Goal: Information Seeking & Learning: Learn about a topic

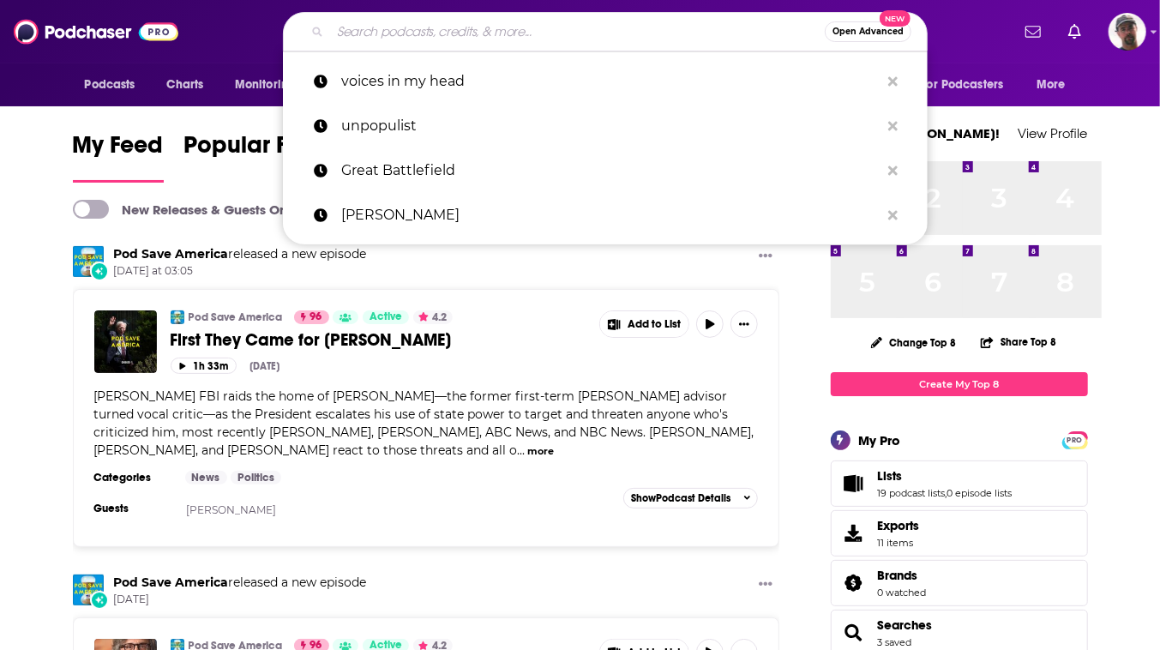
click at [576, 31] on input "Search podcasts, credits, & more..." at bounding box center [577, 31] width 495 height 27
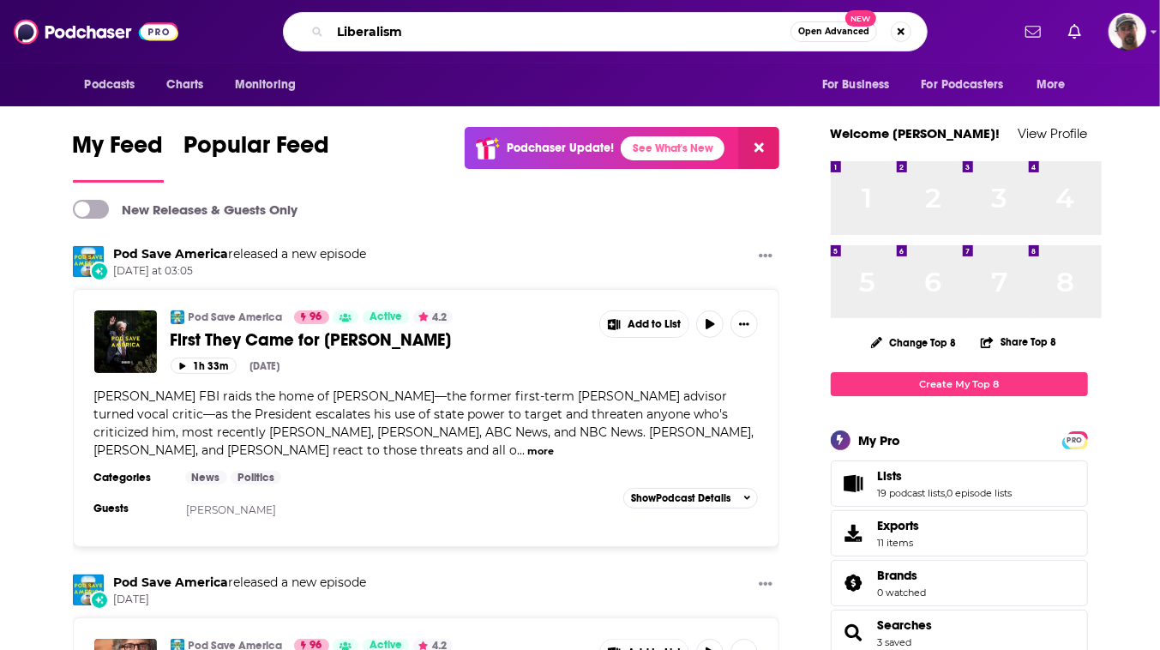
type input "Liberalism"
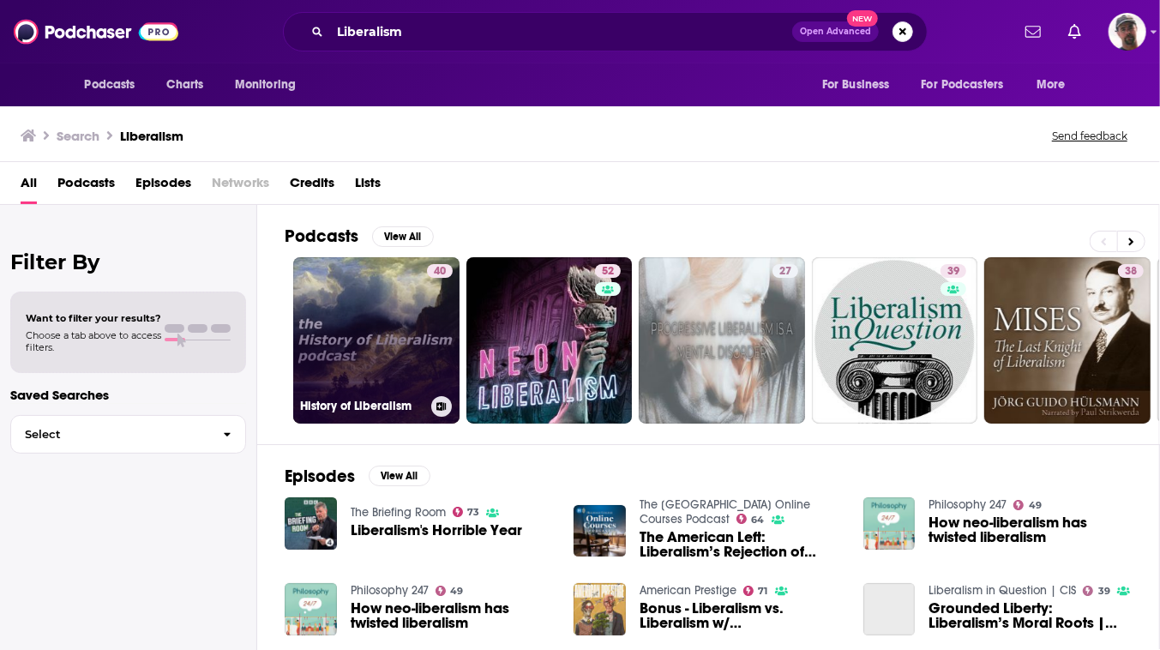
click at [459, 359] on link "40 History of Liberalism" at bounding box center [376, 340] width 166 height 166
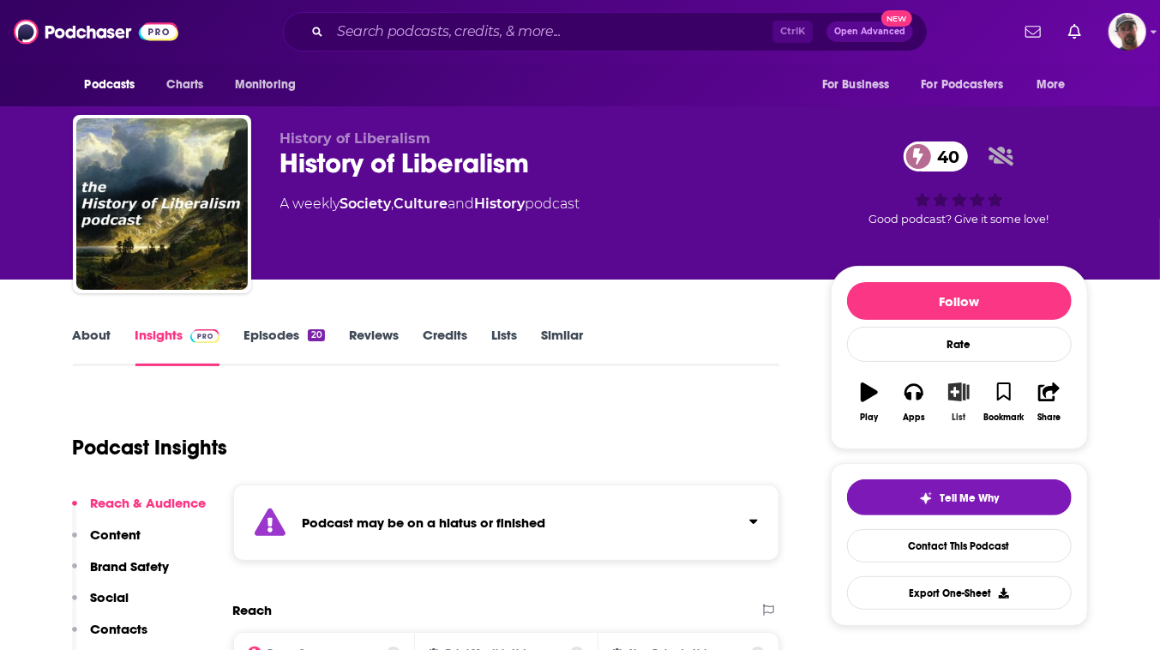
click at [970, 401] on icon "button" at bounding box center [958, 391] width 21 height 19
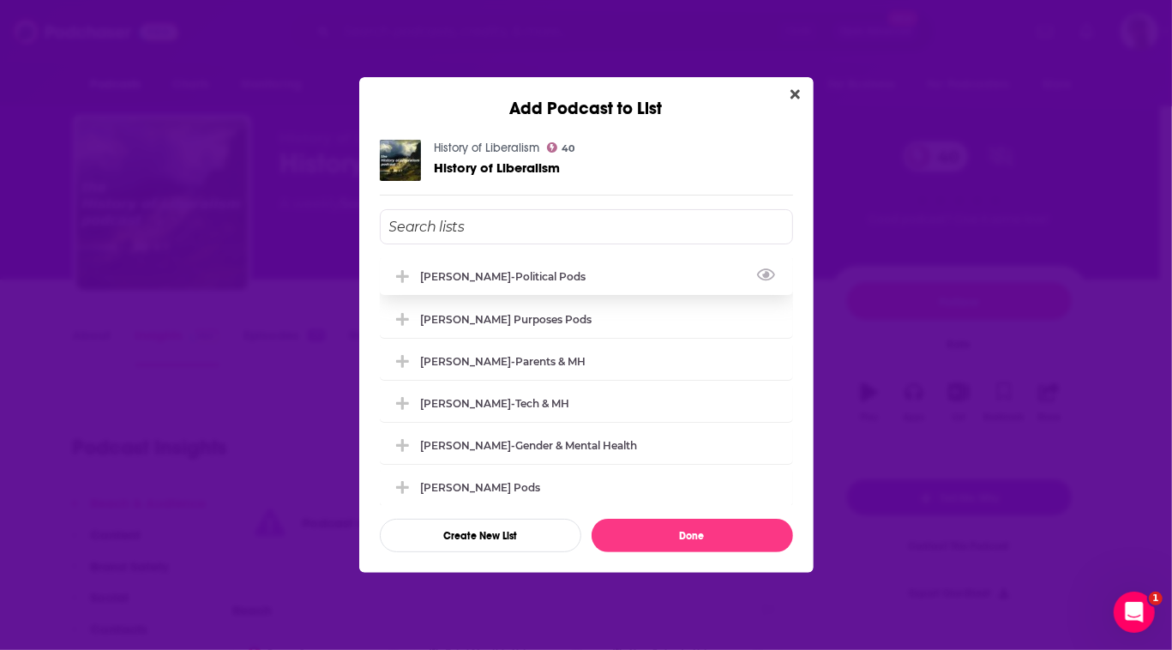
click at [445, 270] on div "[PERSON_NAME]-Political Pods" at bounding box center [509, 276] width 176 height 13
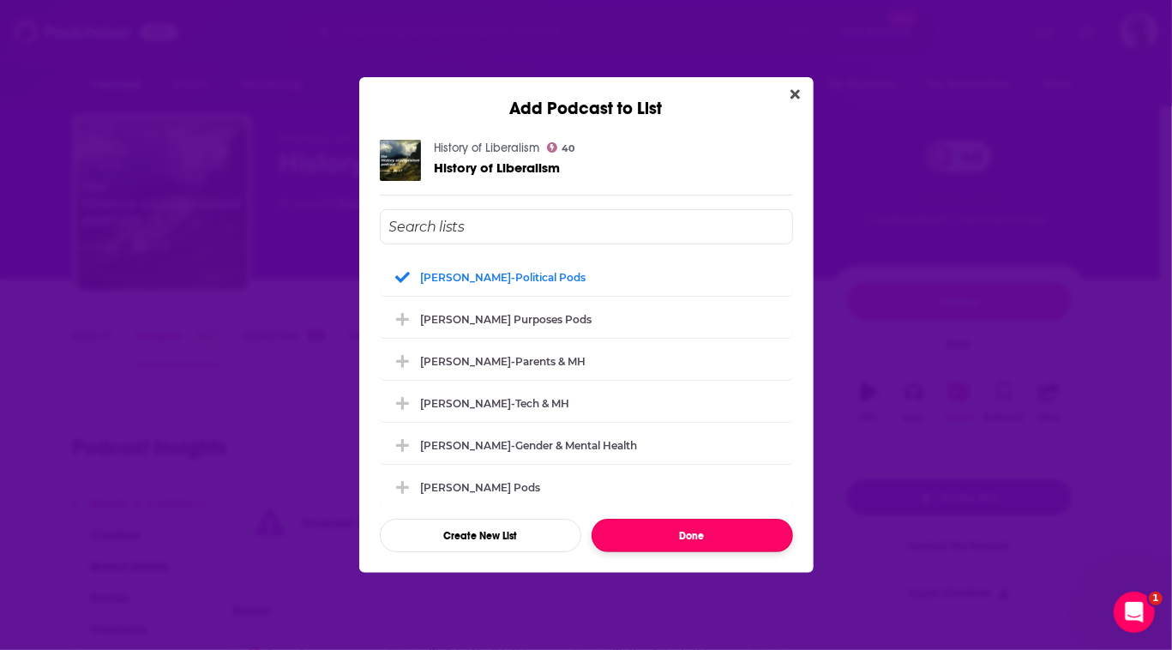
click at [676, 552] on button "Done" at bounding box center [692, 535] width 201 height 33
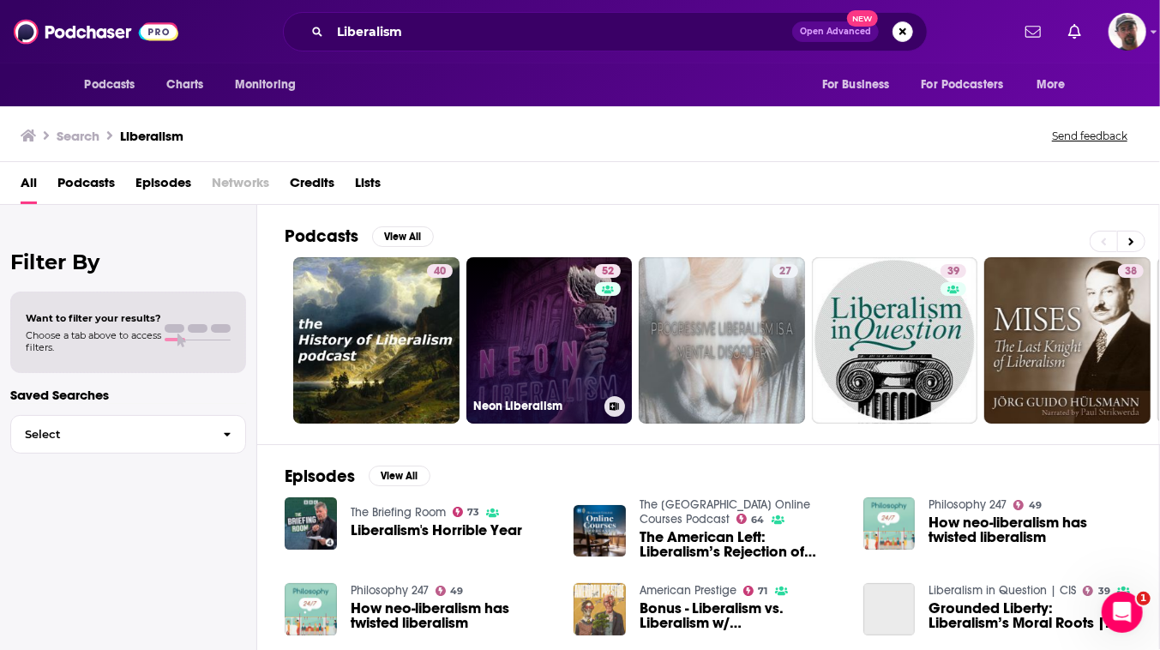
click at [633, 402] on link "52 Neon Liberalism" at bounding box center [549, 340] width 166 height 166
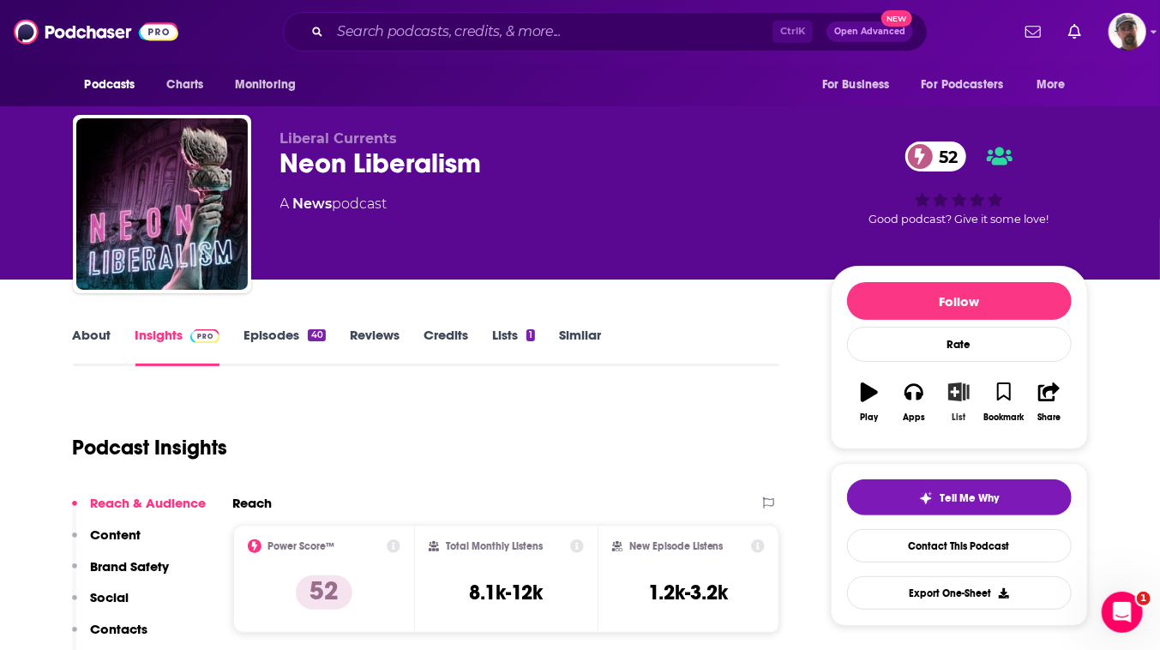
click at [970, 401] on icon "button" at bounding box center [958, 391] width 21 height 19
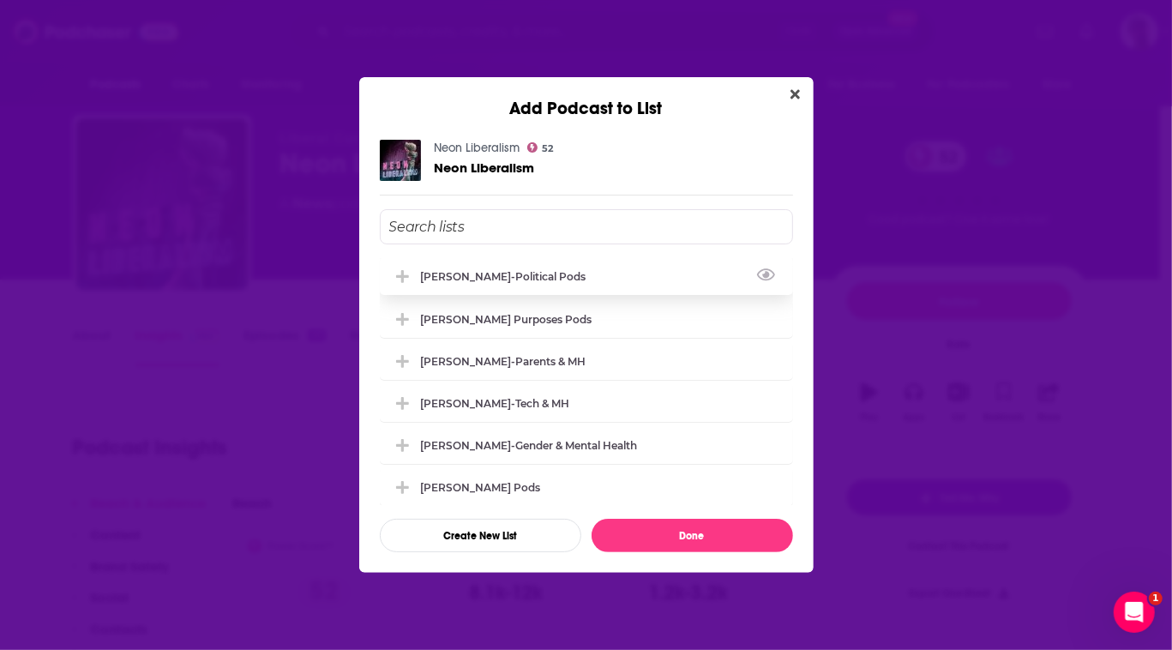
click at [493, 270] on div "[PERSON_NAME]-Political Pods" at bounding box center [509, 276] width 176 height 13
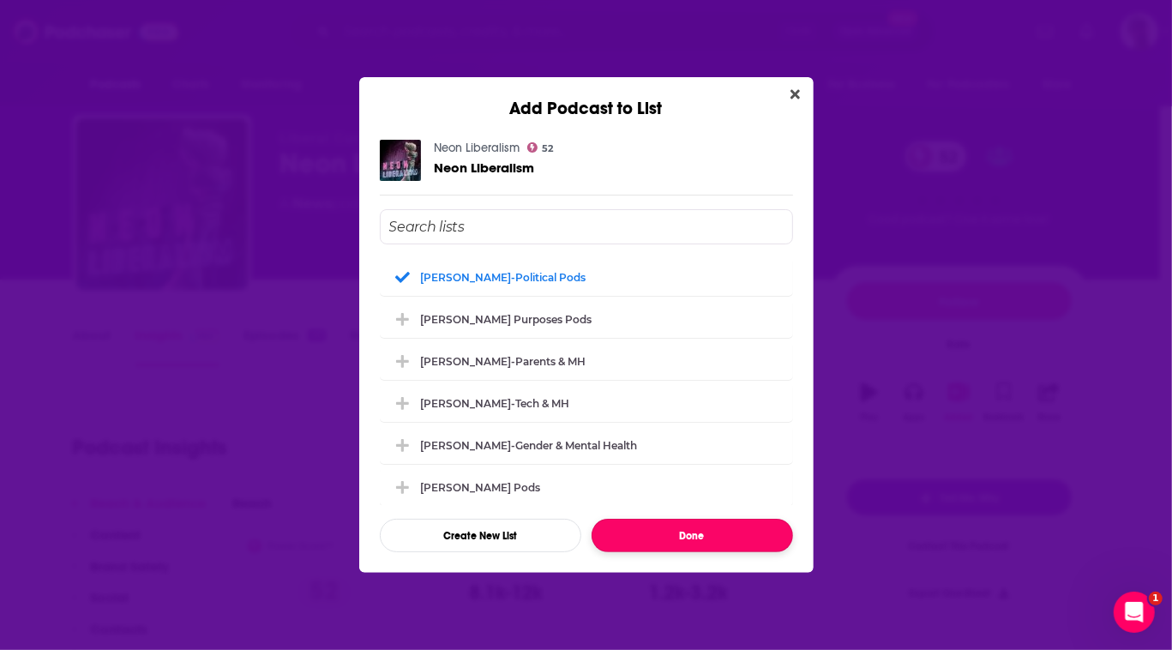
click at [718, 552] on button "Done" at bounding box center [692, 535] width 201 height 33
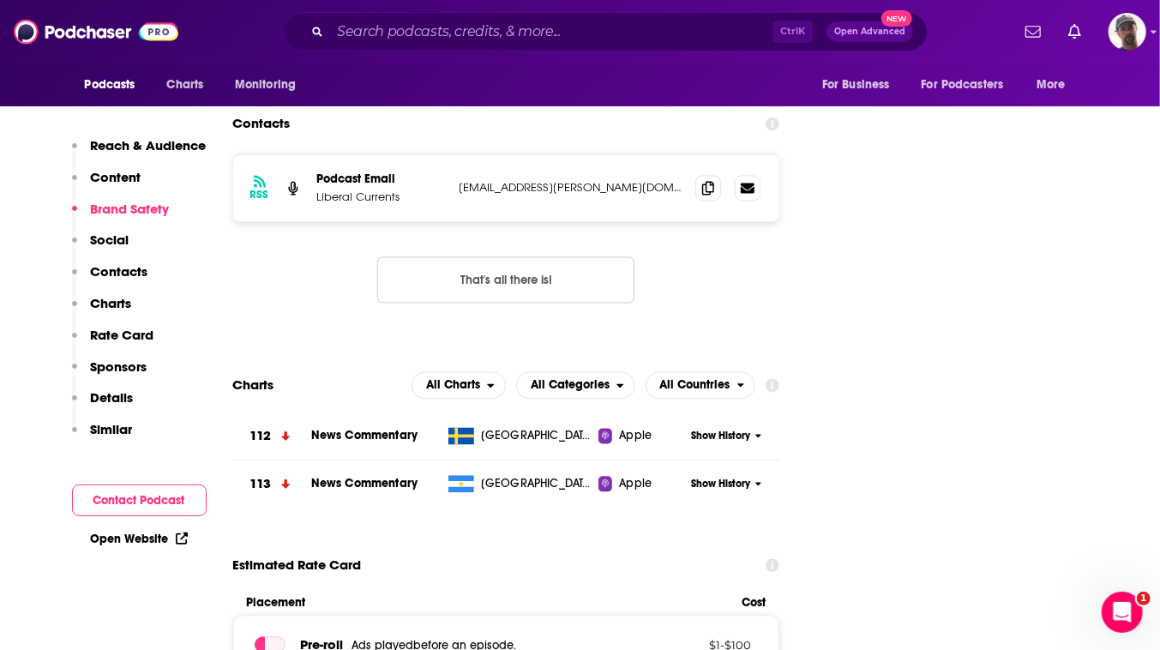
scroll to position [1792, 0]
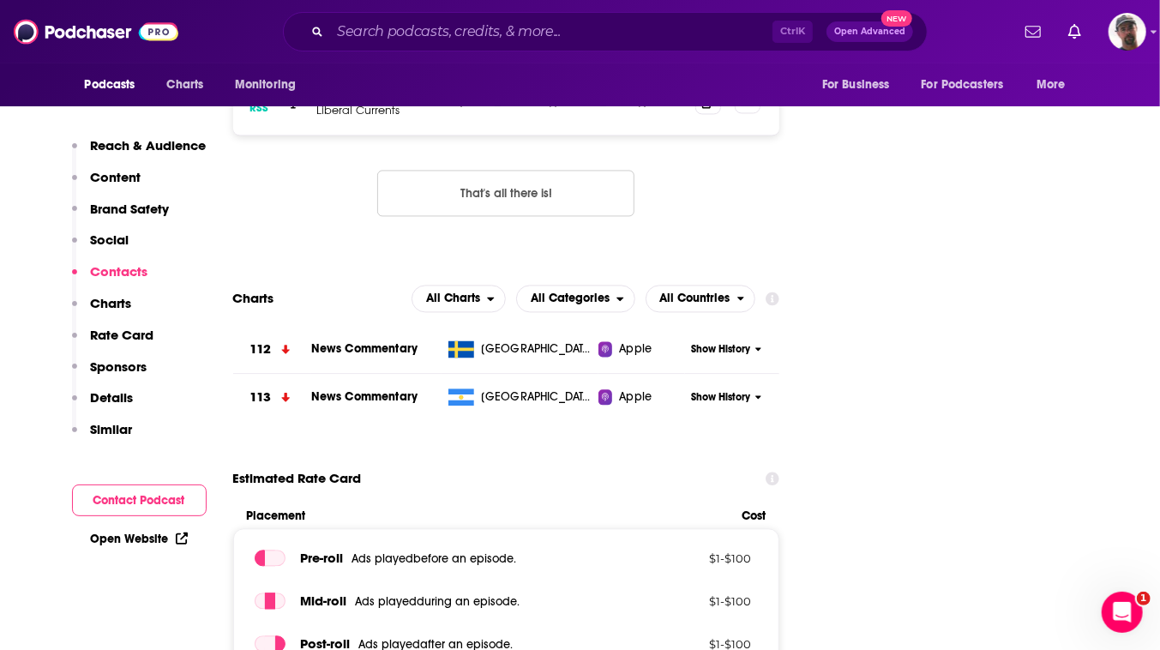
click at [754, 105] on icon at bounding box center [748, 100] width 14 height 10
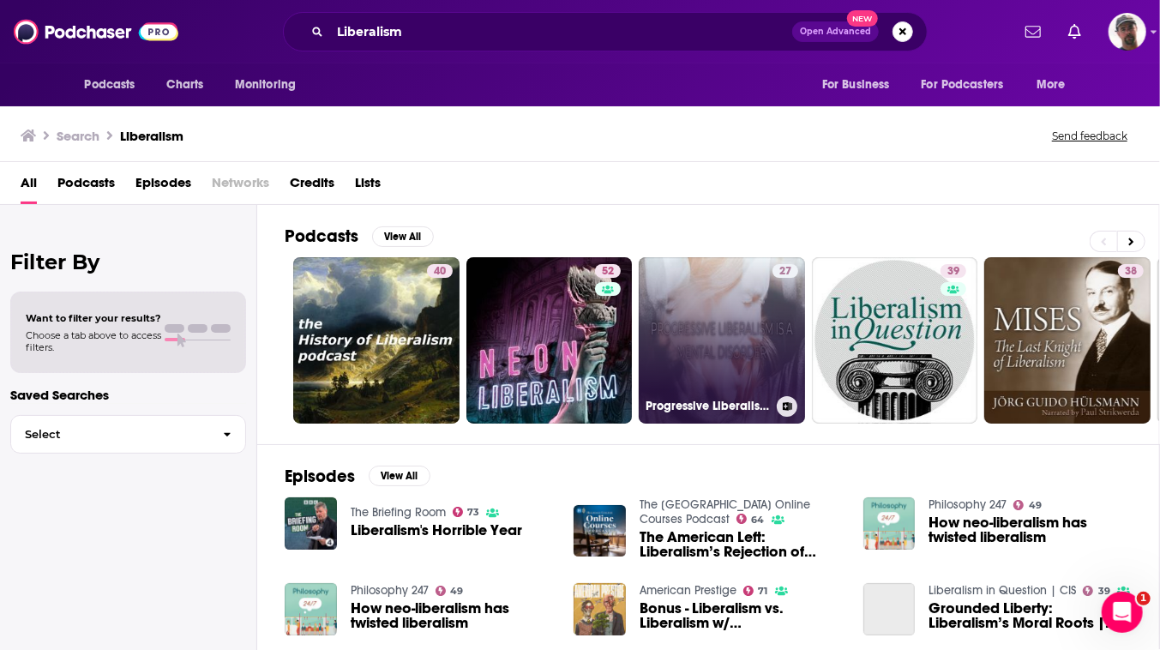
click at [802, 396] on link "27 Progressive Liberalism A Mental Disorder" at bounding box center [722, 340] width 166 height 166
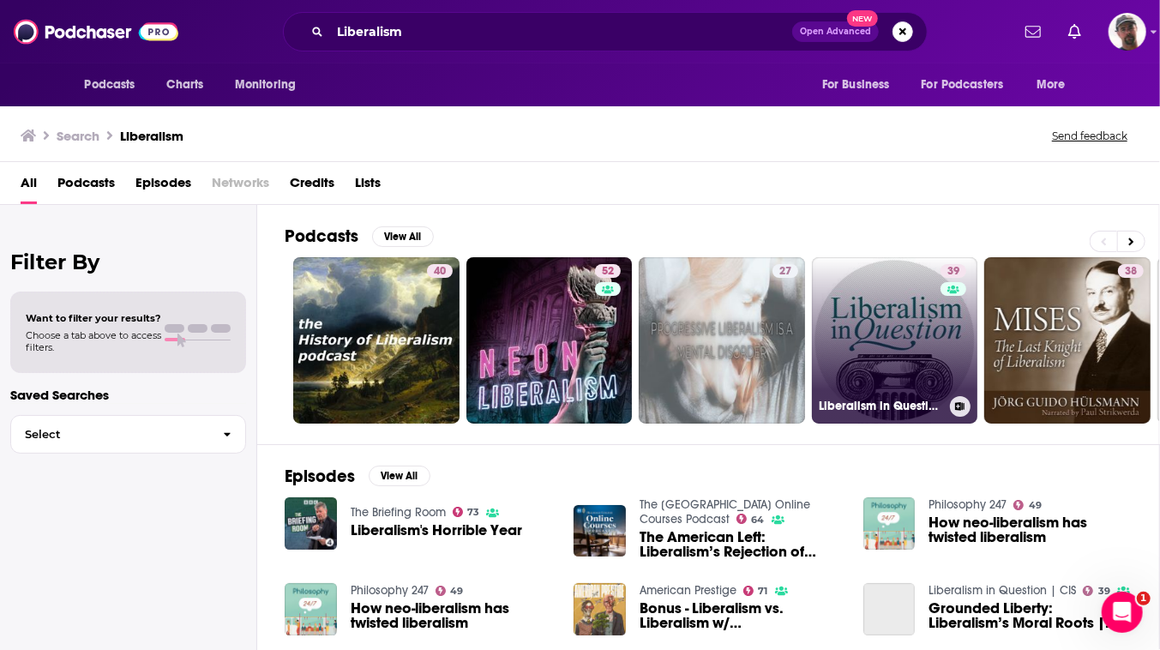
click at [978, 388] on link "39 Liberalism in Question | CIS" at bounding box center [895, 340] width 166 height 166
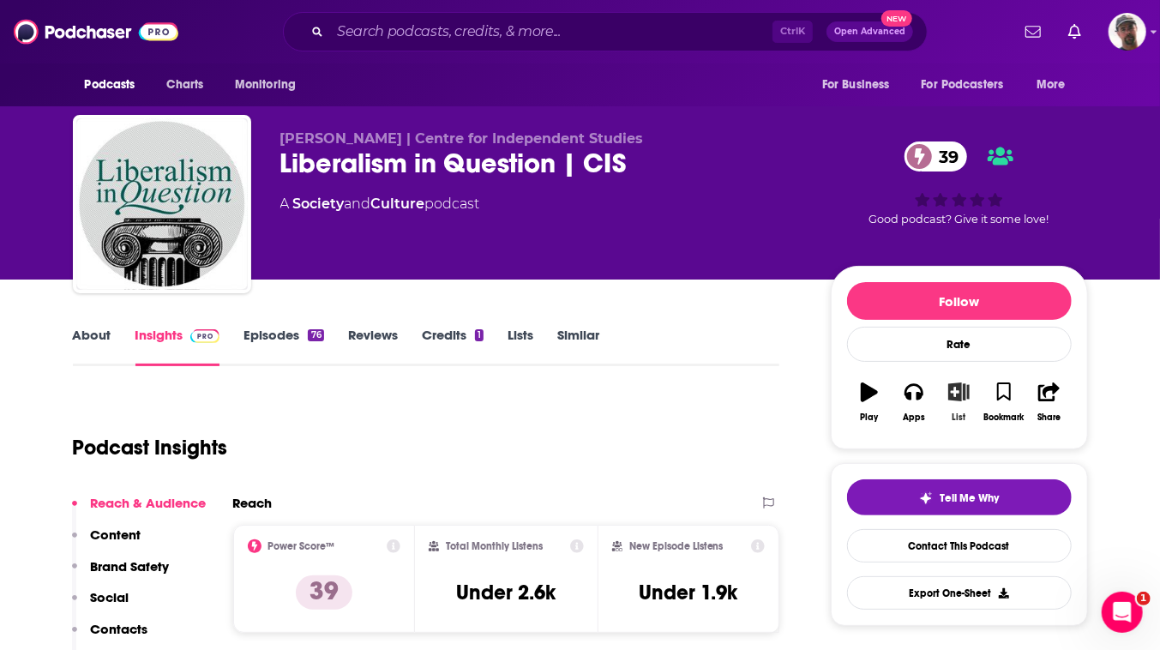
click at [970, 401] on icon "button" at bounding box center [958, 391] width 21 height 19
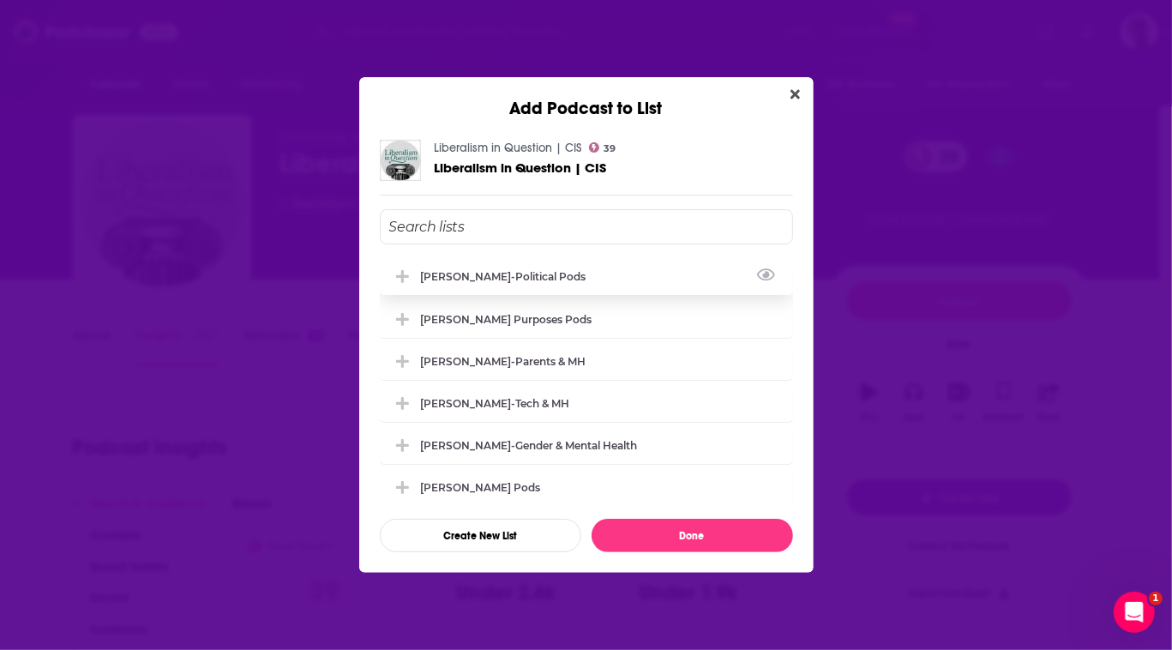
click at [468, 270] on div "[PERSON_NAME]-Political Pods" at bounding box center [509, 276] width 176 height 13
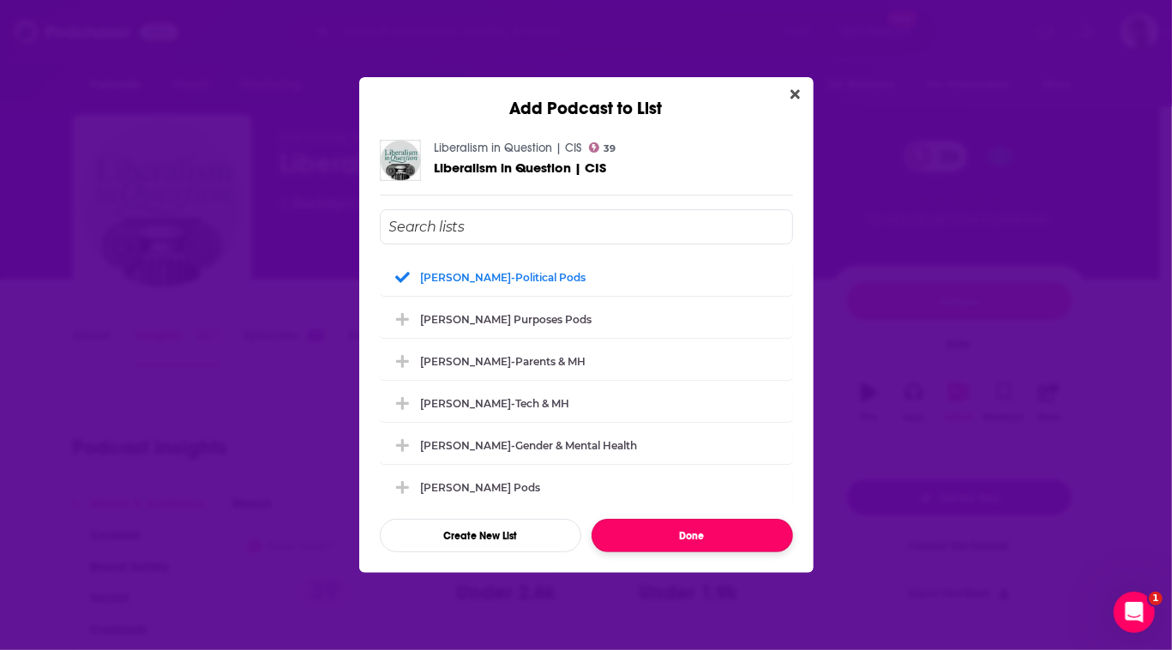
click at [730, 552] on button "Done" at bounding box center [692, 535] width 201 height 33
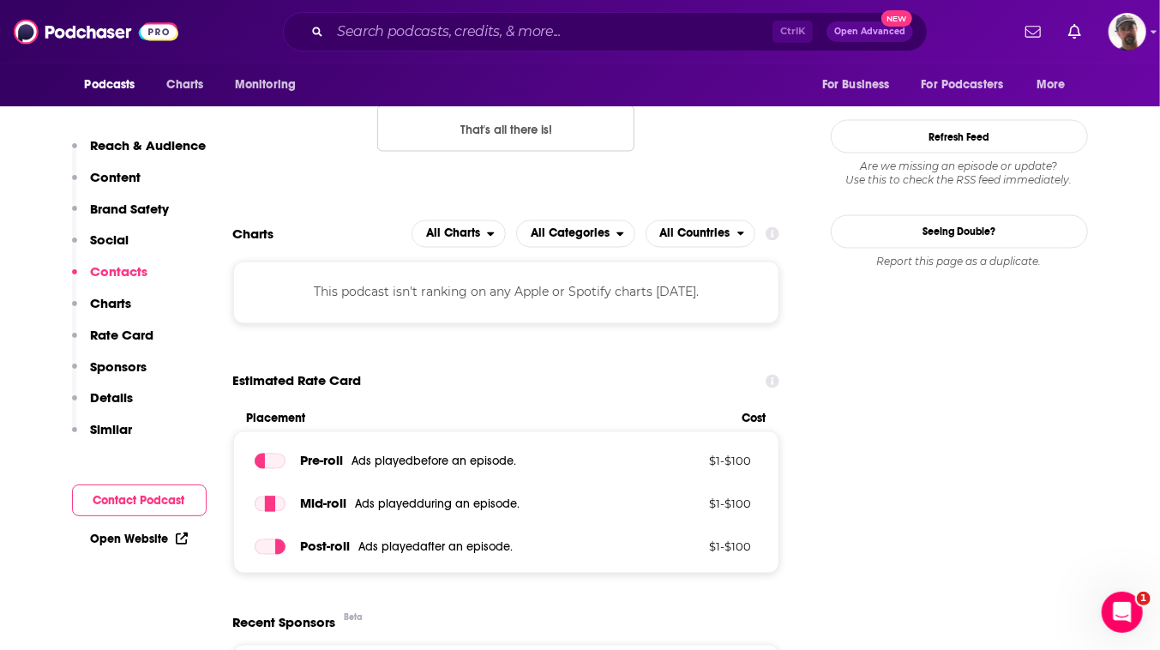
scroll to position [1637, 0]
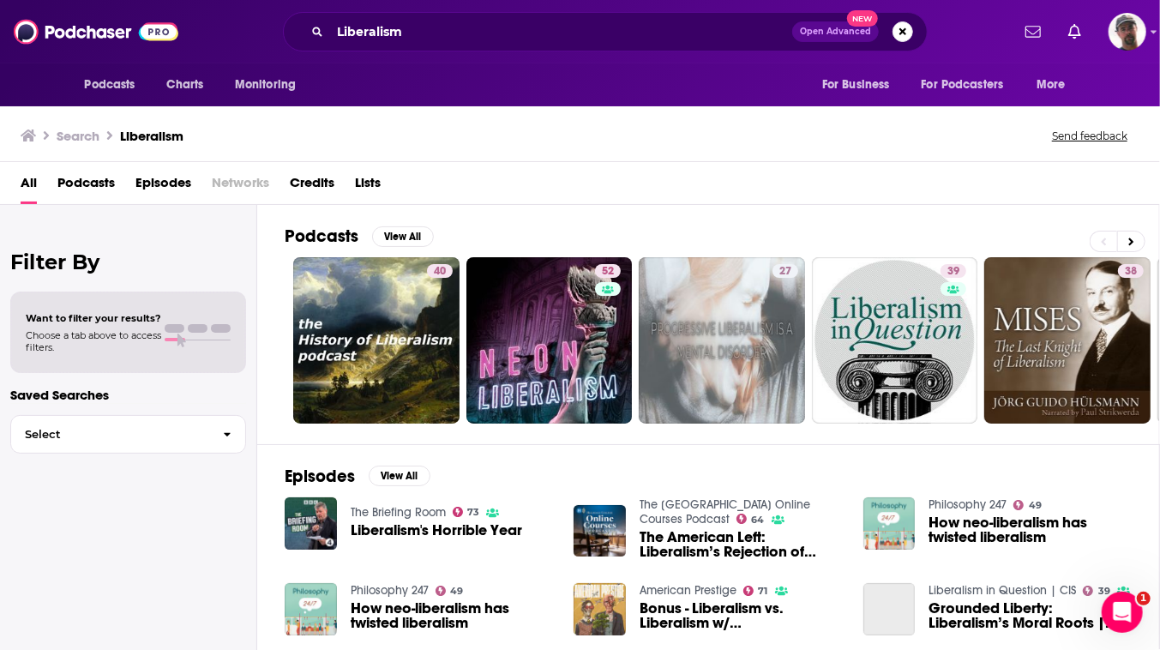
scroll to position [26, 0]
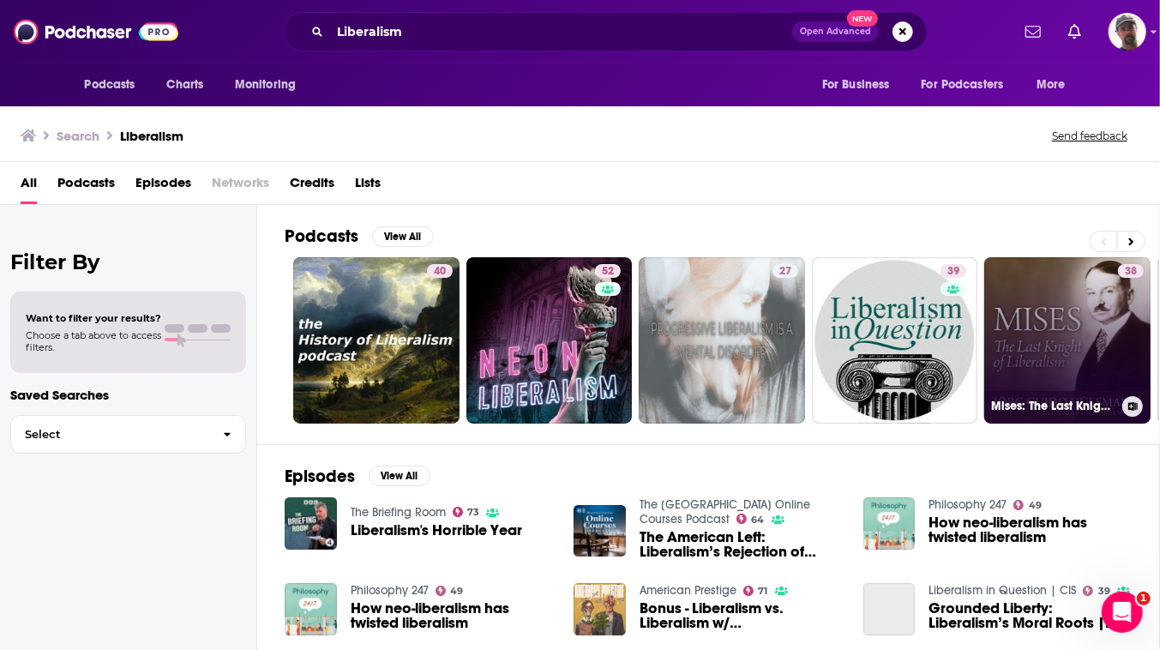
click at [1102, 364] on link "38 Mises: The Last Knight of Liberalism" at bounding box center [1067, 340] width 166 height 166
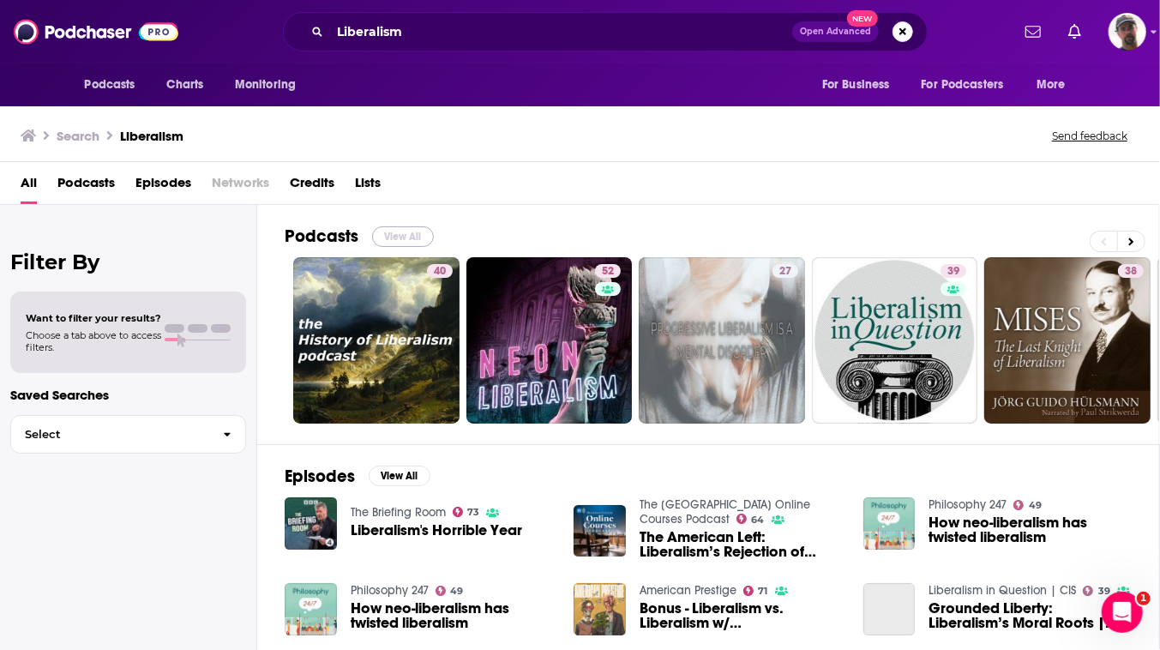
click at [434, 247] on button "View All" at bounding box center [403, 236] width 62 height 21
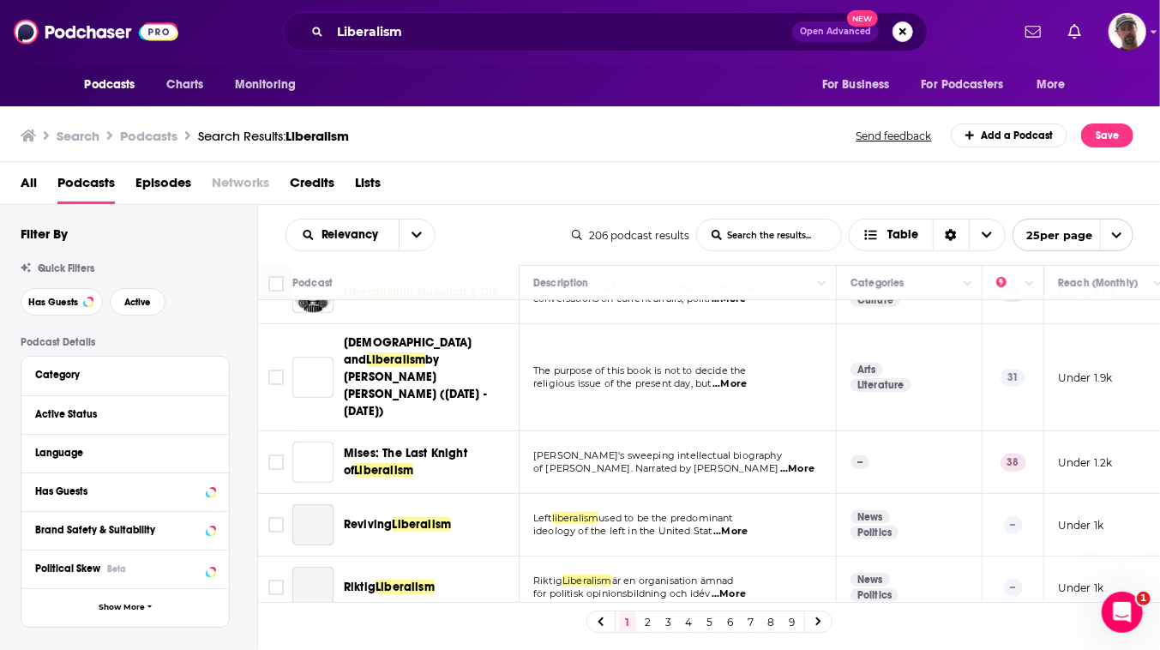
scroll to position [233, 0]
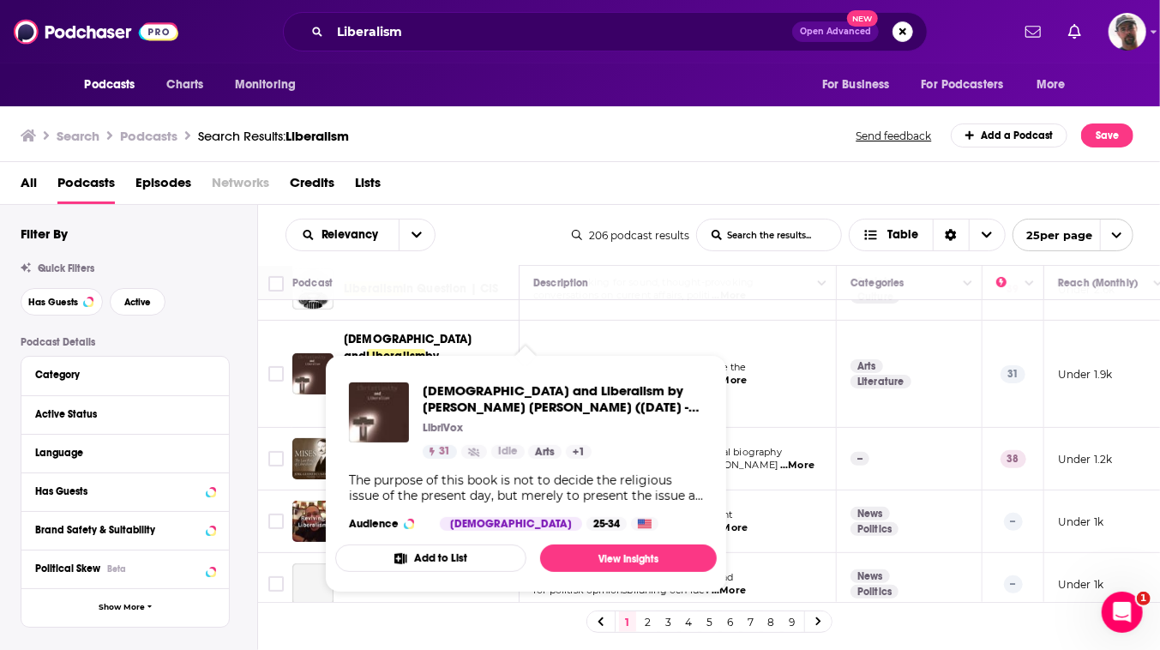
click at [470, 572] on button "Add to List" at bounding box center [430, 557] width 191 height 27
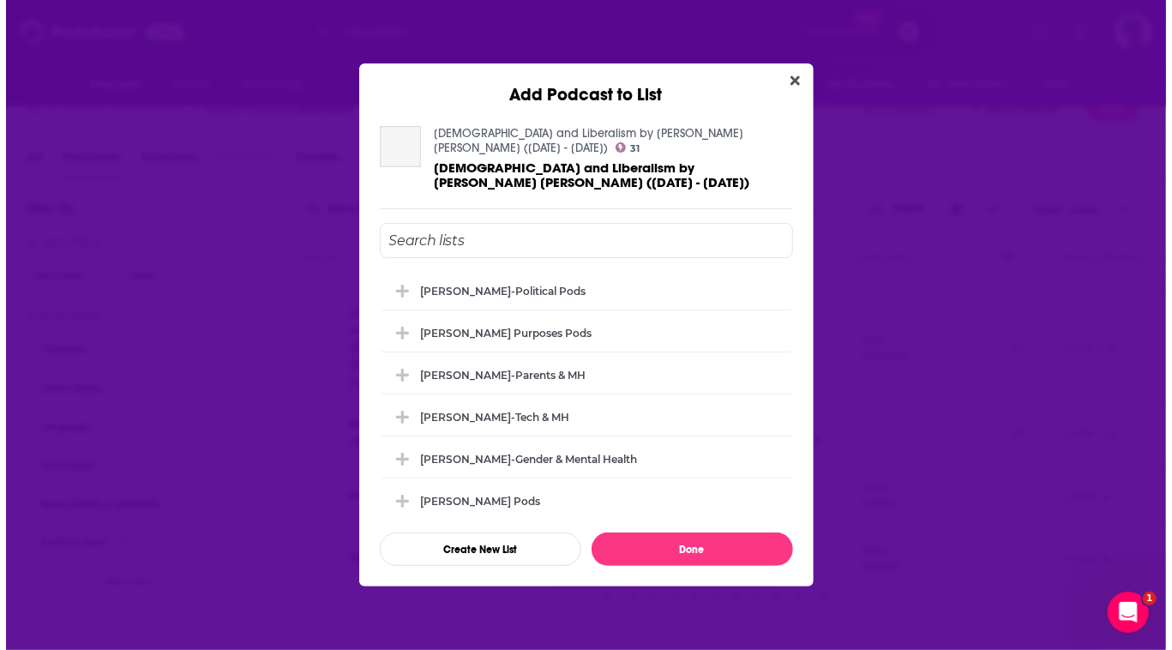
scroll to position [0, 0]
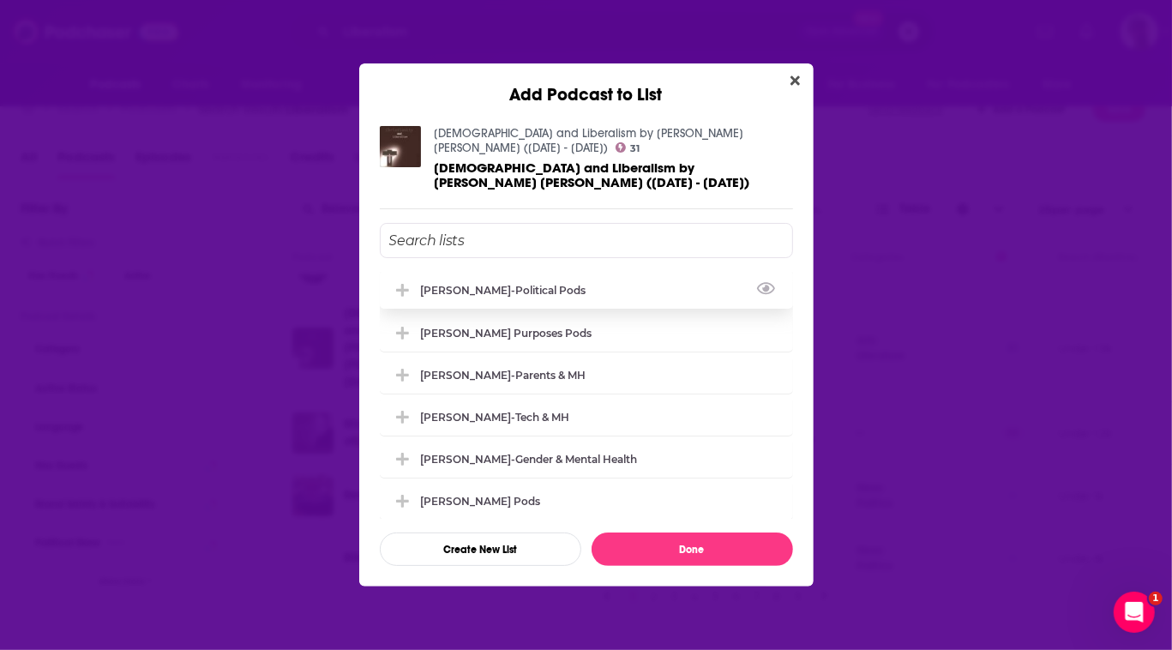
click at [454, 284] on div "[PERSON_NAME]-Political Pods" at bounding box center [509, 290] width 176 height 13
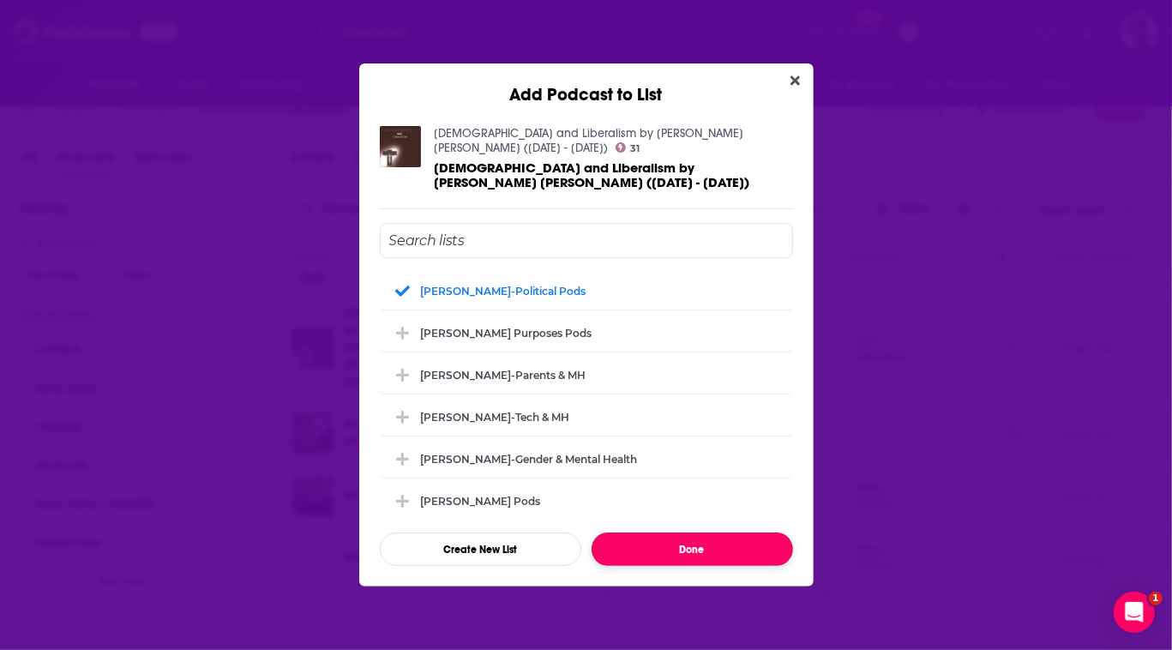
click at [733, 566] on button "Done" at bounding box center [692, 548] width 201 height 33
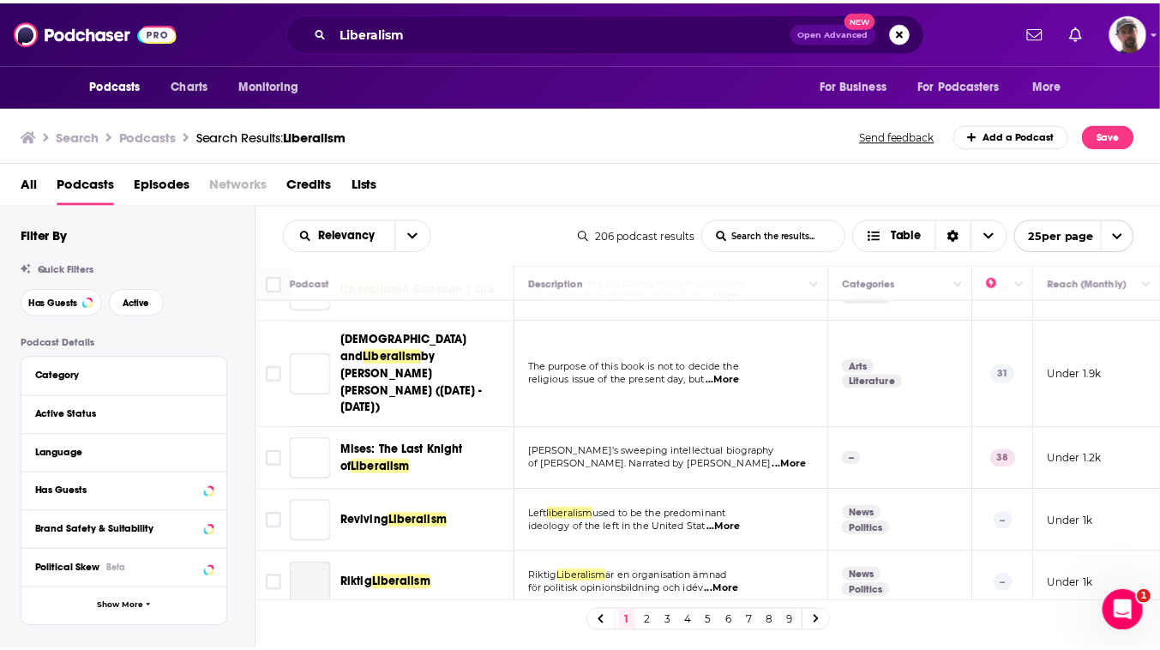
scroll to position [26, 0]
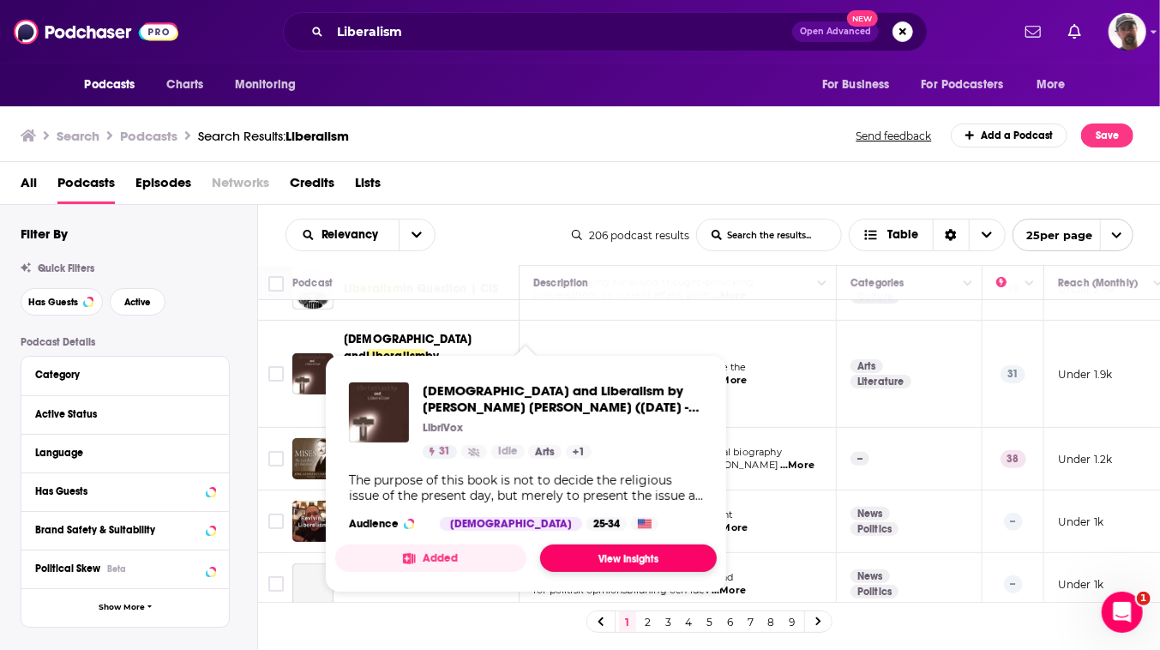
click at [692, 571] on link "View Insights" at bounding box center [628, 557] width 177 height 27
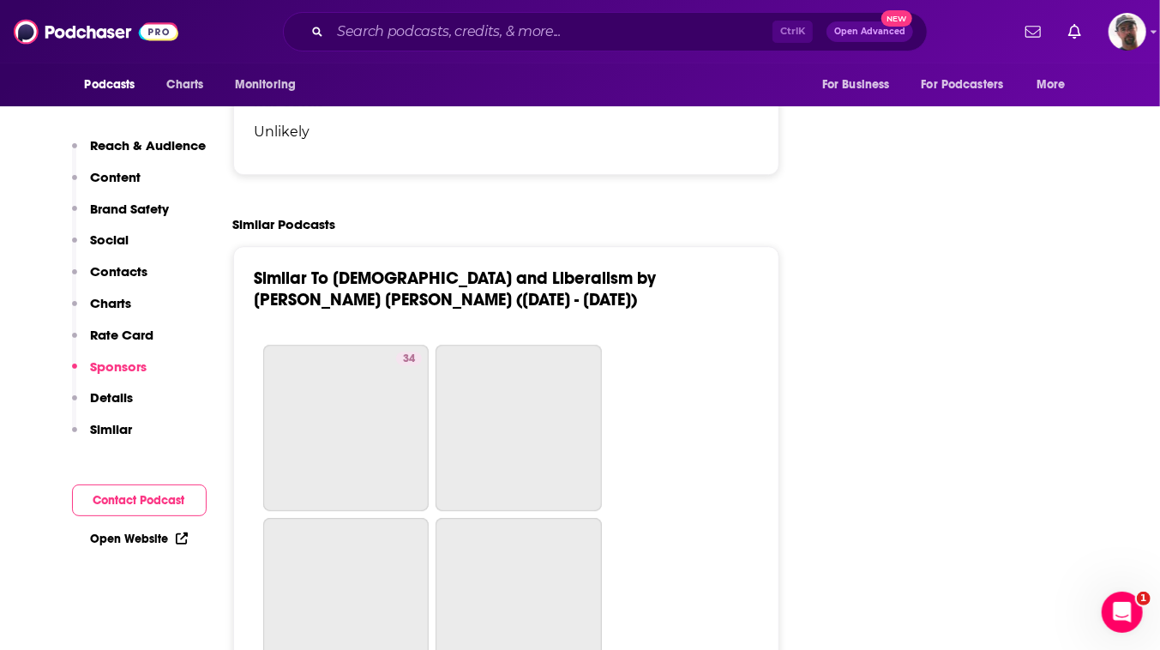
scroll to position [2571, 0]
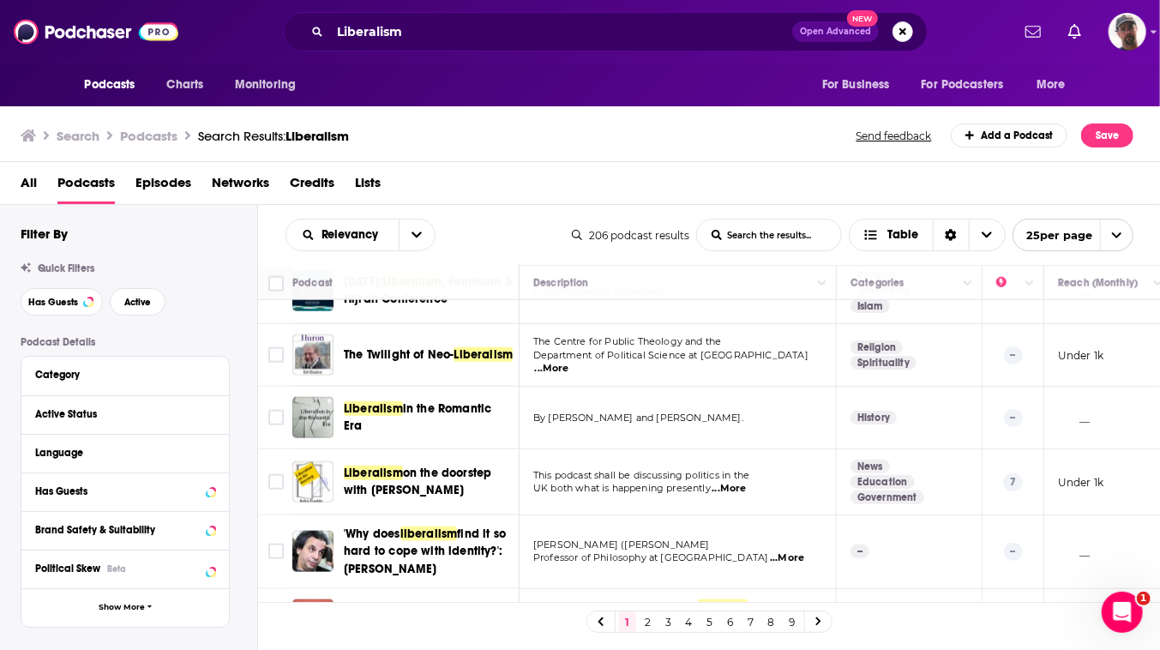
scroll to position [957, 0]
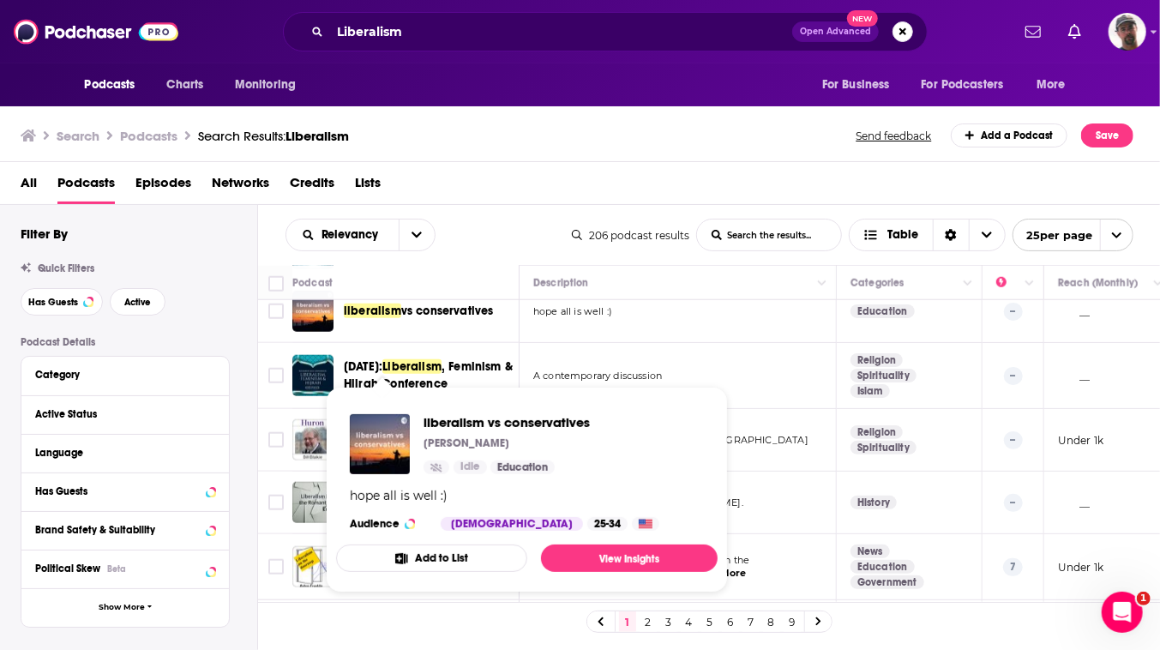
click at [466, 572] on button "Add to List" at bounding box center [431, 557] width 191 height 27
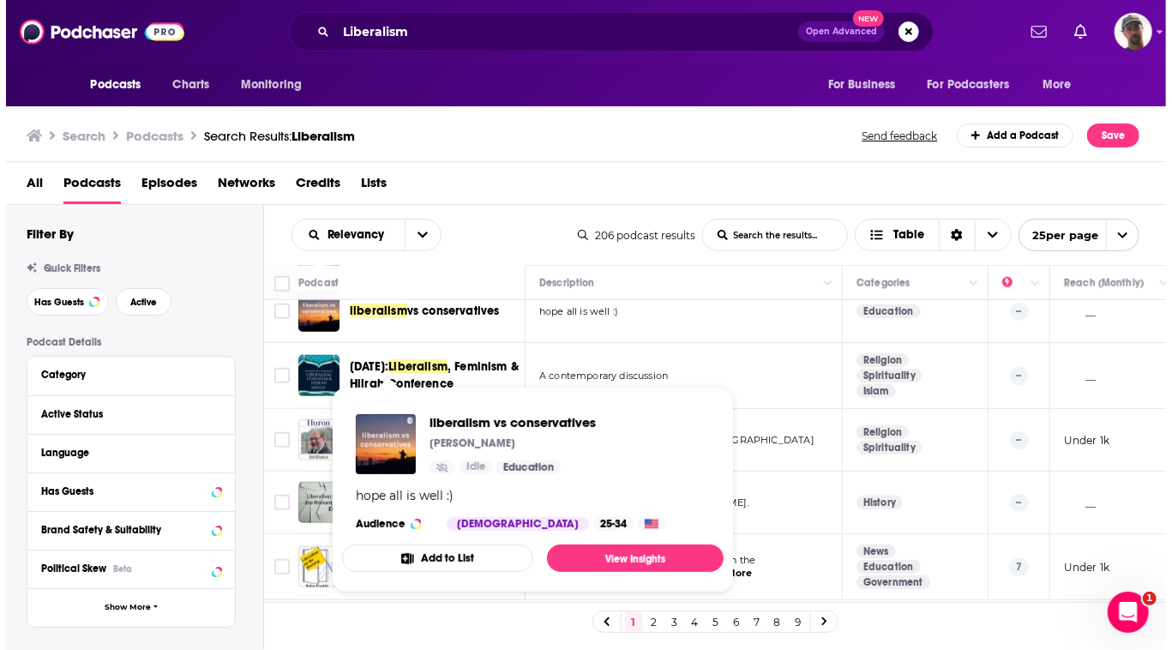
scroll to position [0, 0]
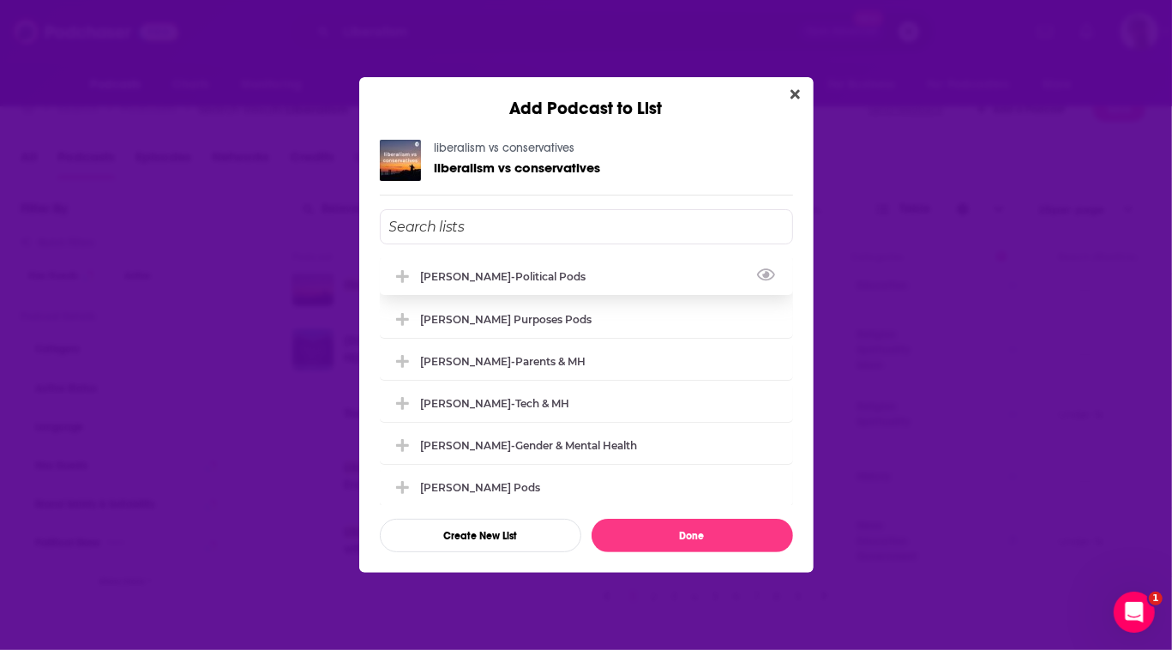
click at [441, 270] on div "[PERSON_NAME]-Political Pods" at bounding box center [509, 276] width 176 height 13
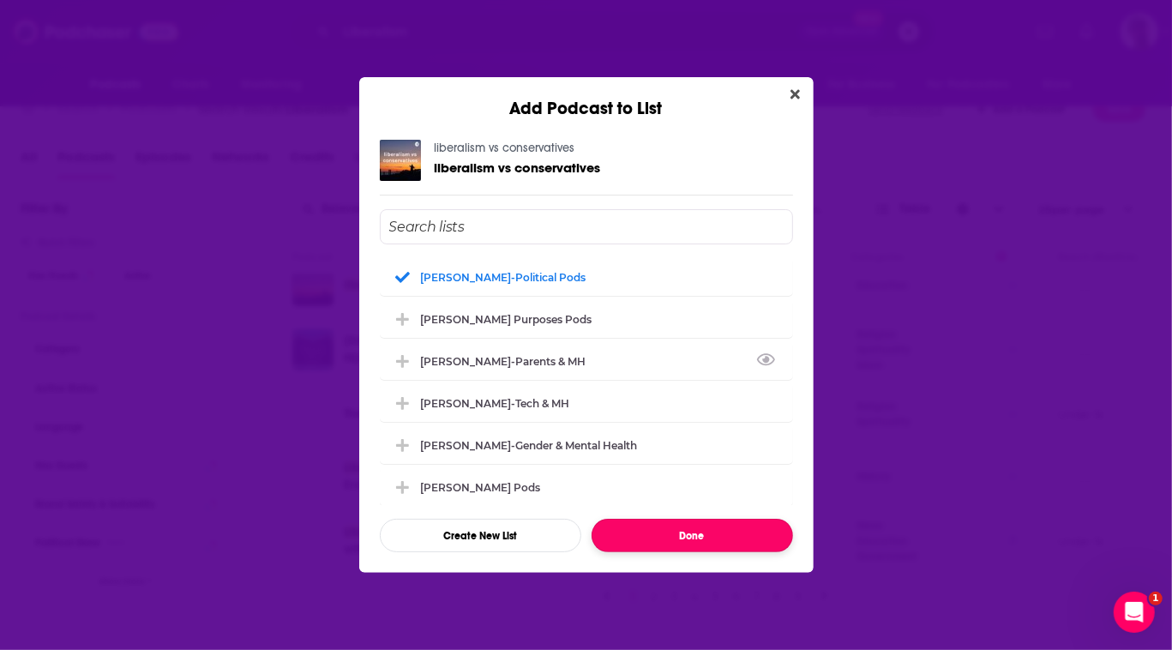
click at [697, 552] on button "Done" at bounding box center [692, 535] width 201 height 33
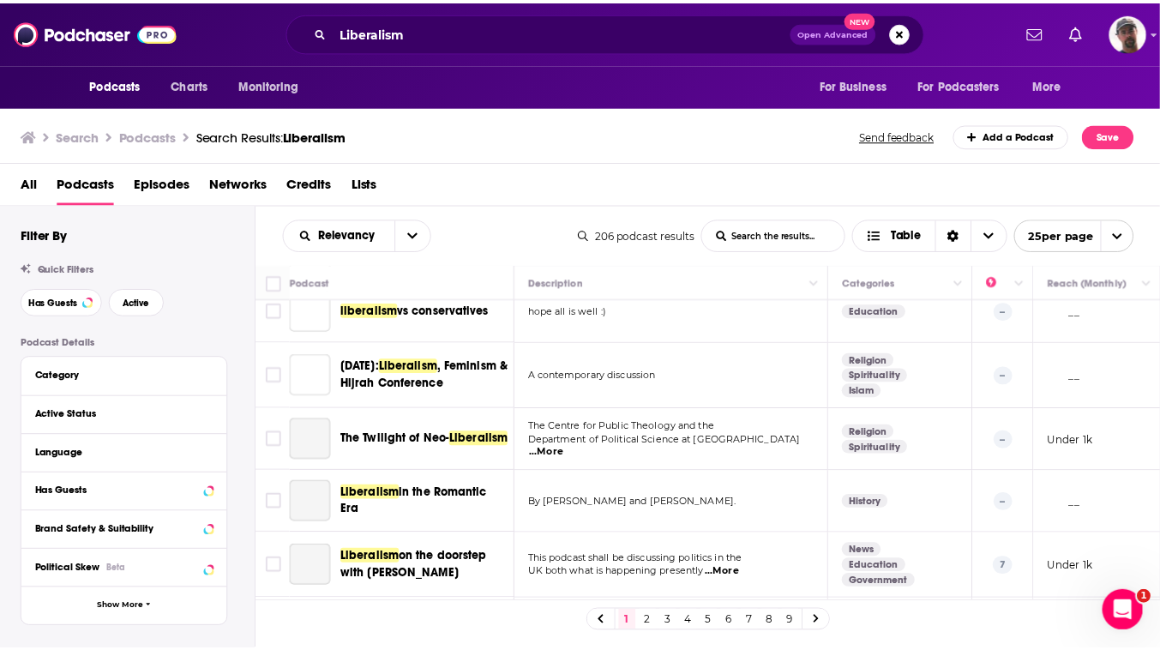
scroll to position [26, 0]
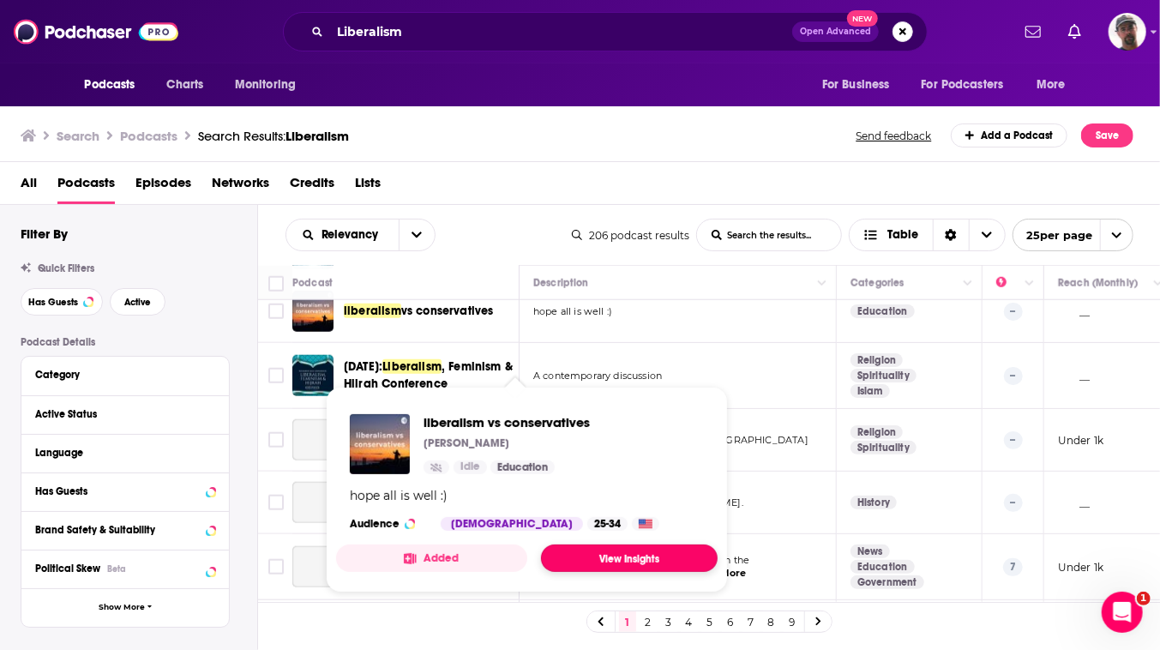
click at [661, 568] on link "View Insights" at bounding box center [629, 557] width 177 height 27
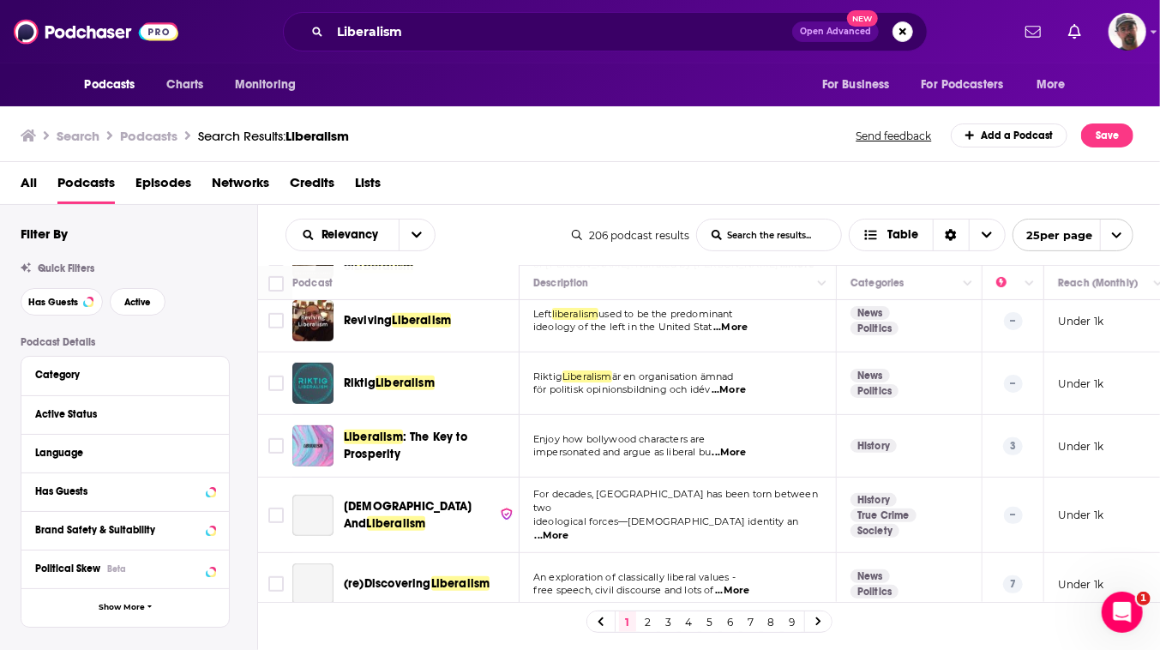
scroll to position [467, 0]
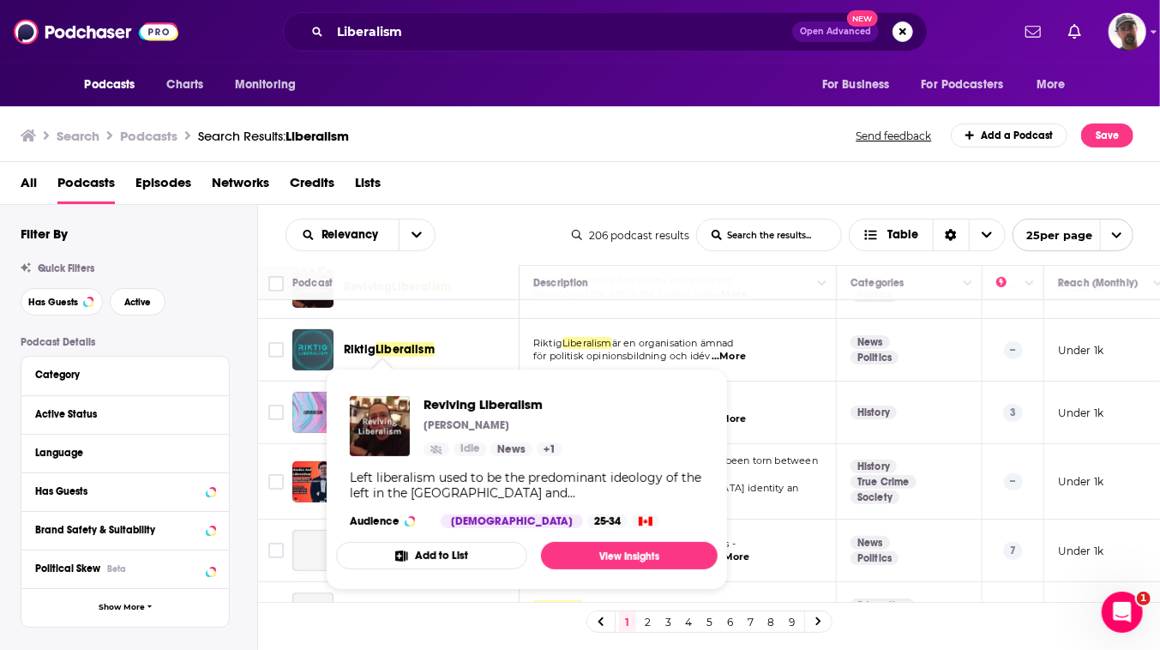
click at [482, 569] on button "Add to List" at bounding box center [431, 555] width 191 height 27
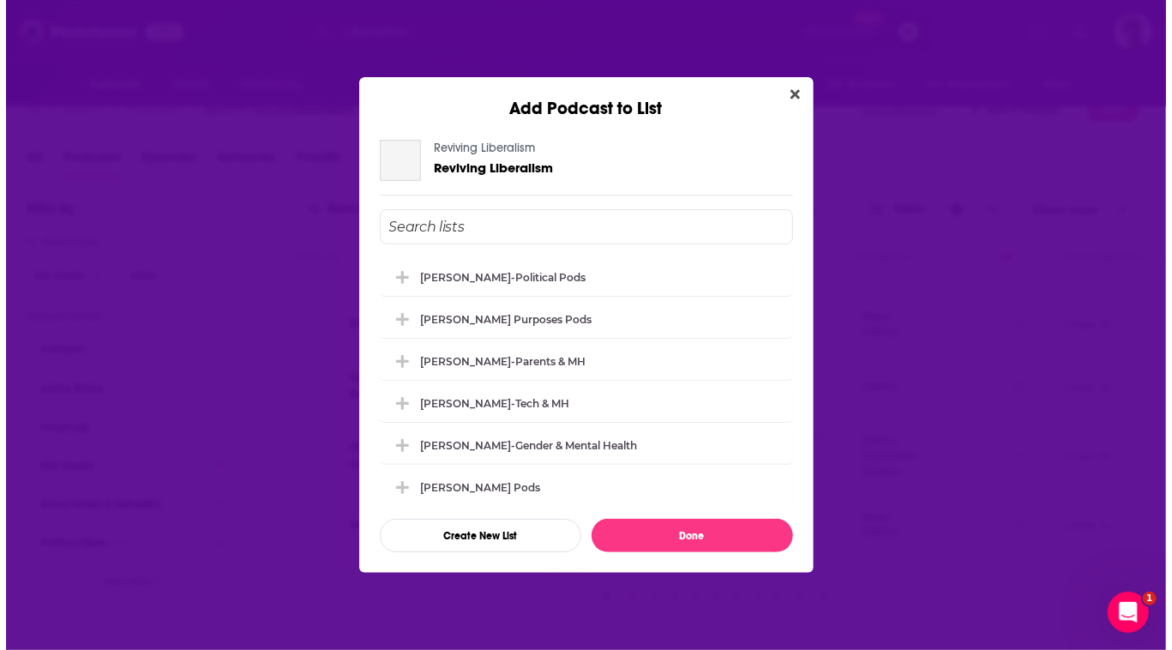
scroll to position [0, 0]
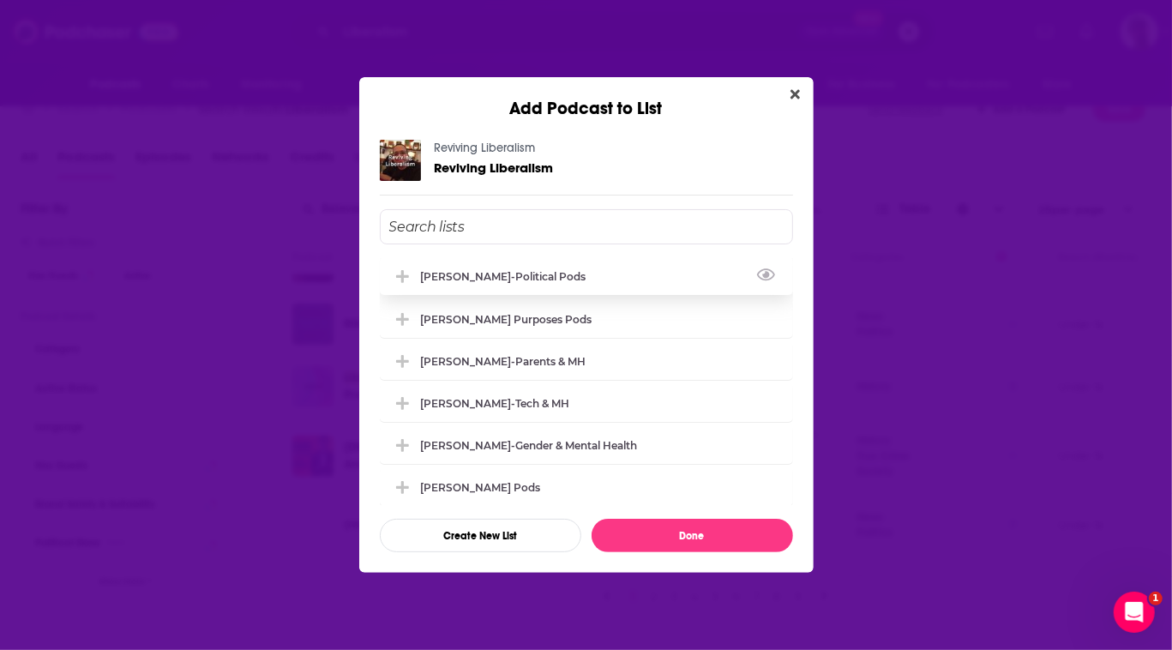
click at [454, 270] on div "[PERSON_NAME]-Political Pods" at bounding box center [509, 276] width 176 height 13
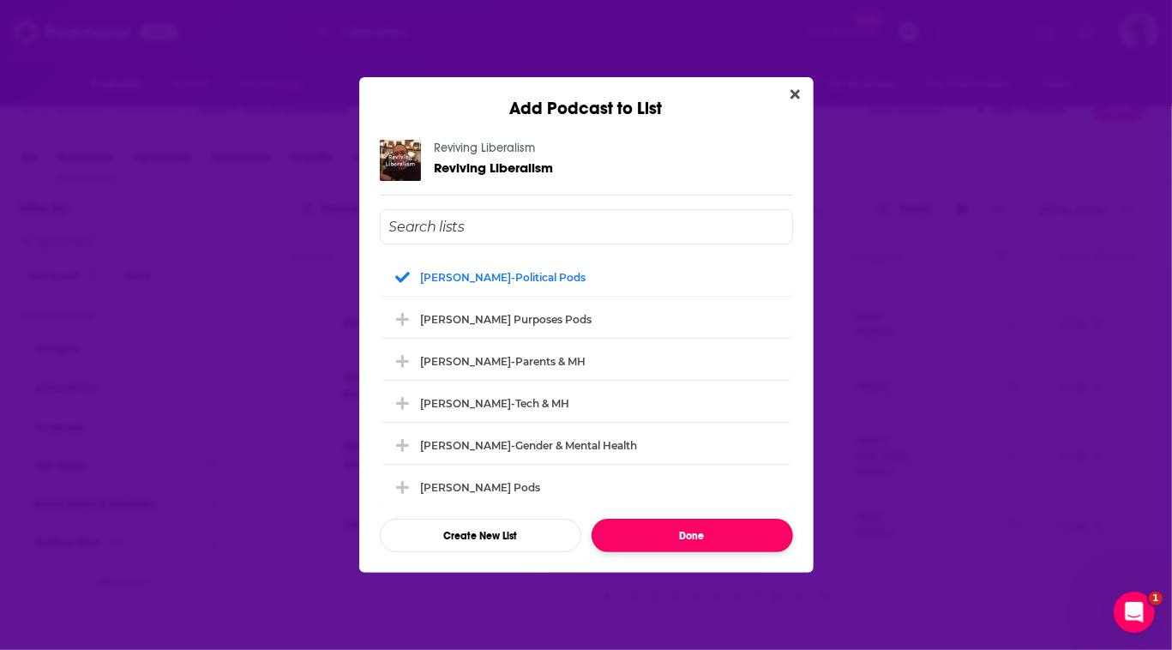
click at [728, 552] on button "Done" at bounding box center [692, 535] width 201 height 33
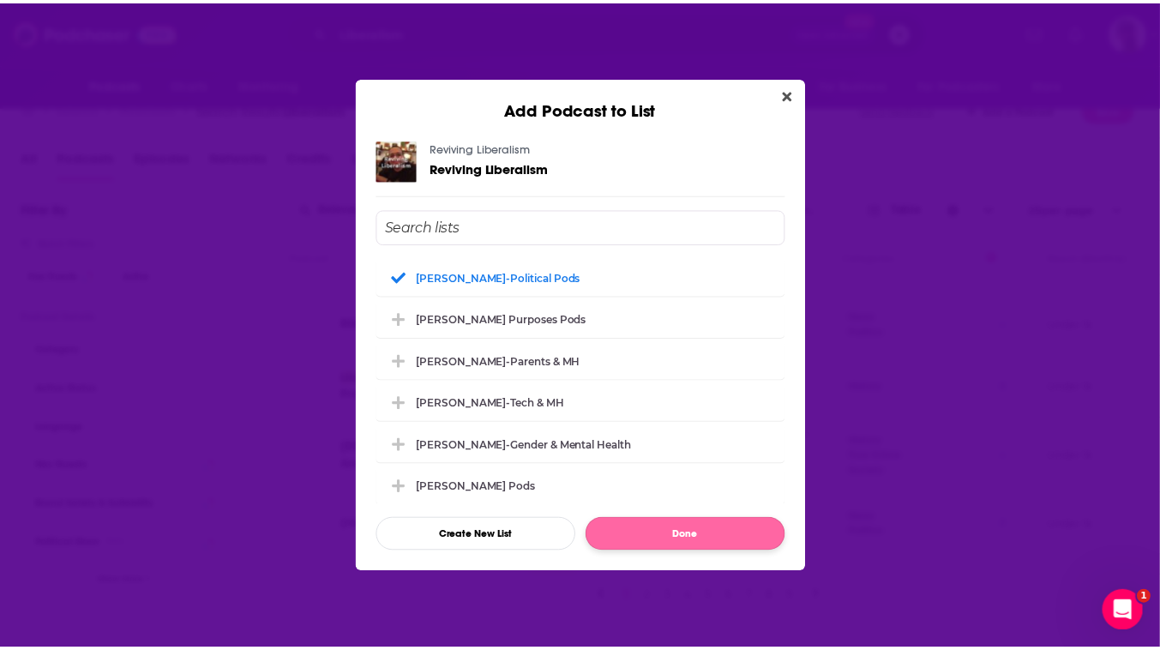
scroll to position [26, 0]
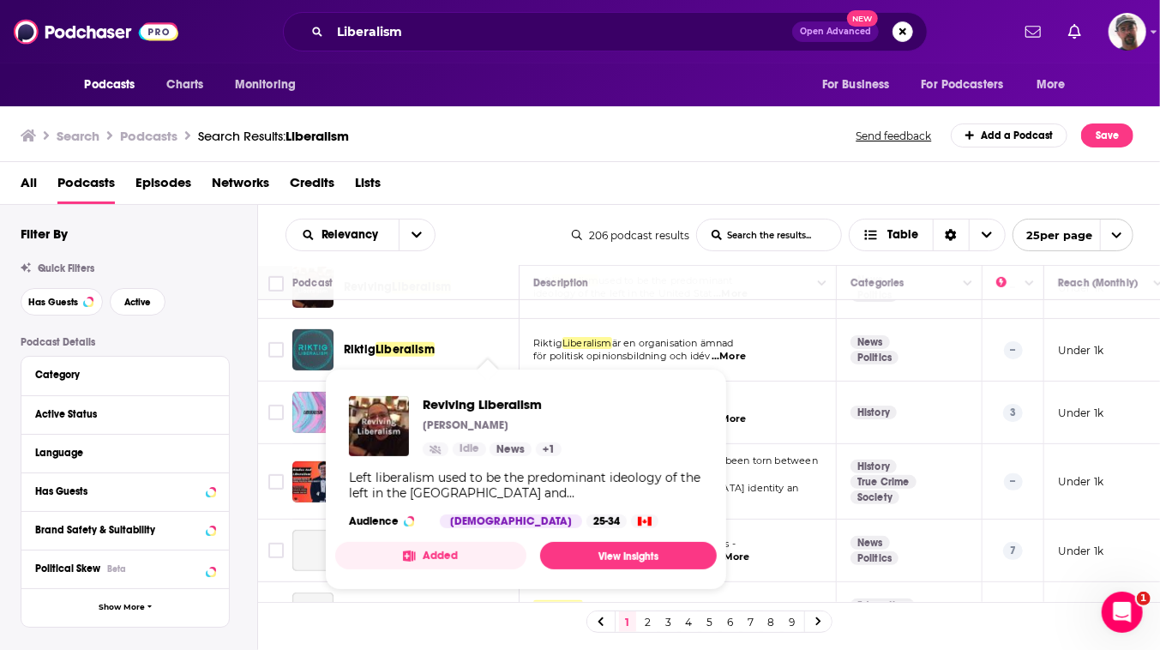
click at [527, 400] on div "Reviving Liberalism [PERSON_NAME] Idle News + 1" at bounding box center [492, 426] width 139 height 60
click at [717, 569] on link "View Insights" at bounding box center [628, 555] width 177 height 27
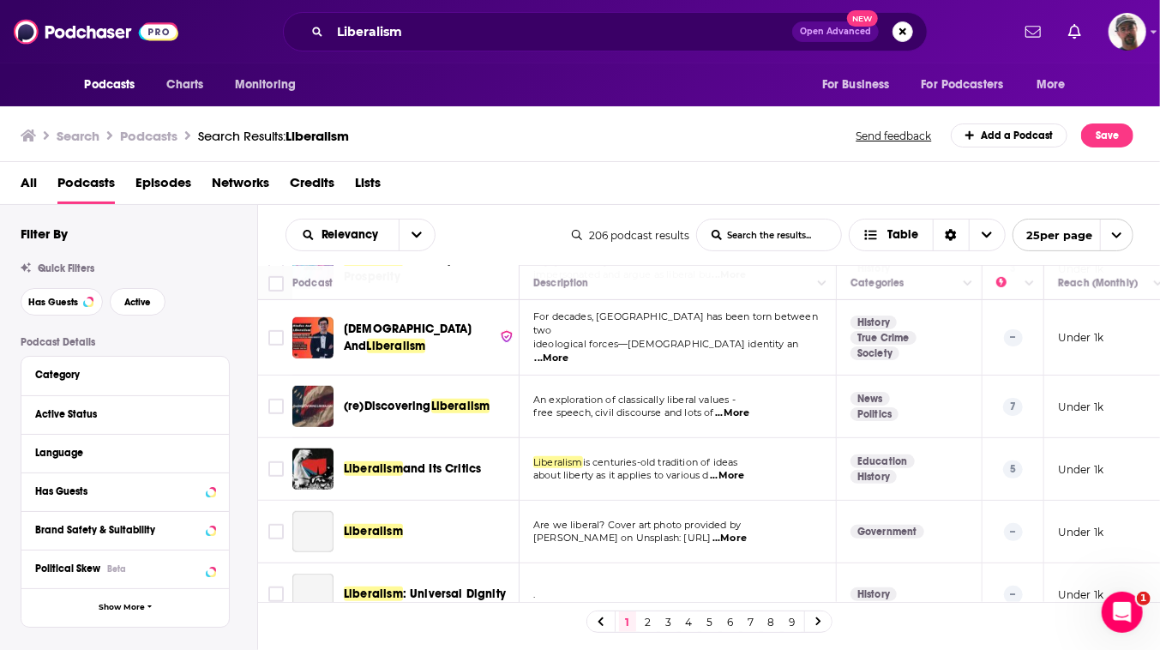
scroll to position [623, 0]
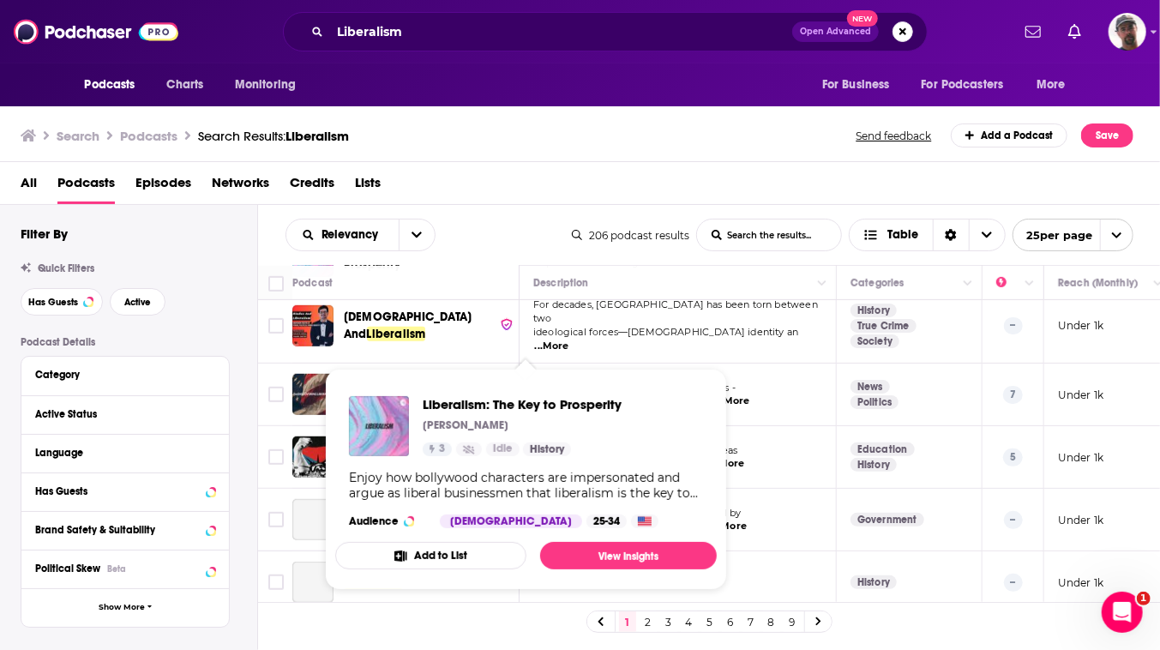
click at [485, 569] on button "Add to List" at bounding box center [430, 555] width 191 height 27
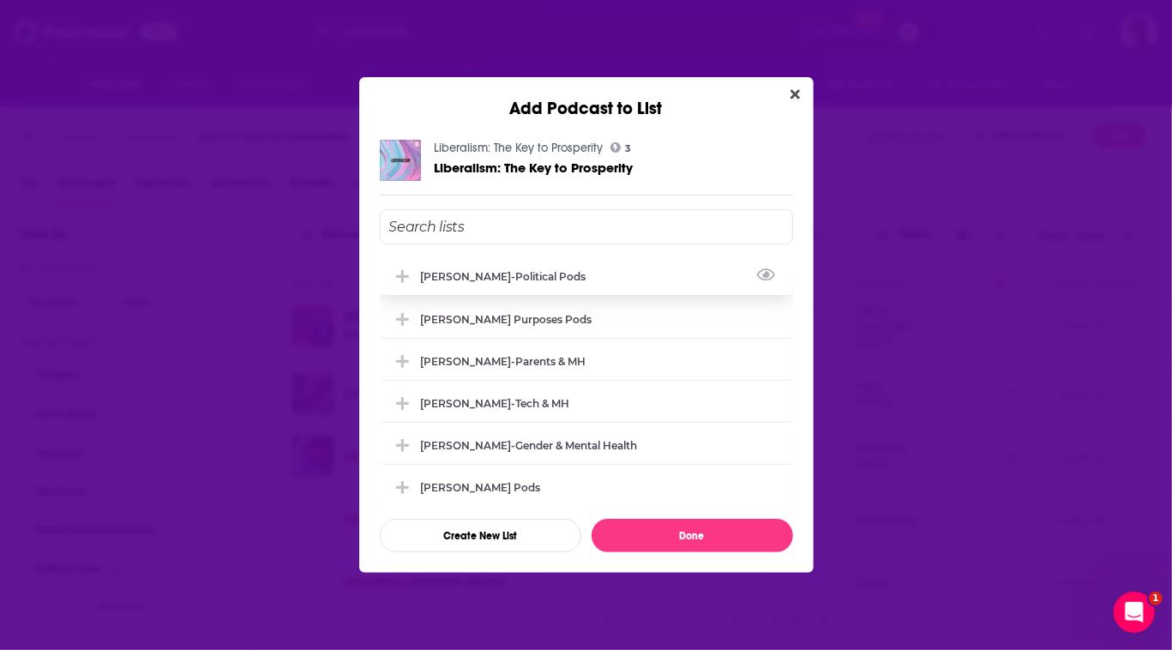
click at [443, 270] on div "[PERSON_NAME]-Political Pods" at bounding box center [509, 276] width 176 height 13
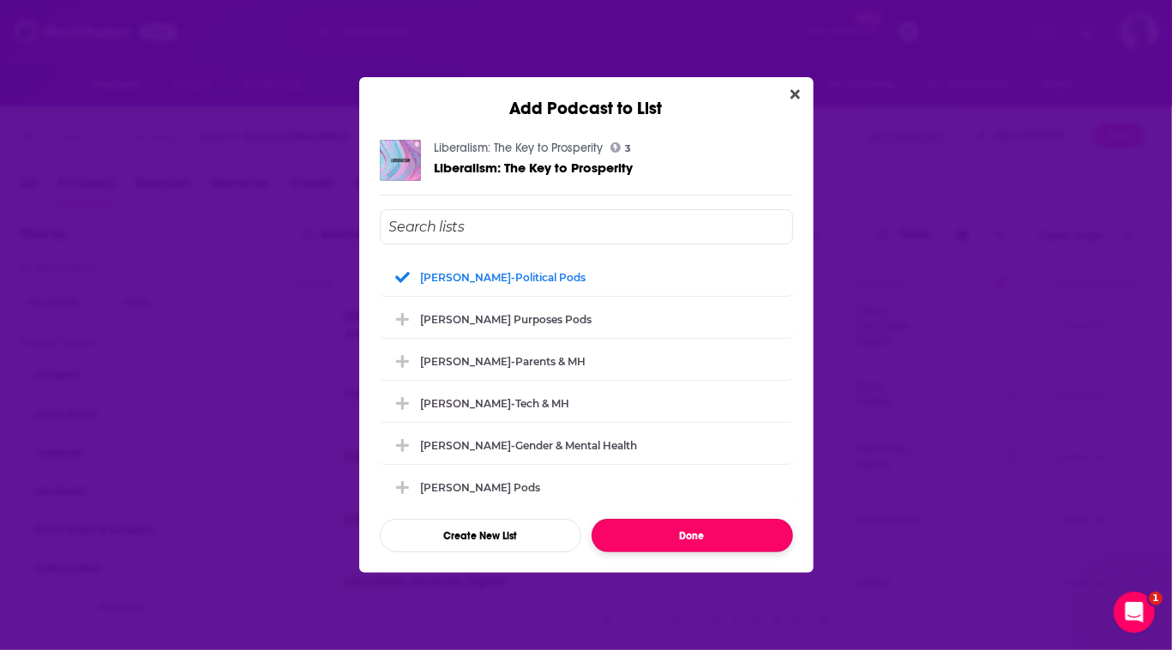
click at [742, 552] on button "Done" at bounding box center [692, 535] width 201 height 33
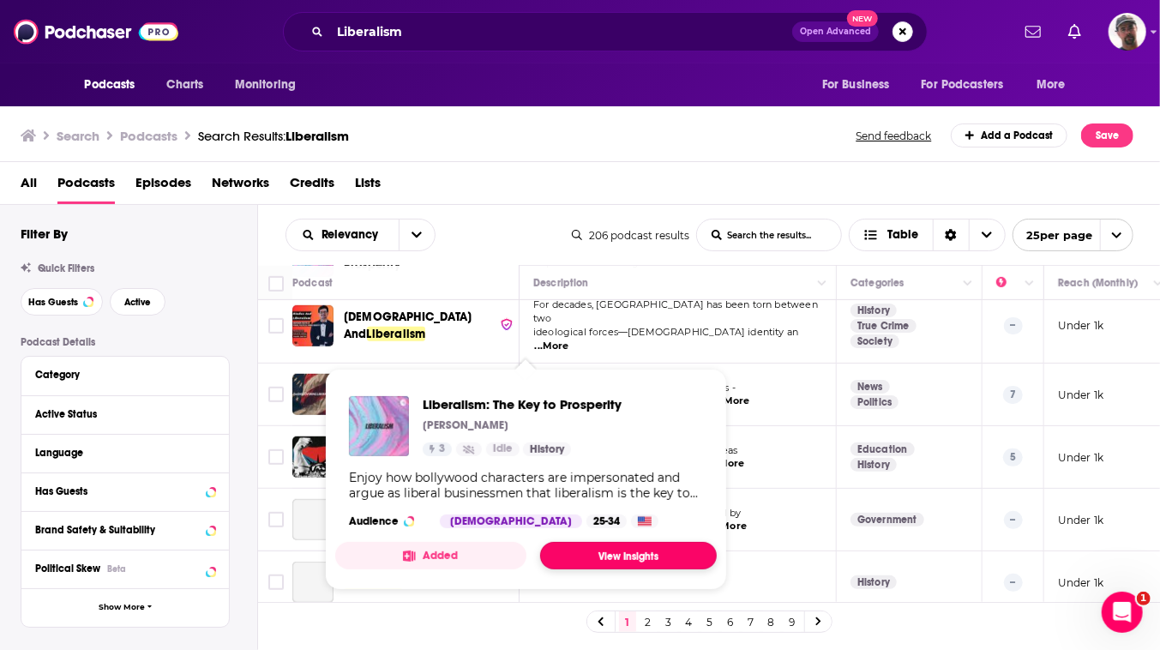
click at [696, 569] on link "View Insights" at bounding box center [628, 555] width 177 height 27
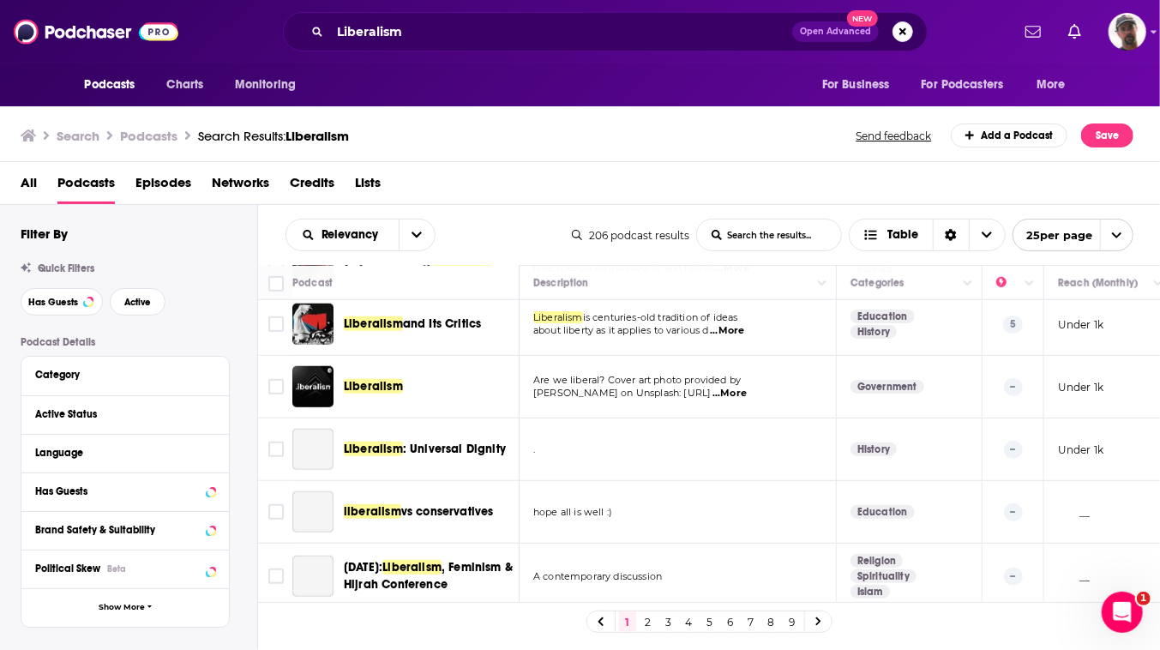
scroll to position [779, 0]
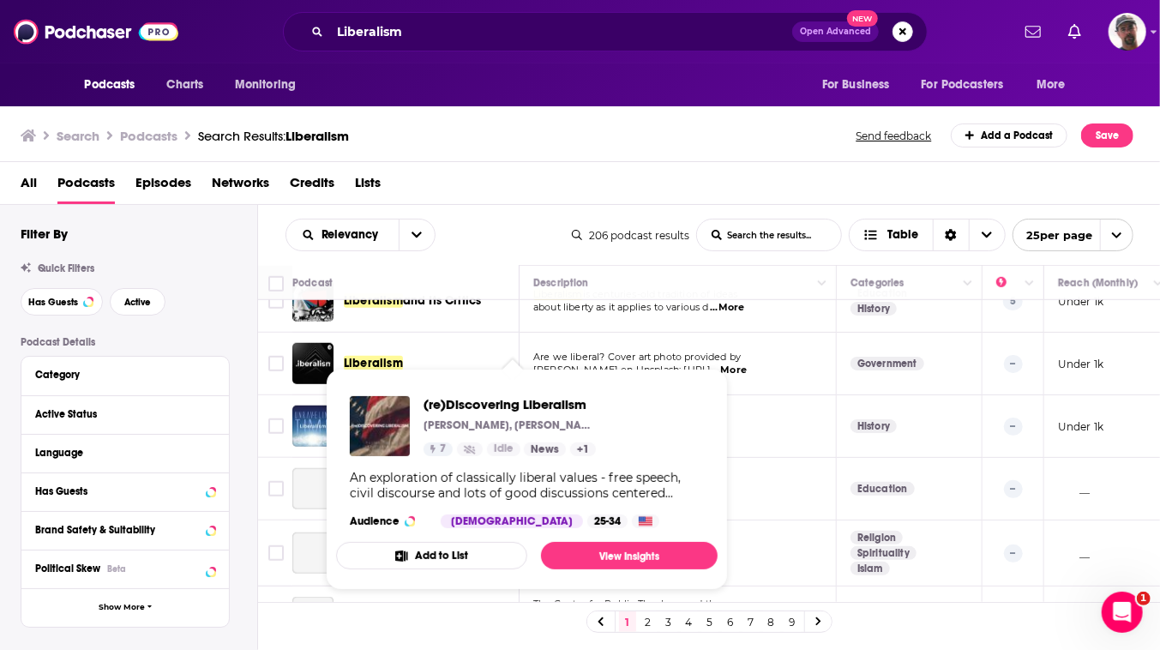
click at [484, 569] on button "Add to List" at bounding box center [431, 555] width 191 height 27
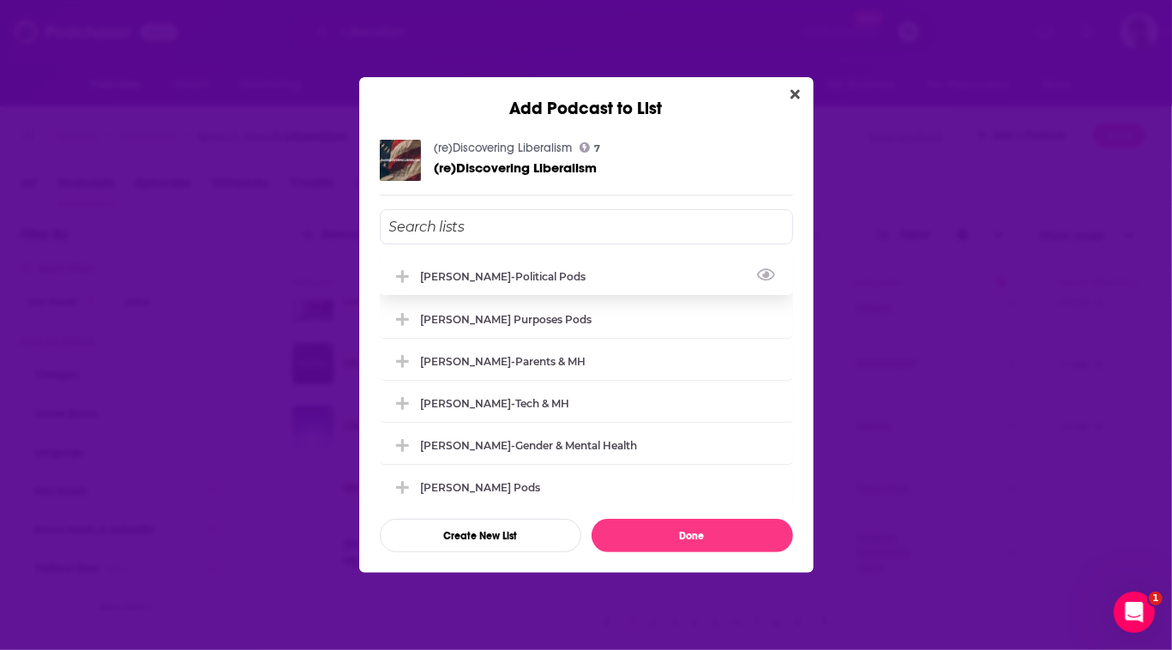
click at [429, 270] on div "[PERSON_NAME]-Political Pods" at bounding box center [509, 276] width 176 height 13
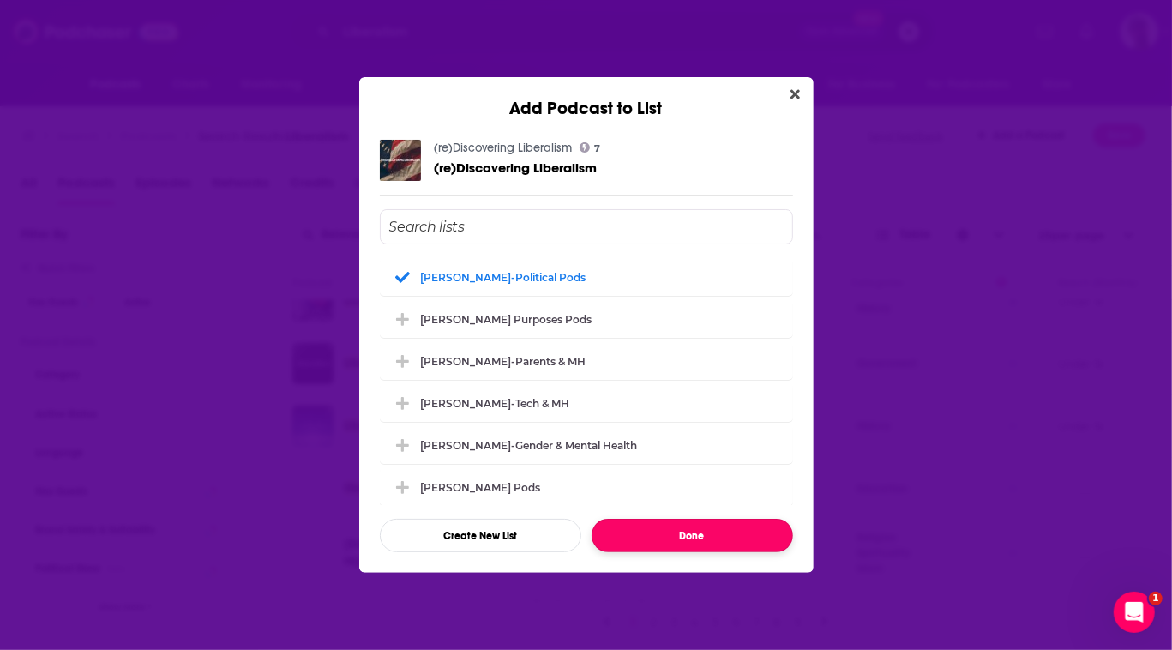
click at [728, 552] on button "Done" at bounding box center [692, 535] width 201 height 33
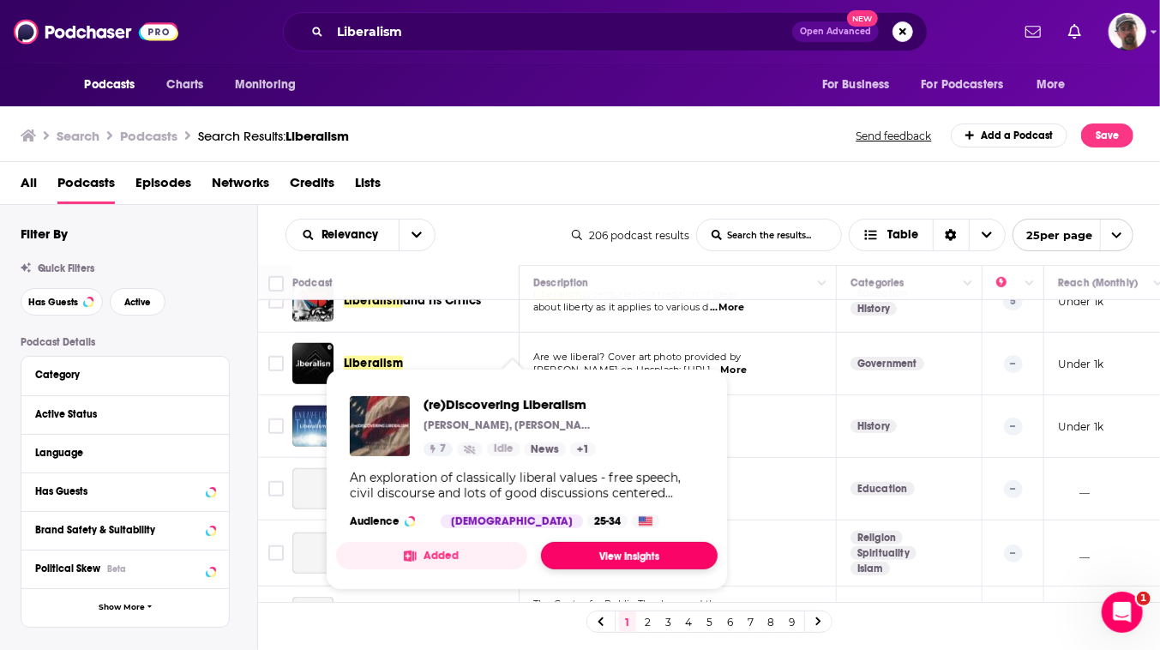
click at [688, 569] on link "View Insights" at bounding box center [629, 555] width 177 height 27
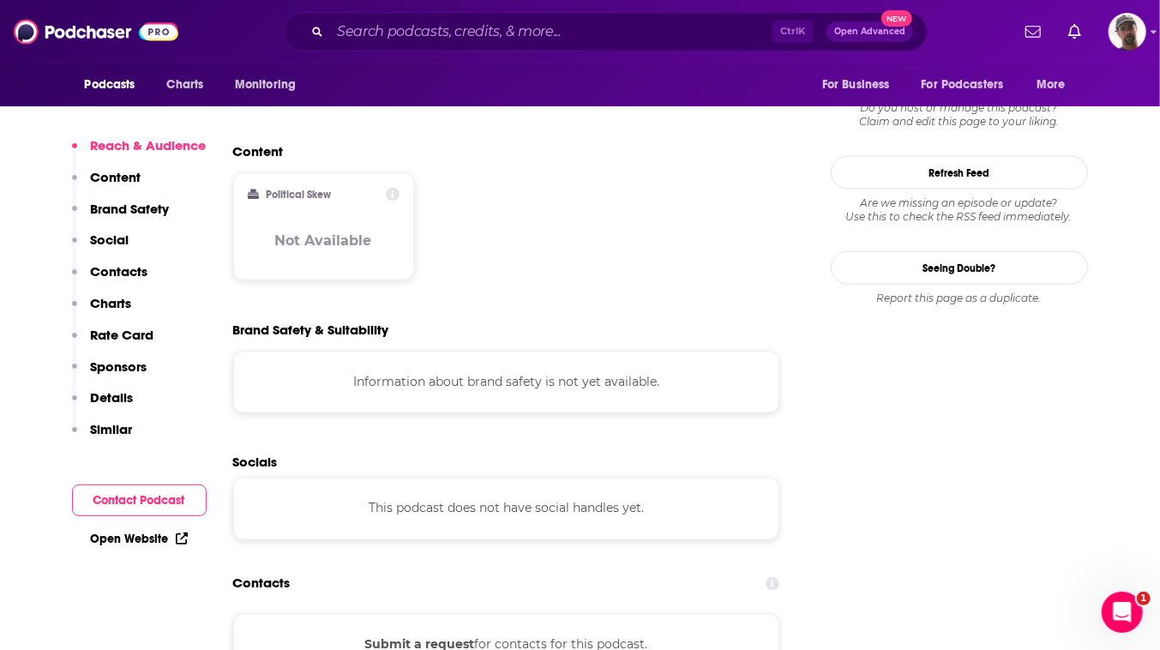
scroll to position [1402, 0]
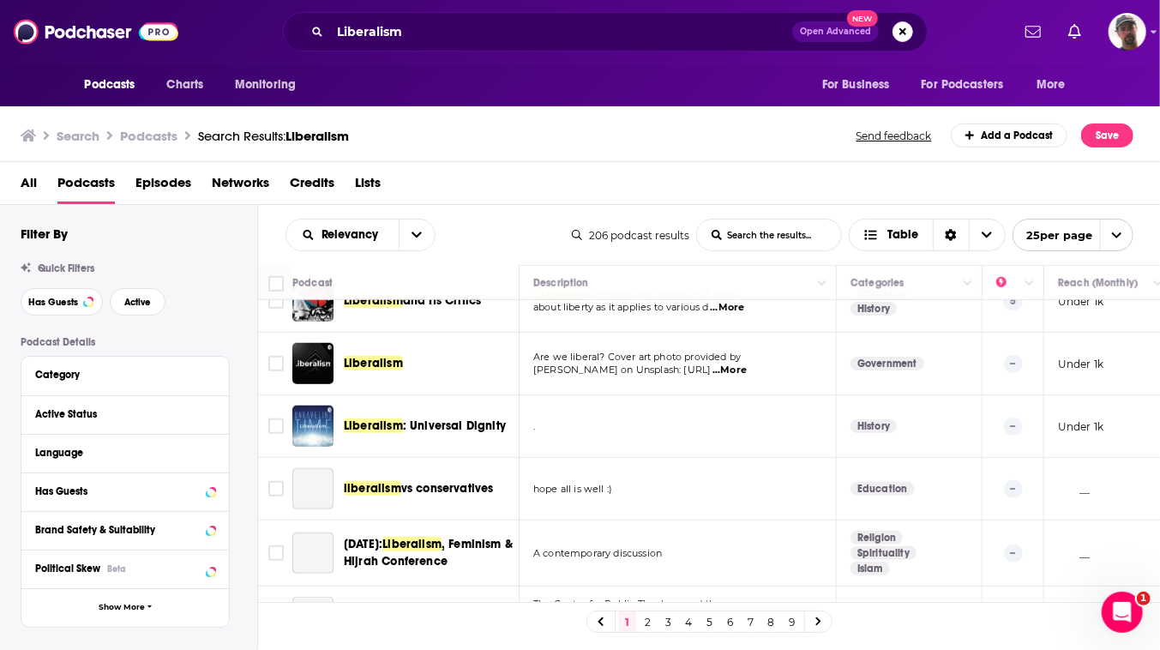
scroll to position [856, 0]
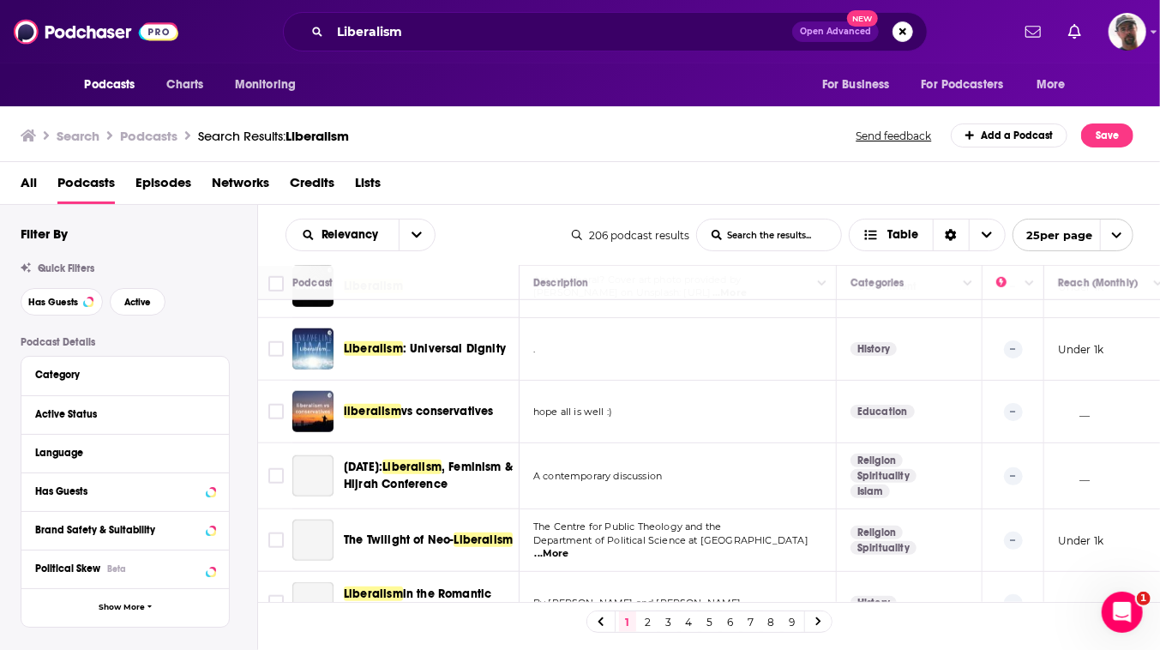
click at [284, 231] on input "Toggle select row" at bounding box center [275, 223] width 15 height 15
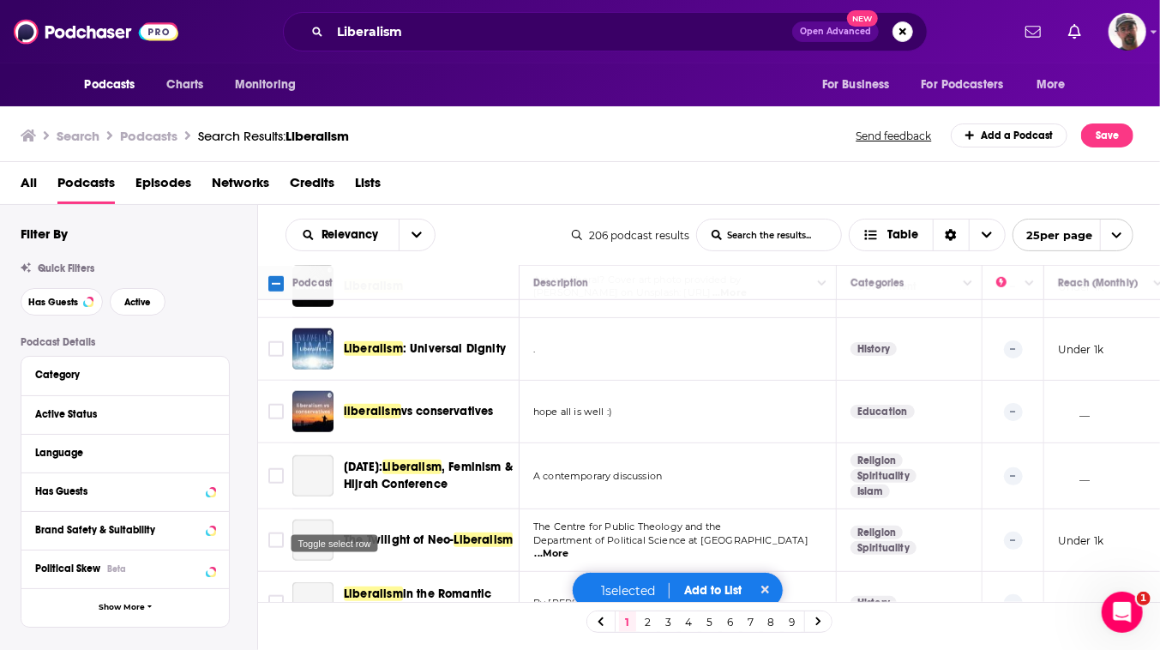
click at [284, 294] on input "Toggle select row" at bounding box center [275, 286] width 15 height 15
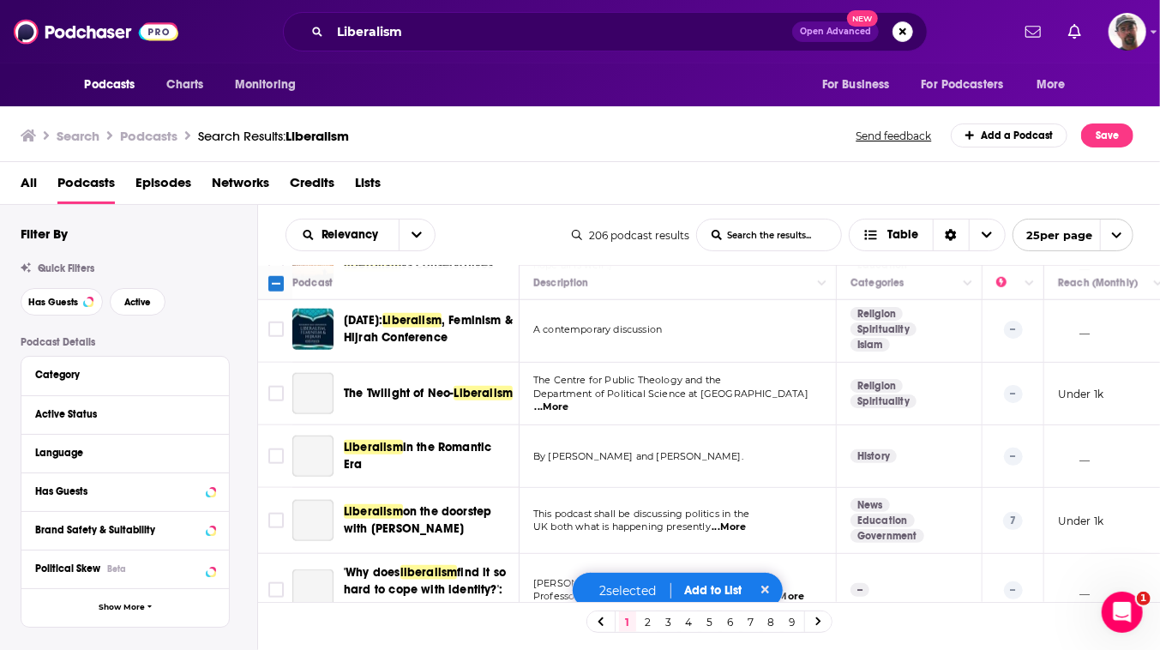
scroll to position [1012, 0]
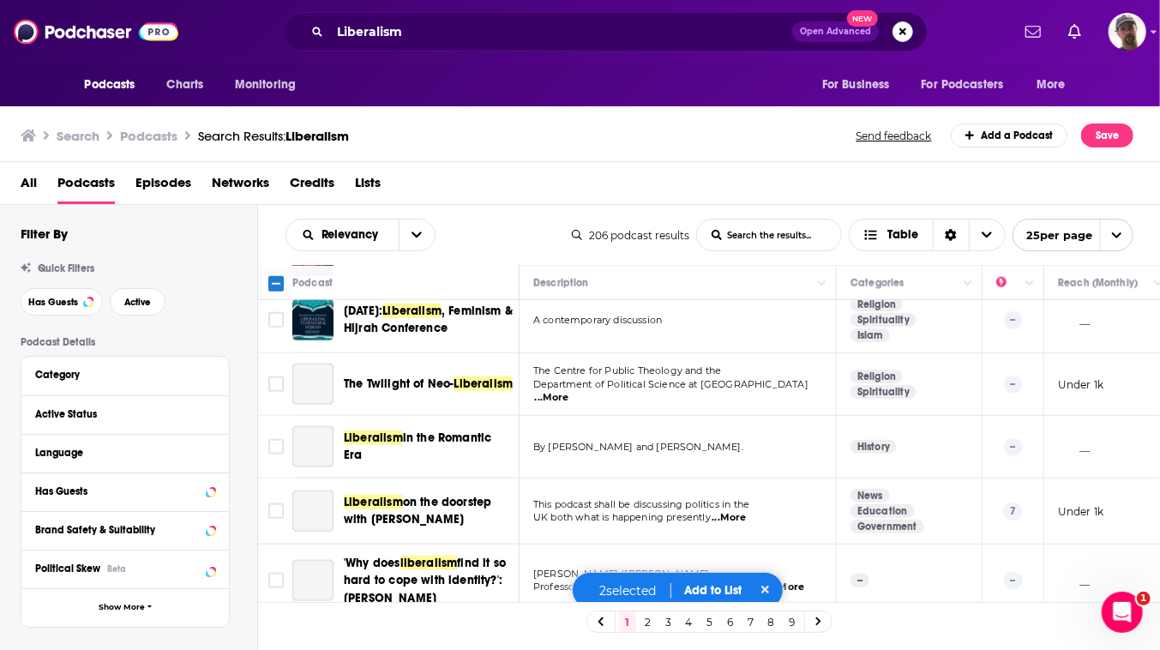
click at [284, 201] on input "Toggle select row" at bounding box center [275, 192] width 15 height 15
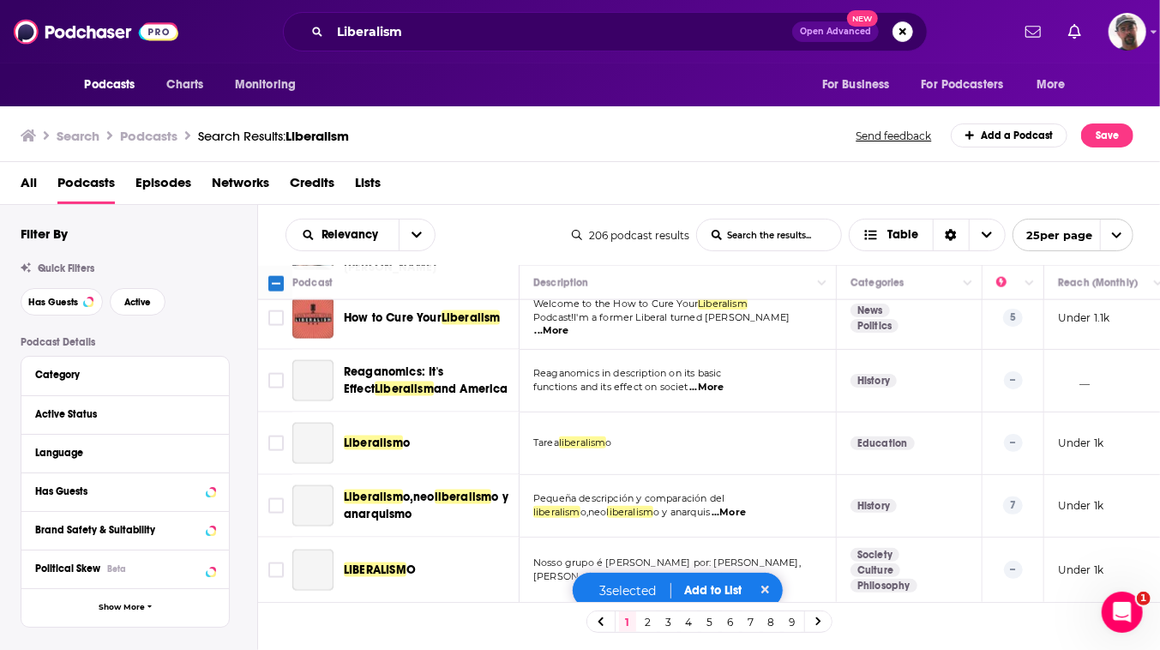
scroll to position [1402, 0]
click at [284, 188] on input "Toggle select row" at bounding box center [275, 179] width 15 height 15
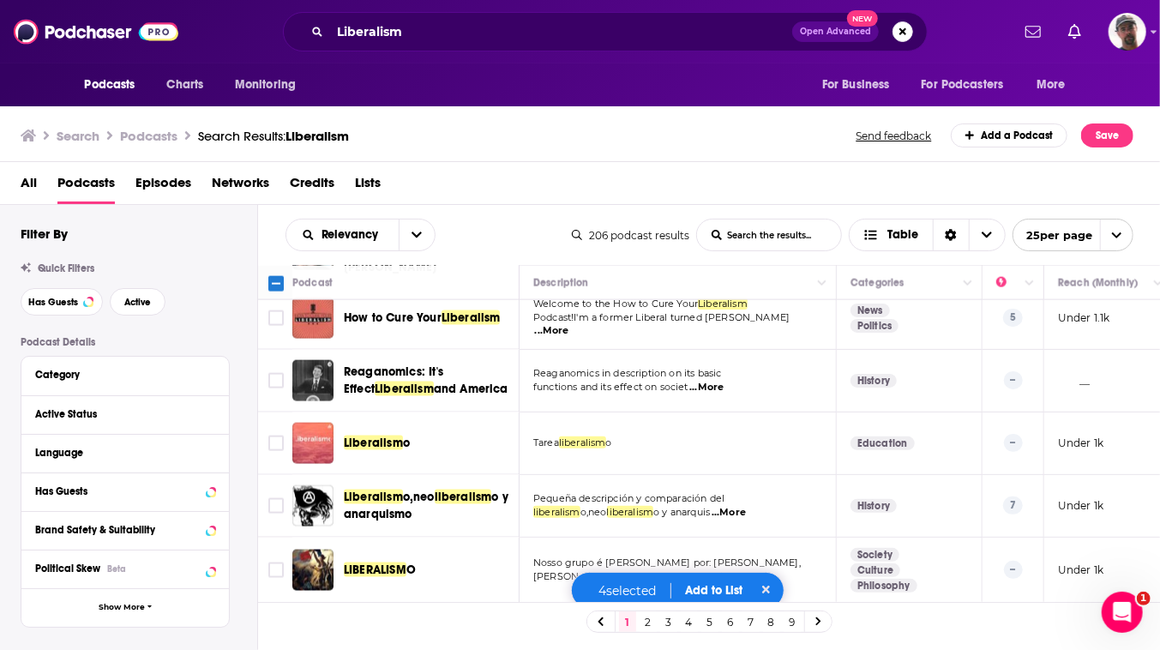
scroll to position [1734, 0]
click at [721, 585] on button "Add to List" at bounding box center [713, 590] width 85 height 15
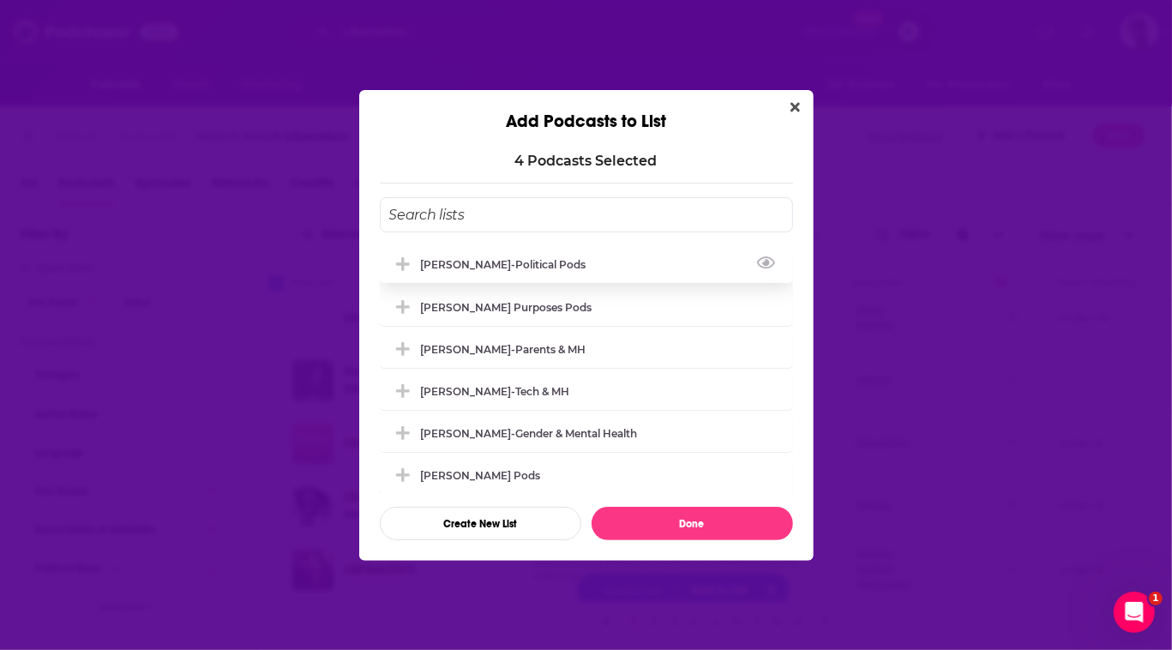
click at [421, 258] on div "[PERSON_NAME]-Political Pods" at bounding box center [509, 264] width 176 height 13
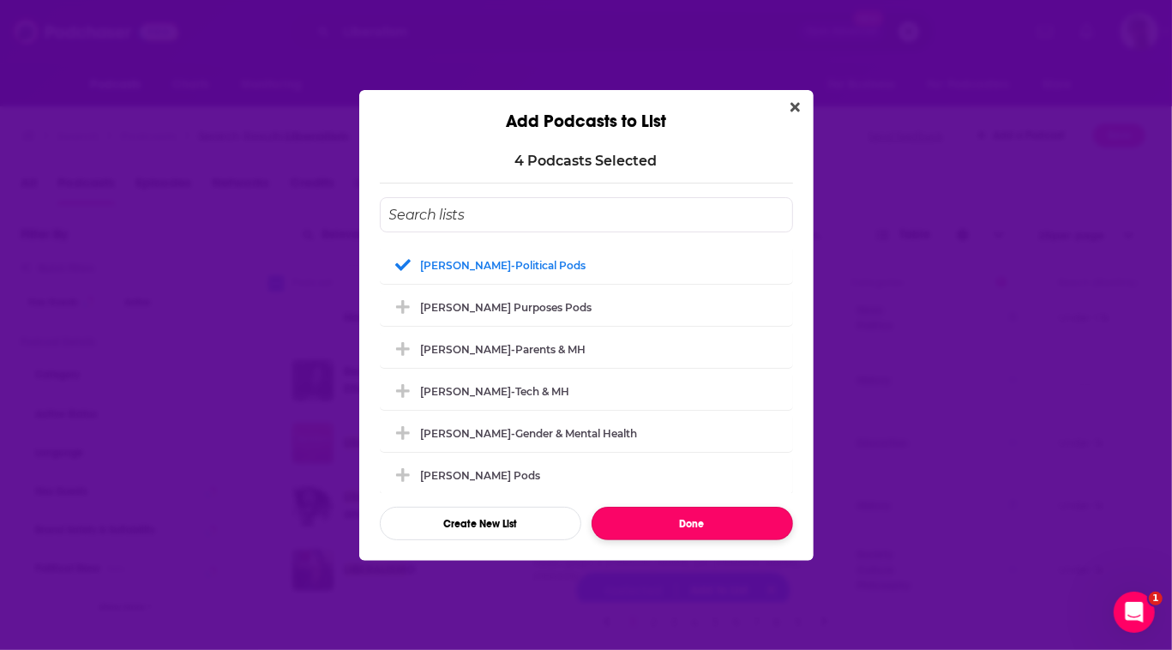
click at [712, 540] on button "Done" at bounding box center [692, 523] width 201 height 33
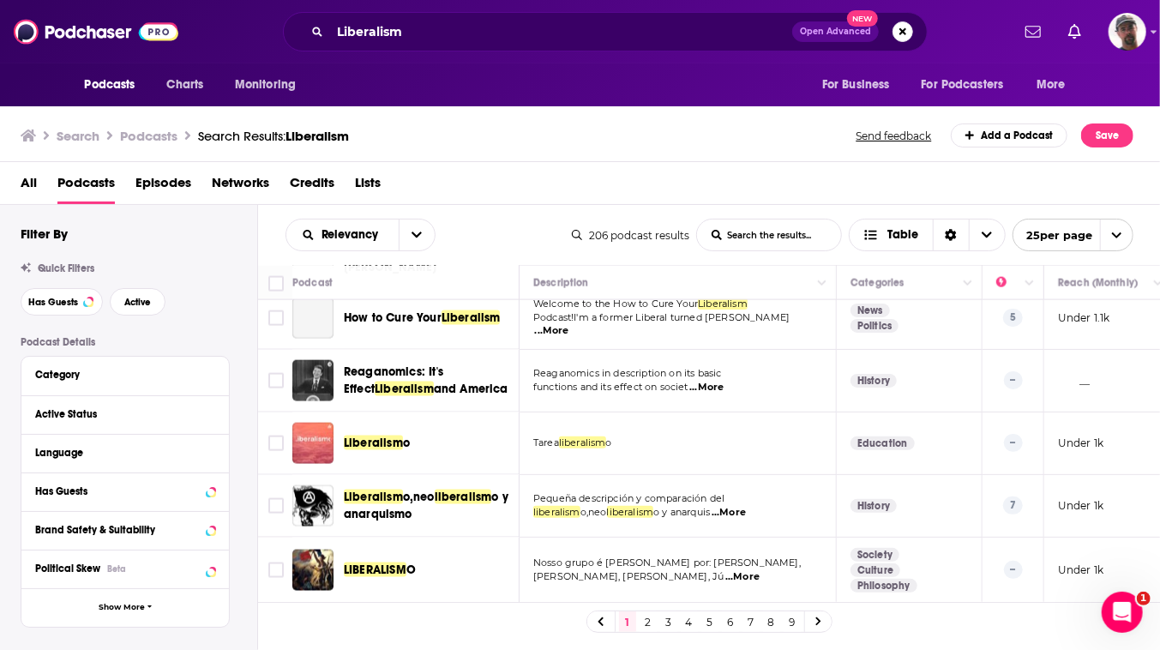
scroll to position [26, 0]
click at [657, 631] on link "2" at bounding box center [648, 621] width 17 height 21
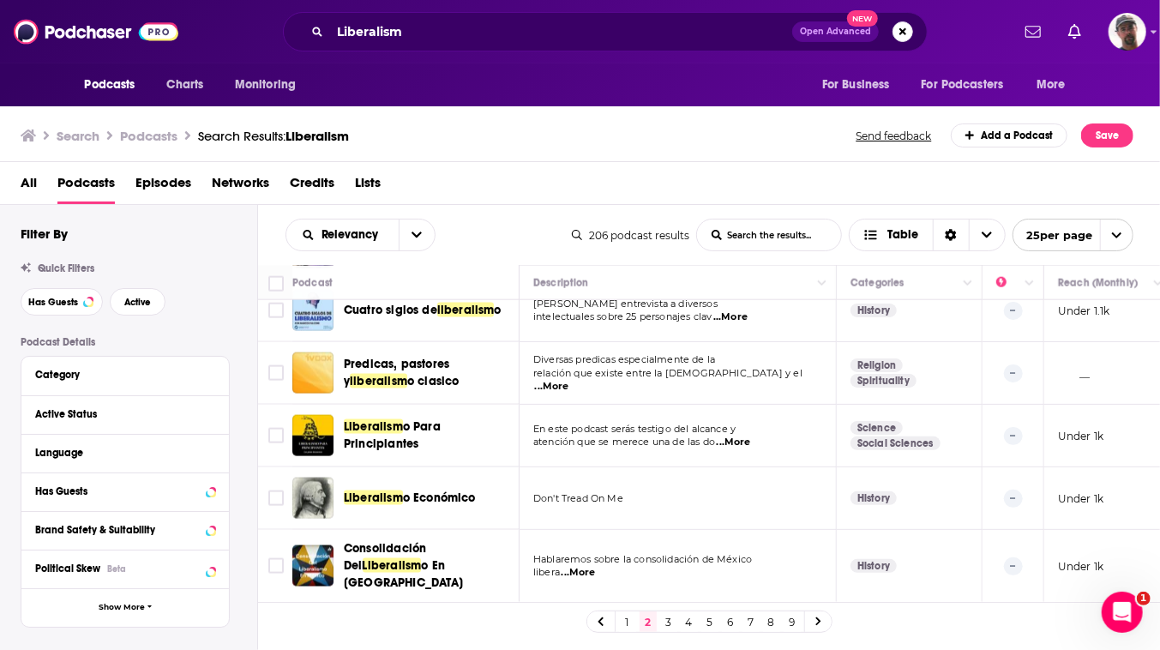
scroll to position [26, 0]
click at [677, 626] on link "3" at bounding box center [668, 621] width 17 height 21
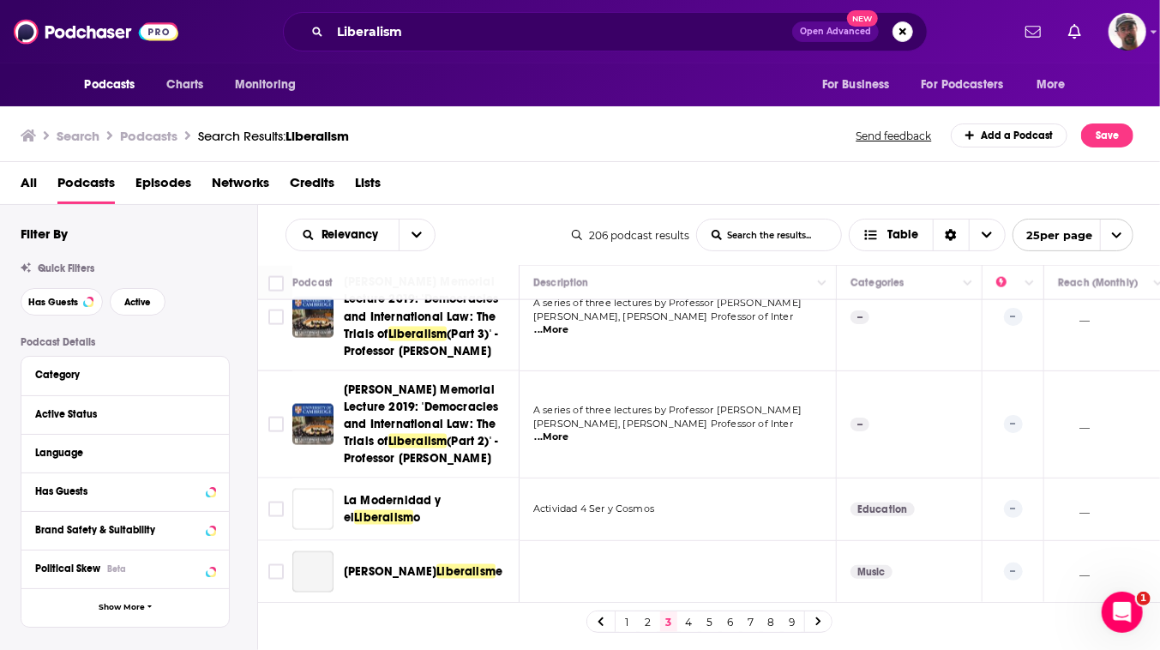
scroll to position [1830, 0]
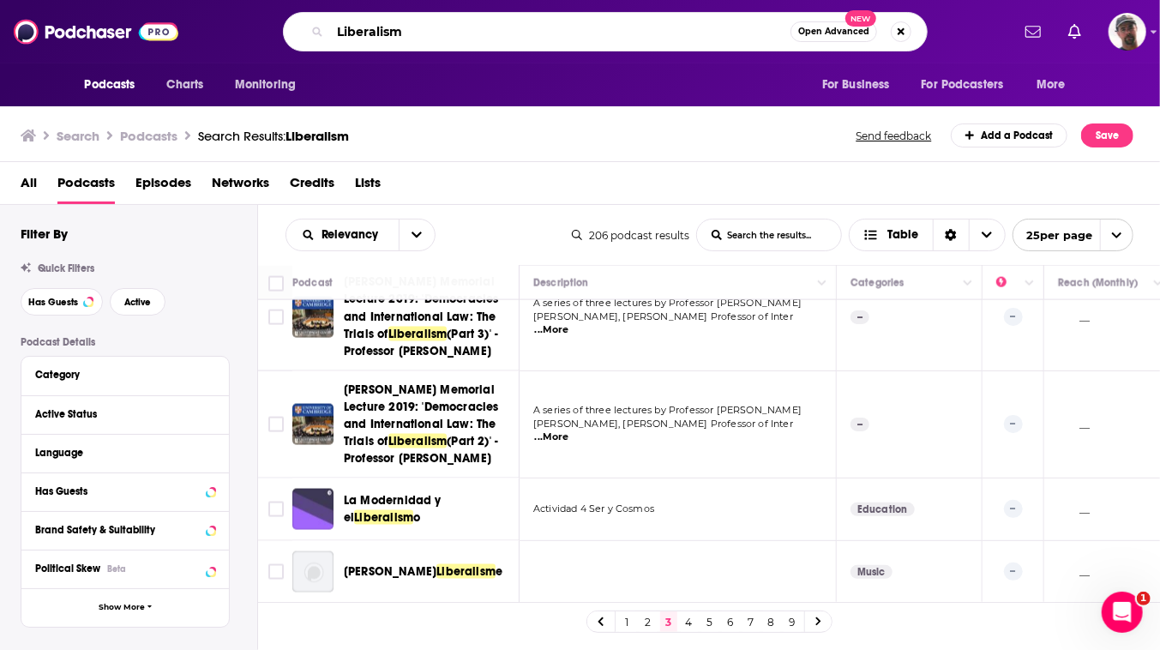
drag, startPoint x: 393, startPoint y: 35, endPoint x: 366, endPoint y: 34, distance: 27.4
click at [376, 34] on input "Liberalism" at bounding box center [560, 31] width 460 height 27
drag, startPoint x: 385, startPoint y: 34, endPoint x: 273, endPoint y: 38, distance: 112.4
click at [330, 38] on input "Liberalism" at bounding box center [560, 31] width 460 height 27
type input "Government"
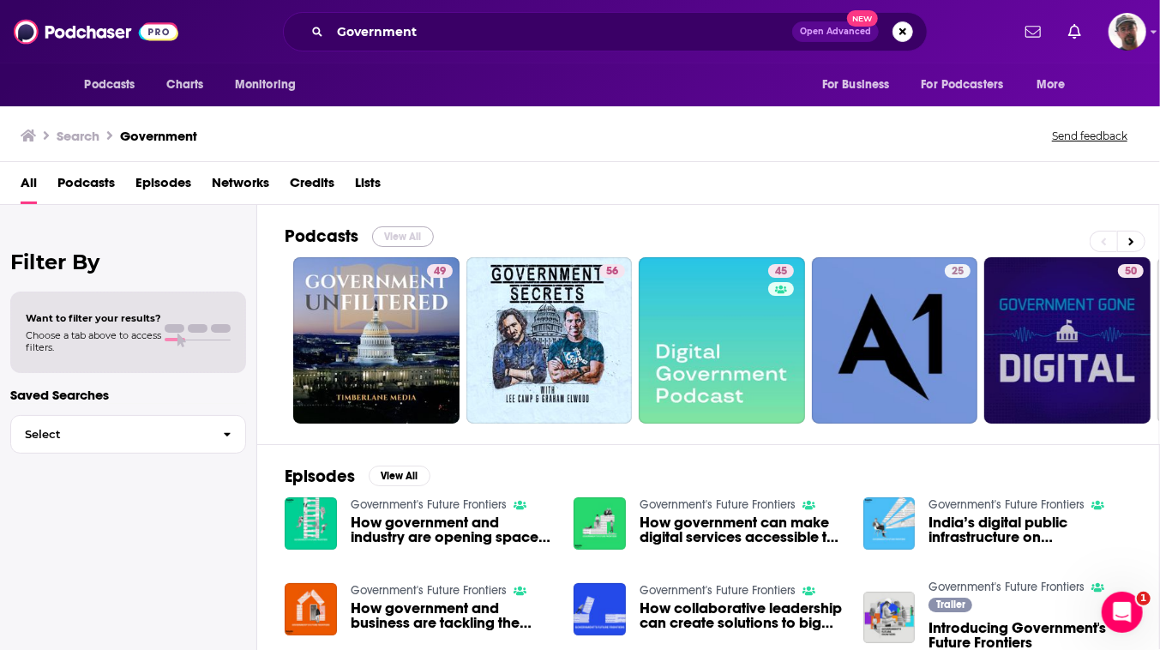
click at [434, 247] on button "View All" at bounding box center [403, 236] width 62 height 21
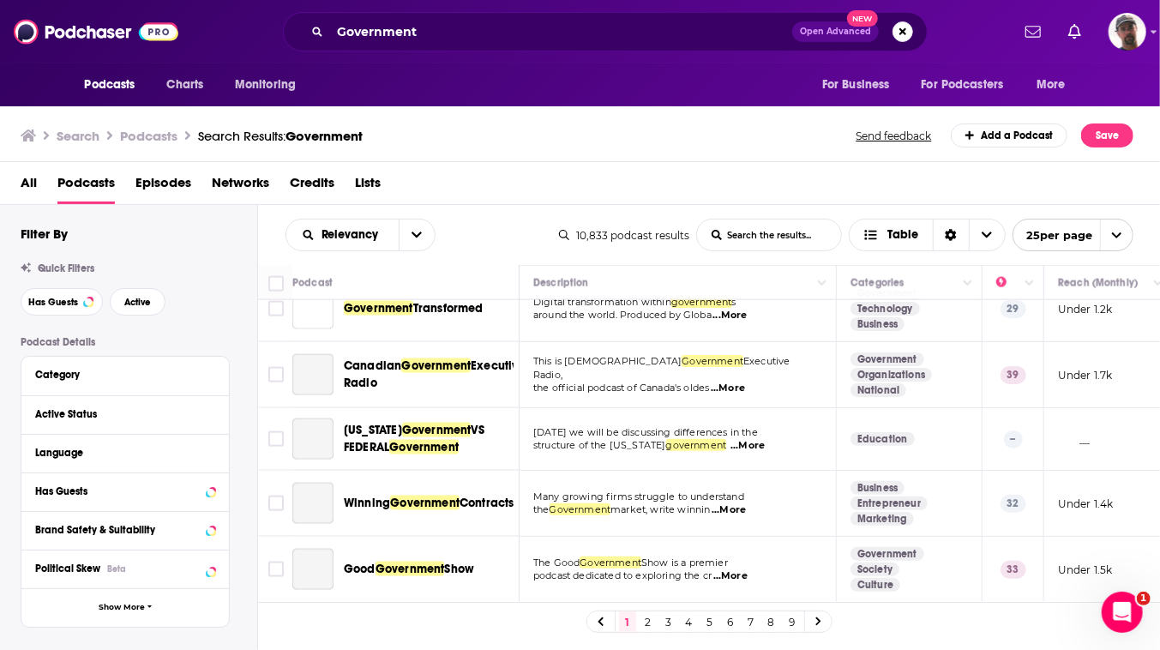
scroll to position [1480, 0]
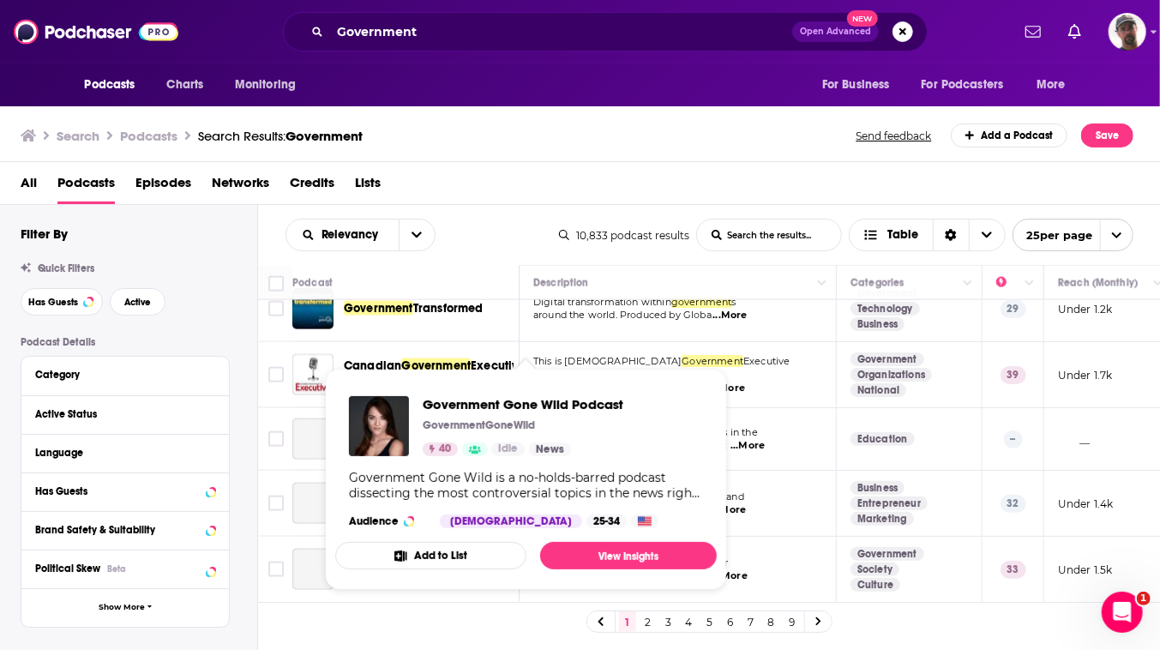
click at [467, 569] on button "Add to List" at bounding box center [430, 555] width 191 height 27
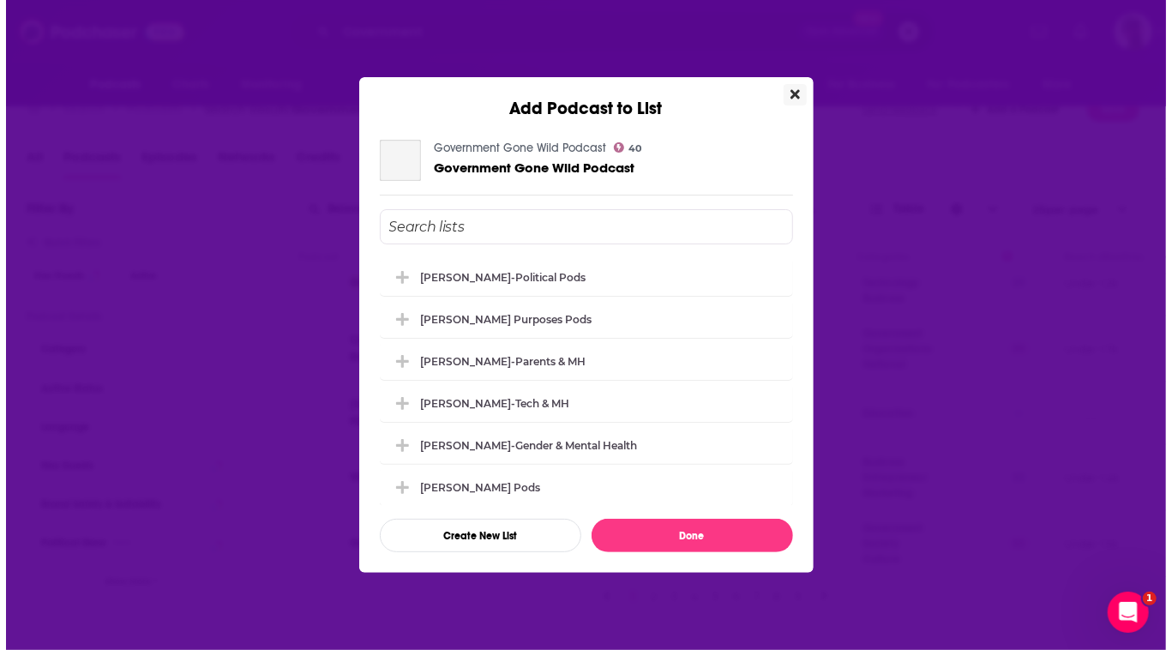
scroll to position [0, 0]
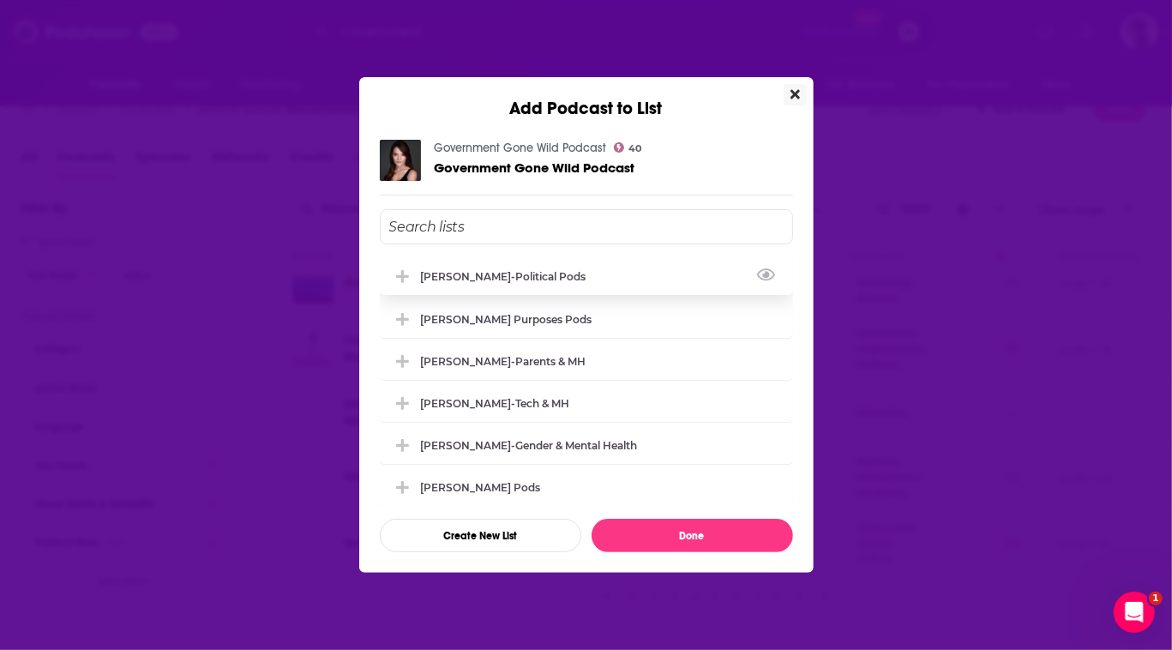
click at [437, 270] on div "[PERSON_NAME]-Political Pods" at bounding box center [509, 276] width 176 height 13
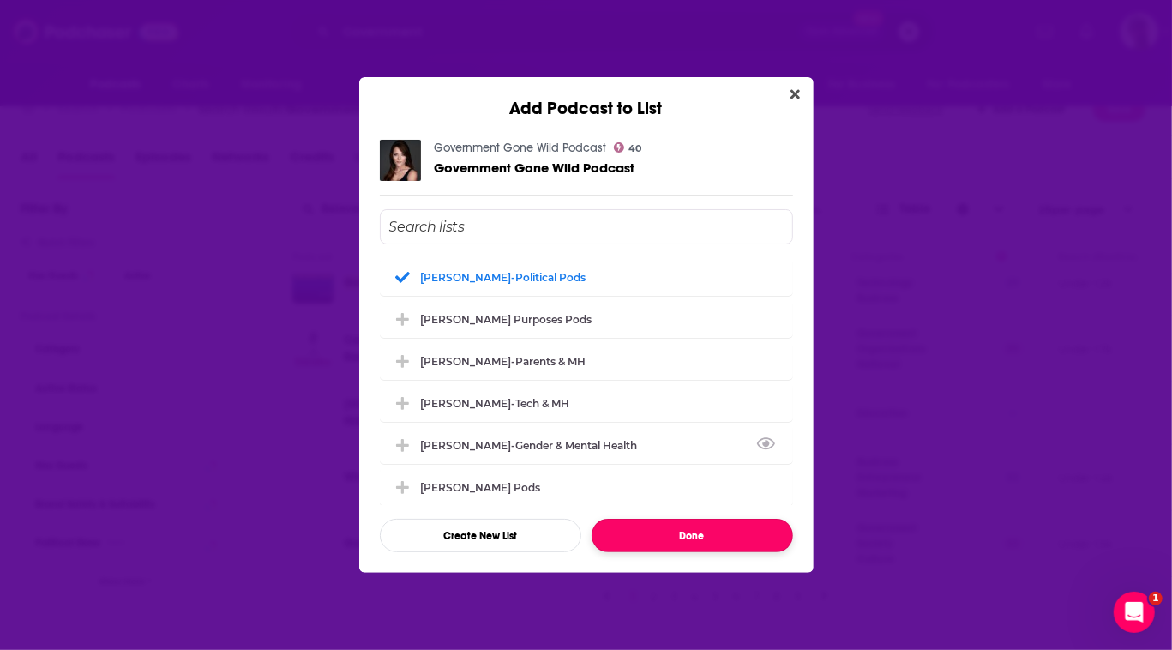
click at [724, 552] on button "Done" at bounding box center [692, 535] width 201 height 33
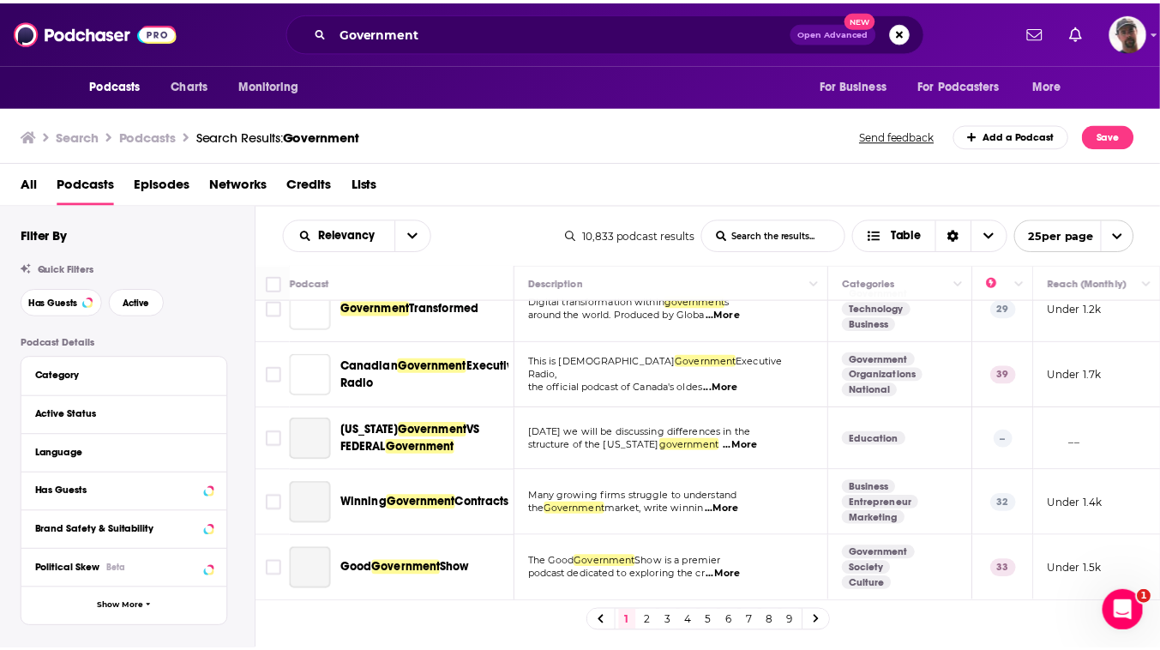
scroll to position [26, 0]
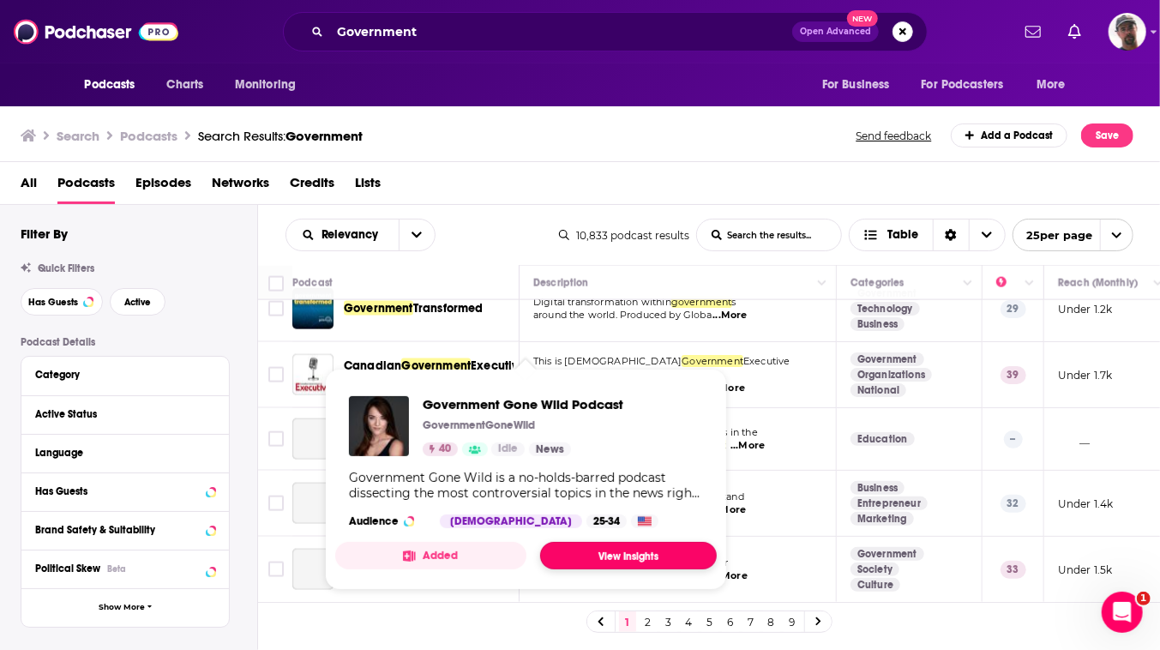
click at [687, 569] on link "View Insights" at bounding box center [628, 555] width 177 height 27
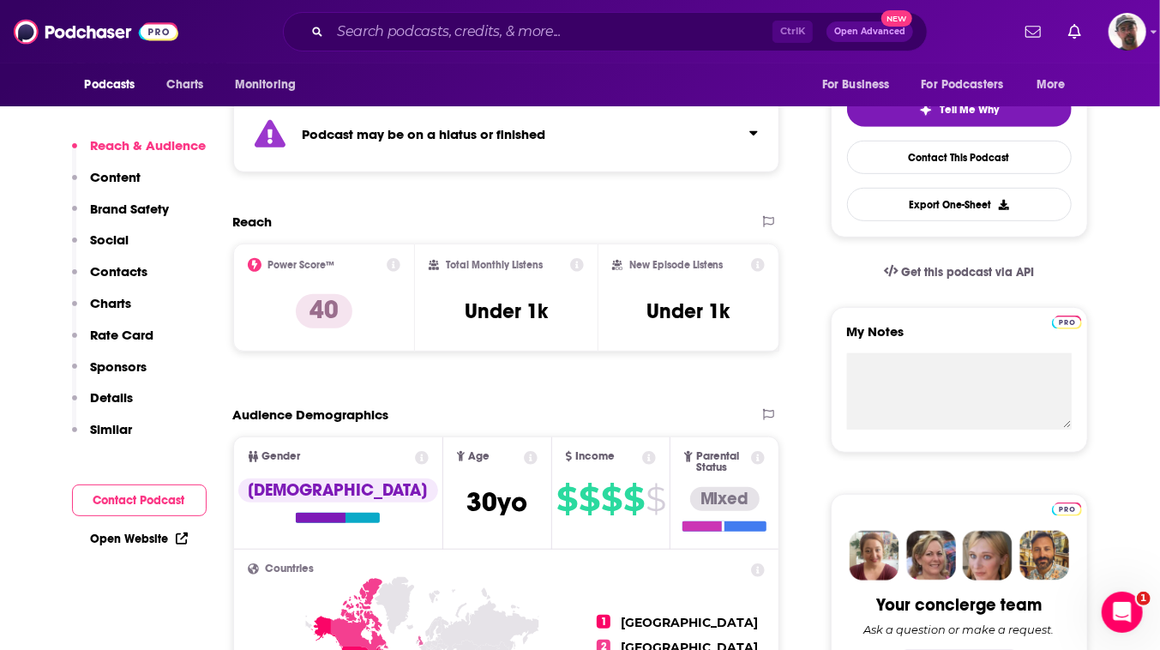
scroll to position [389, 0]
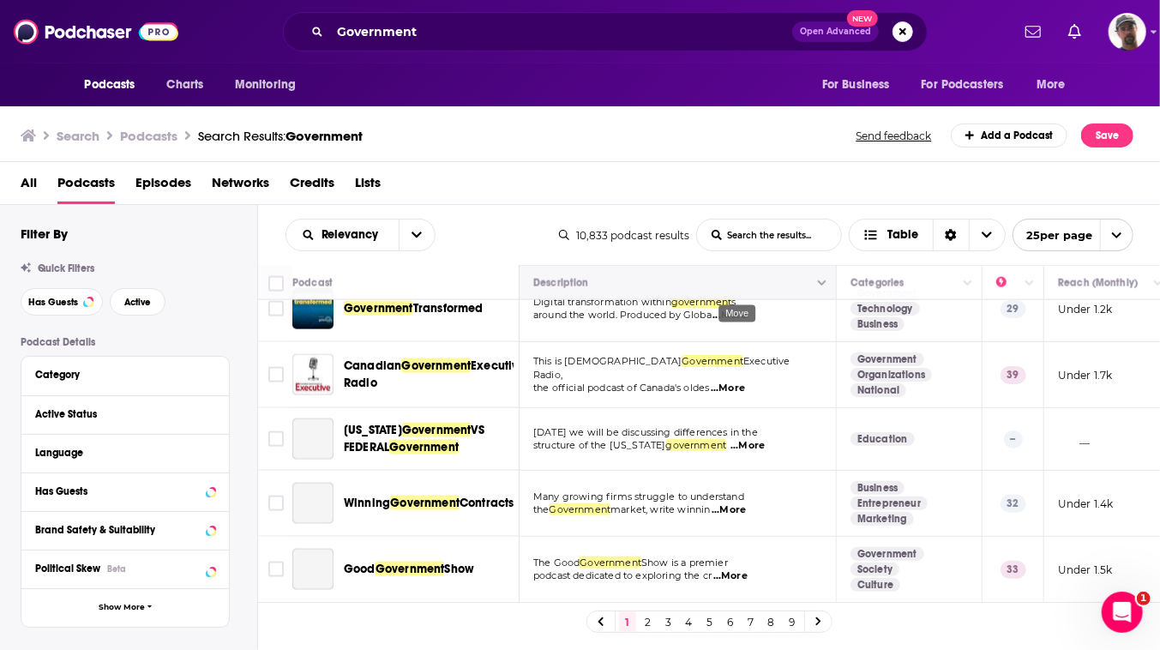
scroll to position [1558, 0]
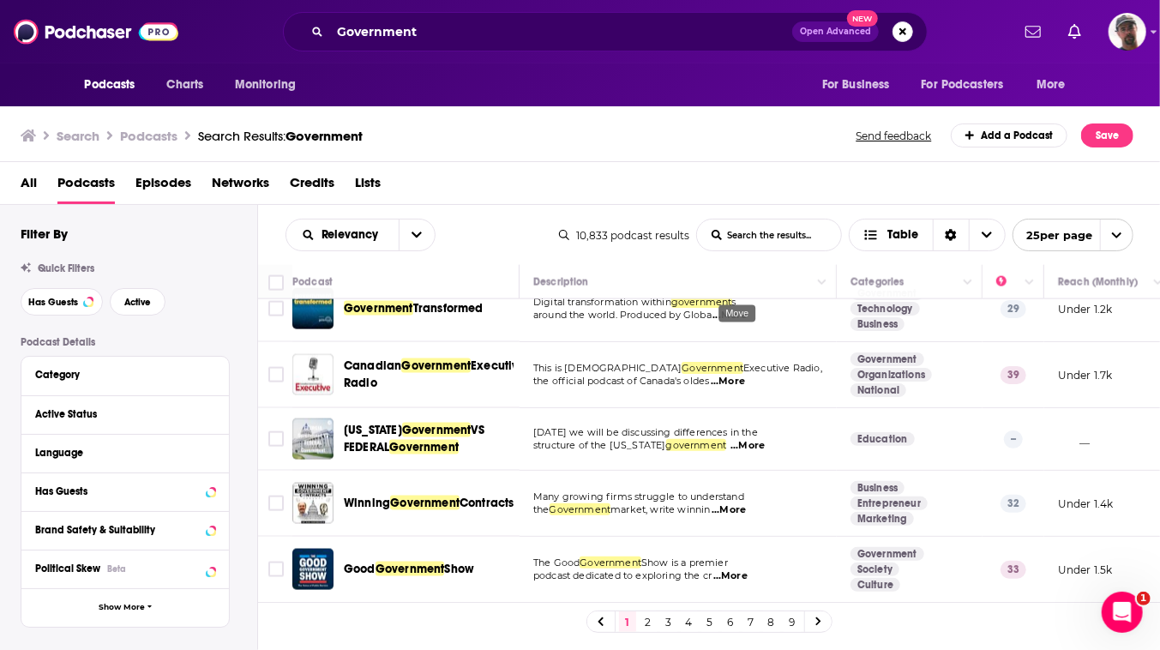
scroll to position [26, 0]
click at [657, 627] on link "2" at bounding box center [648, 621] width 17 height 21
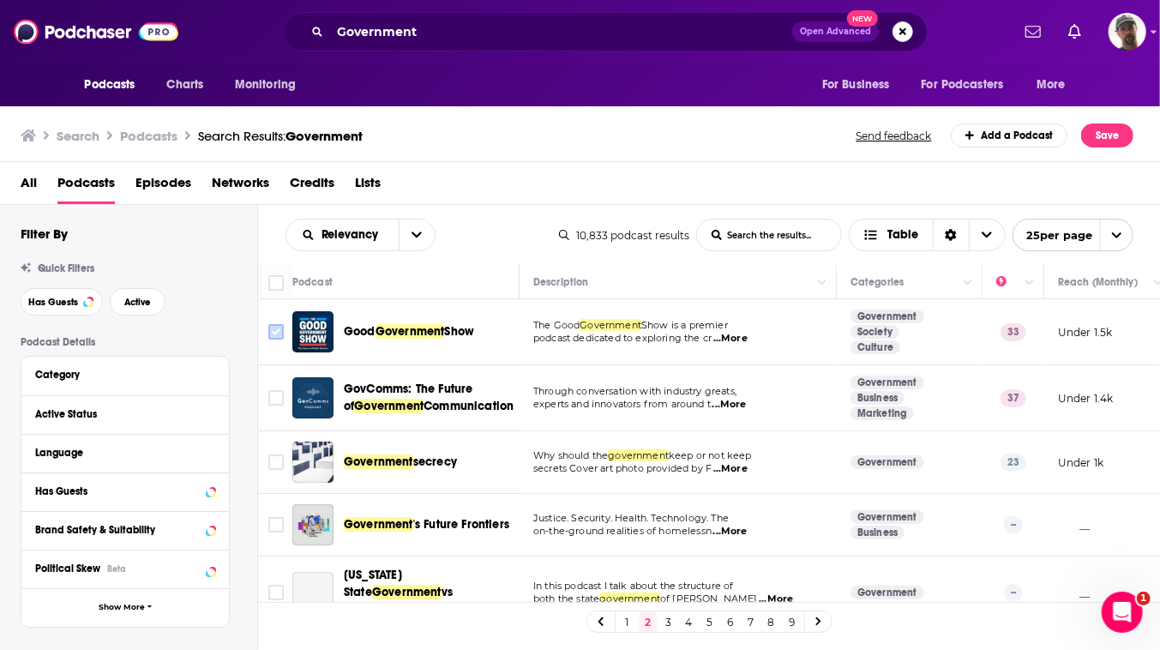
click at [284, 339] on input "Toggle select row" at bounding box center [275, 331] width 15 height 15
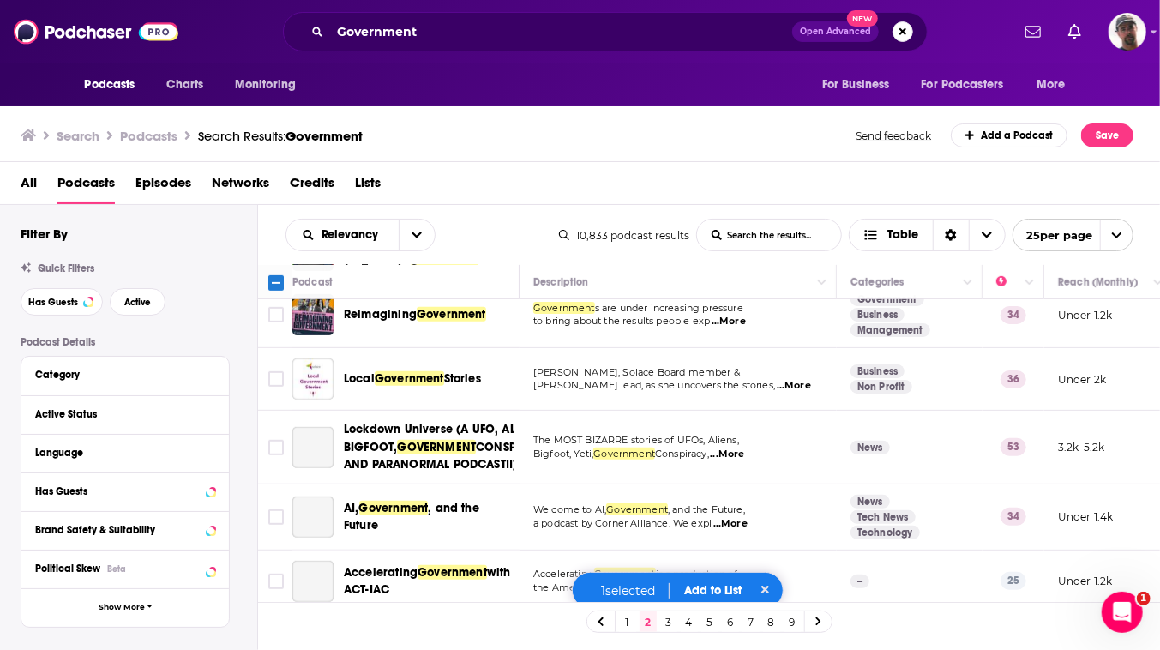
scroll to position [623, 0]
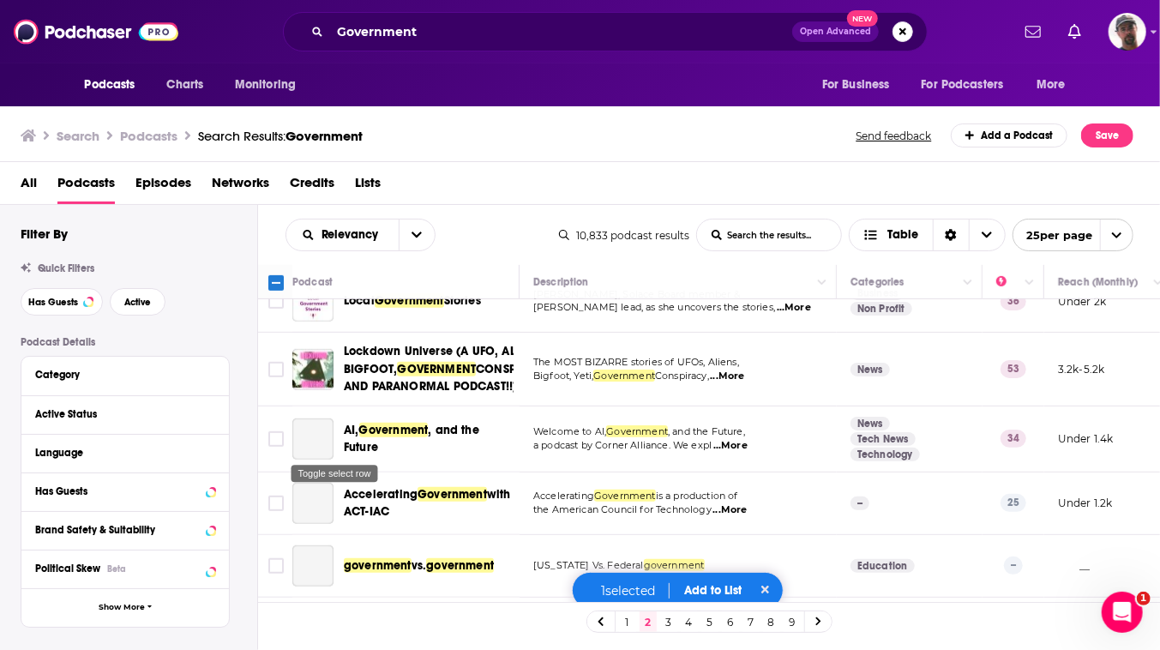
click at [284, 244] on input "Toggle select row" at bounding box center [275, 236] width 15 height 15
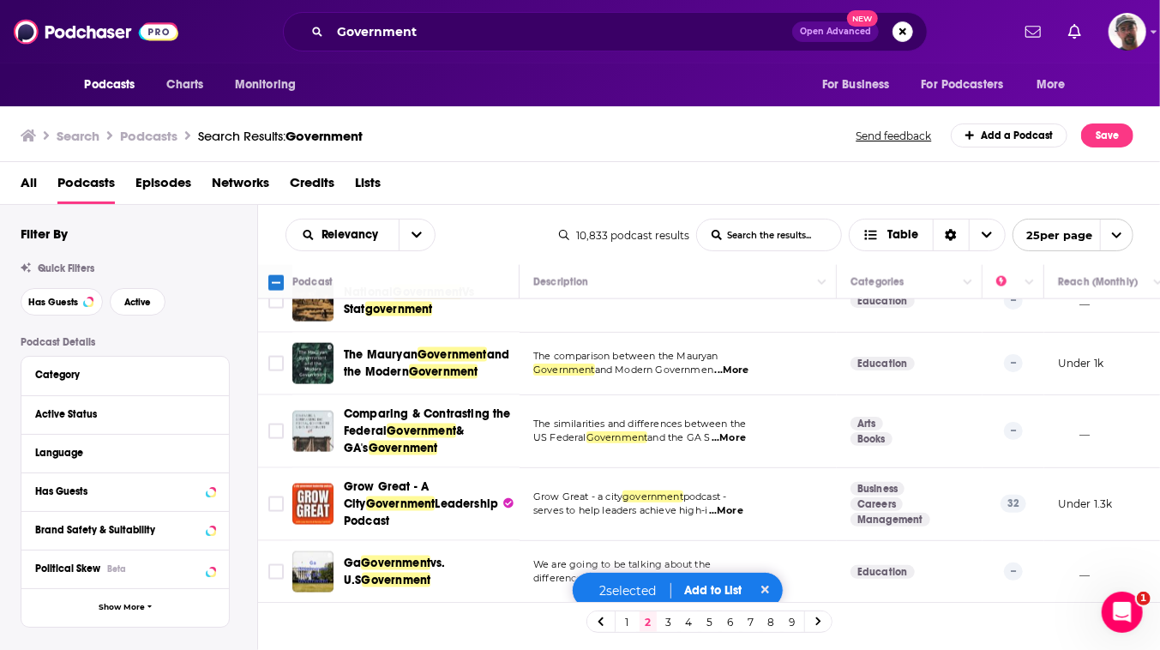
scroll to position [26, 0]
click at [731, 583] on button "Add to List" at bounding box center [713, 590] width 85 height 15
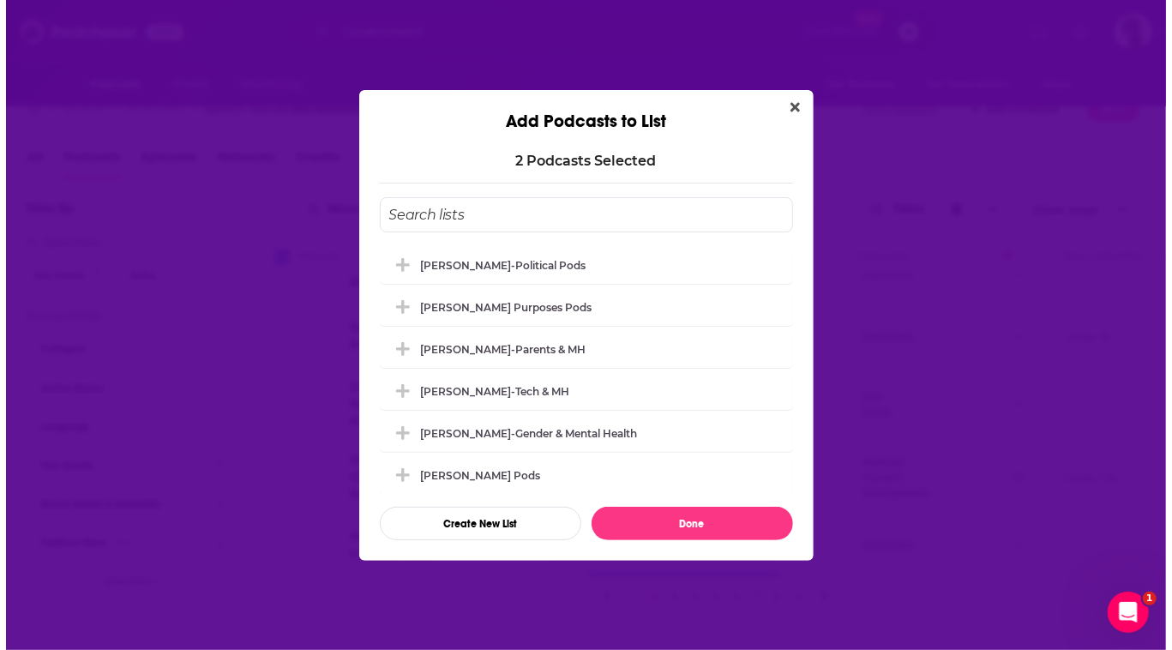
scroll to position [0, 0]
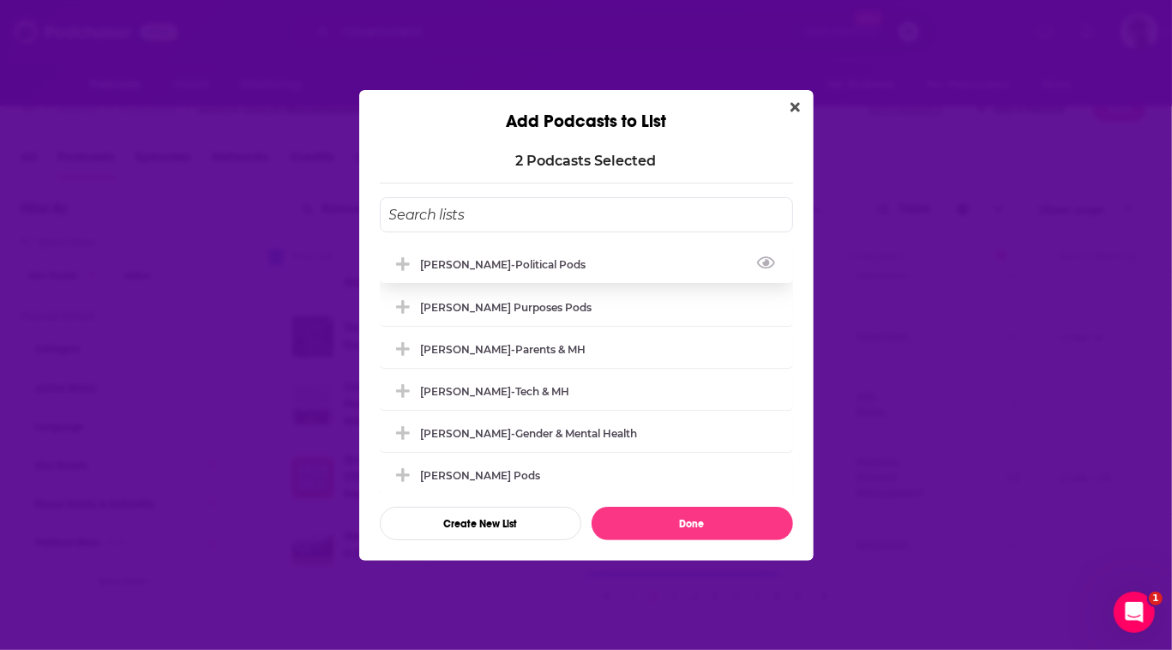
click at [448, 258] on div "[PERSON_NAME]-Political Pods" at bounding box center [509, 264] width 176 height 13
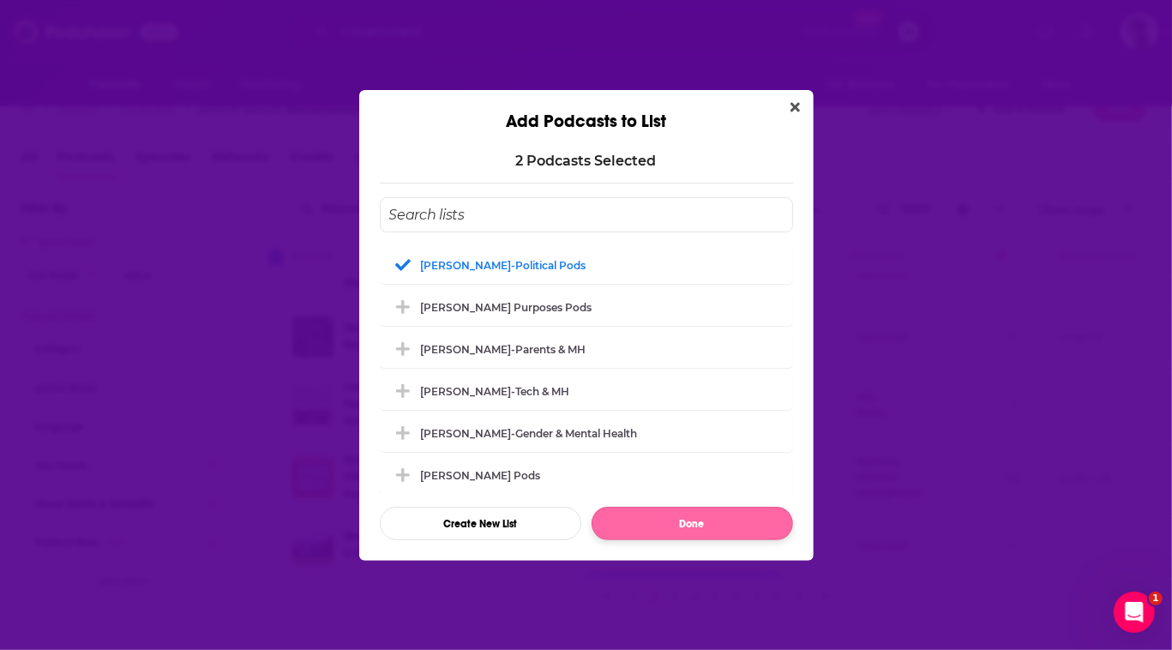
click at [720, 540] on button "Done" at bounding box center [692, 523] width 201 height 33
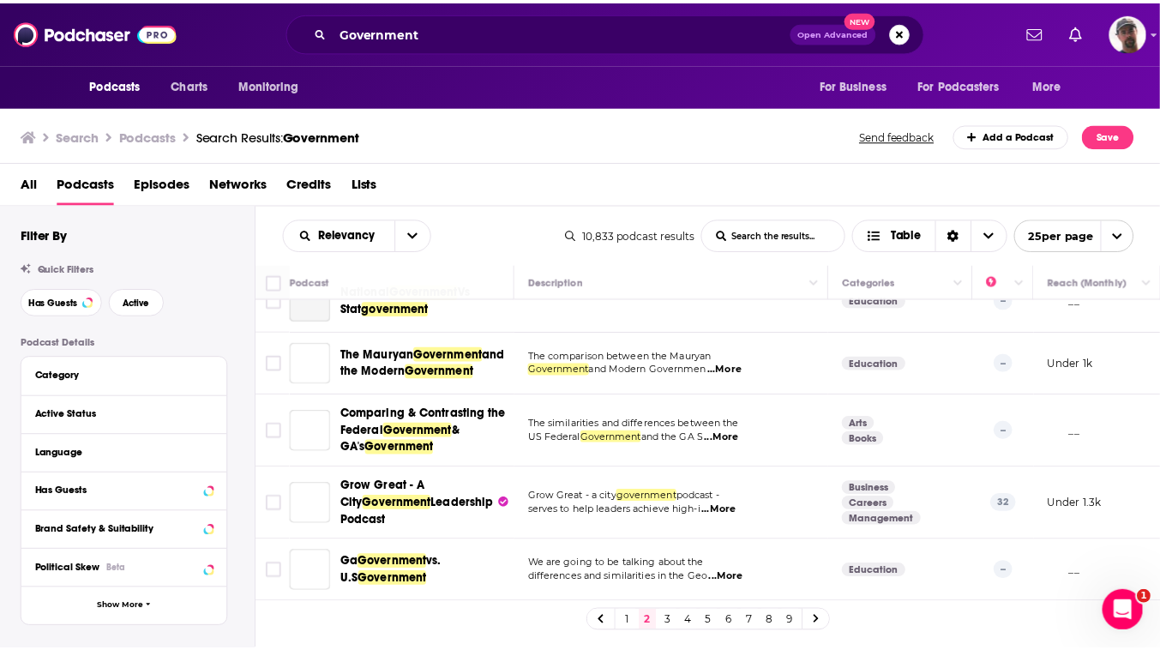
scroll to position [26, 0]
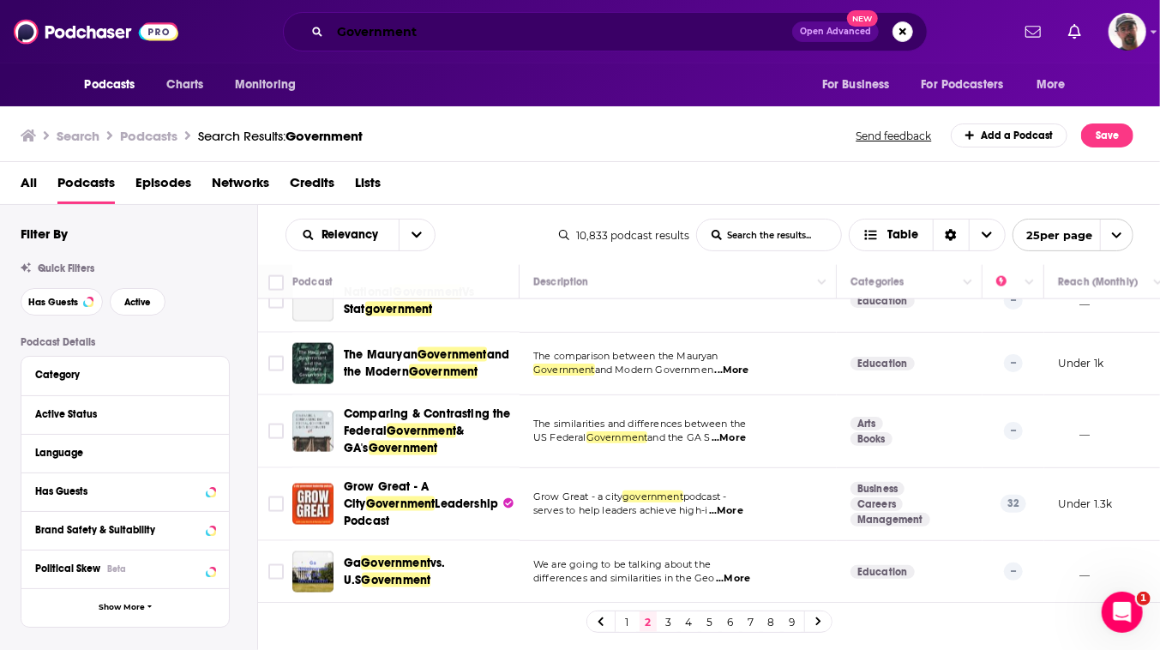
click at [424, 27] on input "Government" at bounding box center [561, 31] width 462 height 27
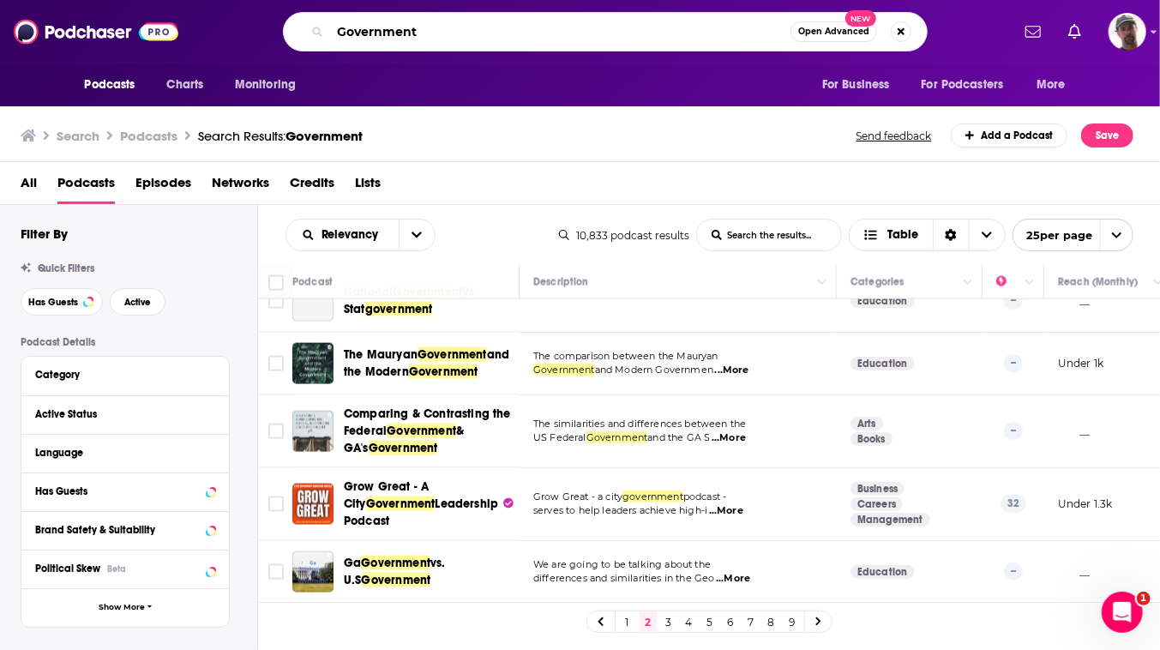
click at [424, 25] on input "Government" at bounding box center [560, 31] width 460 height 27
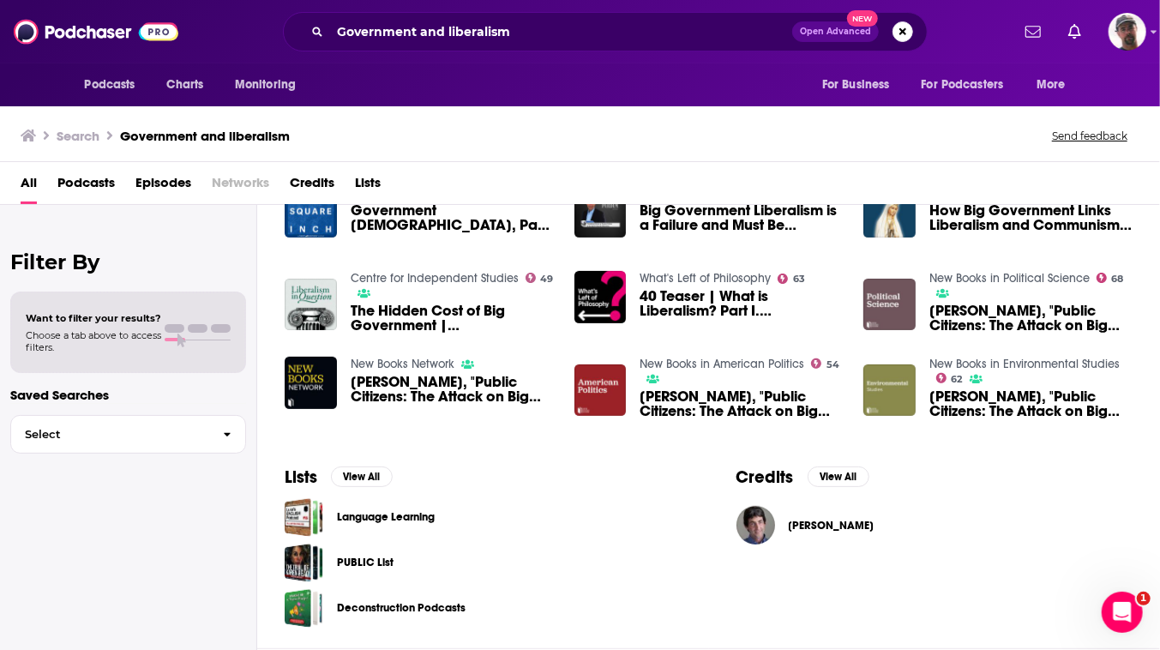
scroll to position [26, 0]
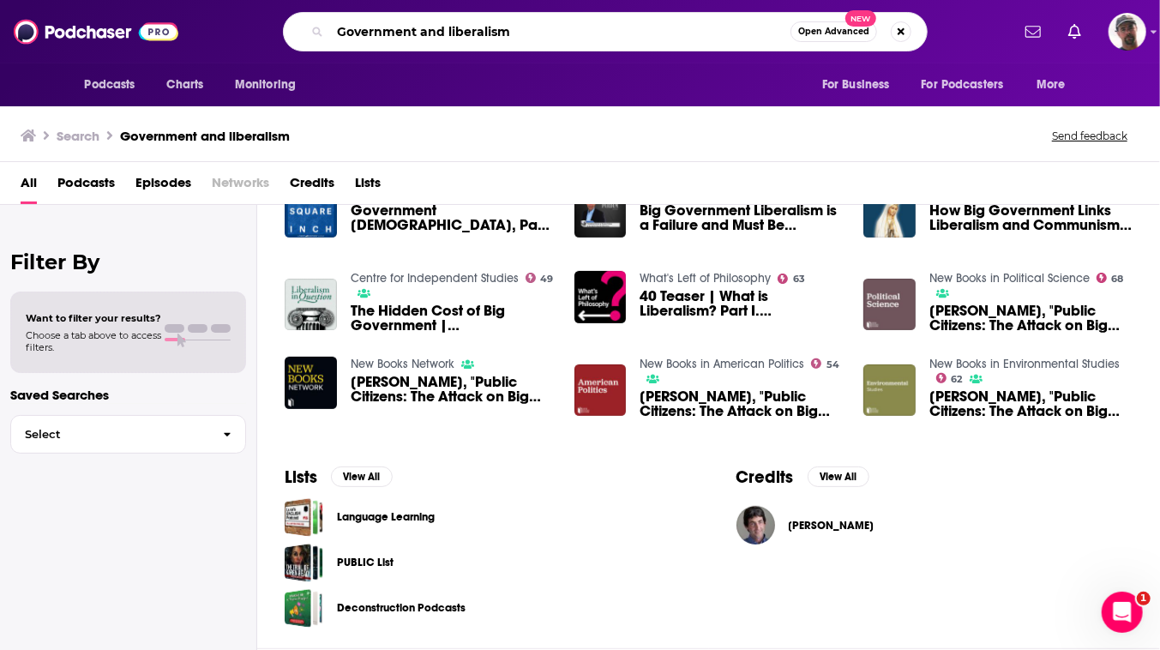
drag, startPoint x: 505, startPoint y: 32, endPoint x: 187, endPoint y: -20, distance: 322.2
click at [187, 0] on html "Podcasts Charts Monitoring Government and liberalism Open Advanced New For Busi…" at bounding box center [580, 325] width 1160 height 650
type input "New books network"
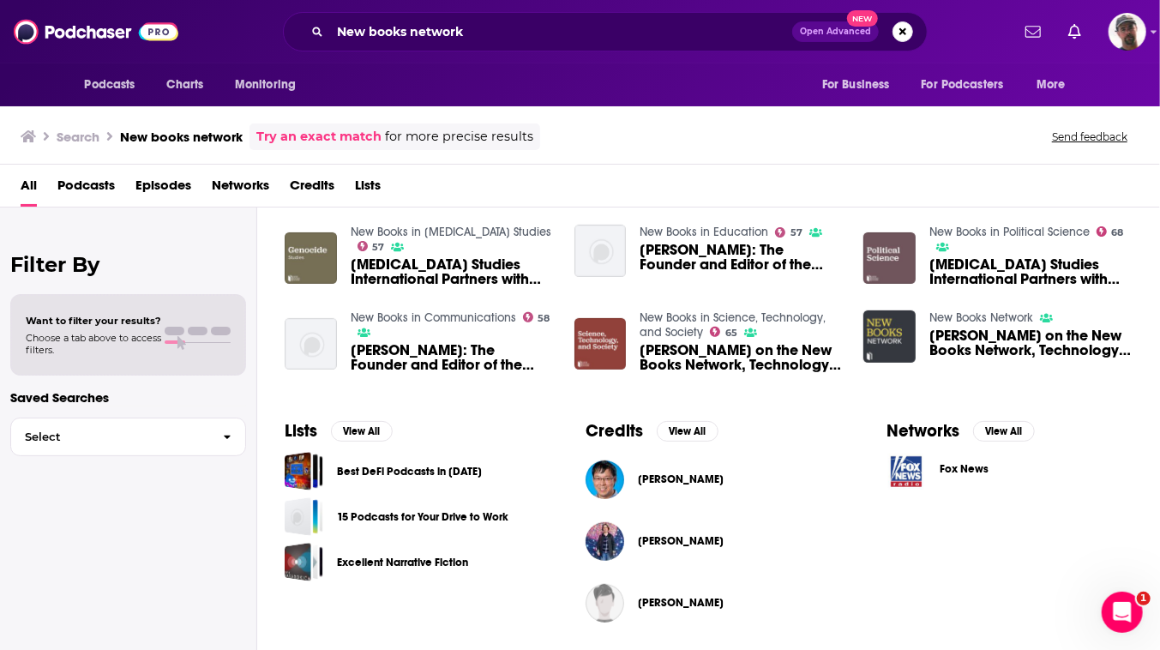
click at [916, 363] on img "Marshall Poe on the New Books Network, Technology, and the Future of Academic C…" at bounding box center [889, 336] width 52 height 52
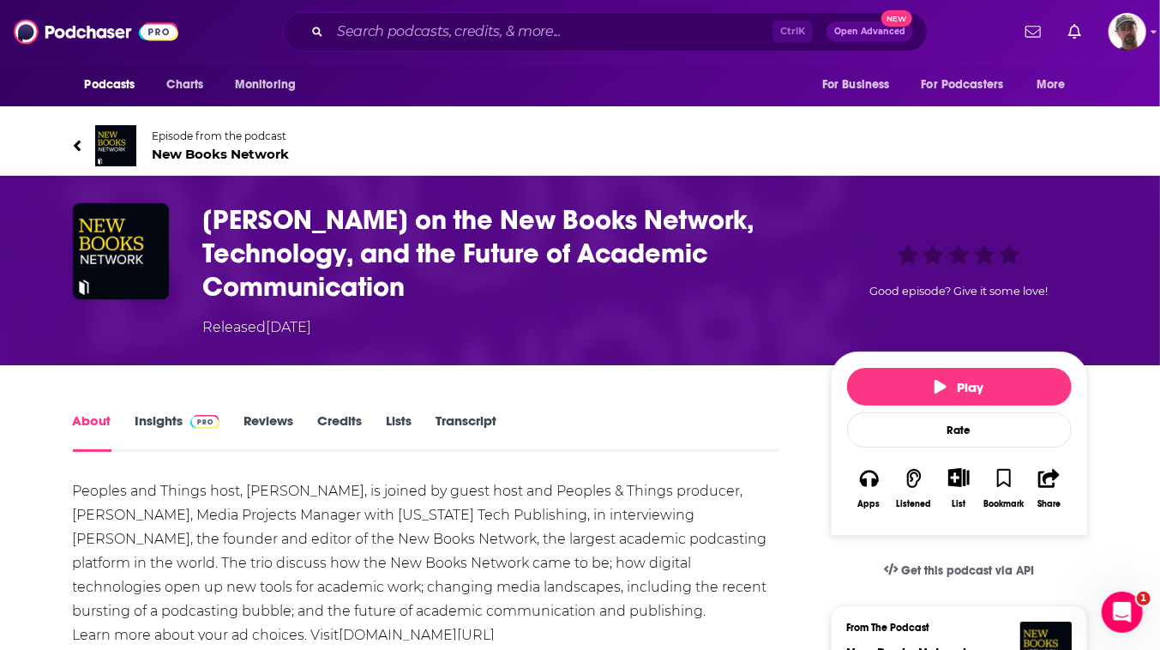
click at [164, 452] on link "Insights" at bounding box center [177, 431] width 85 height 39
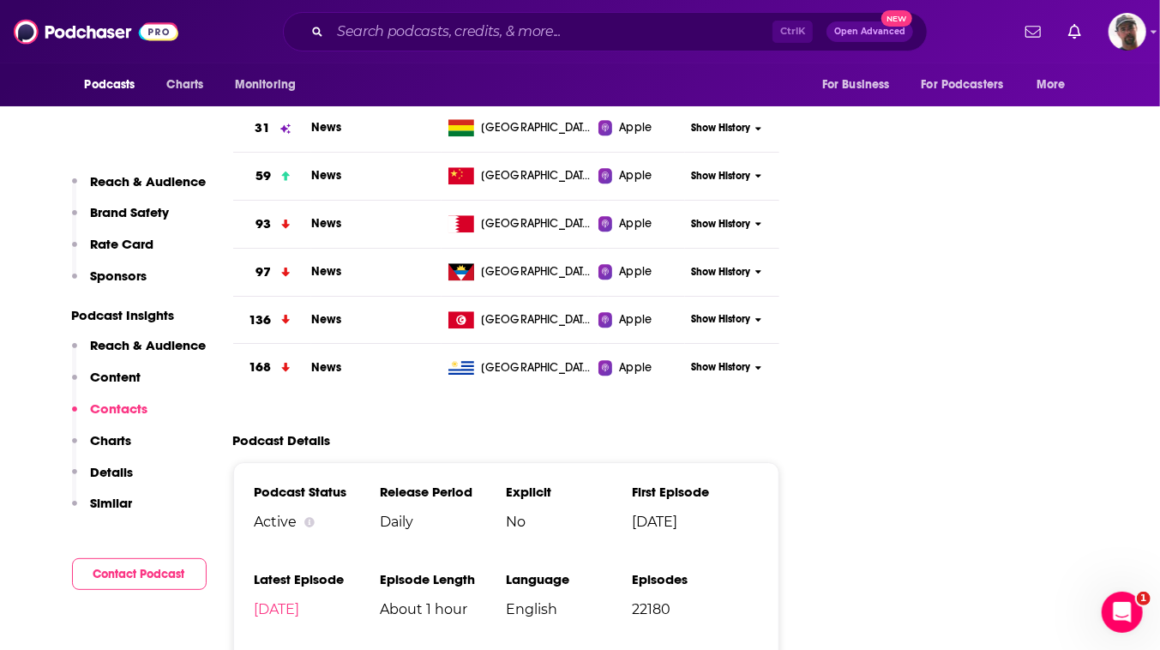
scroll to position [2649, 0]
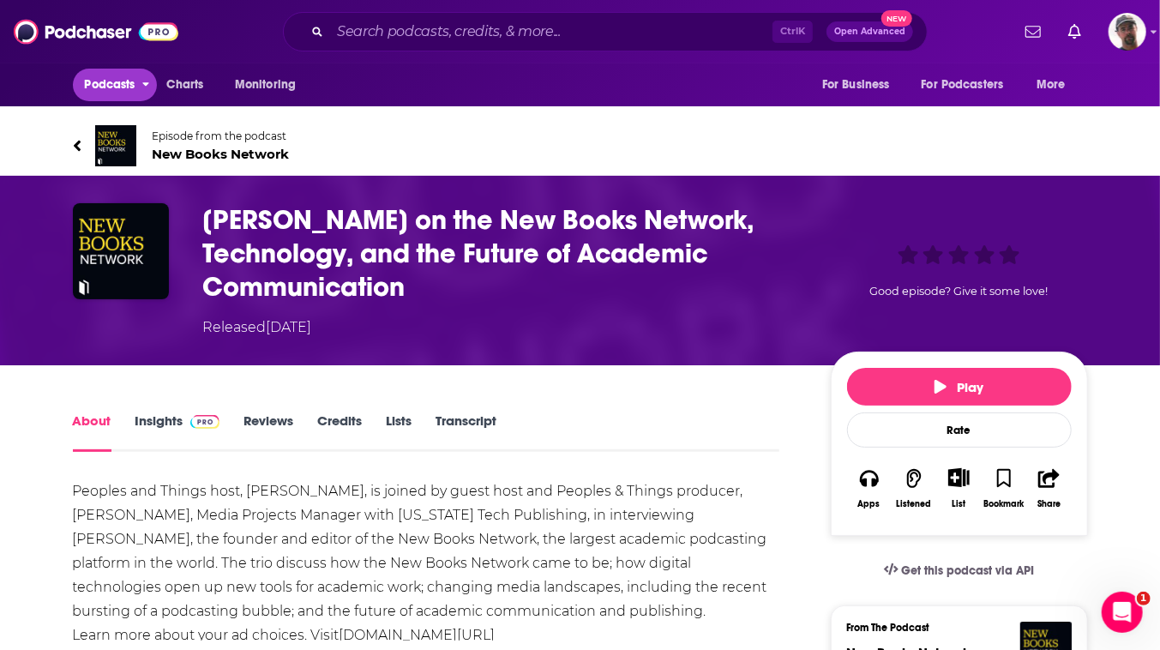
click at [143, 87] on icon "open menu" at bounding box center [145, 85] width 7 height 4
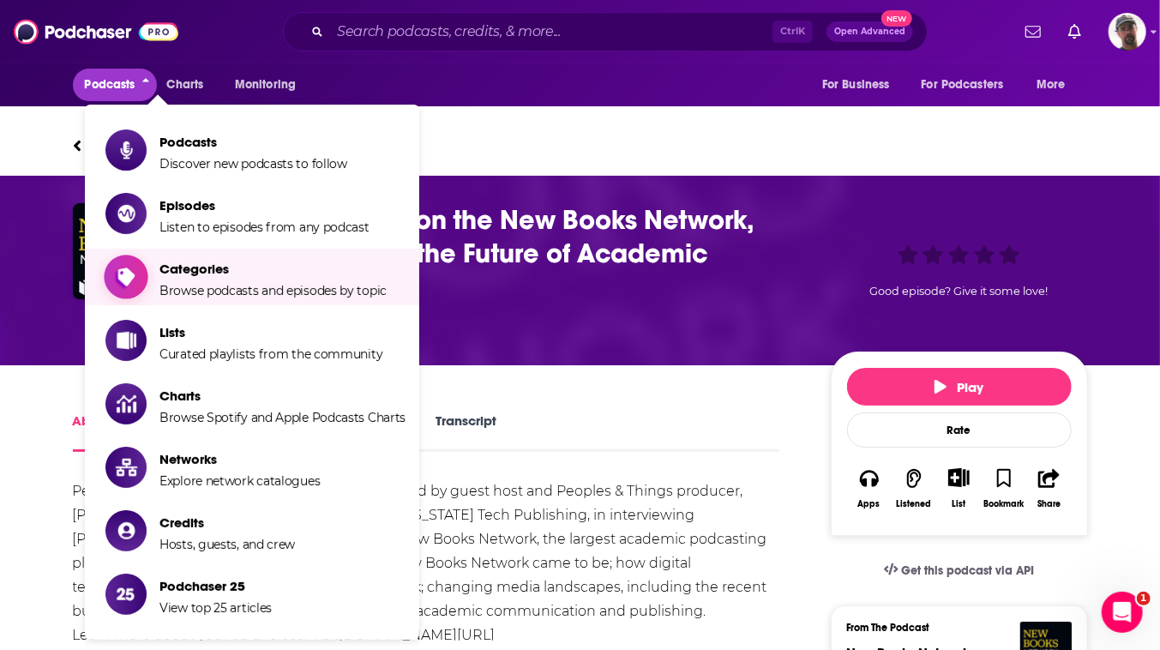
click at [195, 277] on span "Categories" at bounding box center [272, 269] width 227 height 16
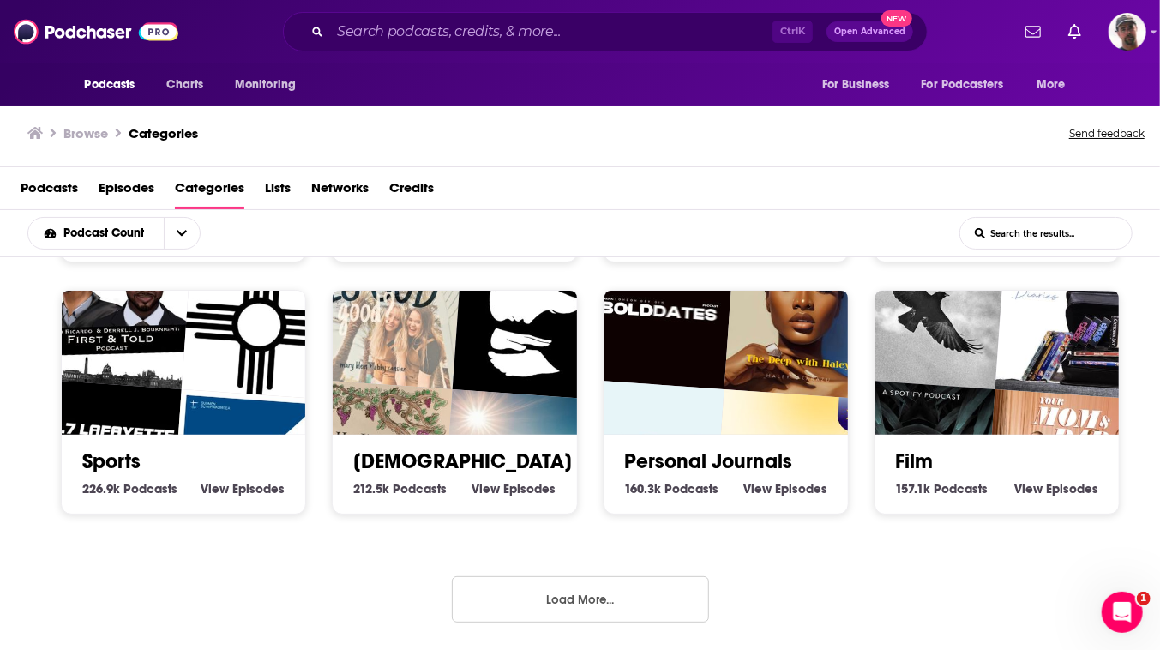
scroll to position [931, 0]
click at [586, 586] on button "Load More..." at bounding box center [580, 599] width 257 height 46
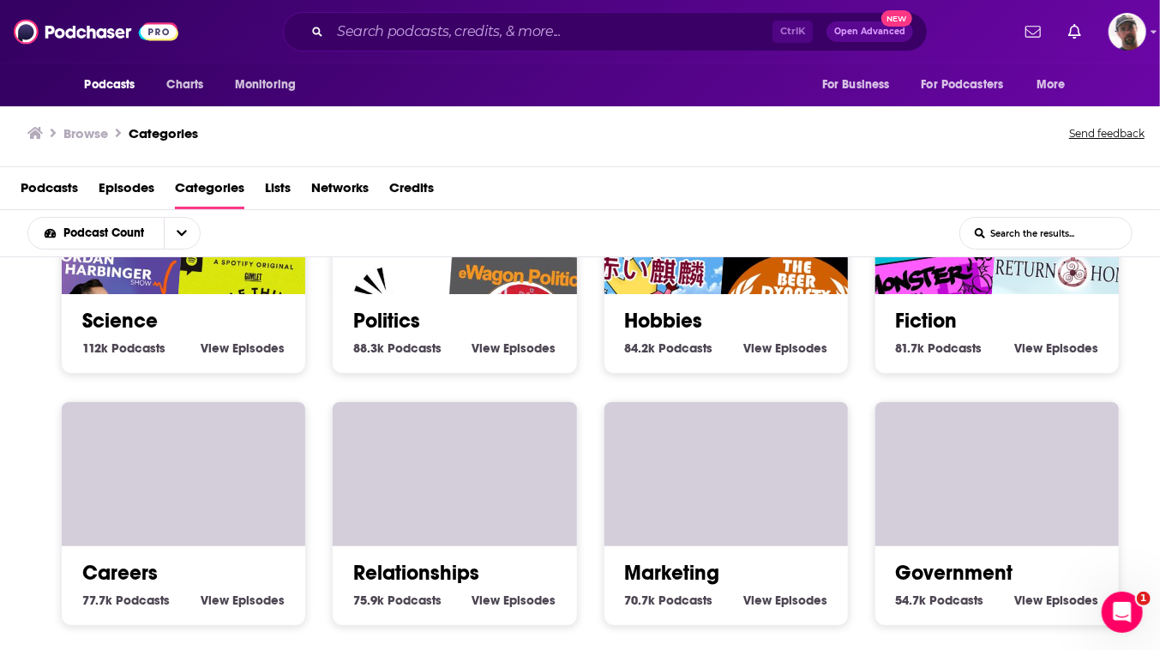
scroll to position [1710, 0]
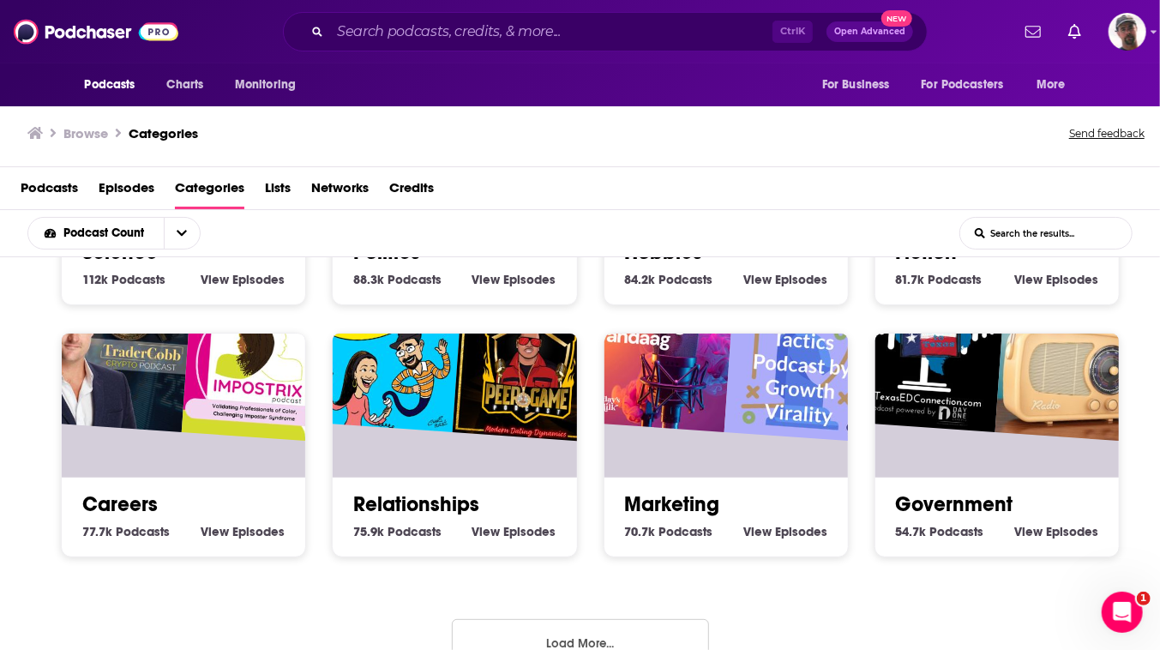
click at [440, 326] on img "Black Dog Barks" at bounding box center [375, 248] width 156 height 156
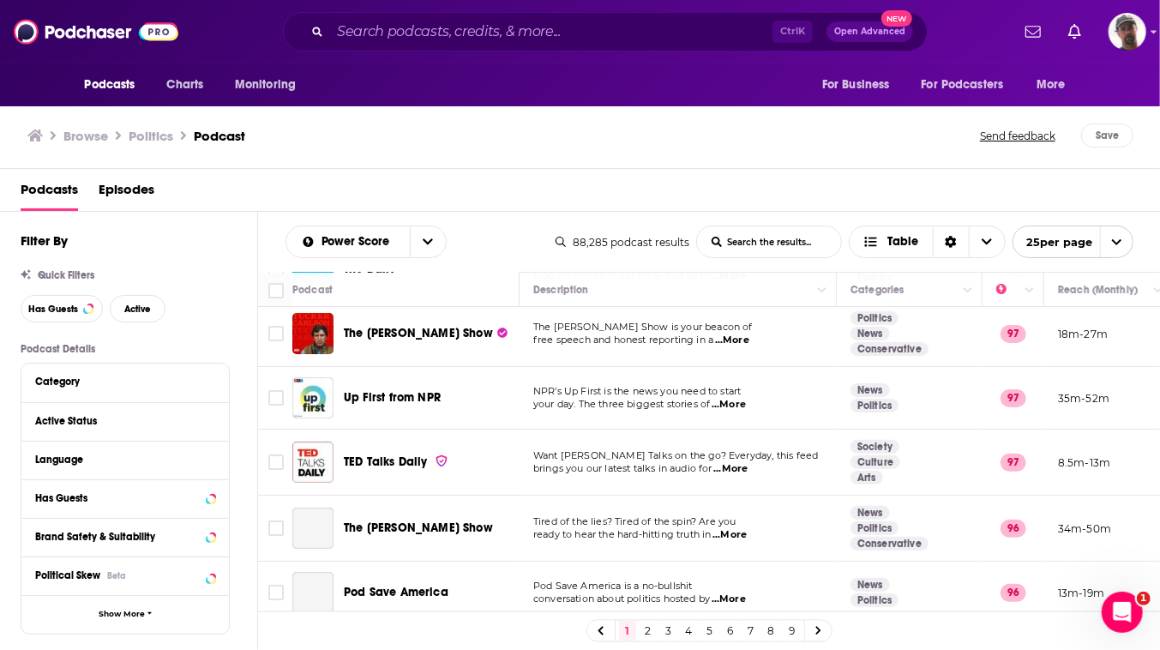
scroll to position [155, 0]
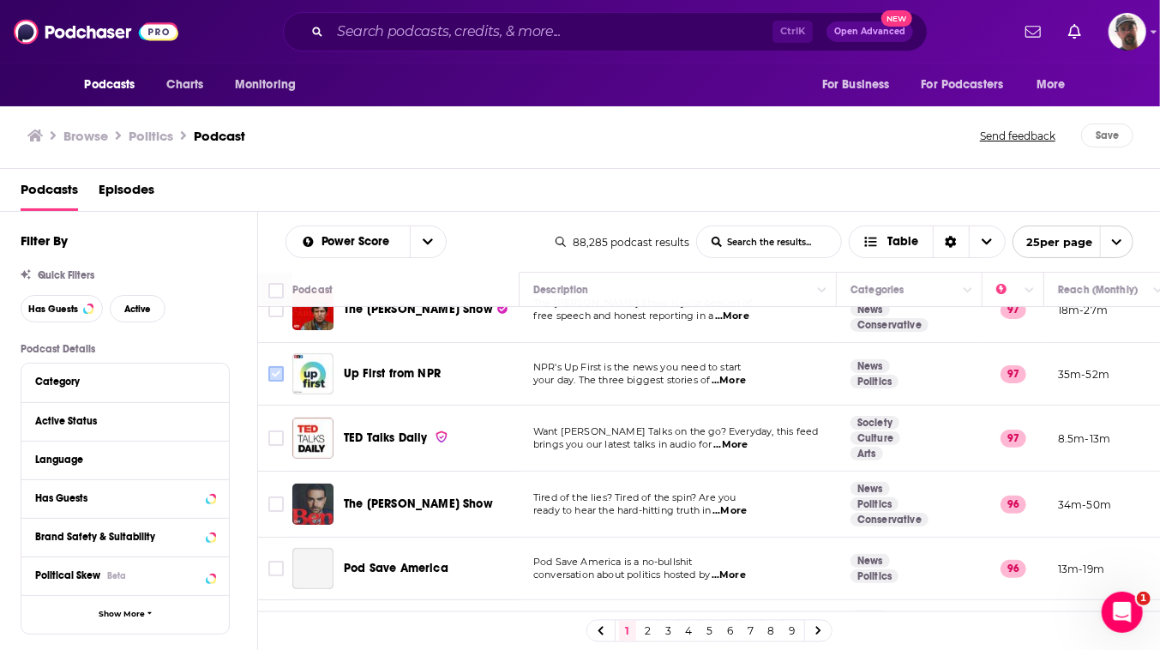
click at [284, 381] on input "Toggle select row" at bounding box center [275, 373] width 15 height 15
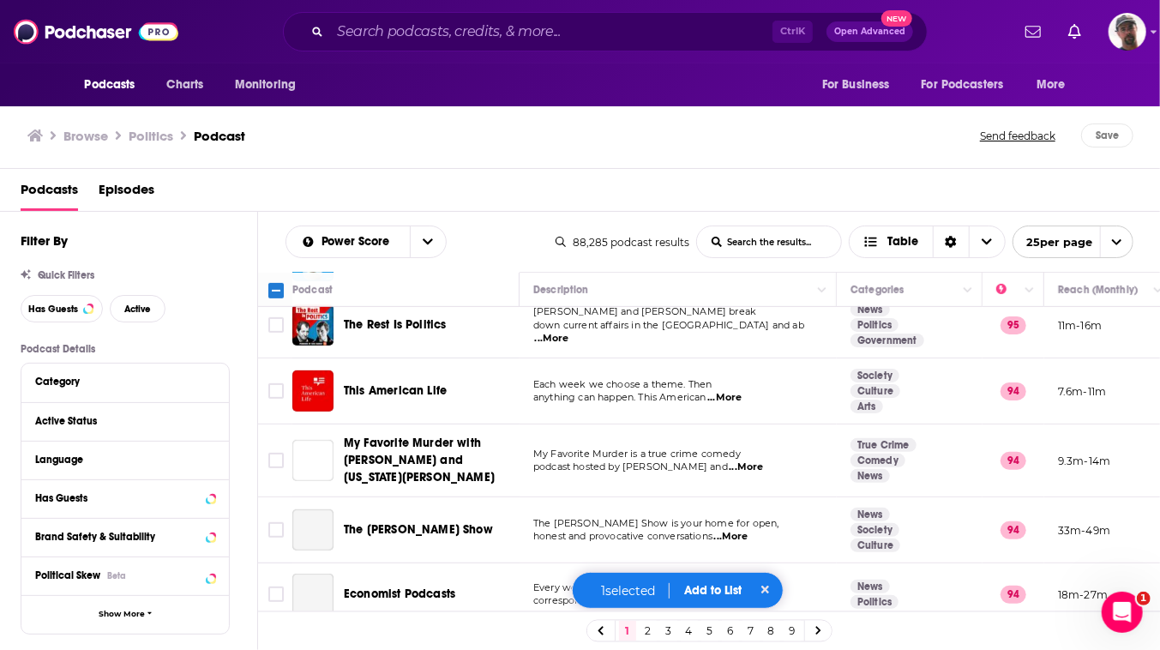
scroll to position [467, 0]
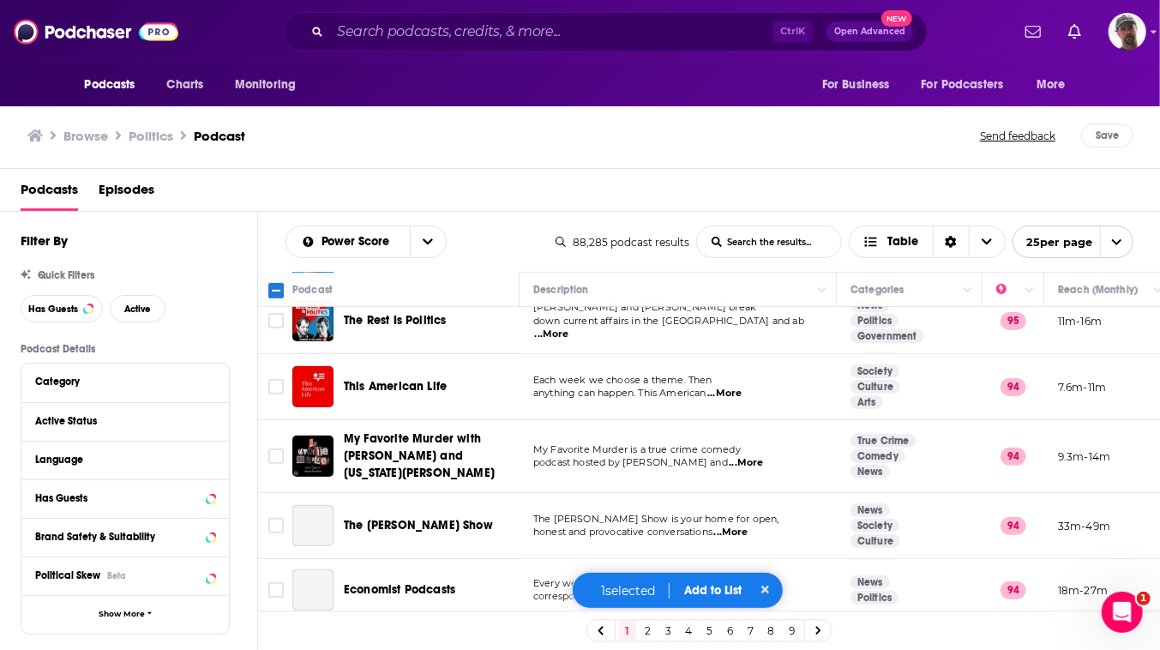
click at [284, 264] on input "Toggle select row" at bounding box center [275, 256] width 15 height 15
click at [284, 328] on input "Toggle select row" at bounding box center [275, 320] width 15 height 15
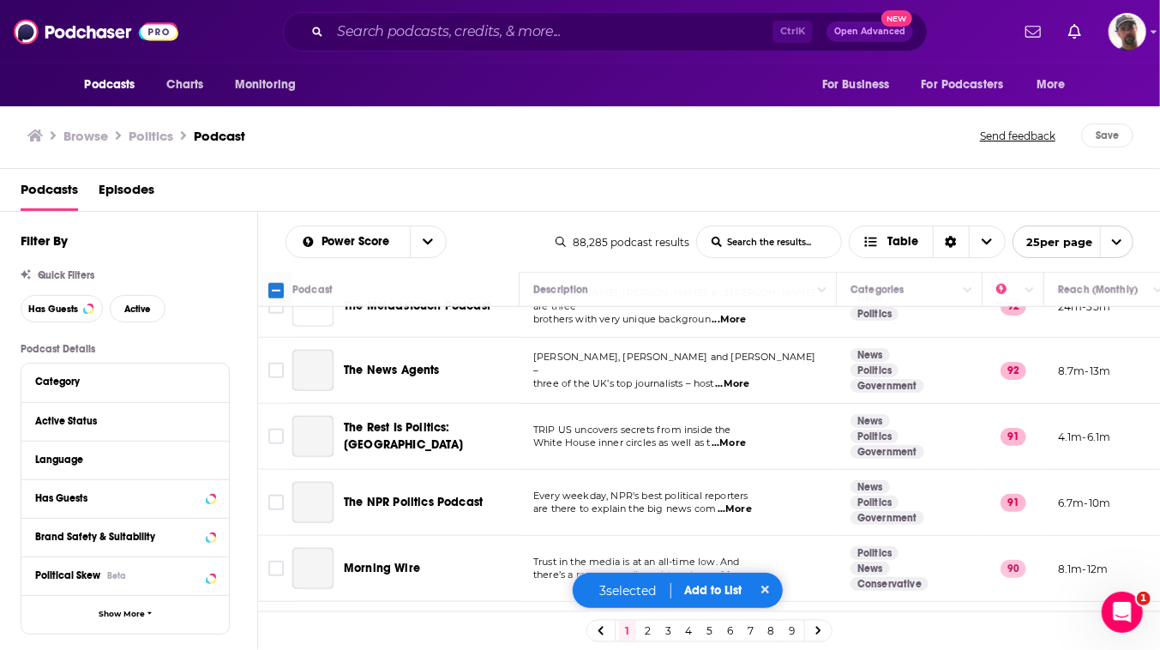
scroll to position [1012, 0]
click at [284, 183] on input "Toggle select row" at bounding box center [275, 174] width 15 height 15
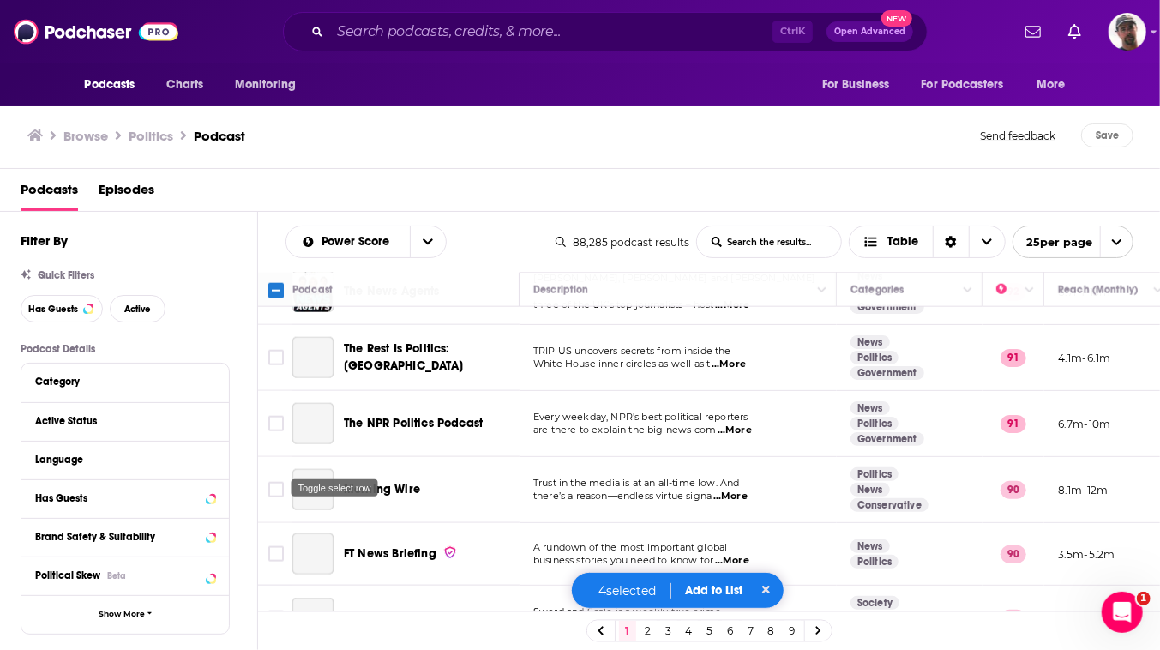
click at [284, 171] on input "Toggle select row" at bounding box center [275, 162] width 15 height 15
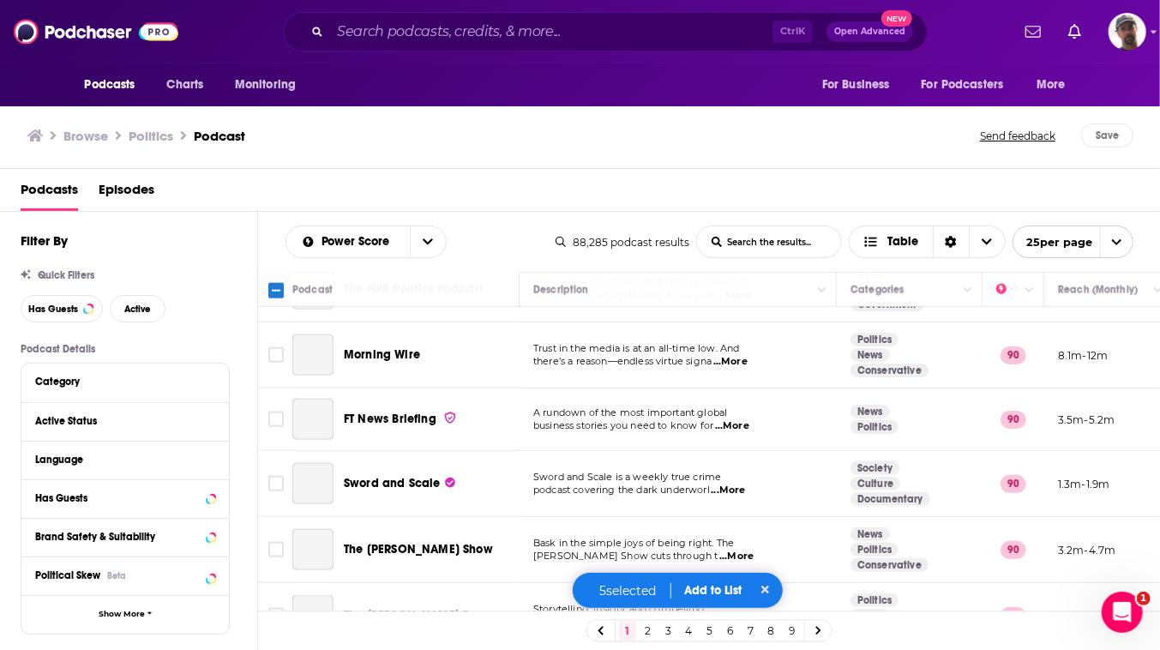
scroll to position [1246, 0]
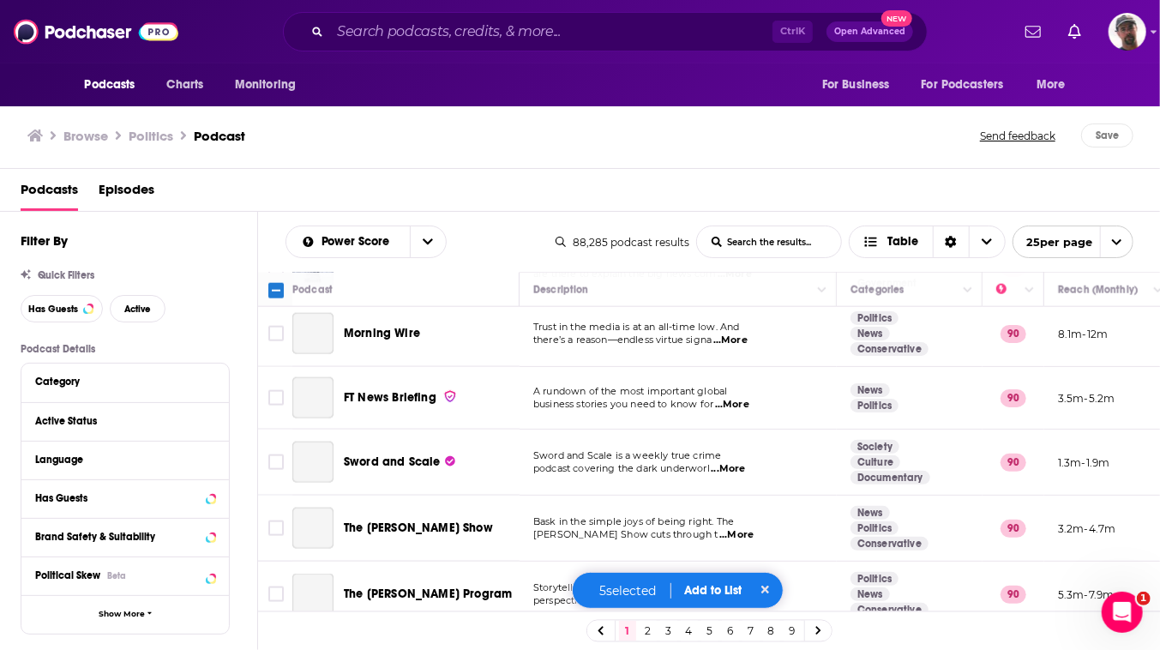
click at [284, 209] on input "Toggle select row" at bounding box center [275, 201] width 15 height 15
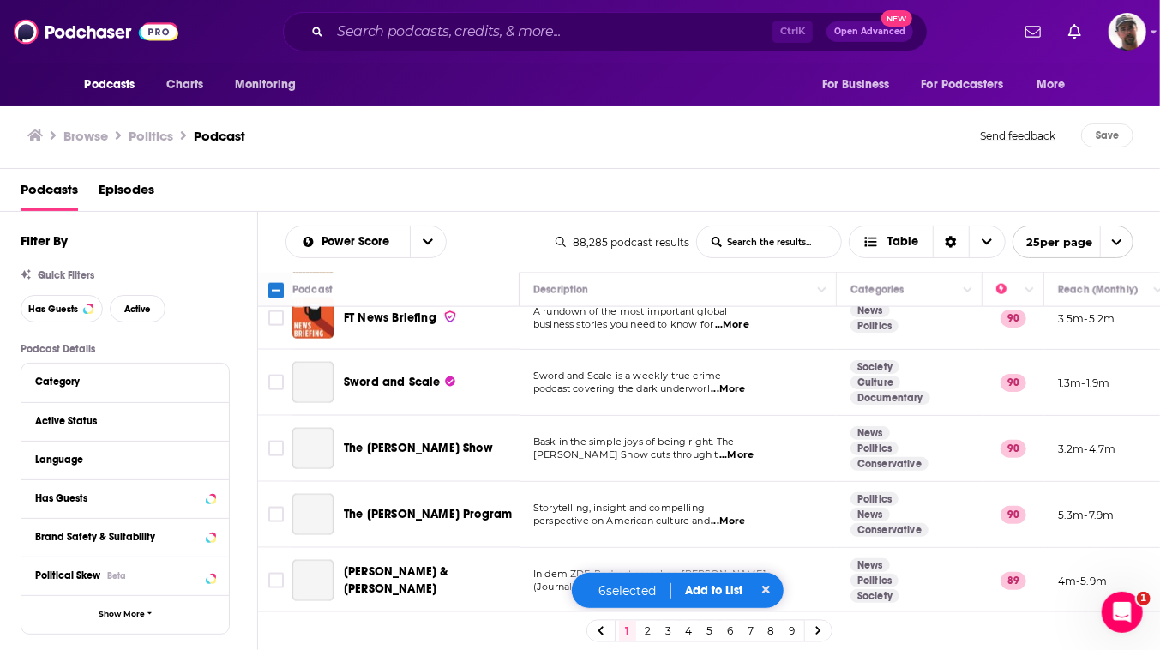
scroll to position [1480, 0]
click at [284, 195] on input "Toggle select row" at bounding box center [275, 187] width 15 height 15
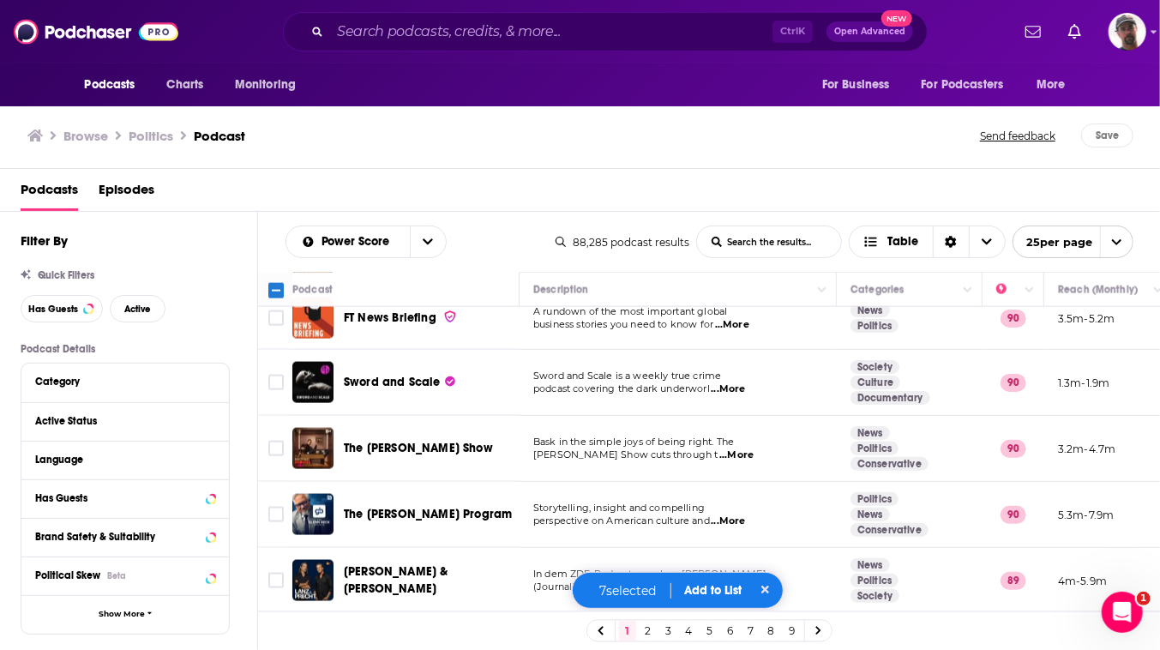
scroll to position [1723, 0]
click at [721, 583] on button "Add to List" at bounding box center [713, 590] width 85 height 15
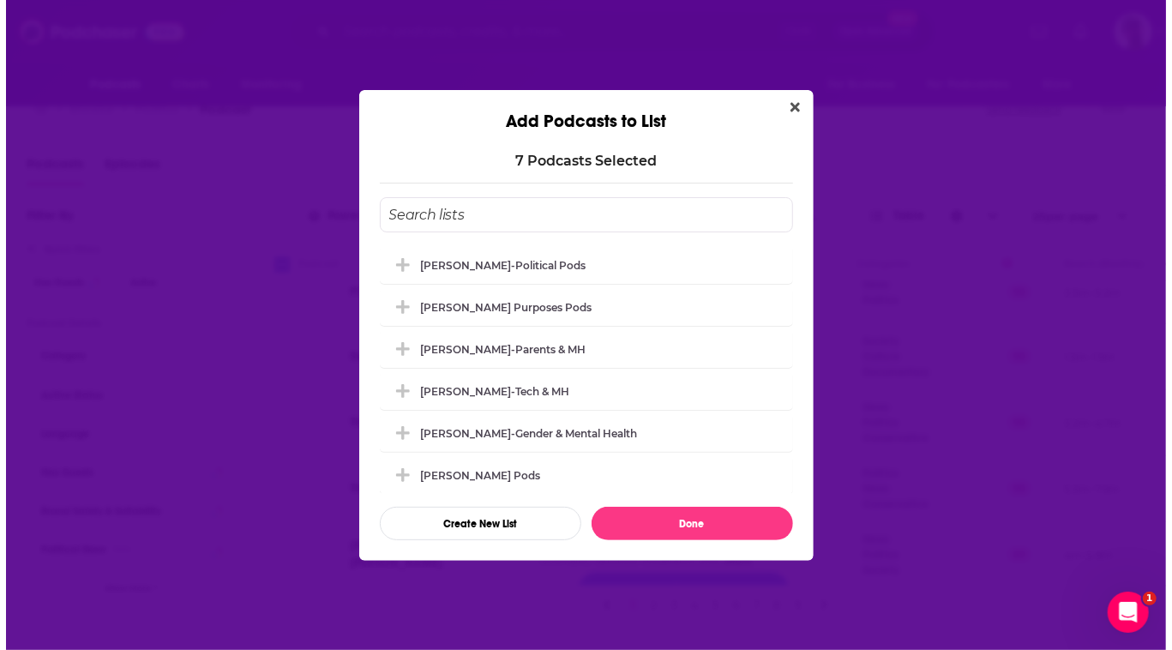
scroll to position [0, 0]
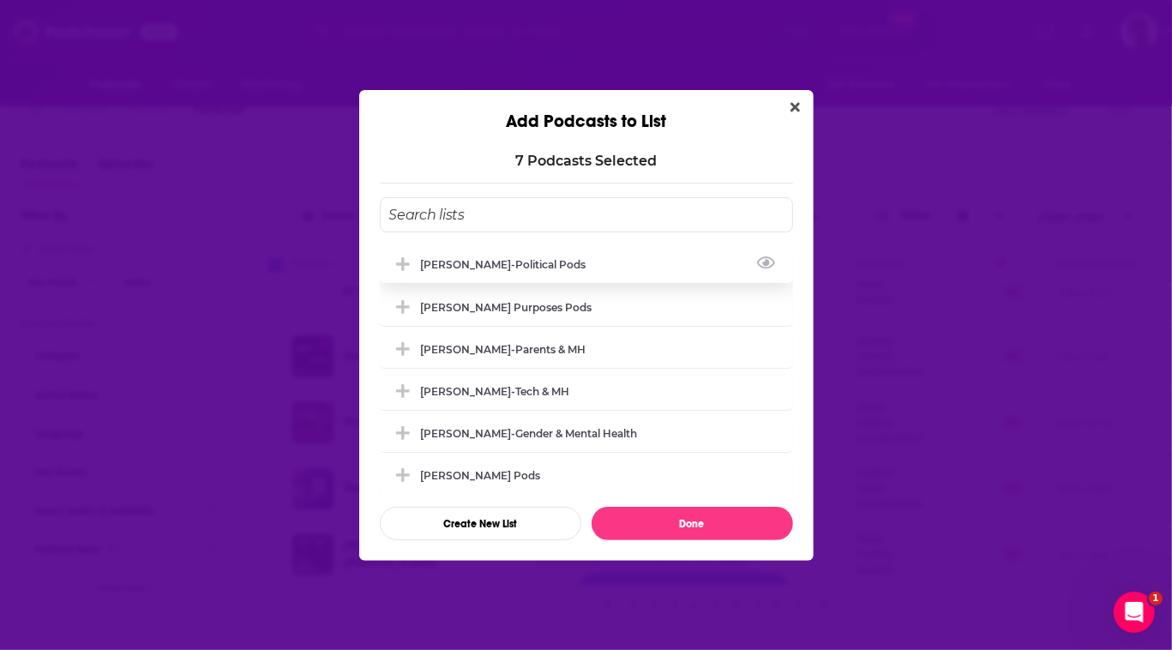
click at [444, 258] on div "[PERSON_NAME]-Political Pods" at bounding box center [509, 264] width 176 height 13
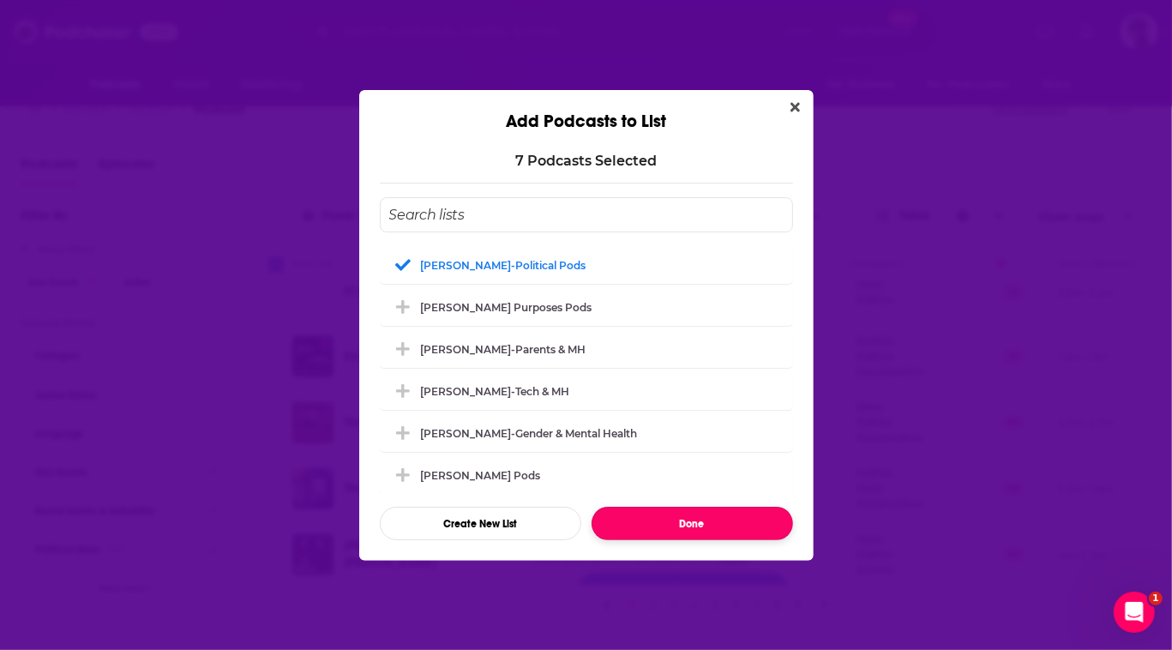
click at [725, 540] on button "Done" at bounding box center [692, 523] width 201 height 33
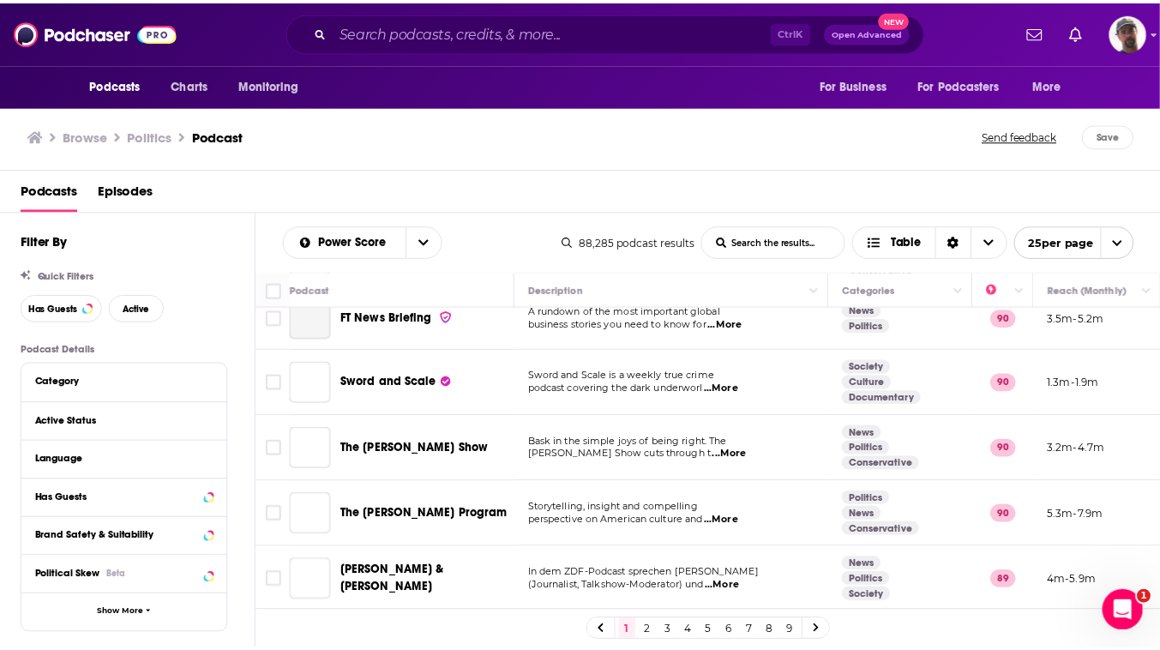
scroll to position [26, 0]
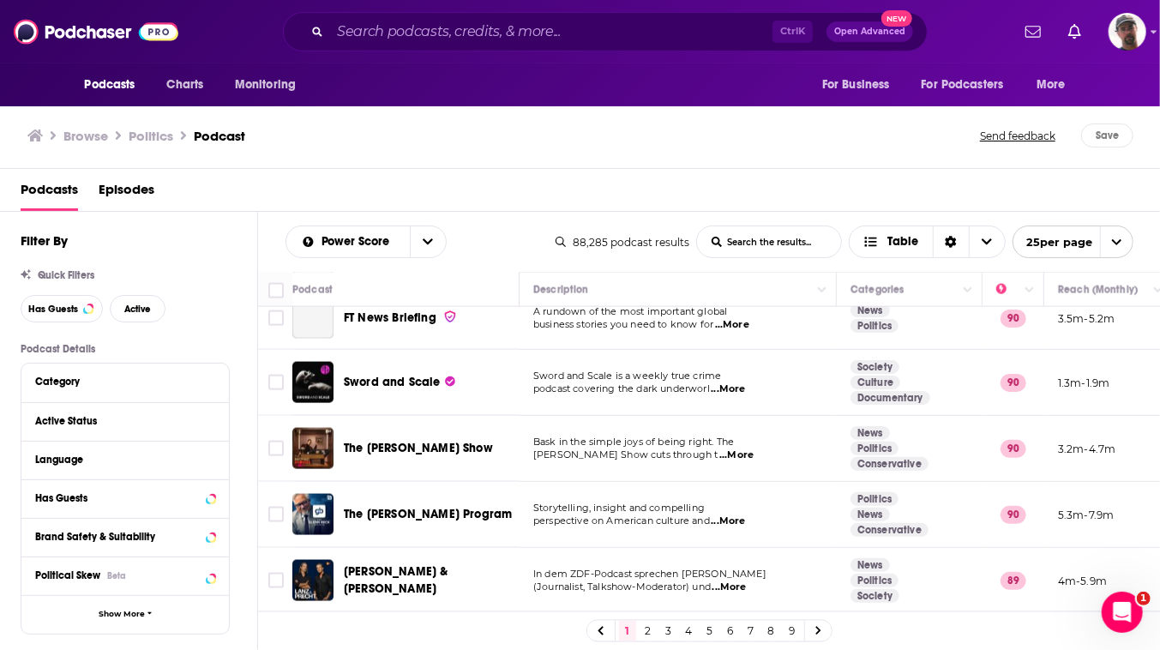
click at [657, 631] on link "2" at bounding box center [648, 631] width 17 height 21
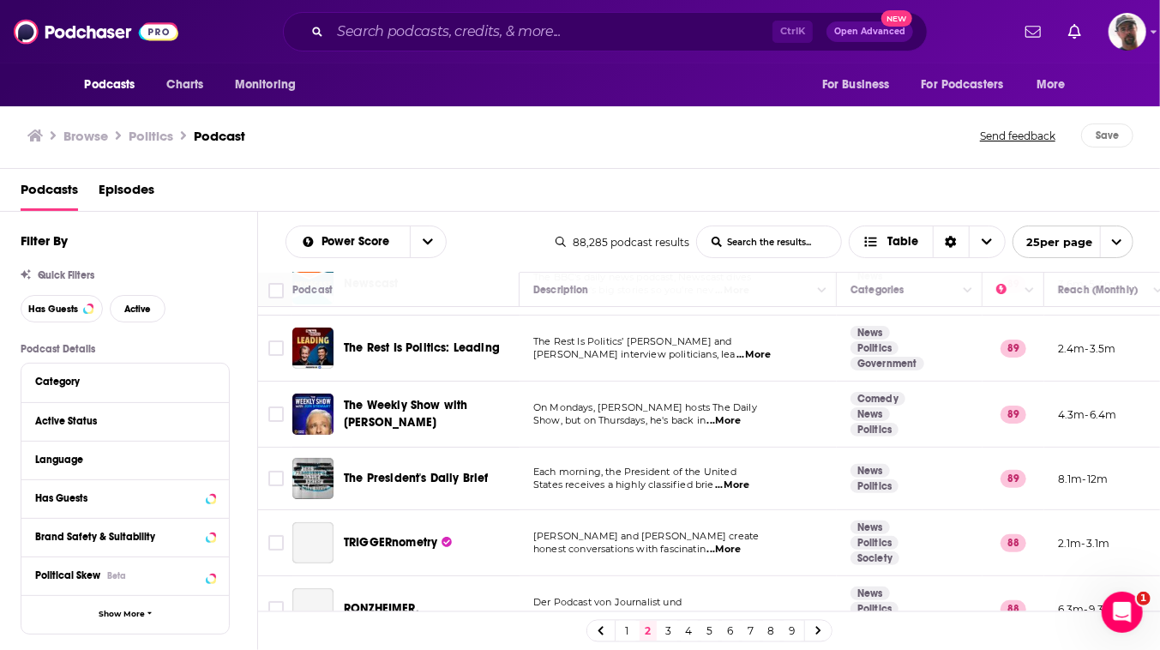
scroll to position [77, 0]
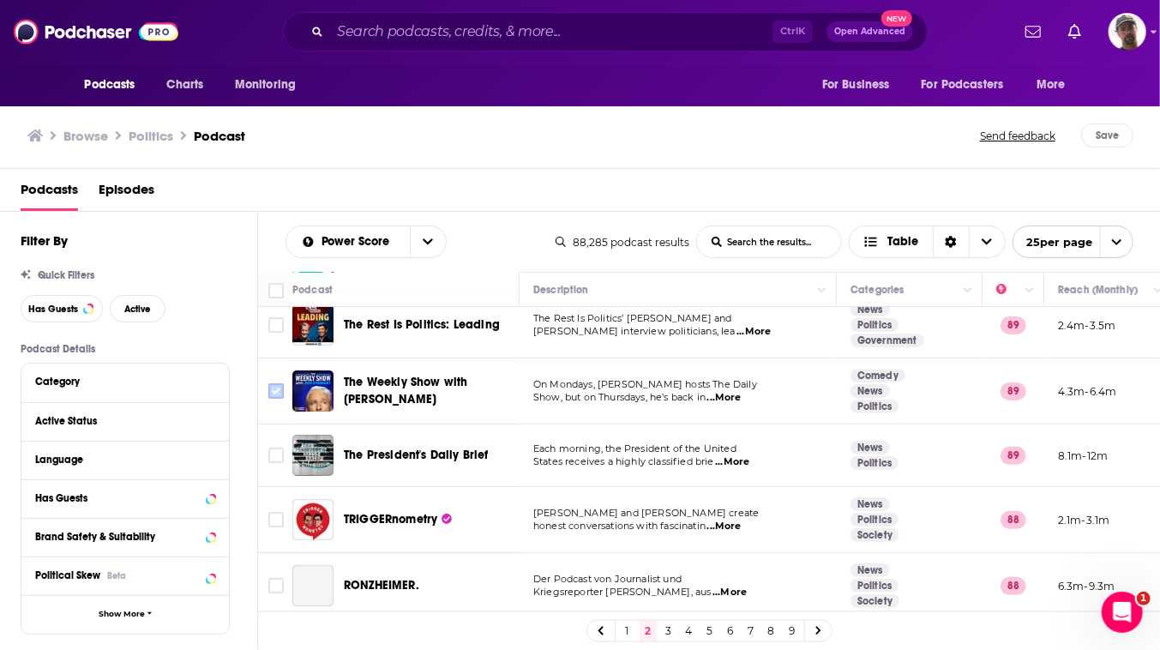
click at [284, 399] on input "Toggle select row" at bounding box center [275, 390] width 15 height 15
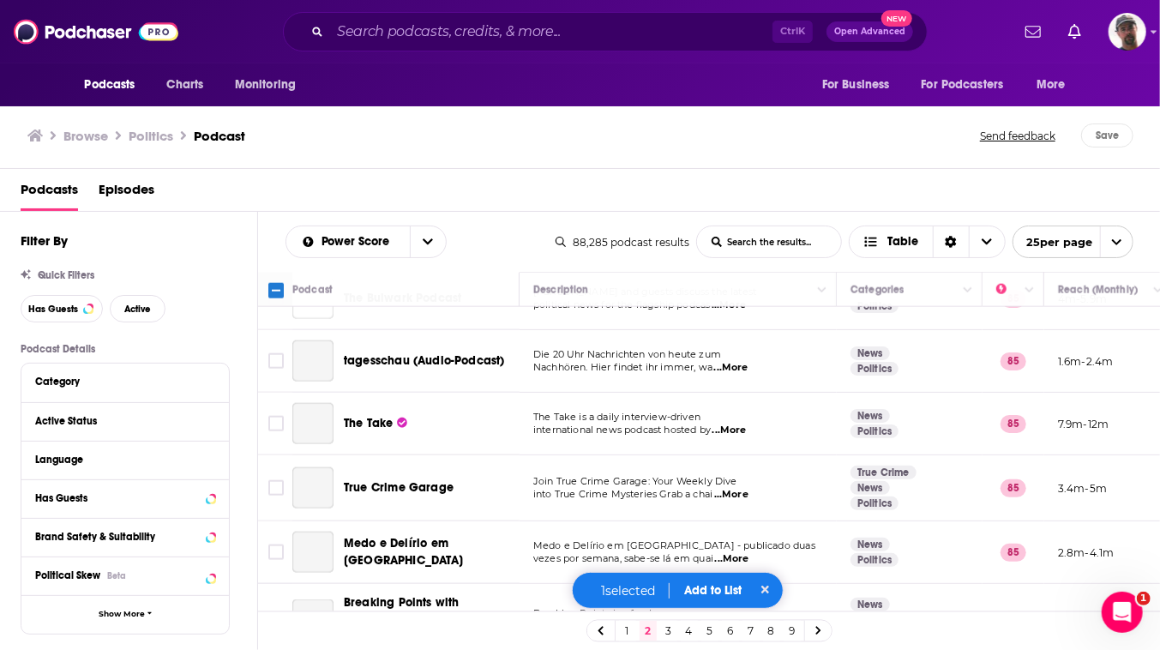
scroll to position [1090, 0]
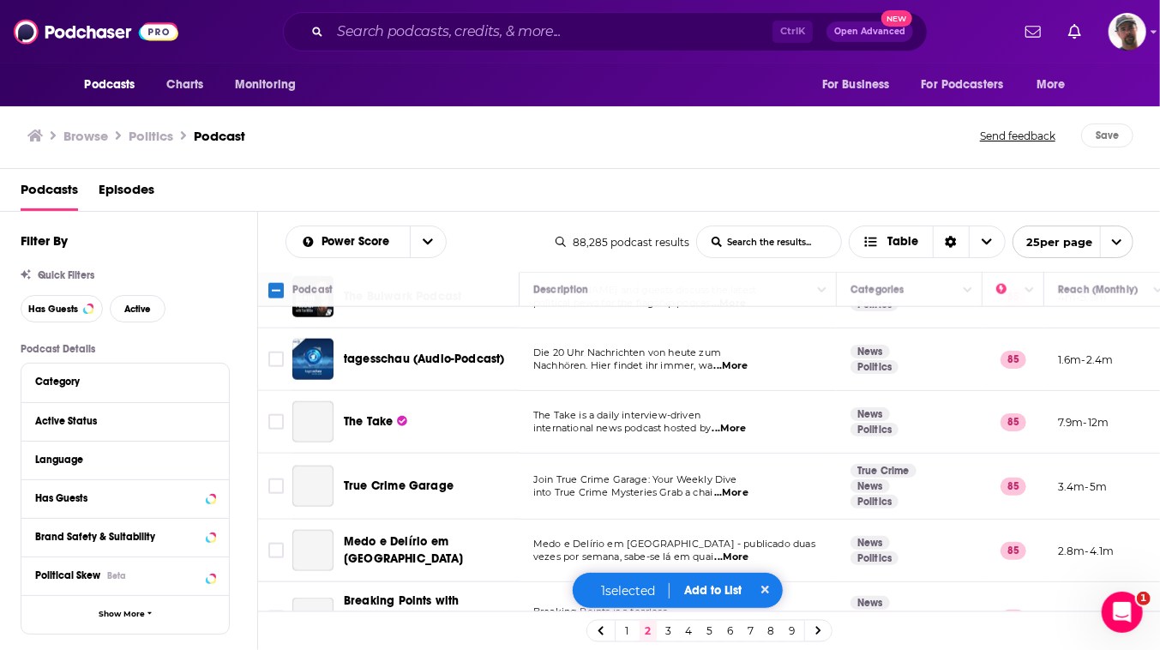
click at [284, 176] on input "Toggle select row" at bounding box center [275, 167] width 15 height 15
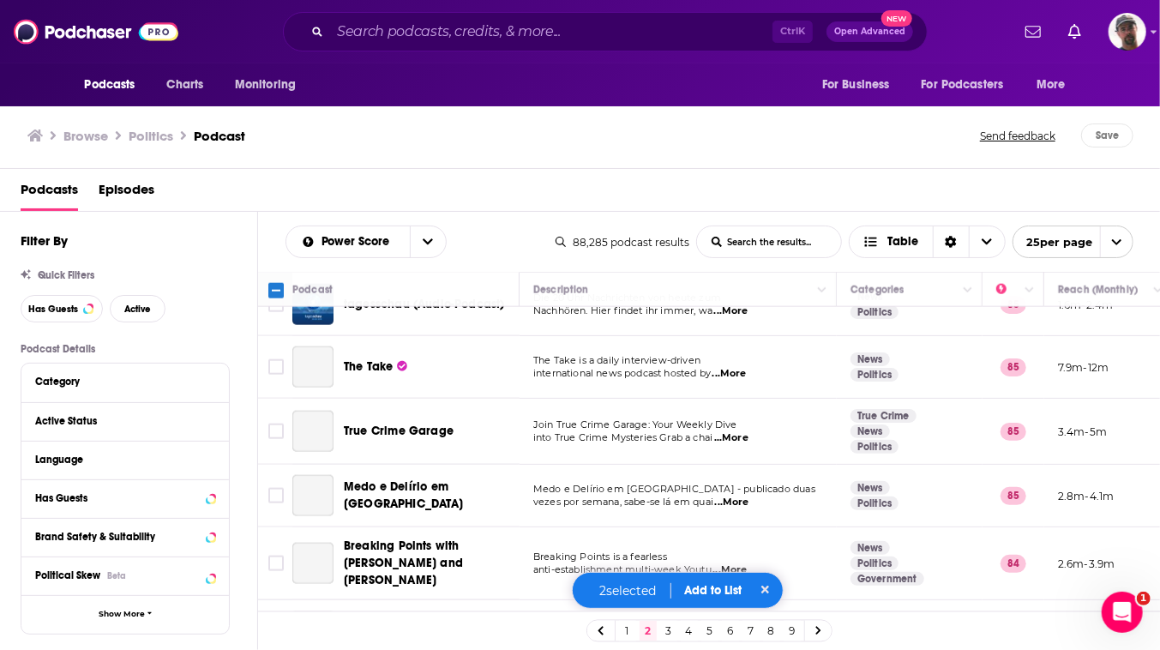
scroll to position [1168, 0]
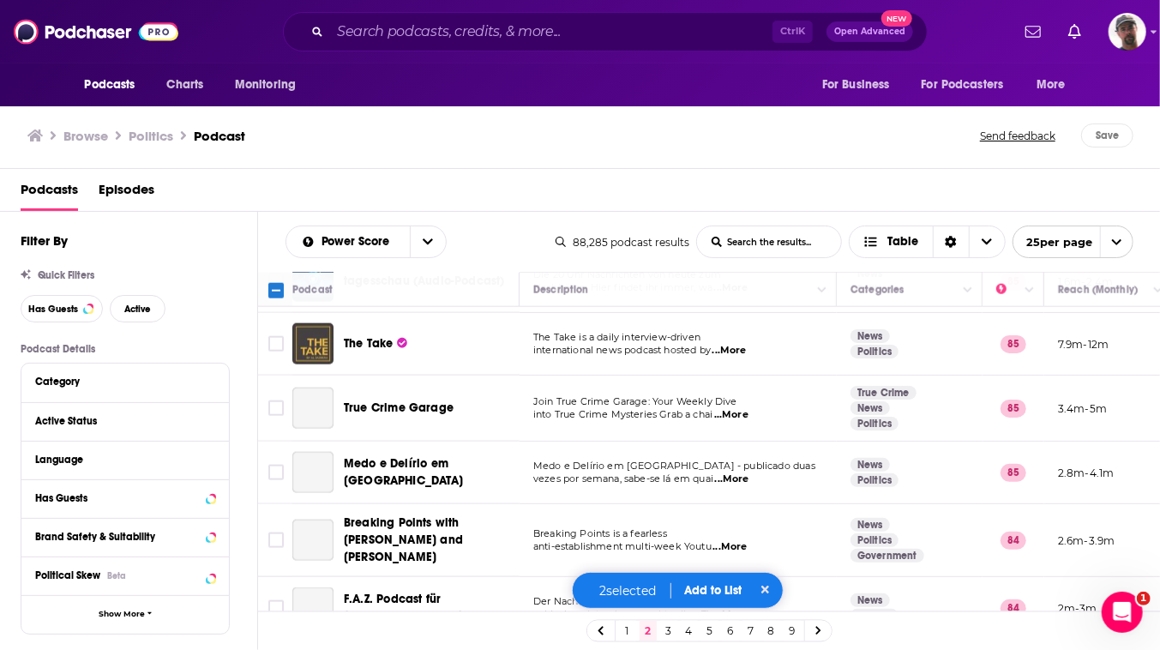
click at [284, 226] on input "Toggle select row" at bounding box center [275, 218] width 15 height 15
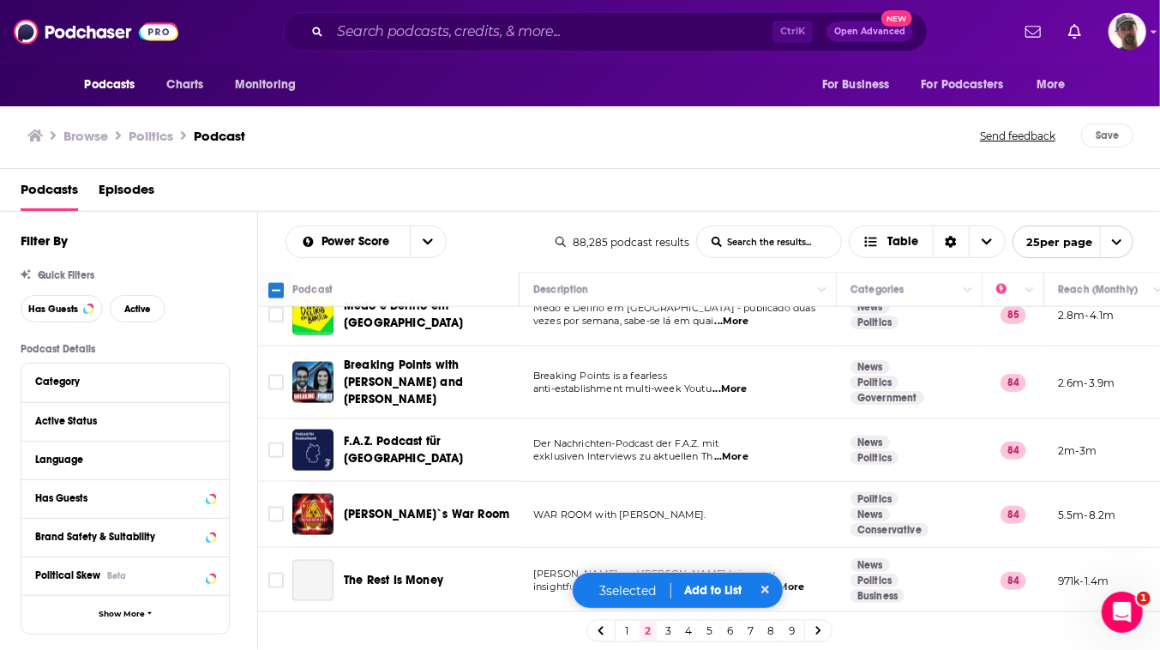
scroll to position [1714, 0]
click at [728, 584] on button "Add to List" at bounding box center [713, 590] width 85 height 15
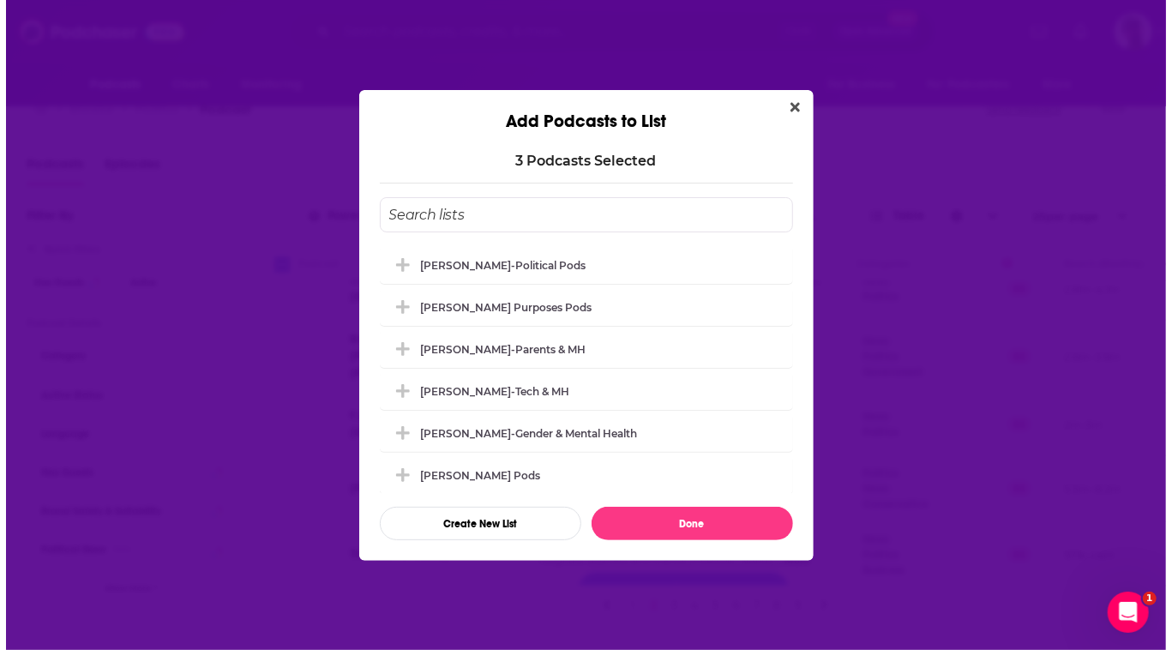
scroll to position [0, 0]
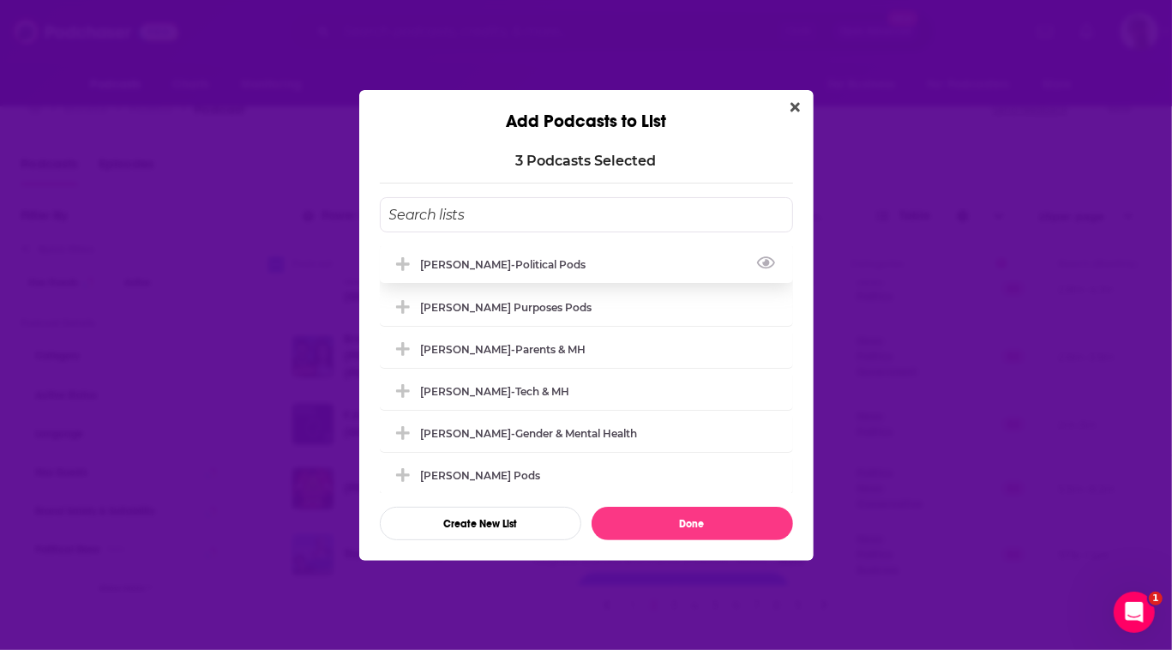
click at [434, 258] on div "[PERSON_NAME]-Political Pods" at bounding box center [509, 264] width 176 height 13
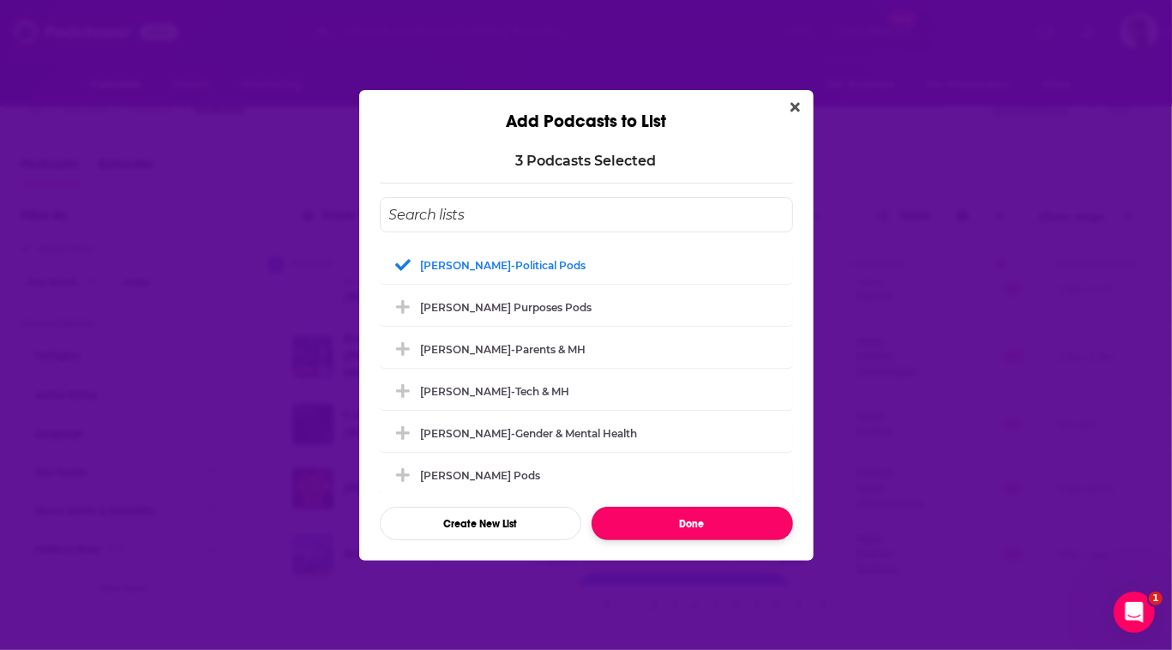
click at [697, 540] on button "Done" at bounding box center [692, 523] width 201 height 33
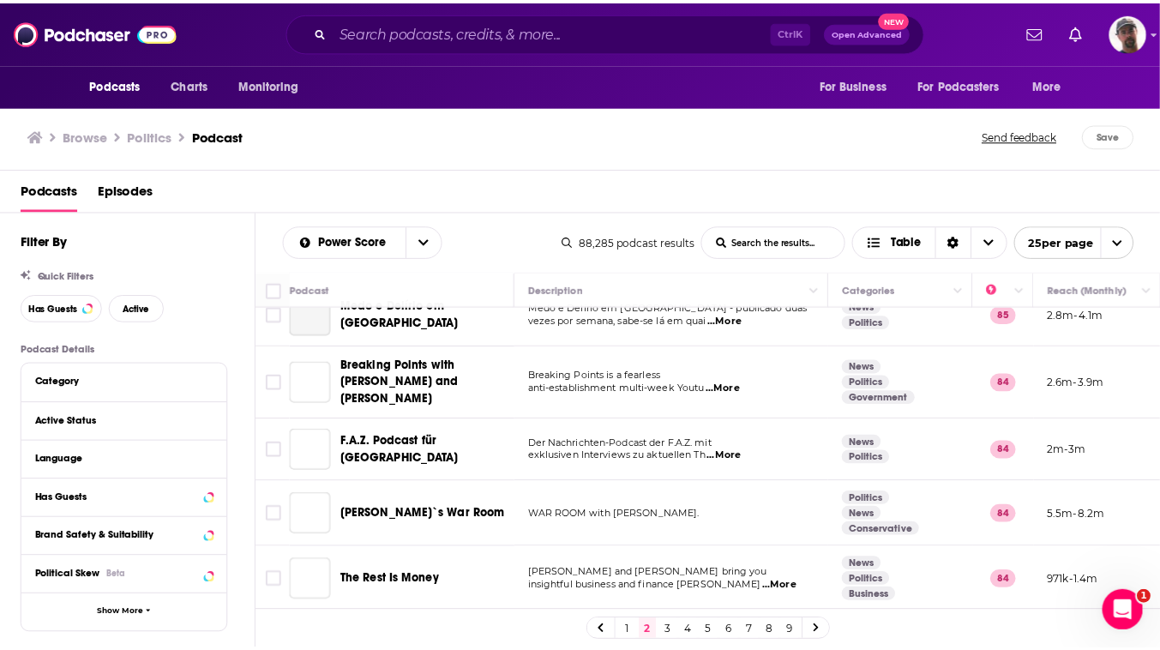
scroll to position [26, 0]
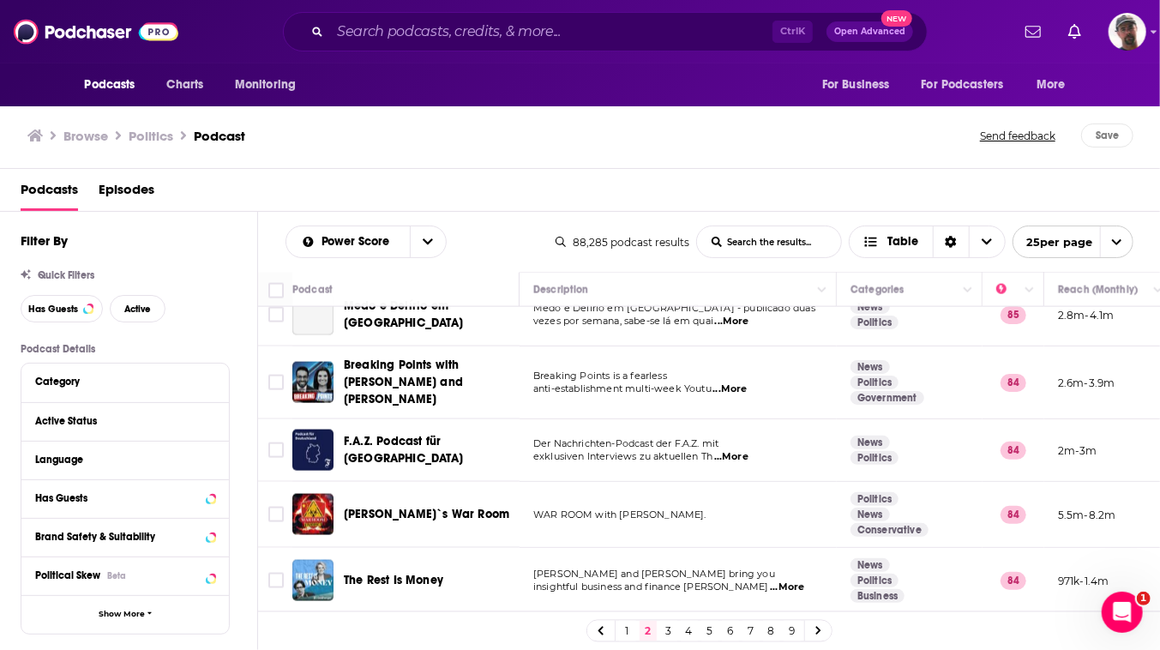
click at [677, 633] on link "3" at bounding box center [668, 631] width 17 height 21
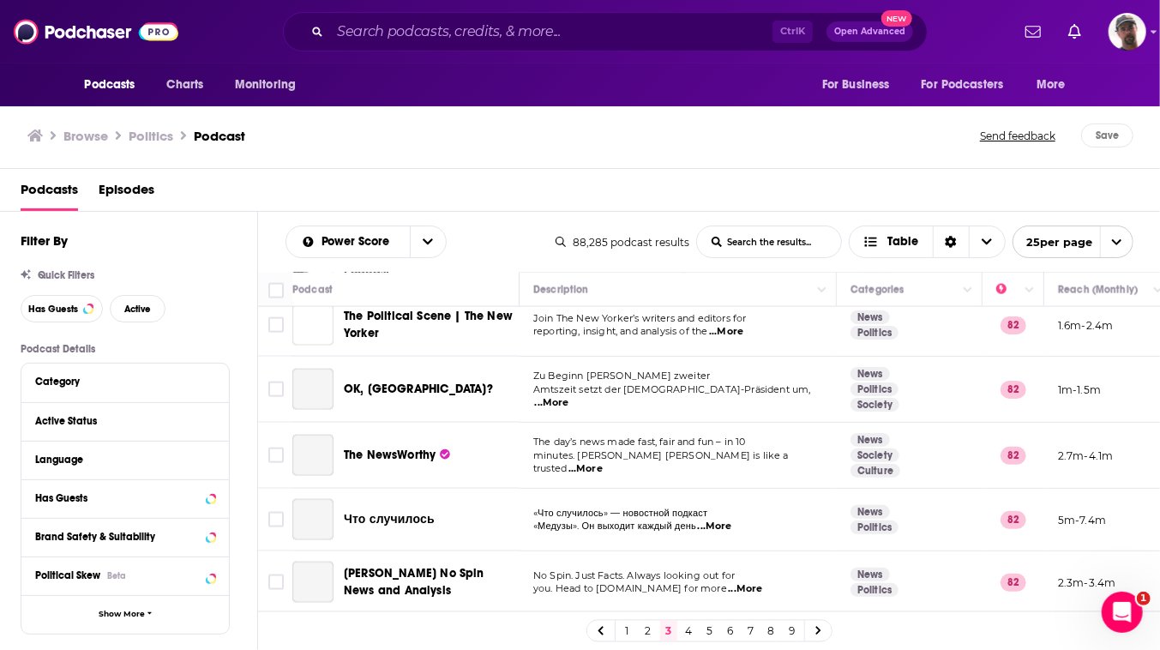
scroll to position [1480, 0]
click at [284, 333] on input "Toggle select row" at bounding box center [275, 324] width 15 height 15
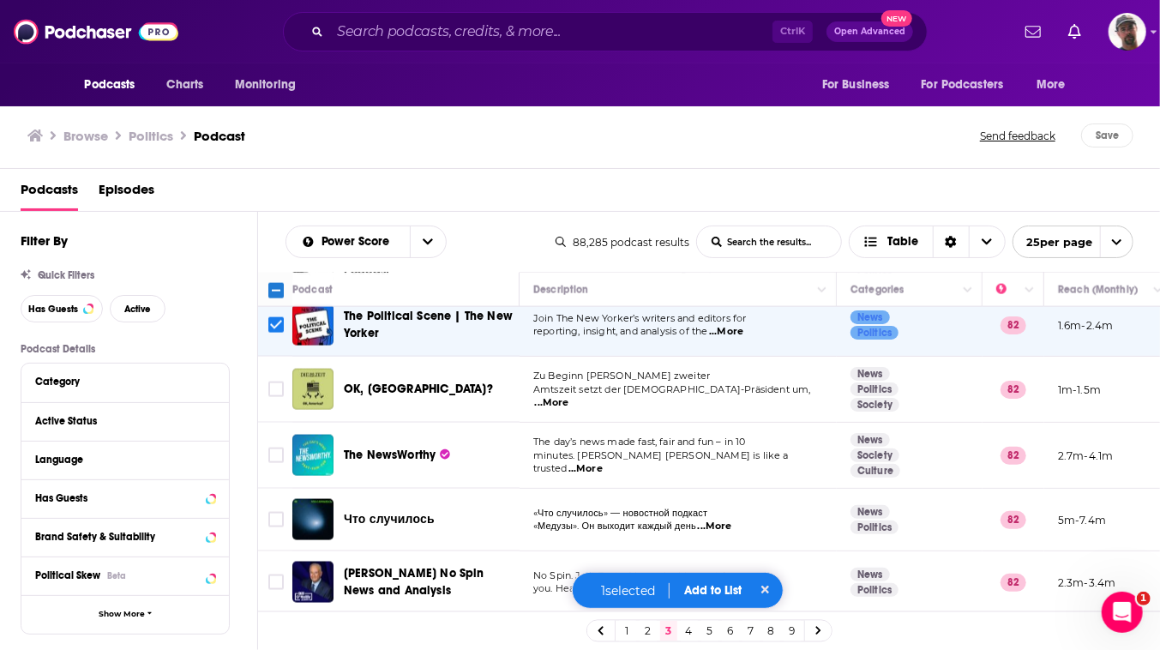
scroll to position [1716, 0]
click at [720, 583] on button "Add to List" at bounding box center [713, 590] width 85 height 15
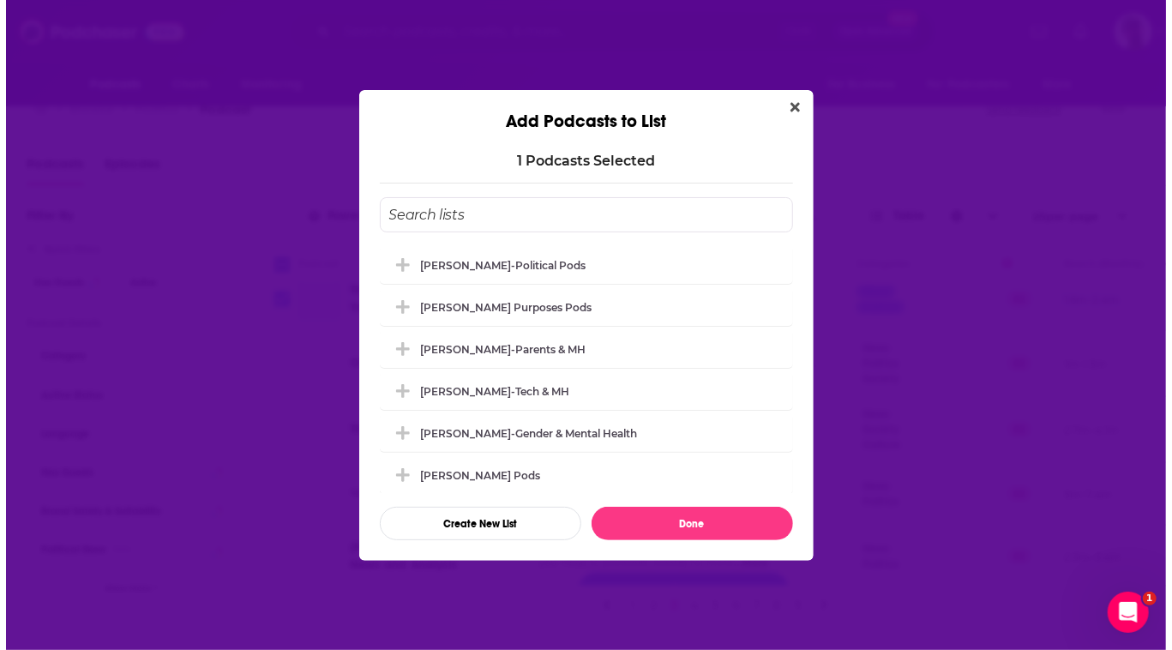
scroll to position [0, 0]
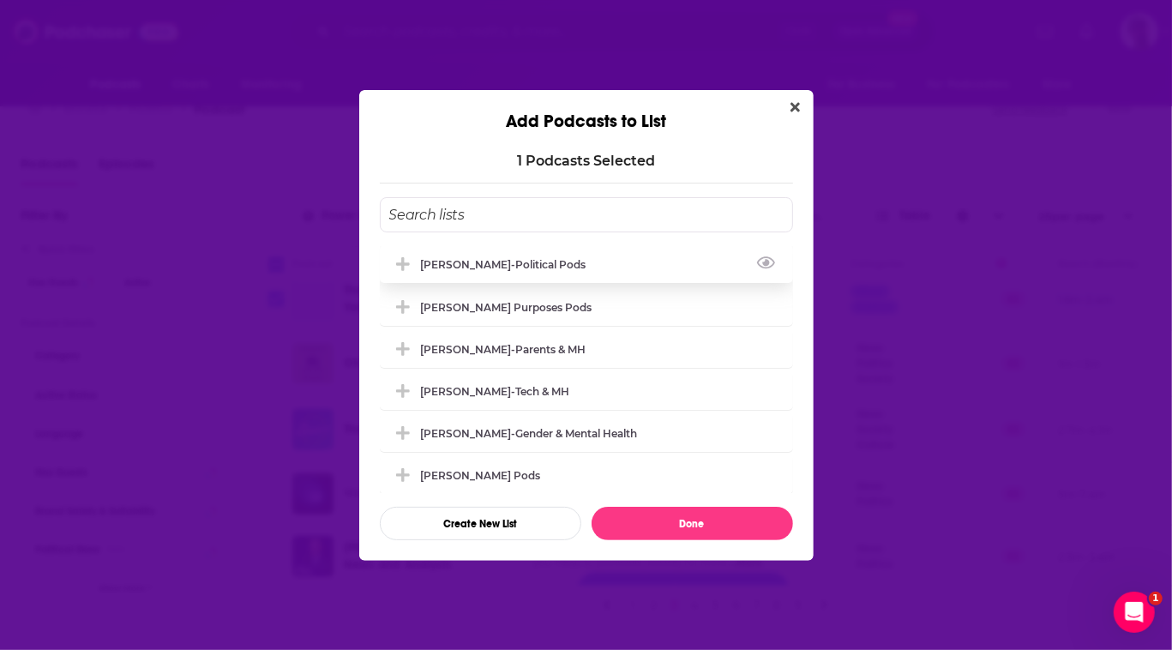
click at [421, 258] on div "[PERSON_NAME]-Political Pods" at bounding box center [509, 264] width 176 height 13
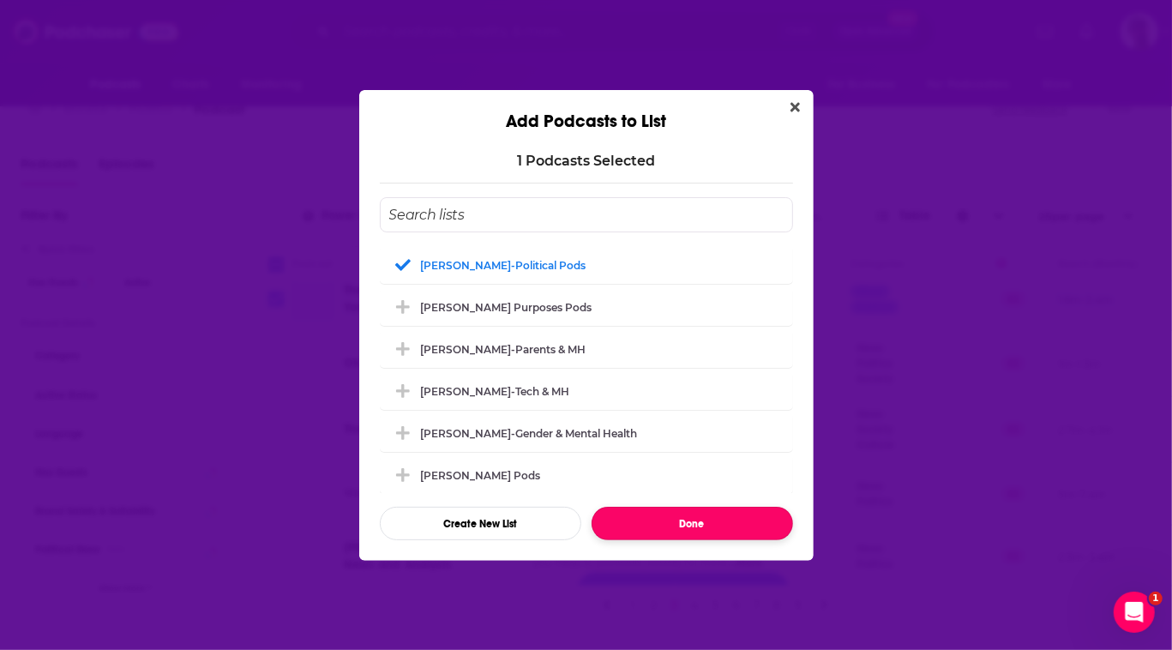
click at [708, 540] on button "Done" at bounding box center [692, 523] width 201 height 33
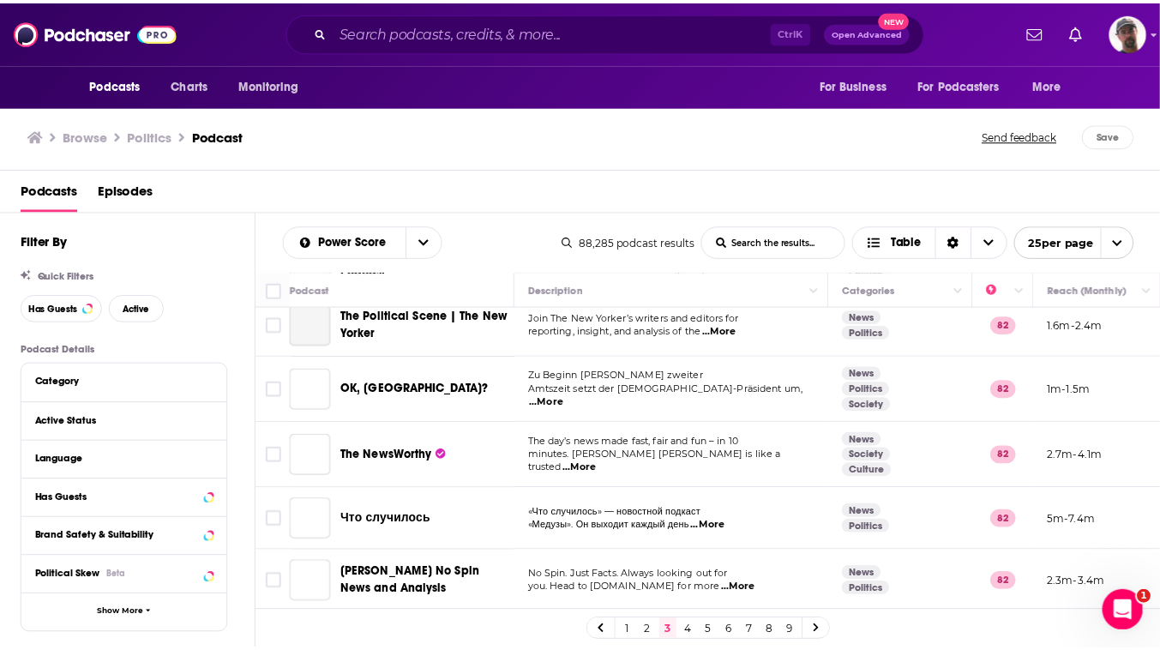
scroll to position [26, 0]
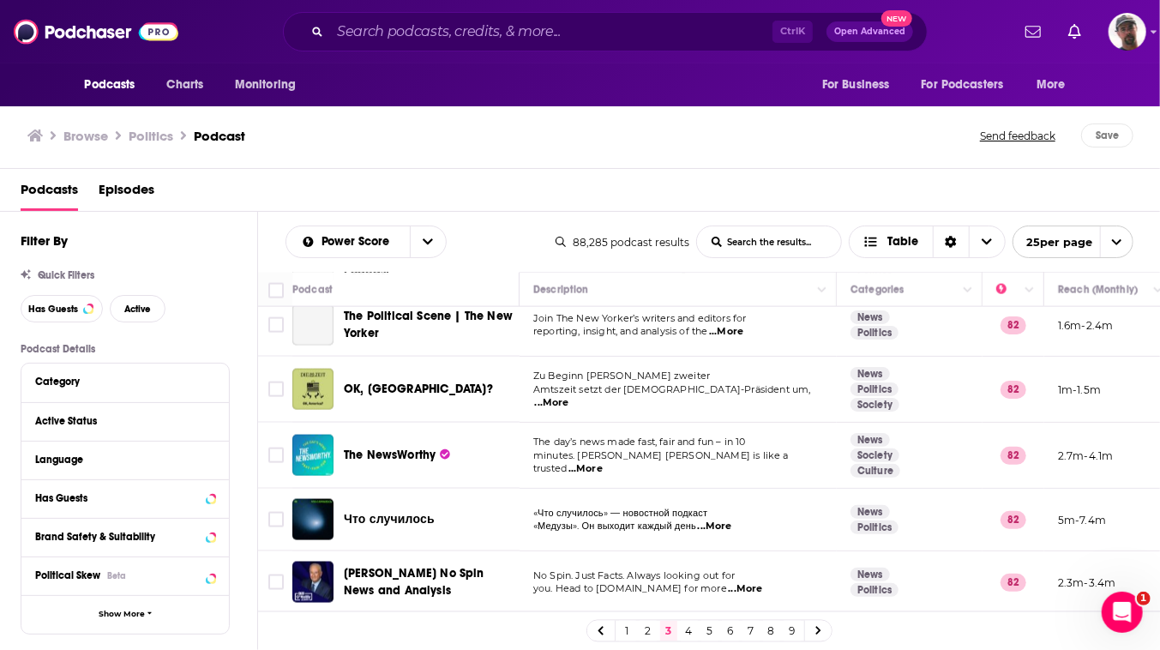
click at [698, 627] on link "4" at bounding box center [689, 631] width 17 height 21
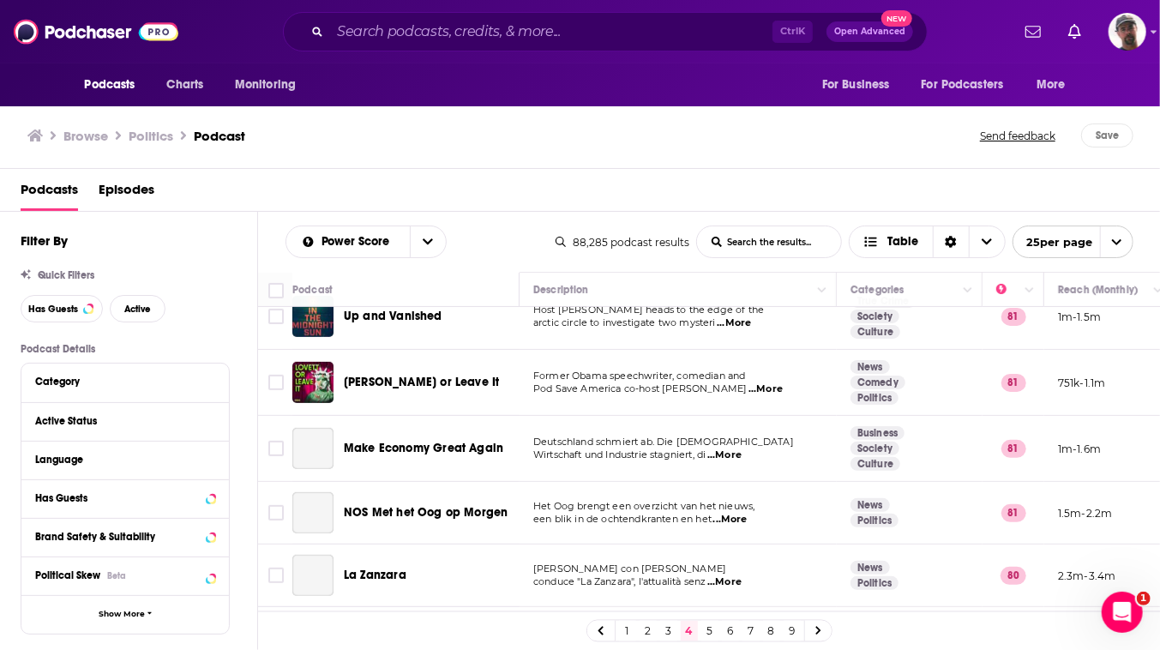
scroll to position [545, 0]
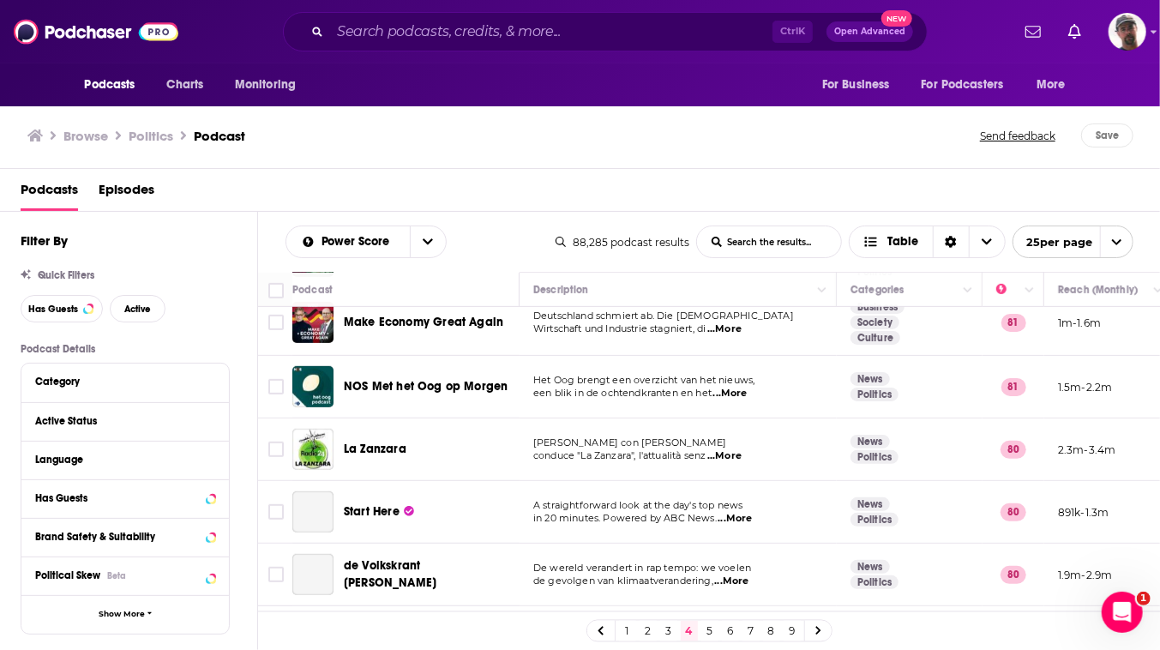
click at [284, 264] on input "Toggle select row" at bounding box center [275, 256] width 15 height 15
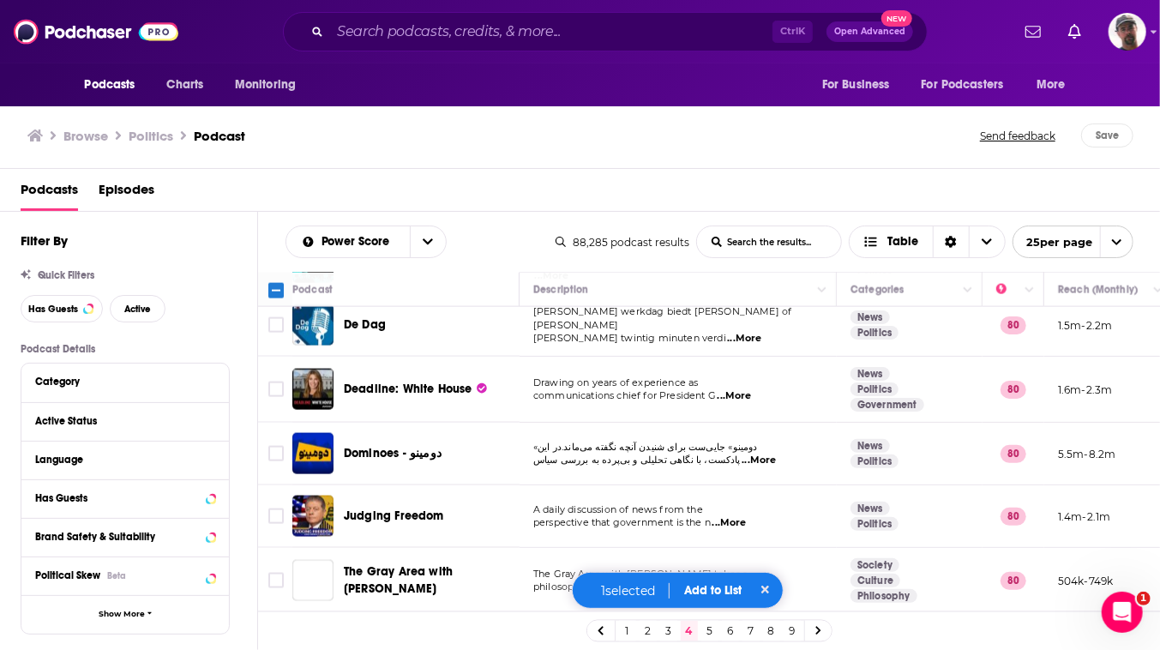
scroll to position [1715, 0]
click at [740, 583] on button "Add to List" at bounding box center [713, 590] width 85 height 15
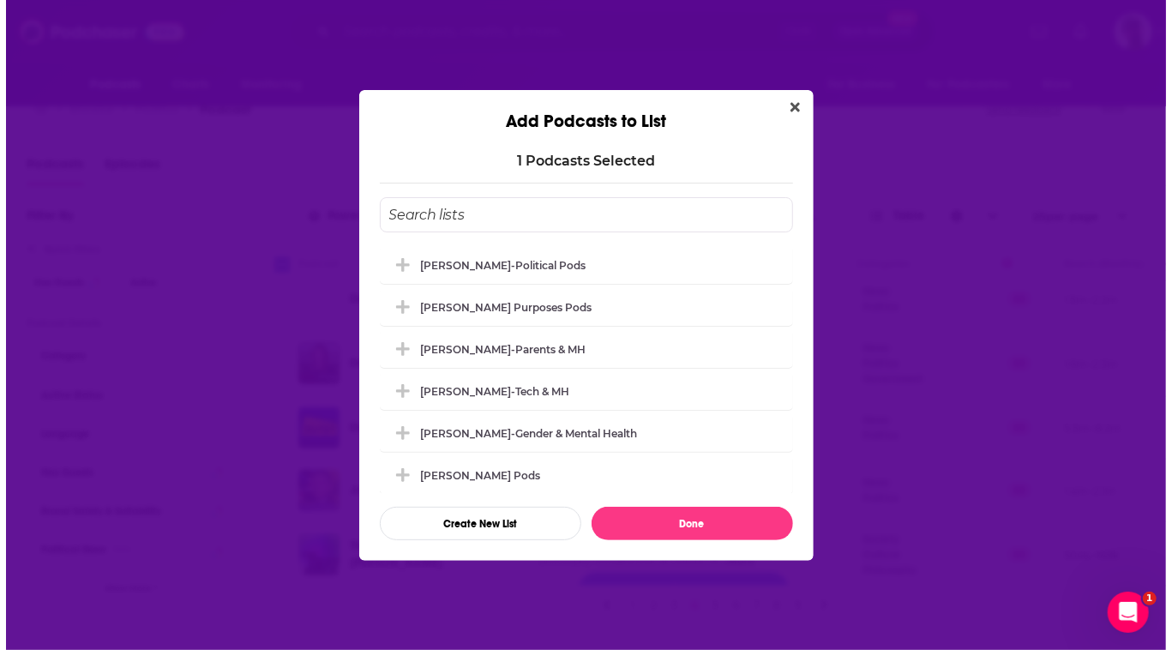
scroll to position [0, 0]
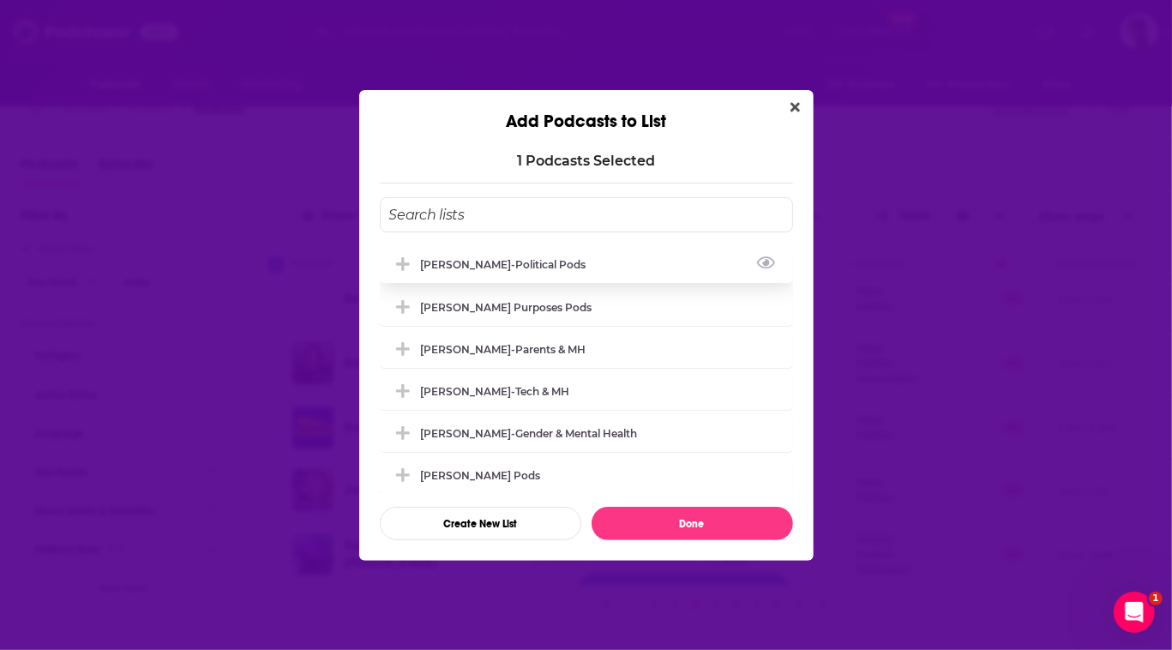
click at [433, 258] on div "[PERSON_NAME]-Political Pods" at bounding box center [509, 264] width 176 height 13
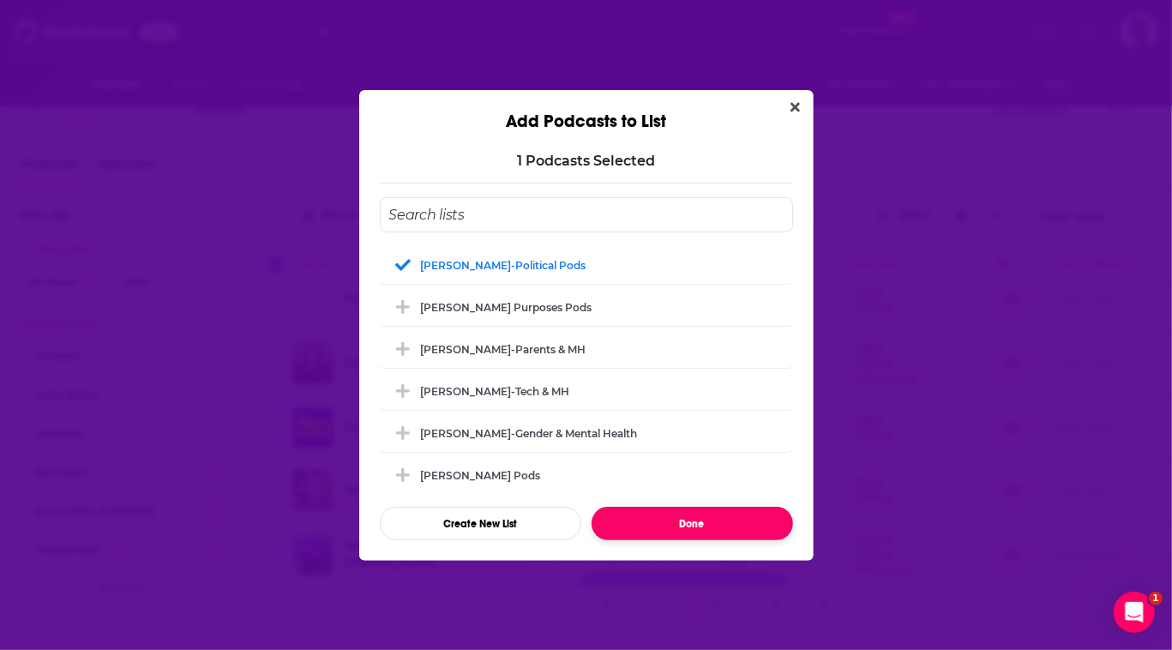
click at [731, 540] on button "Done" at bounding box center [692, 523] width 201 height 33
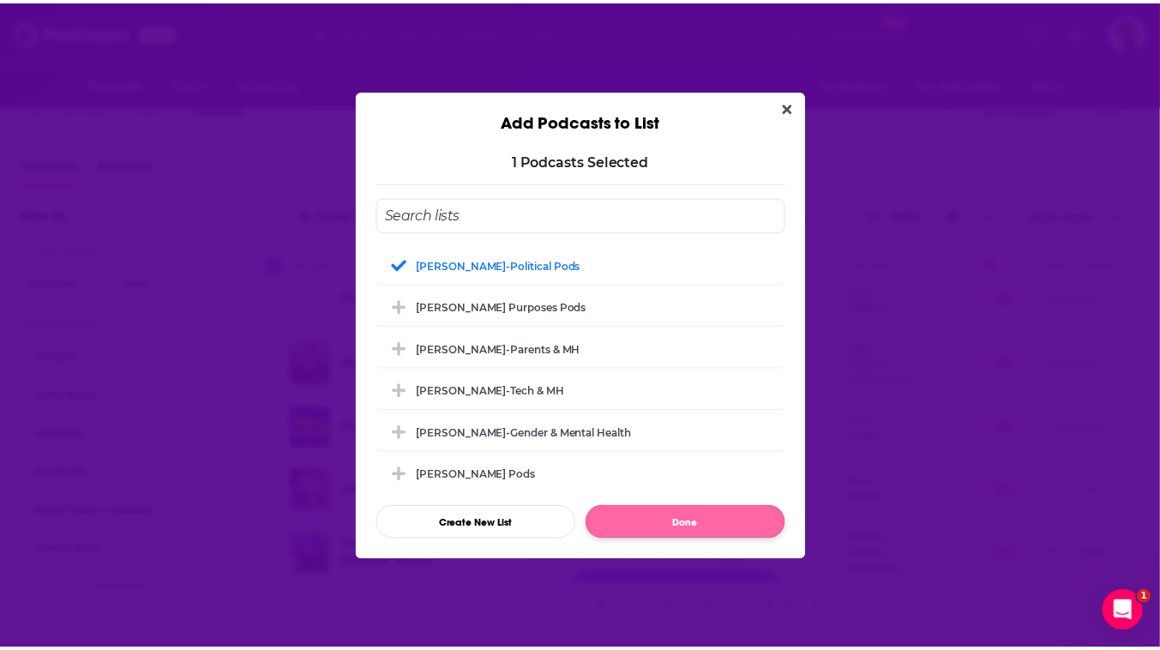
scroll to position [26, 0]
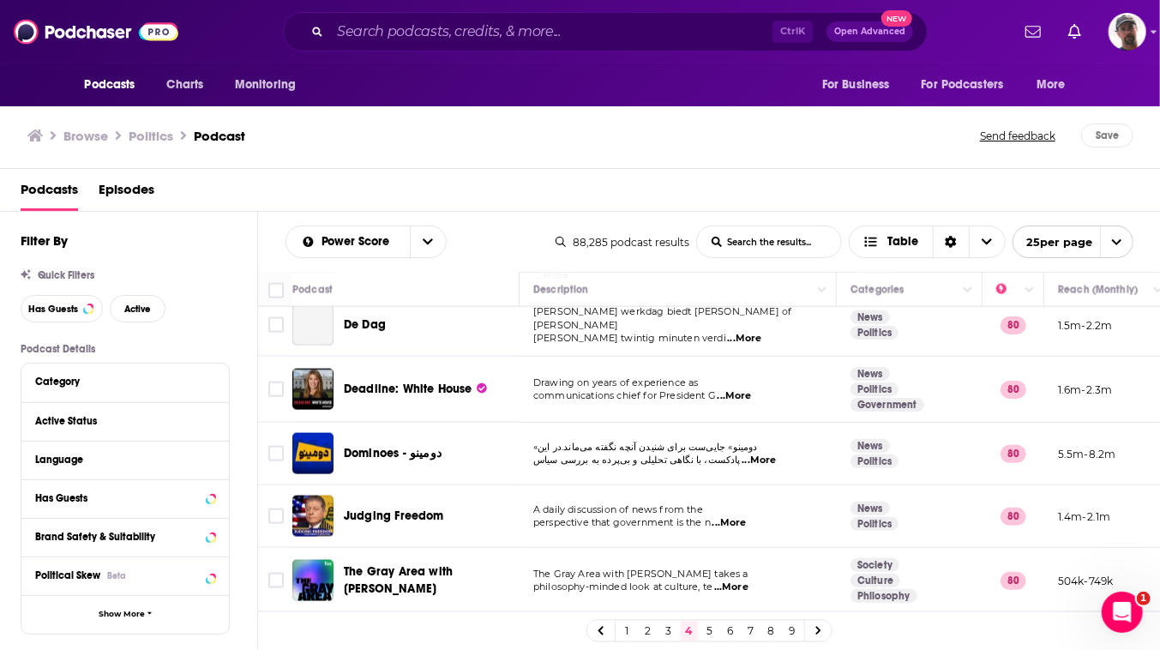
click at [718, 629] on link "5" at bounding box center [709, 631] width 17 height 21
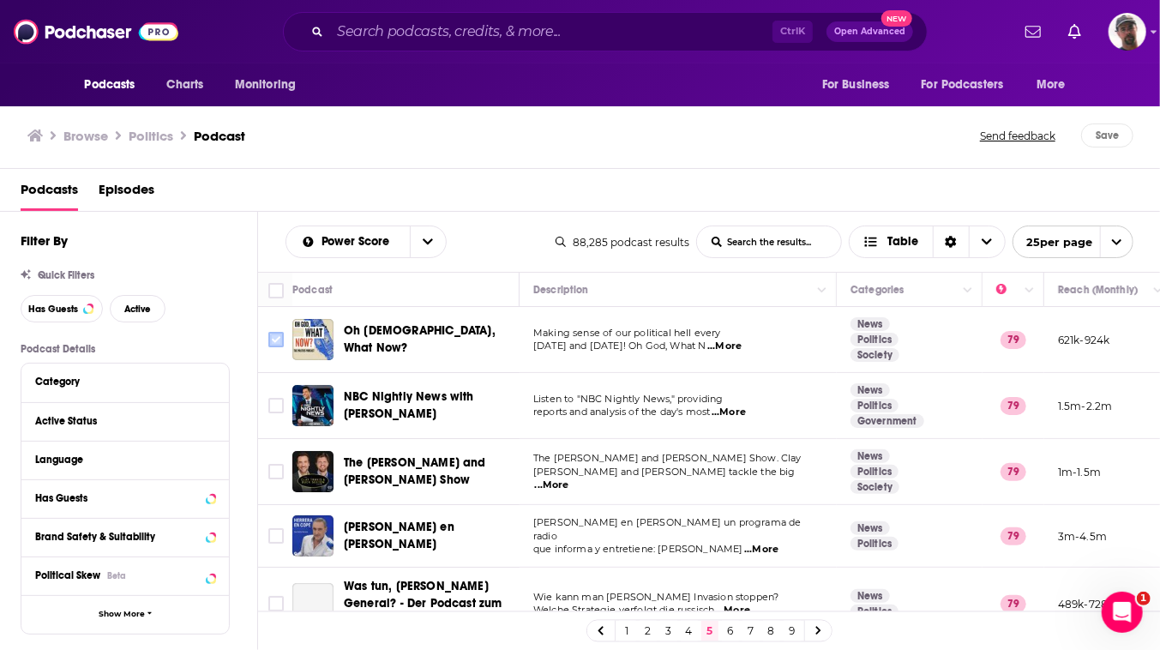
click at [284, 347] on input "Toggle select row" at bounding box center [275, 339] width 15 height 15
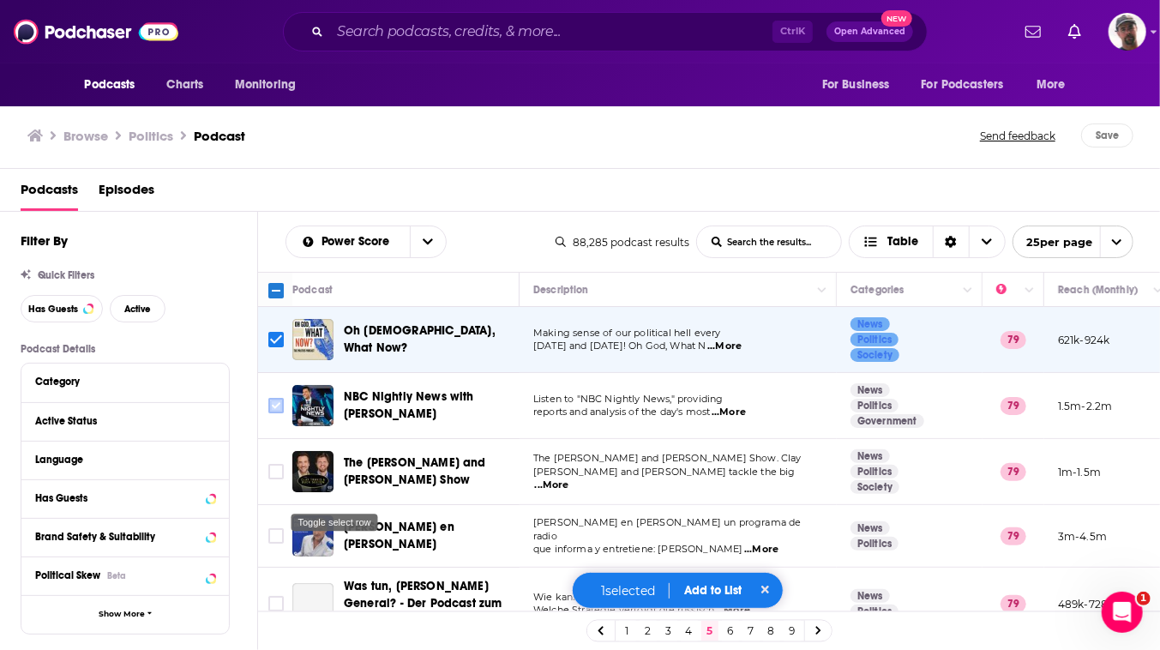
click at [284, 413] on input "Toggle select row" at bounding box center [275, 405] width 15 height 15
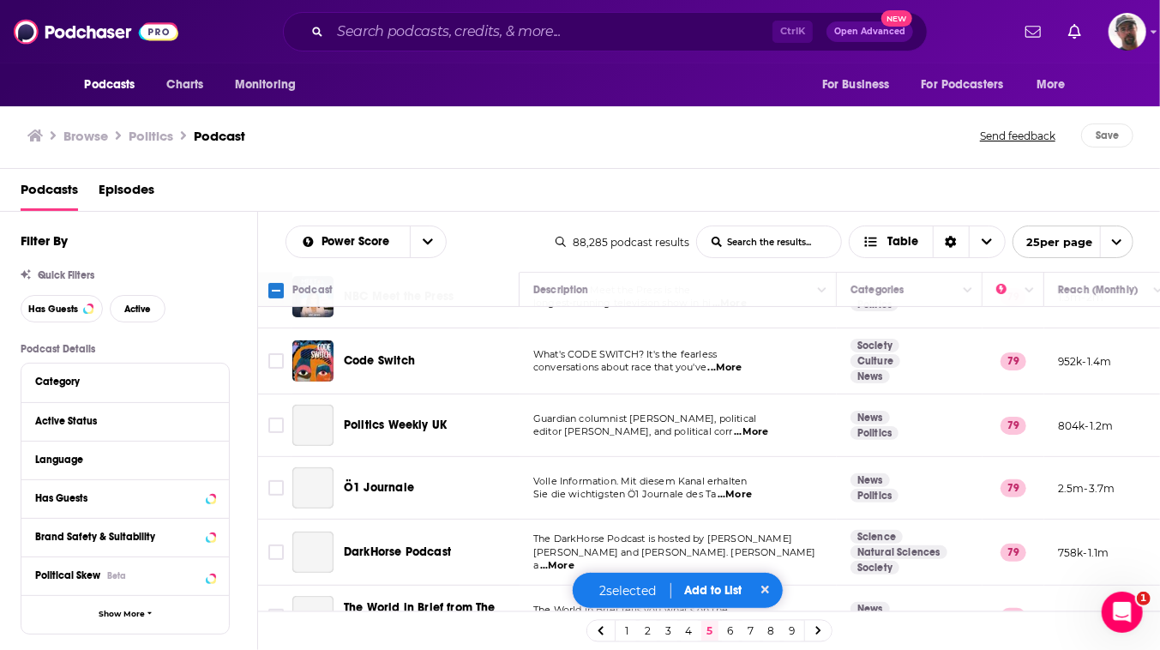
scroll to position [389, 0]
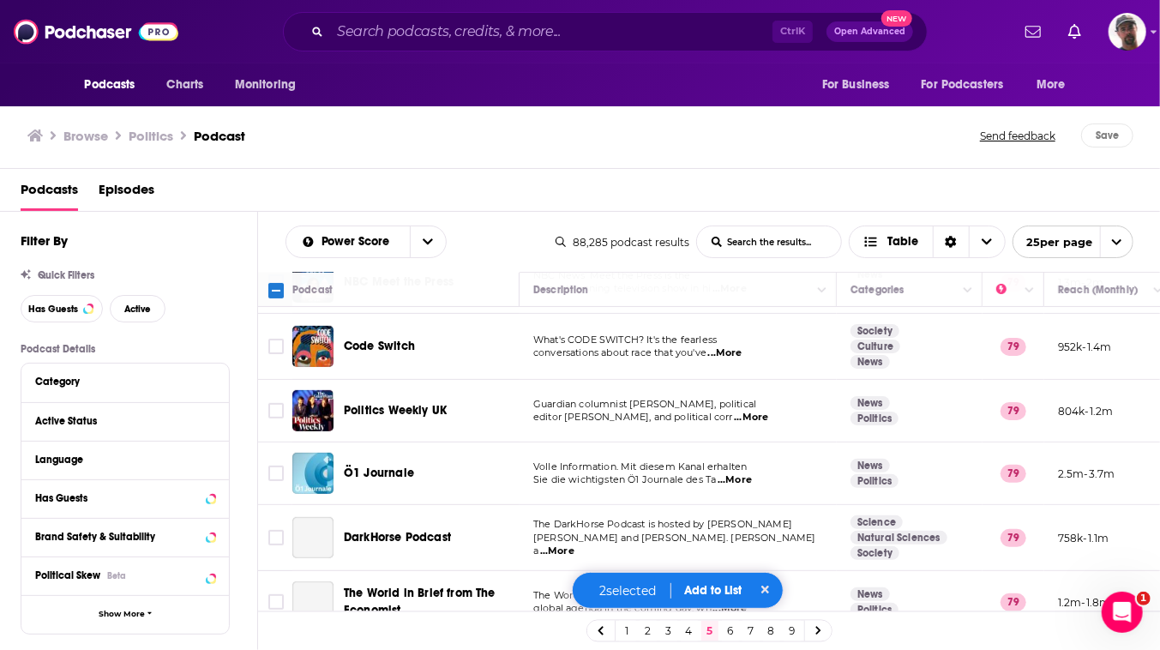
click at [284, 290] on input "Toggle select row" at bounding box center [275, 281] width 15 height 15
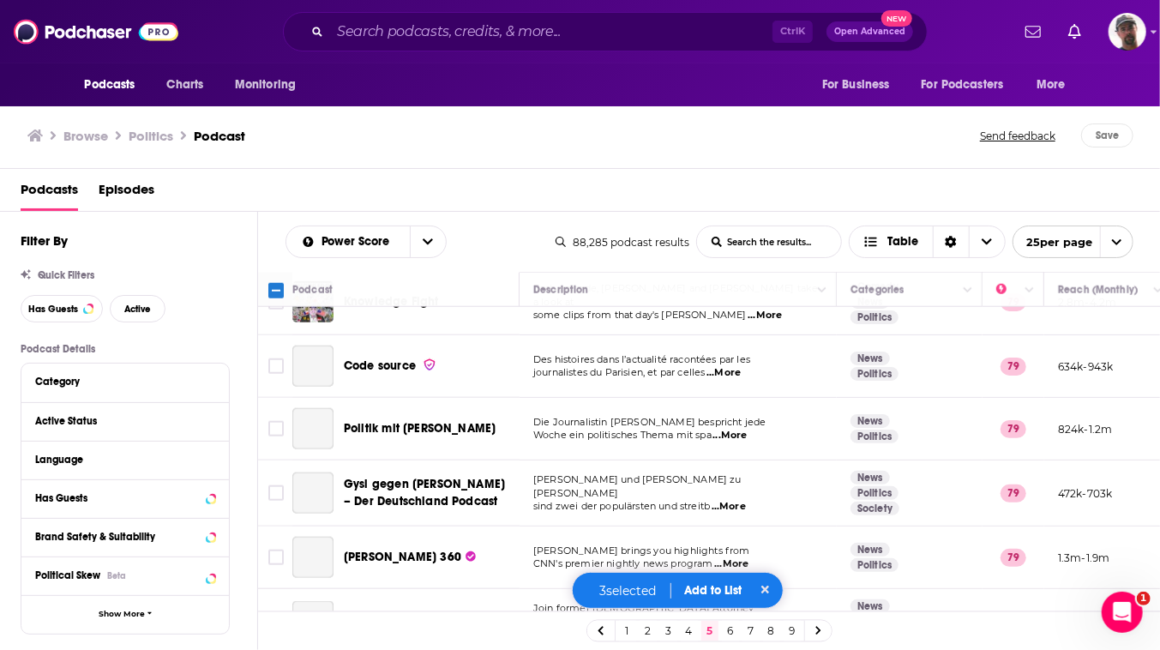
scroll to position [1012, 0]
click at [284, 177] on input "Toggle select row" at bounding box center [275, 169] width 15 height 15
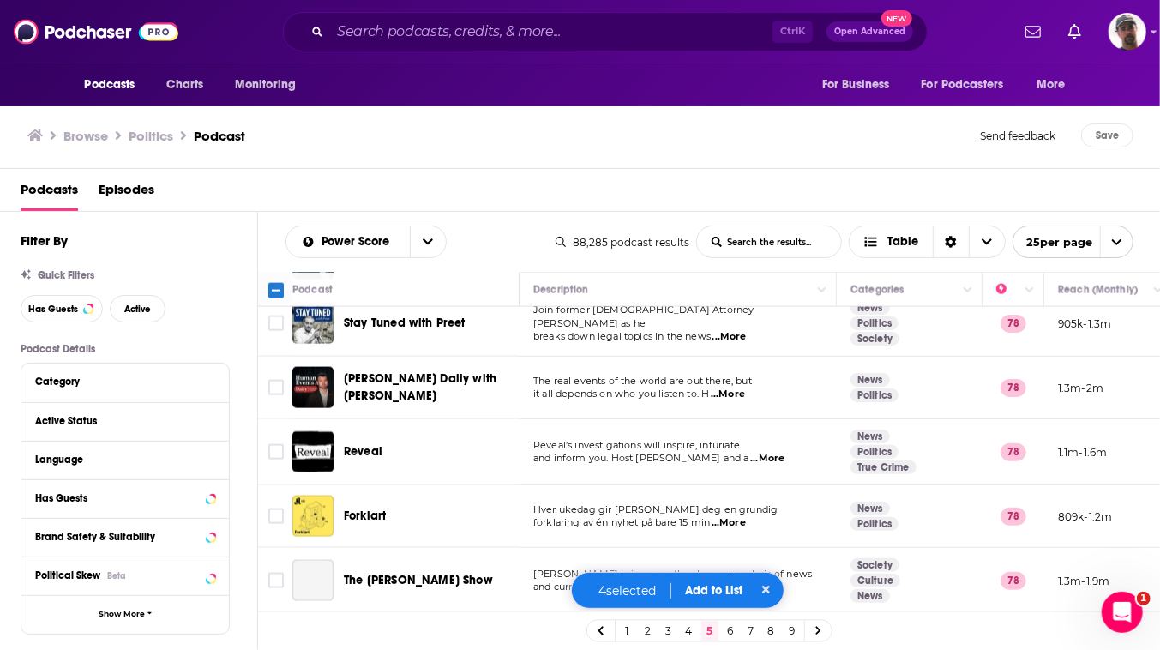
scroll to position [1705, 0]
click at [738, 583] on button "Add to List" at bounding box center [713, 590] width 85 height 15
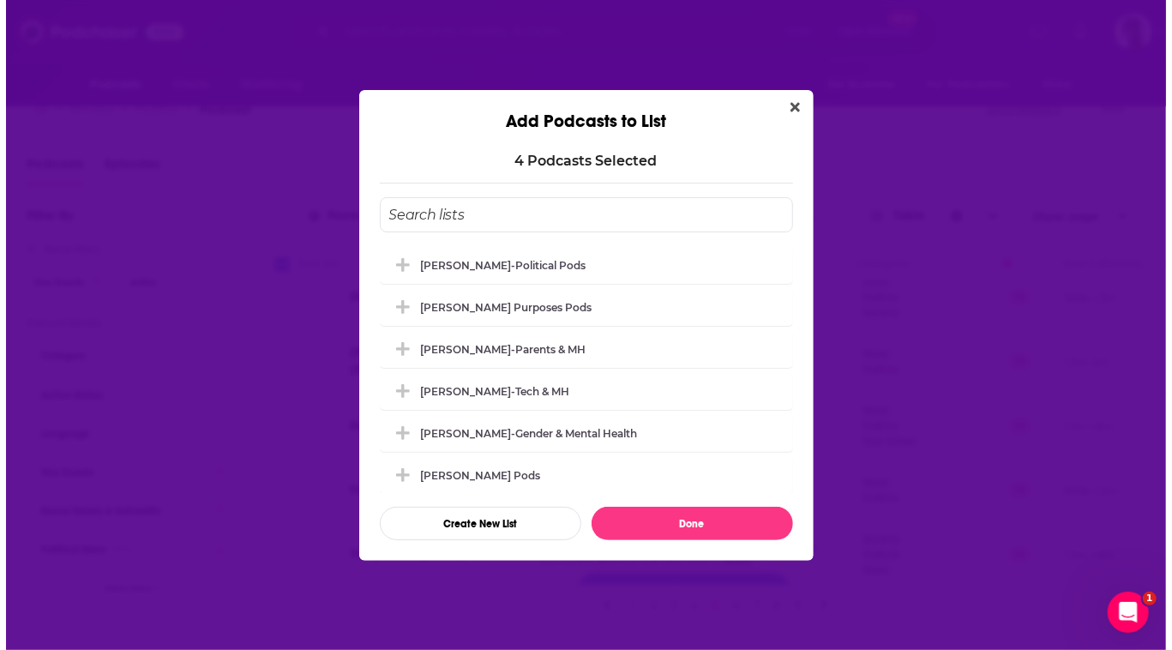
scroll to position [0, 0]
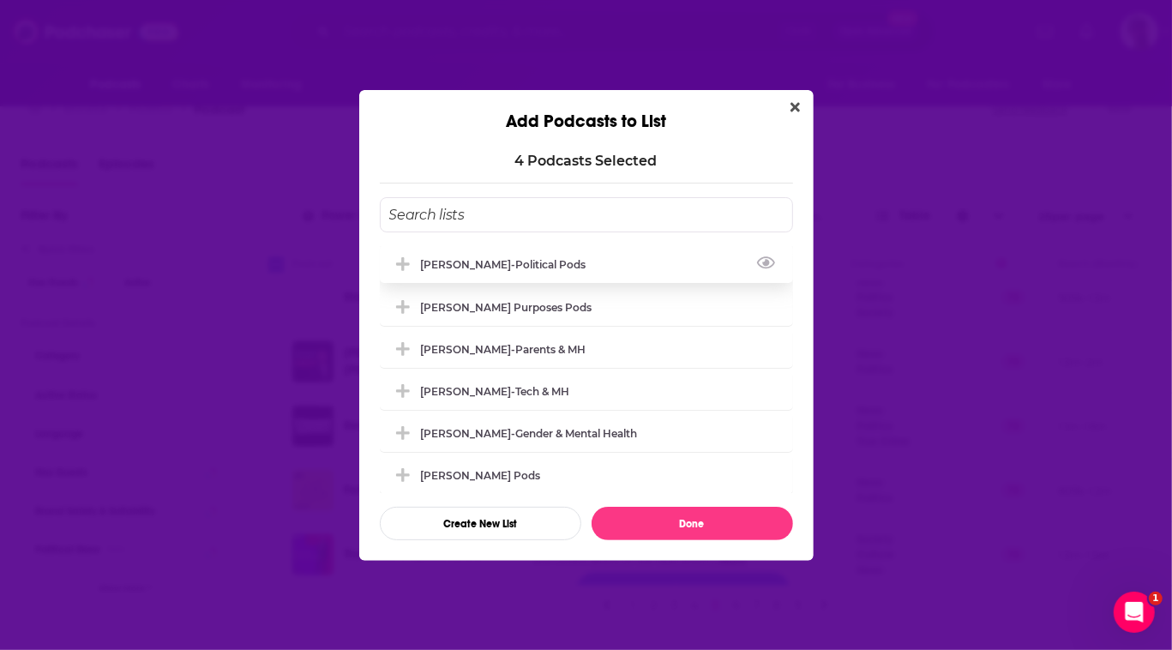
click at [430, 258] on div "[PERSON_NAME]-Political Pods" at bounding box center [509, 264] width 176 height 13
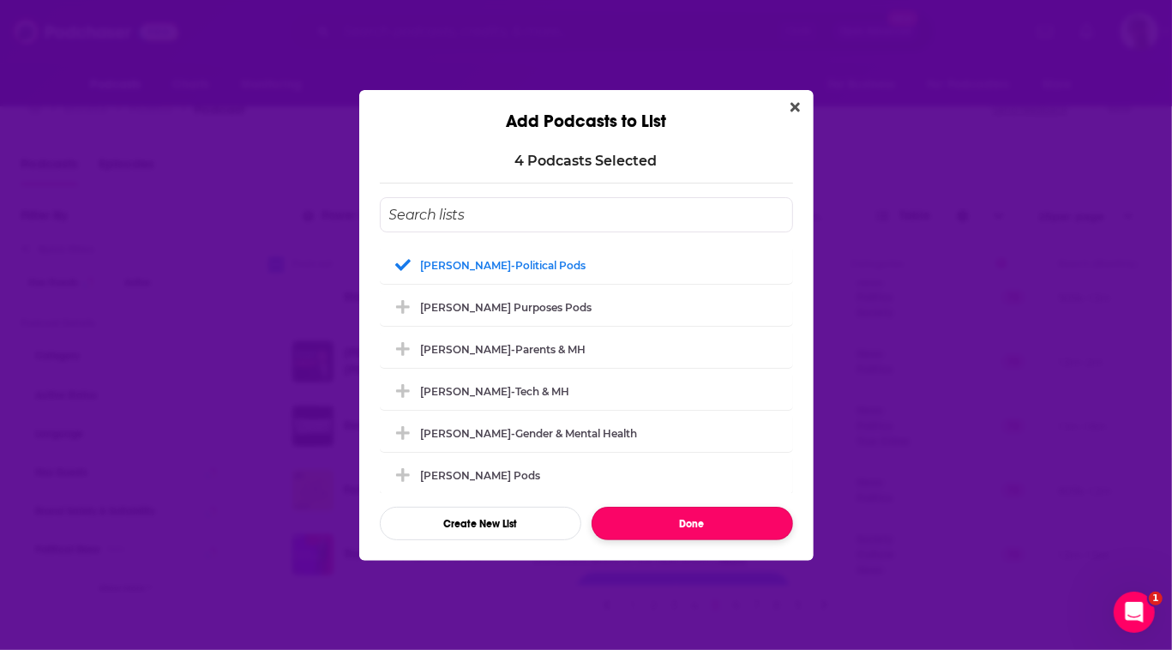
click at [720, 540] on button "Done" at bounding box center [692, 523] width 201 height 33
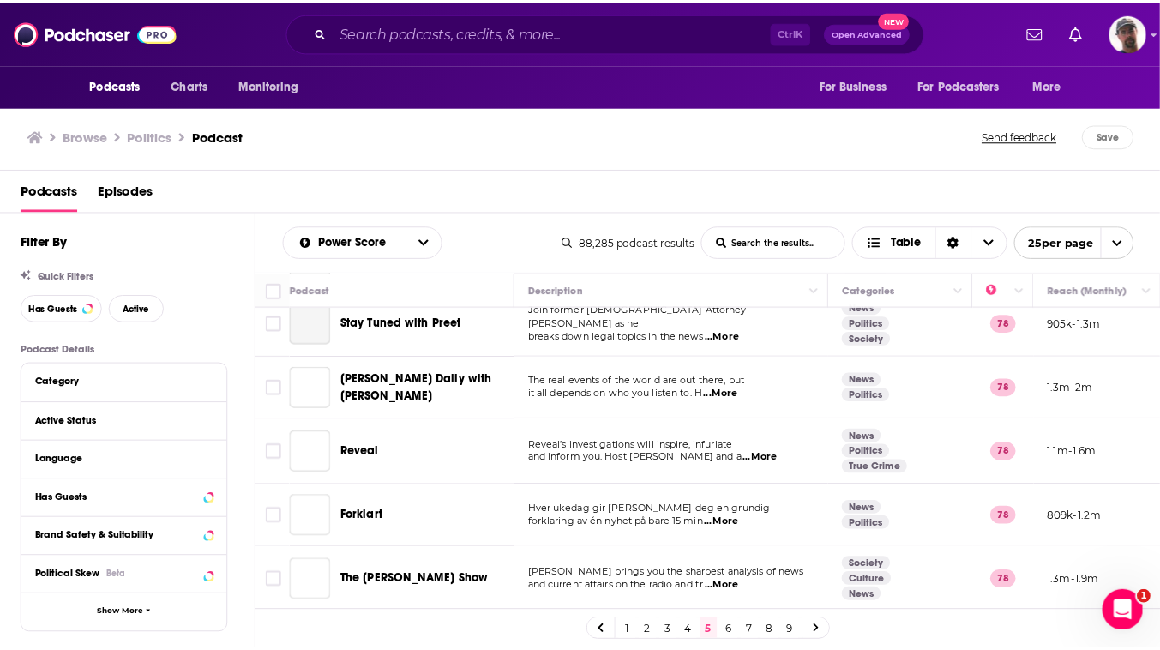
scroll to position [26, 0]
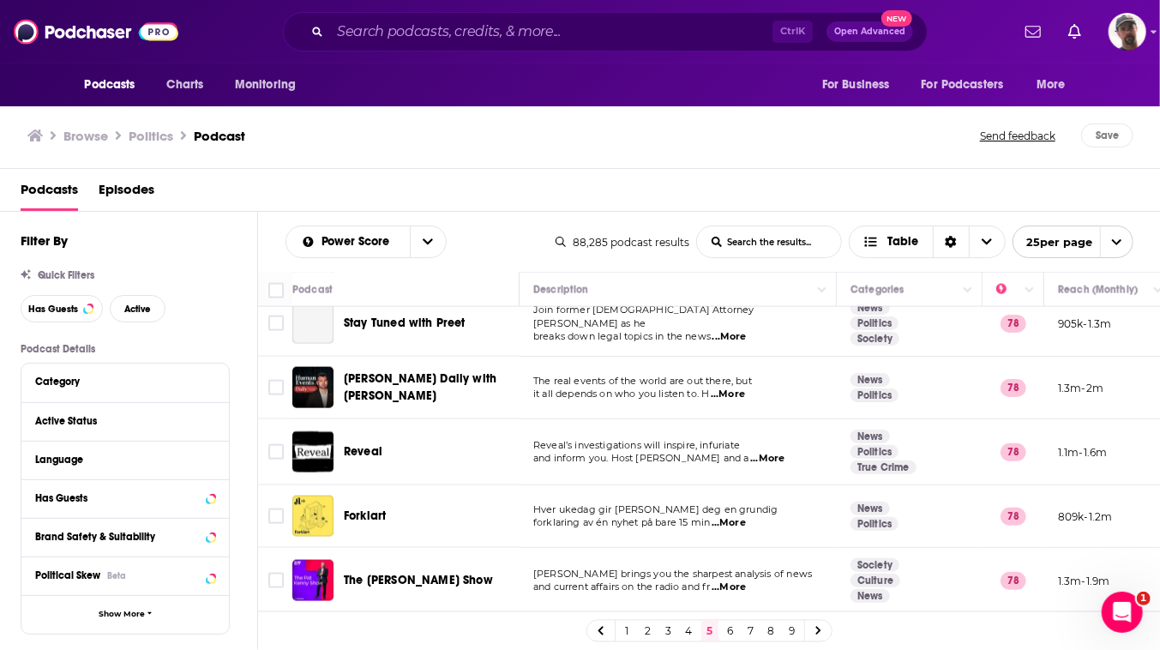
click at [739, 629] on link "6" at bounding box center [730, 631] width 17 height 21
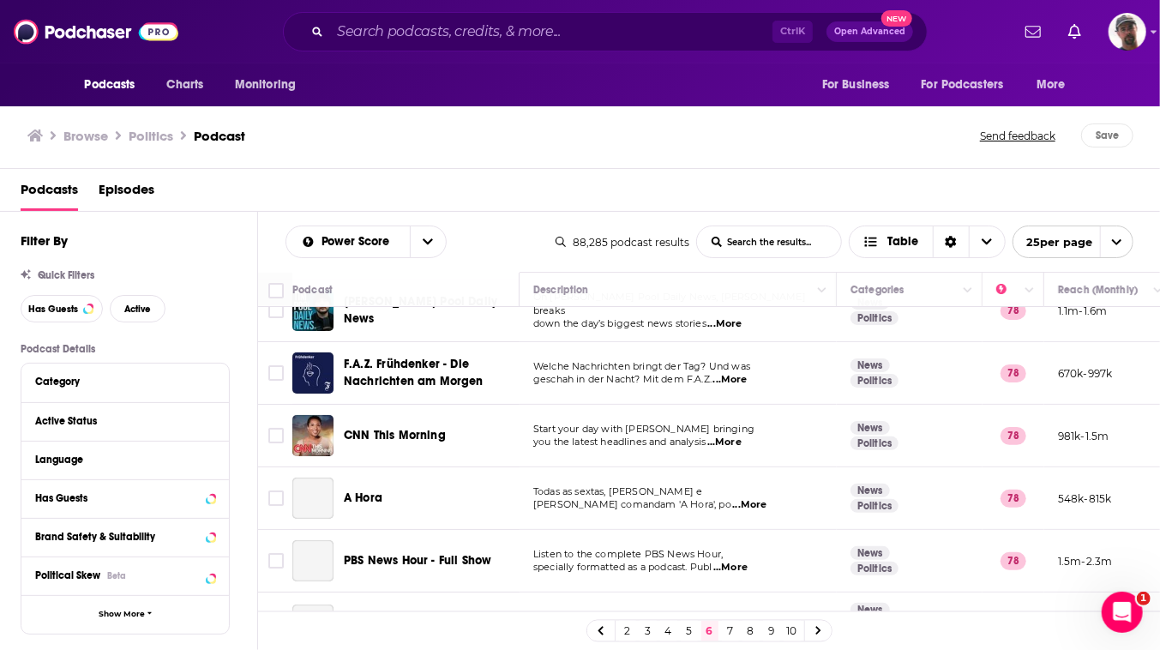
scroll to position [155, 0]
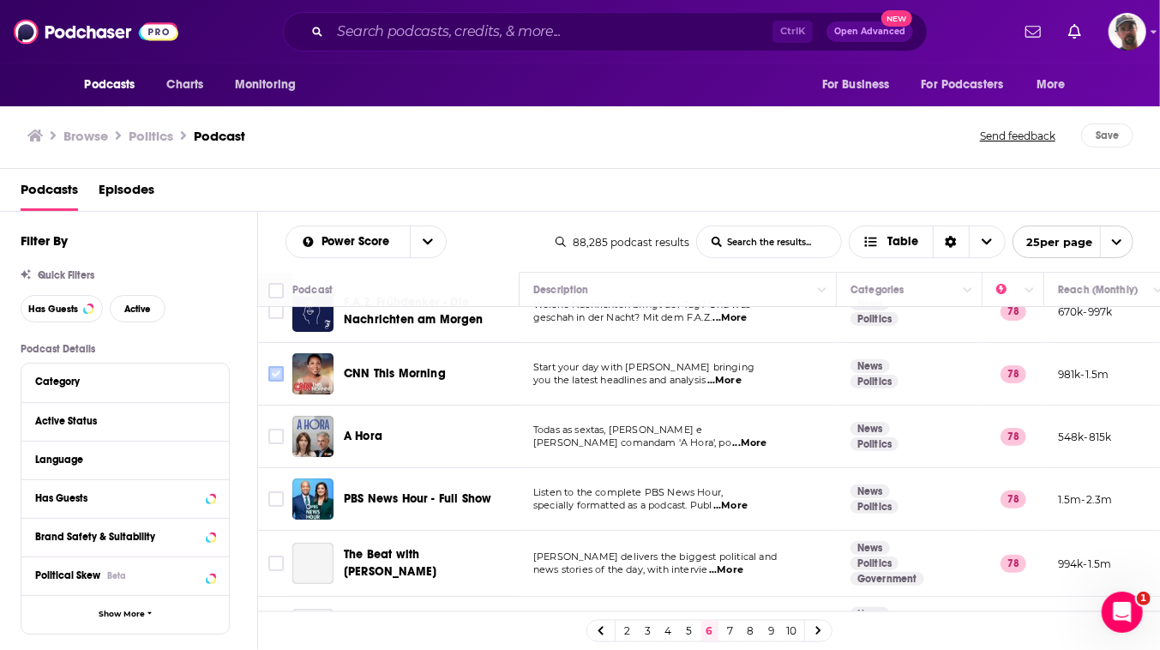
click at [284, 381] on input "Toggle select row" at bounding box center [275, 373] width 15 height 15
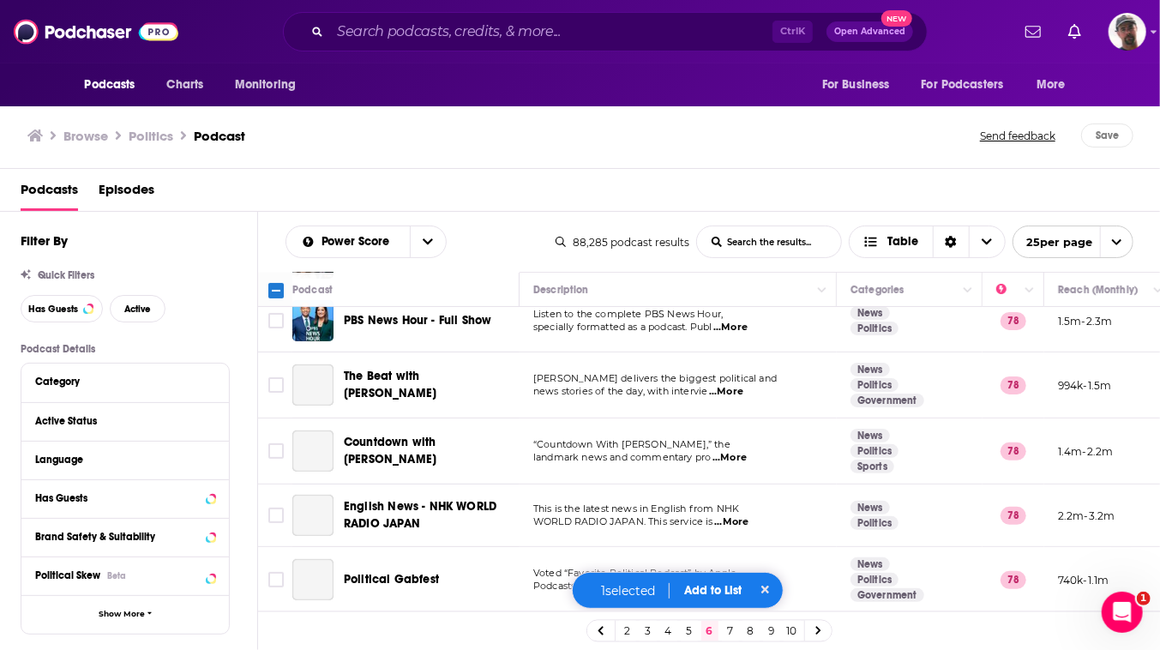
scroll to position [389, 0]
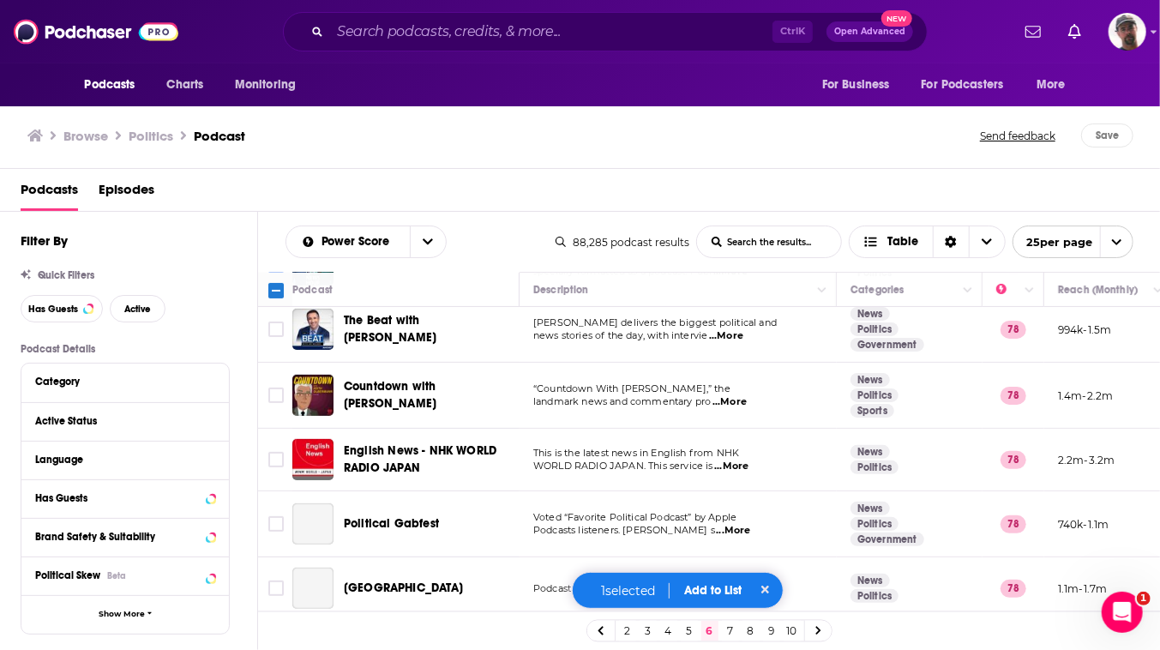
click at [284, 273] on input "Toggle select row" at bounding box center [275, 264] width 15 height 15
click at [284, 337] on input "Toggle select row" at bounding box center [275, 328] width 15 height 15
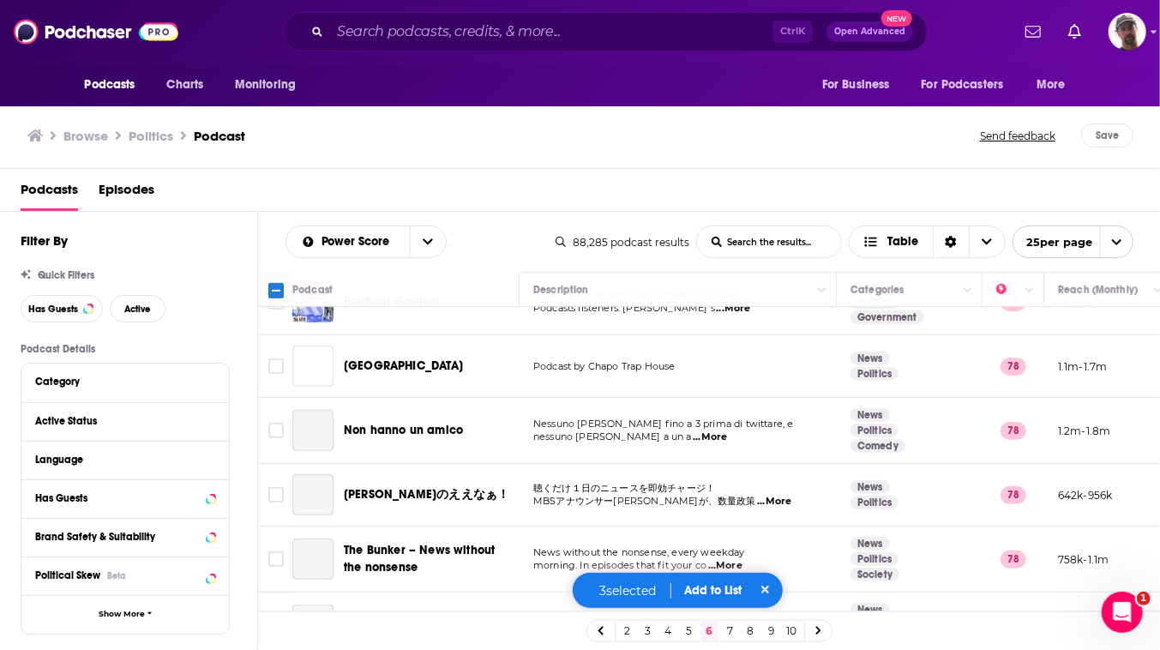
scroll to position [623, 0]
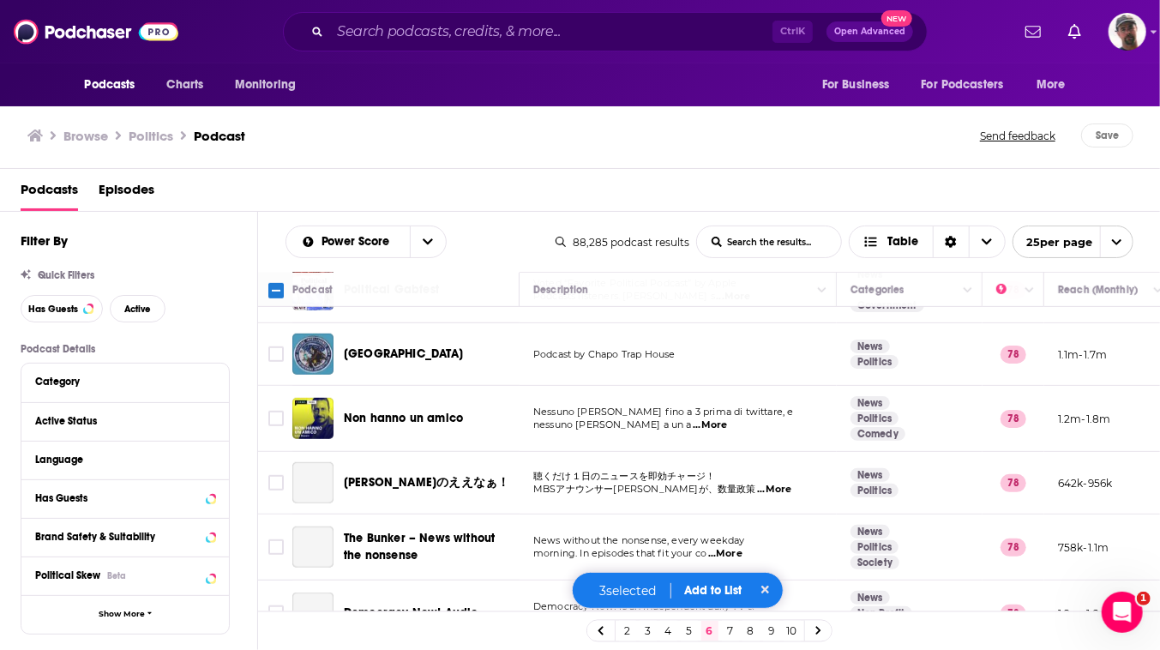
click at [284, 297] on input "Toggle select row" at bounding box center [275, 289] width 15 height 15
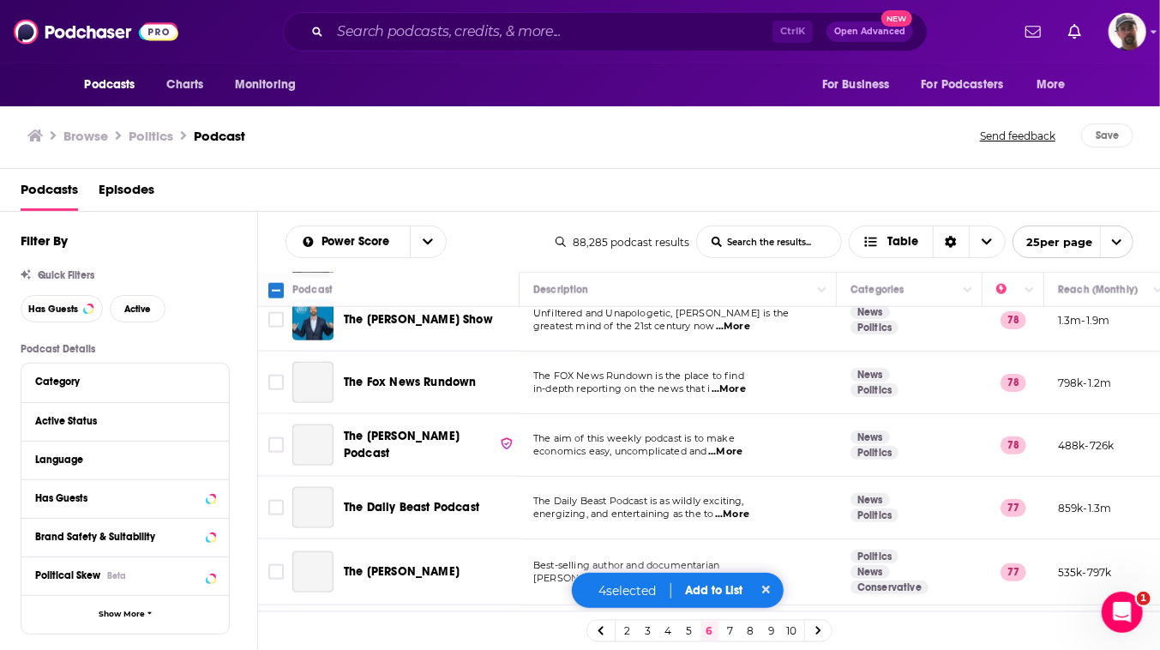
scroll to position [1090, 0]
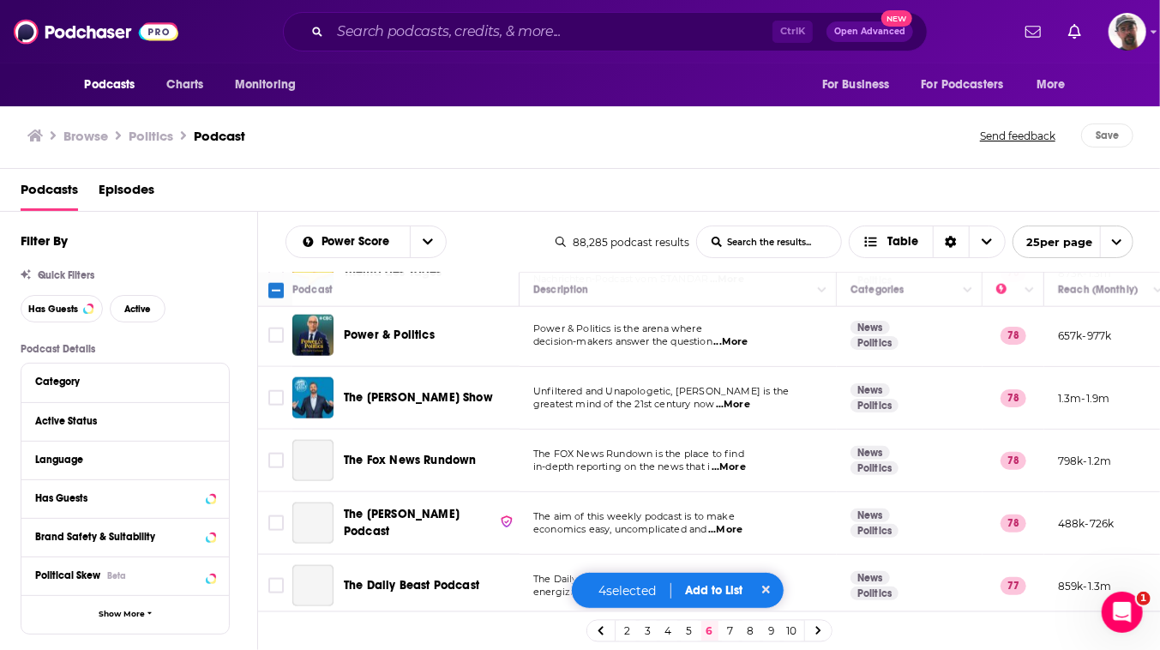
click at [284, 153] on input "Toggle select row" at bounding box center [275, 145] width 15 height 15
click at [284, 218] on input "Toggle select row" at bounding box center [275, 209] width 15 height 15
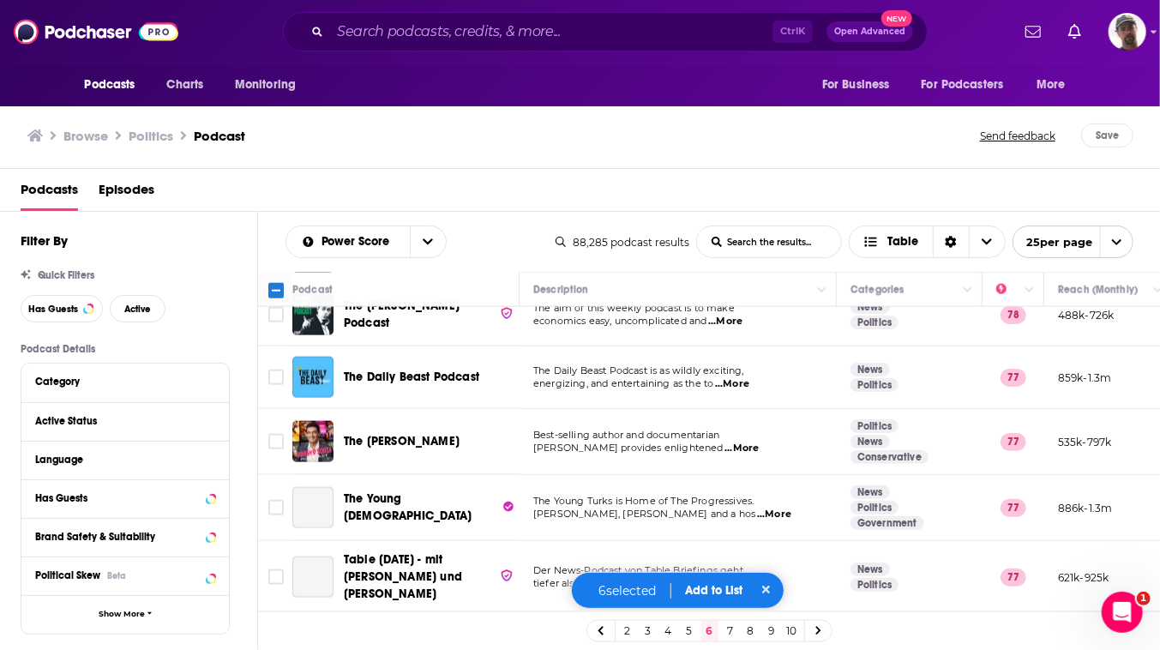
scroll to position [1637, 0]
drag, startPoint x: 342, startPoint y: 425, endPoint x: 316, endPoint y: 438, distance: 28.8
click at [284, 385] on input "Toggle select row" at bounding box center [275, 376] width 15 height 15
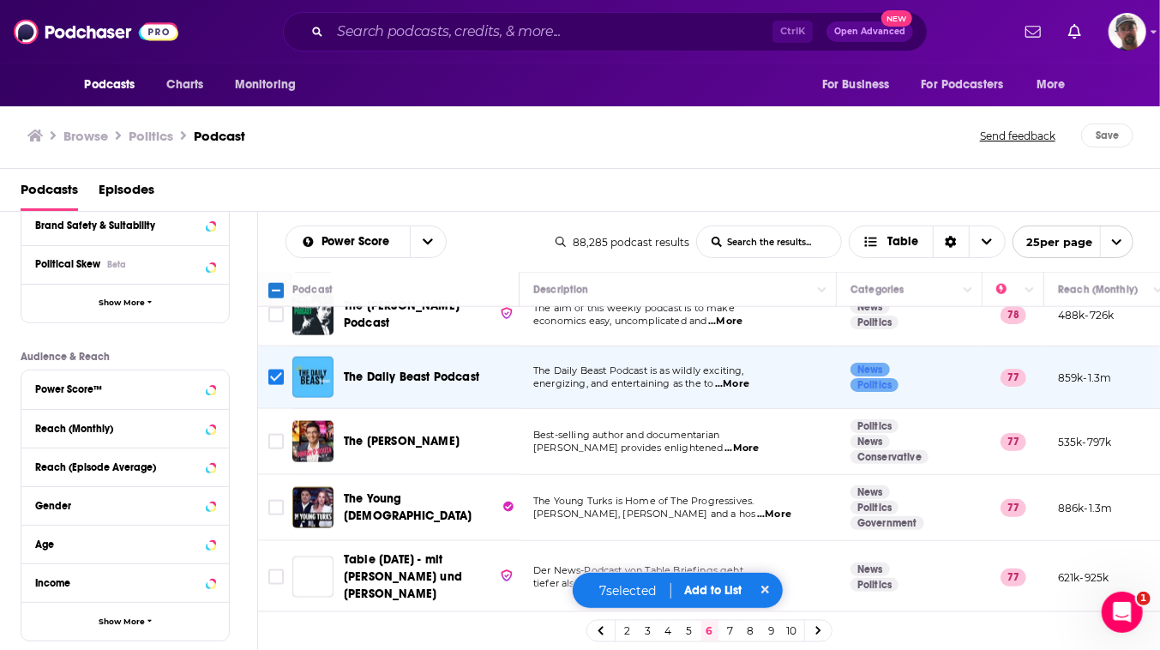
scroll to position [1715, 0]
click at [731, 584] on button "Add to List" at bounding box center [713, 590] width 85 height 15
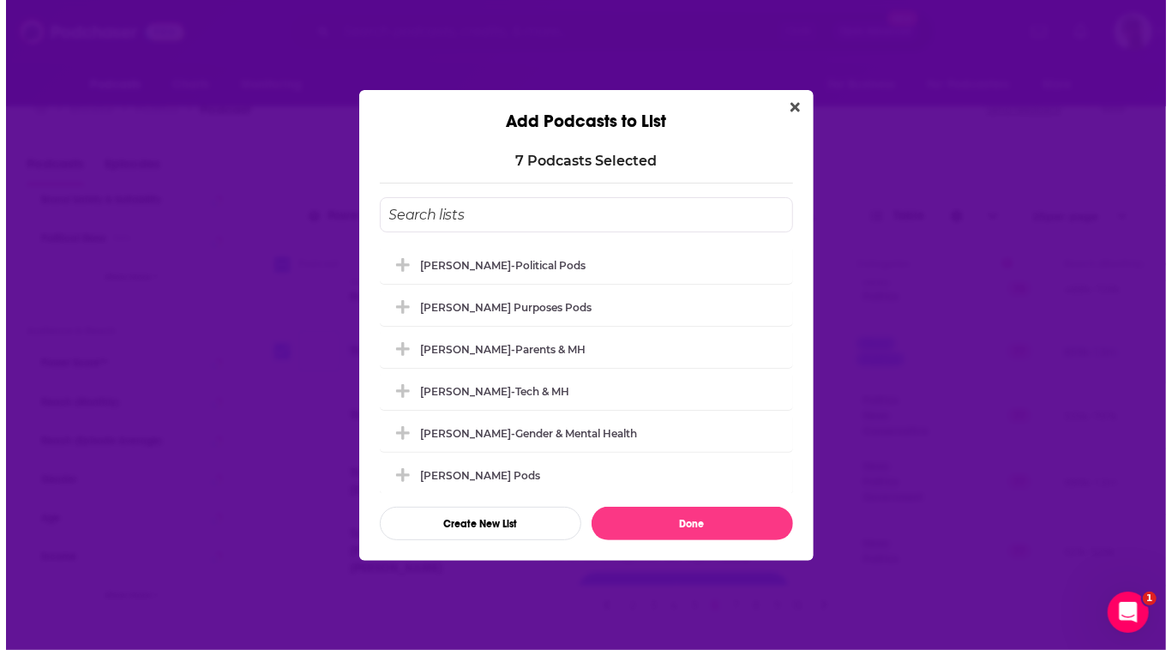
scroll to position [0, 0]
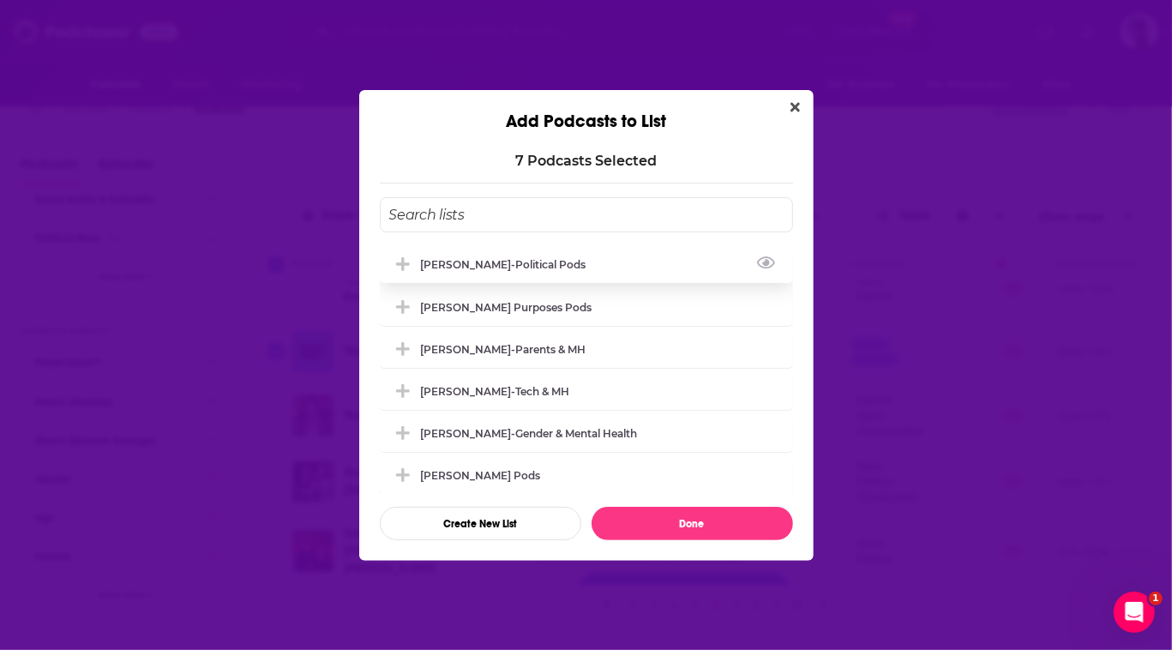
click at [438, 258] on div "[PERSON_NAME]-Political Pods" at bounding box center [509, 264] width 176 height 13
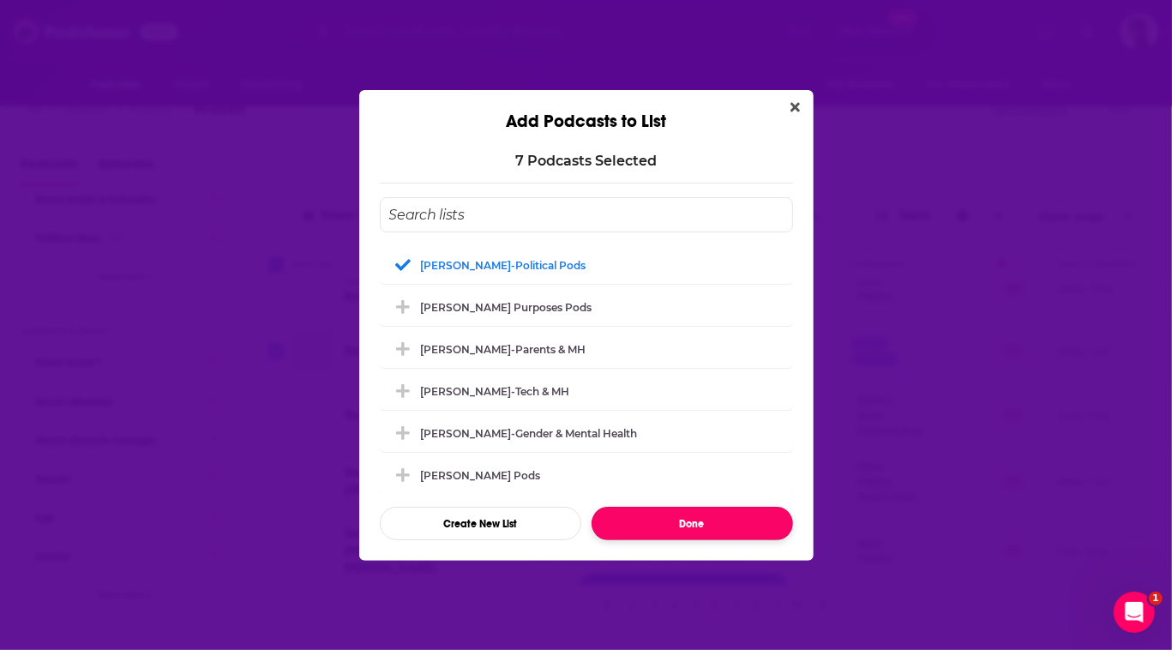
click at [687, 540] on button "Done" at bounding box center [692, 523] width 201 height 33
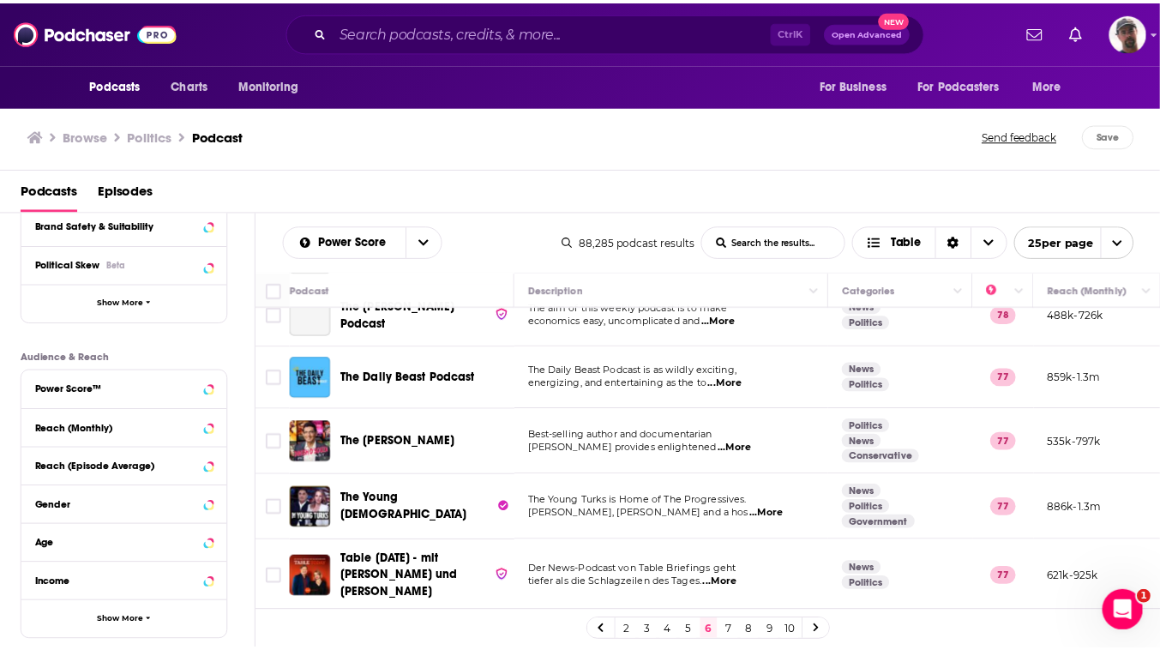
scroll to position [26, 0]
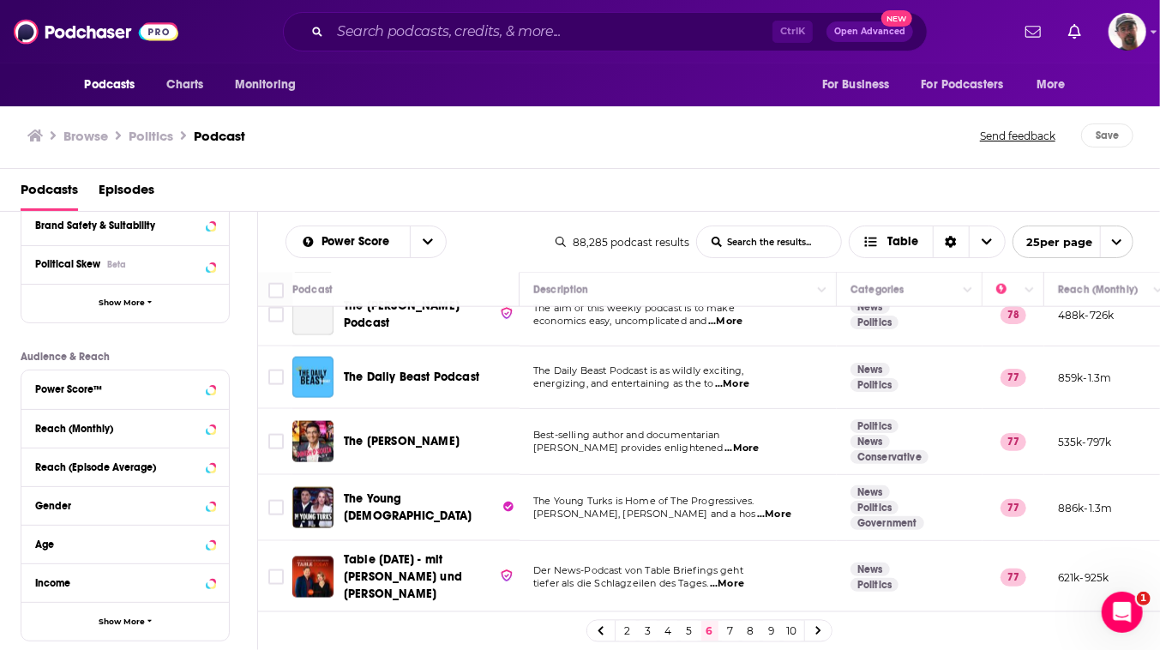
click at [739, 627] on link "7" at bounding box center [730, 631] width 17 height 21
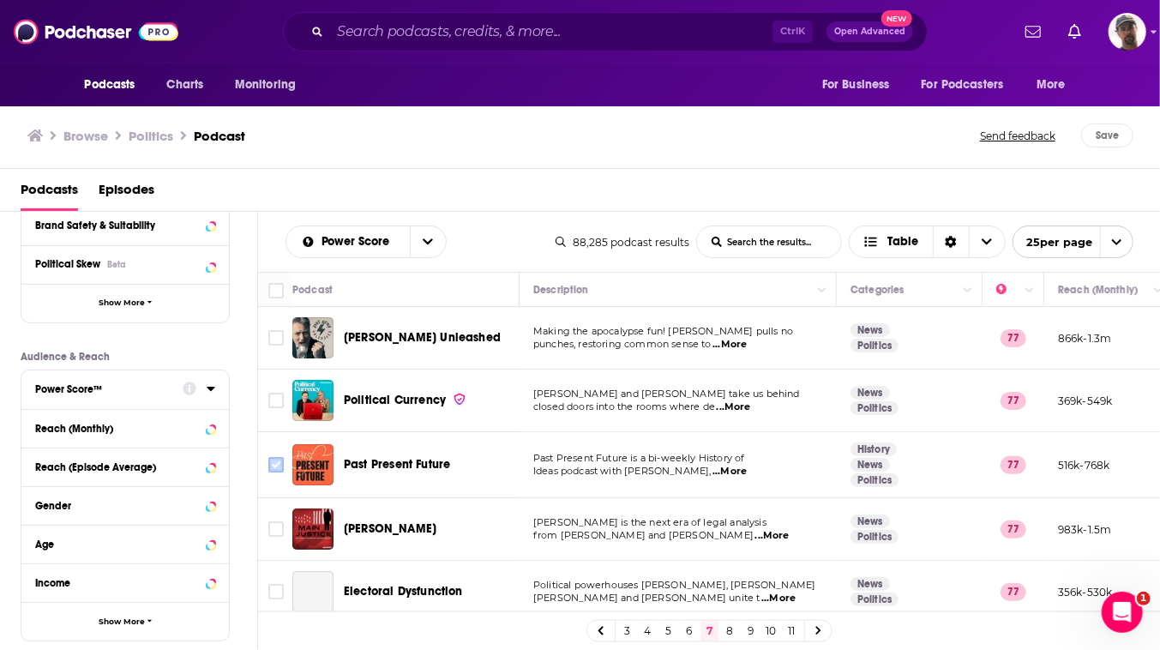
click at [284, 472] on input "Toggle select row" at bounding box center [275, 464] width 15 height 15
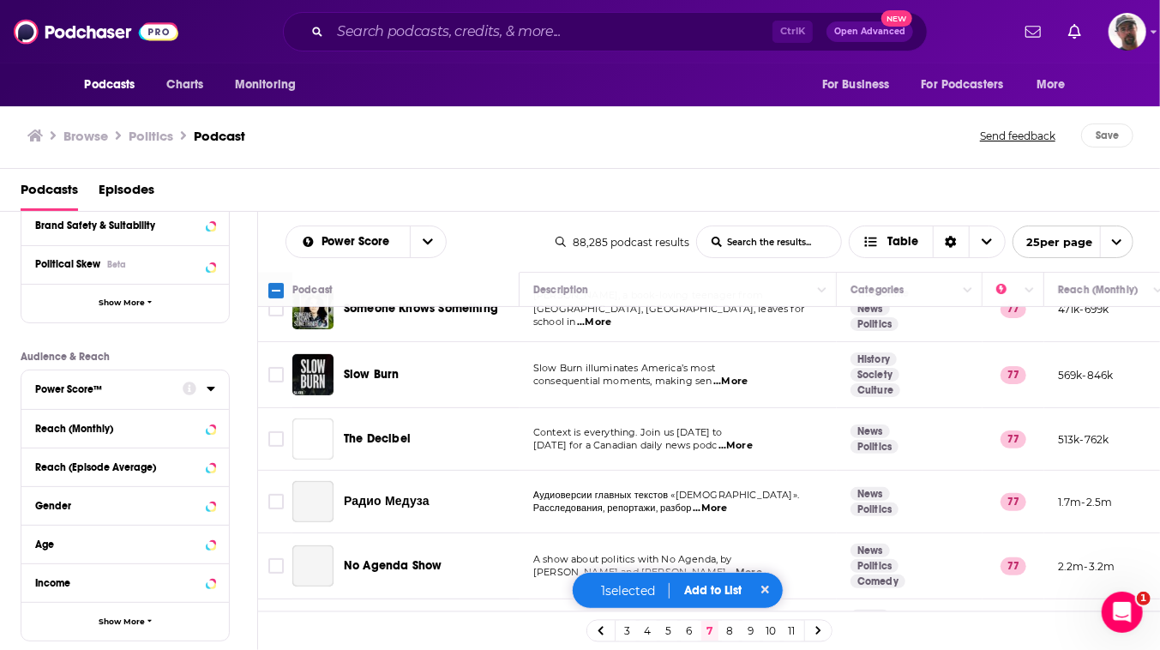
scroll to position [467, 0]
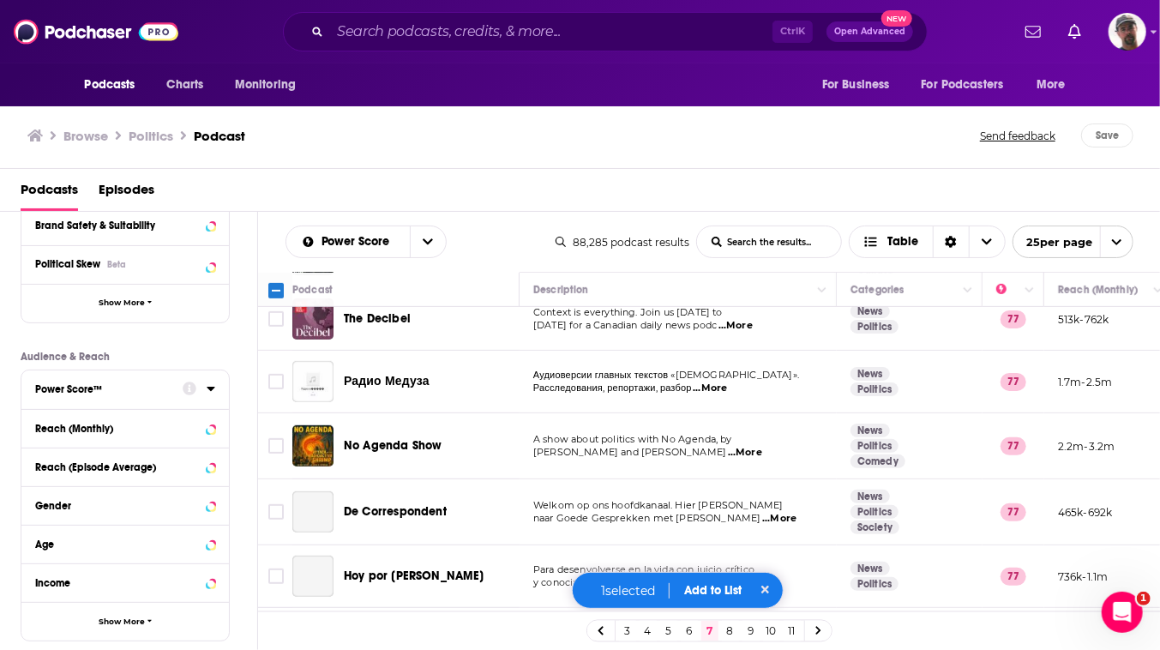
click at [284, 262] on input "Toggle select row" at bounding box center [275, 254] width 15 height 15
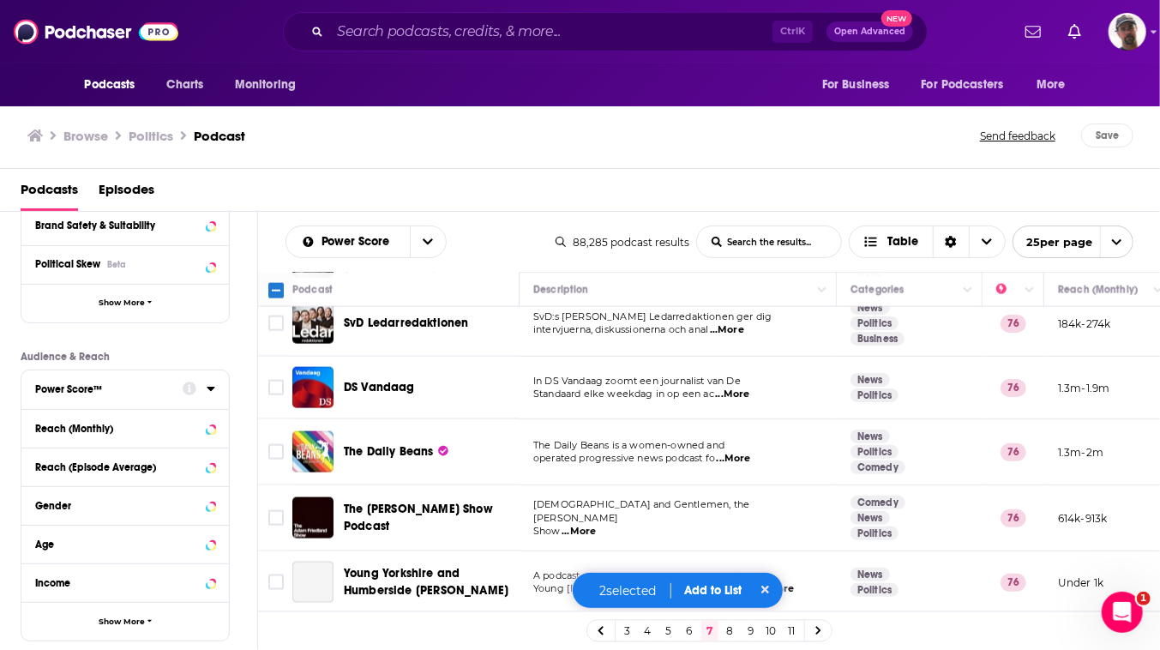
scroll to position [1708, 0]
click at [714, 583] on button "Add to List" at bounding box center [713, 590] width 85 height 15
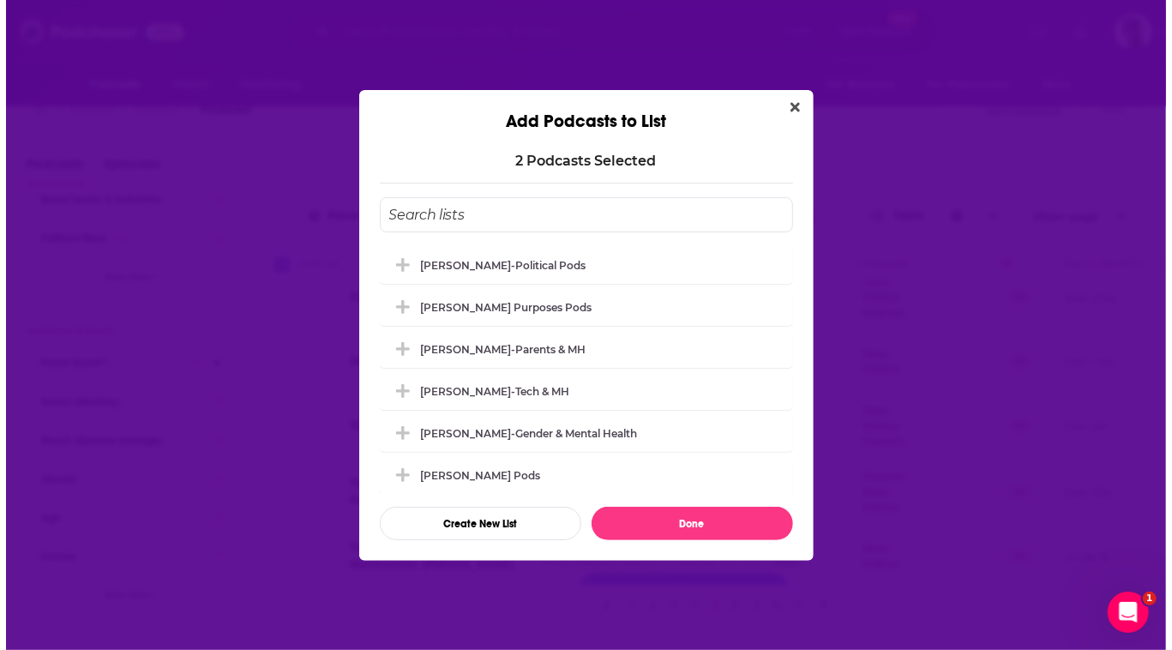
scroll to position [0, 0]
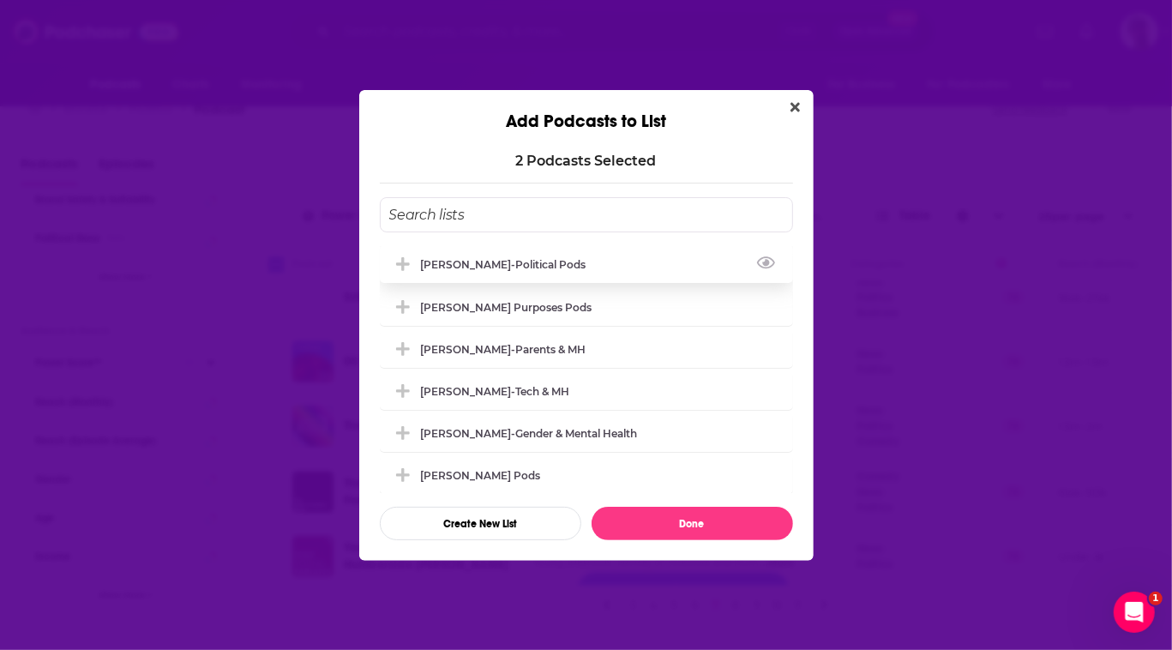
click at [445, 258] on div "[PERSON_NAME]-Political Pods" at bounding box center [509, 264] width 176 height 13
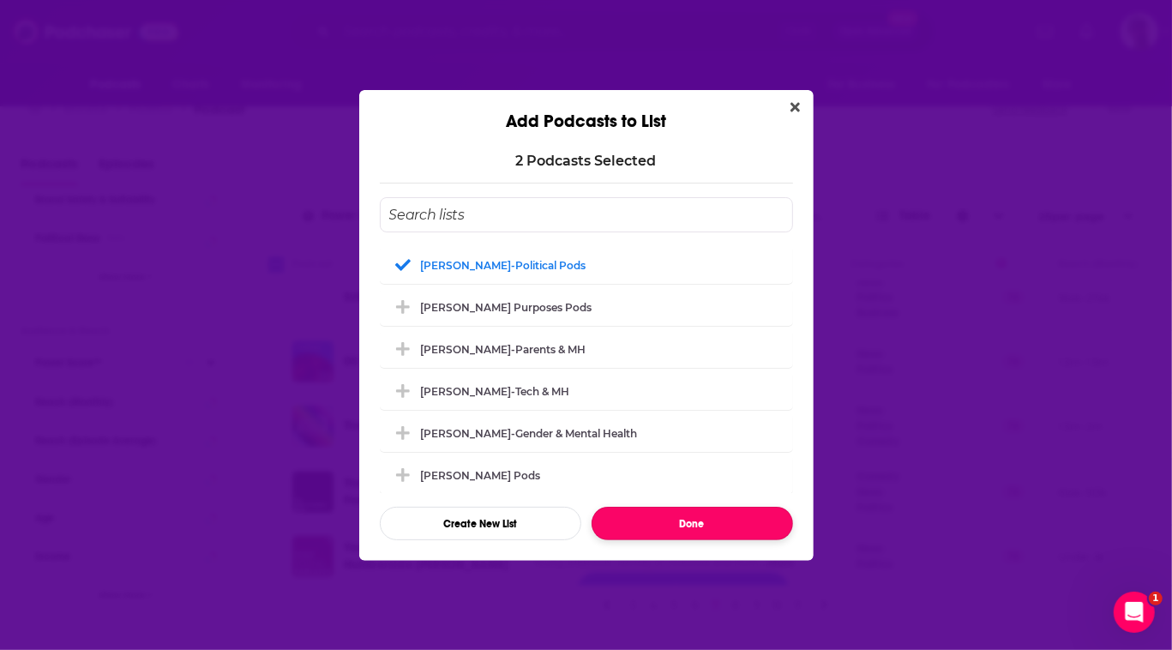
click at [702, 540] on button "Done" at bounding box center [692, 523] width 201 height 33
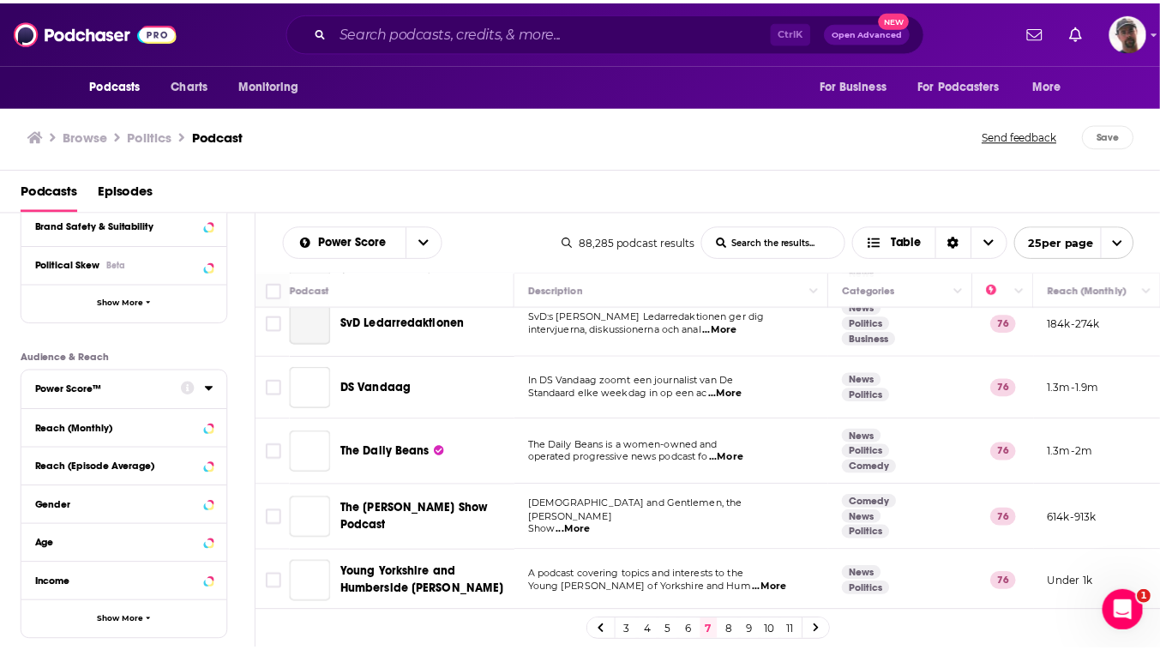
scroll to position [26, 0]
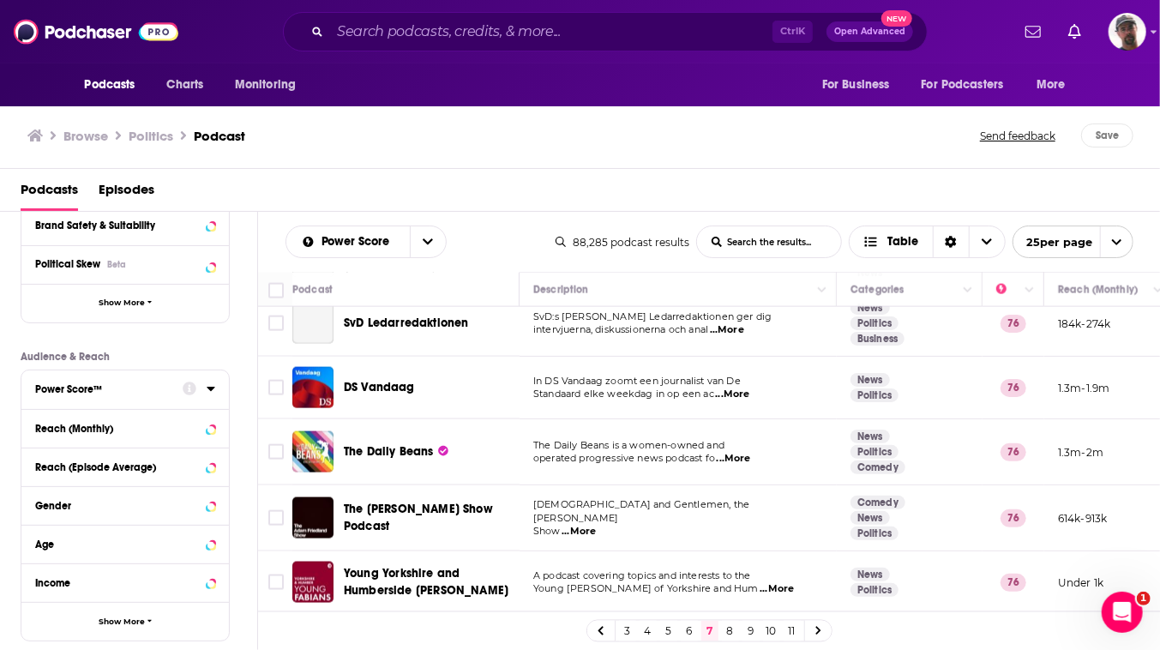
click at [196, 193] on icon at bounding box center [190, 186] width 14 height 14
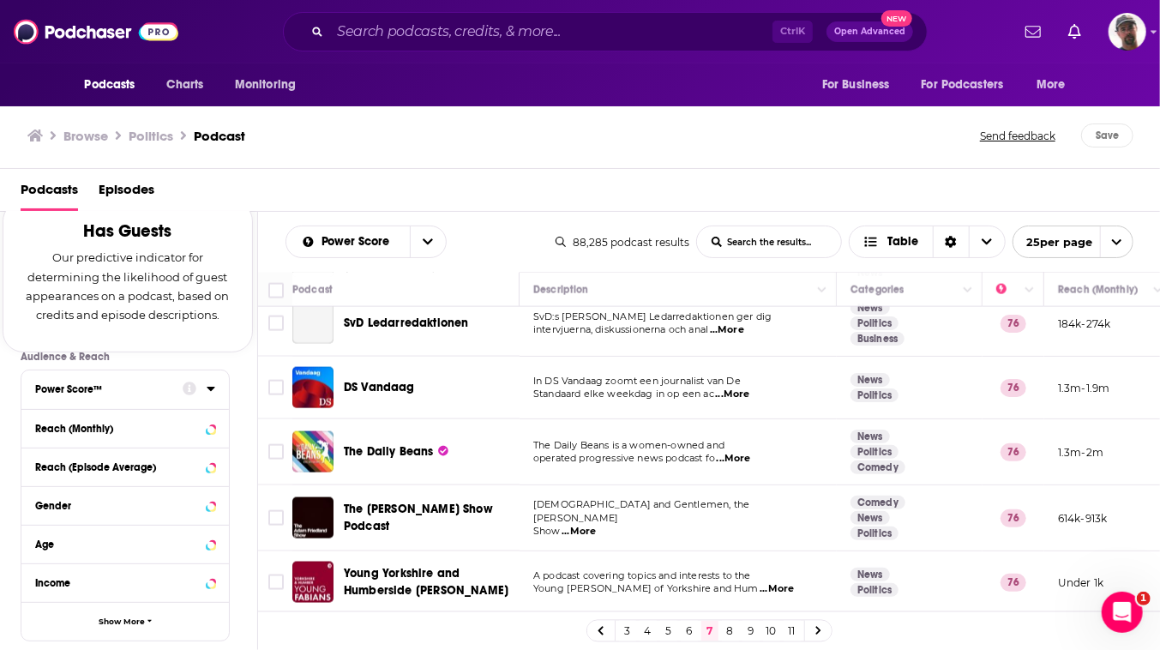
click at [215, 193] on icon at bounding box center [211, 186] width 9 height 14
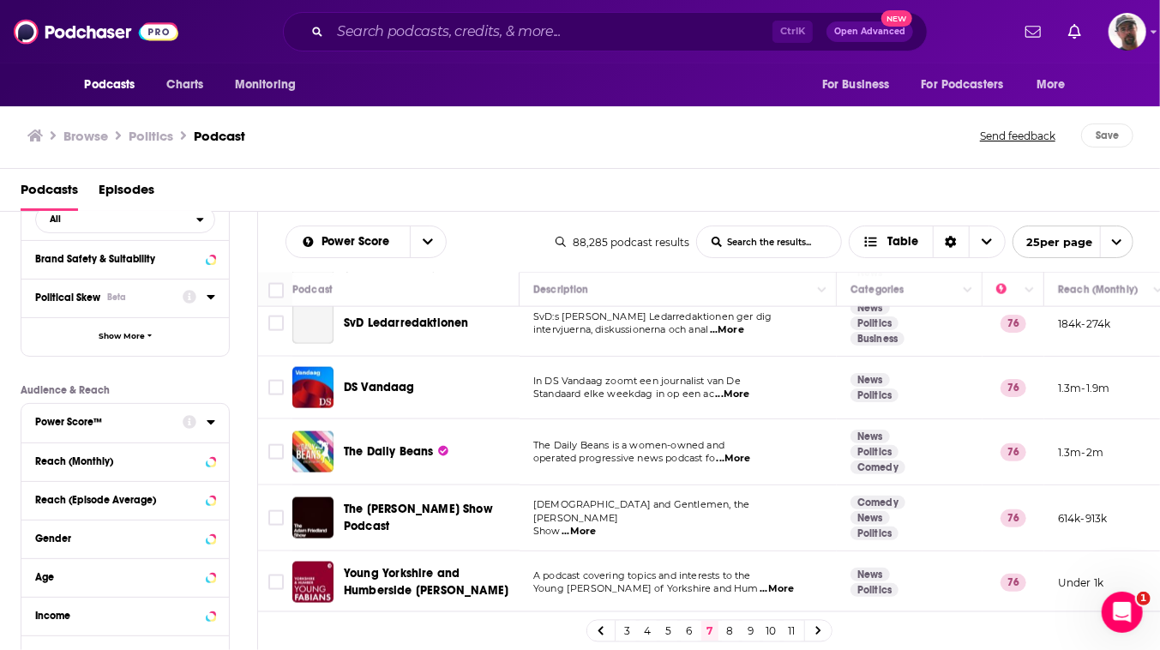
click at [215, 303] on icon at bounding box center [211, 297] width 9 height 14
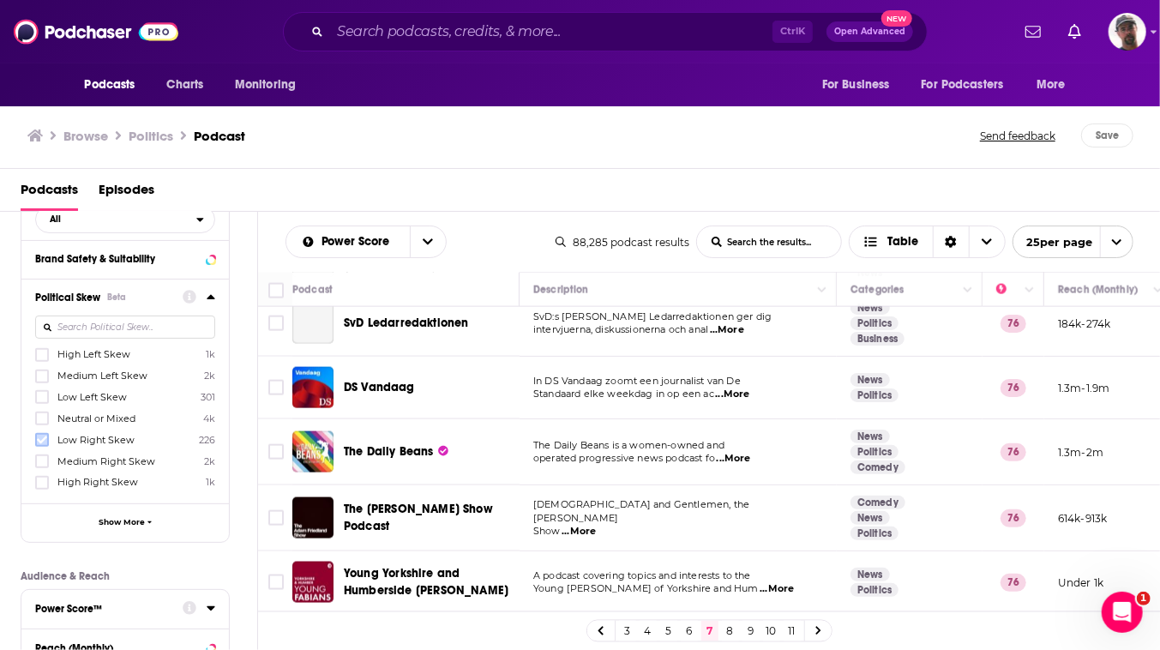
click at [47, 445] on icon at bounding box center [42, 440] width 10 height 10
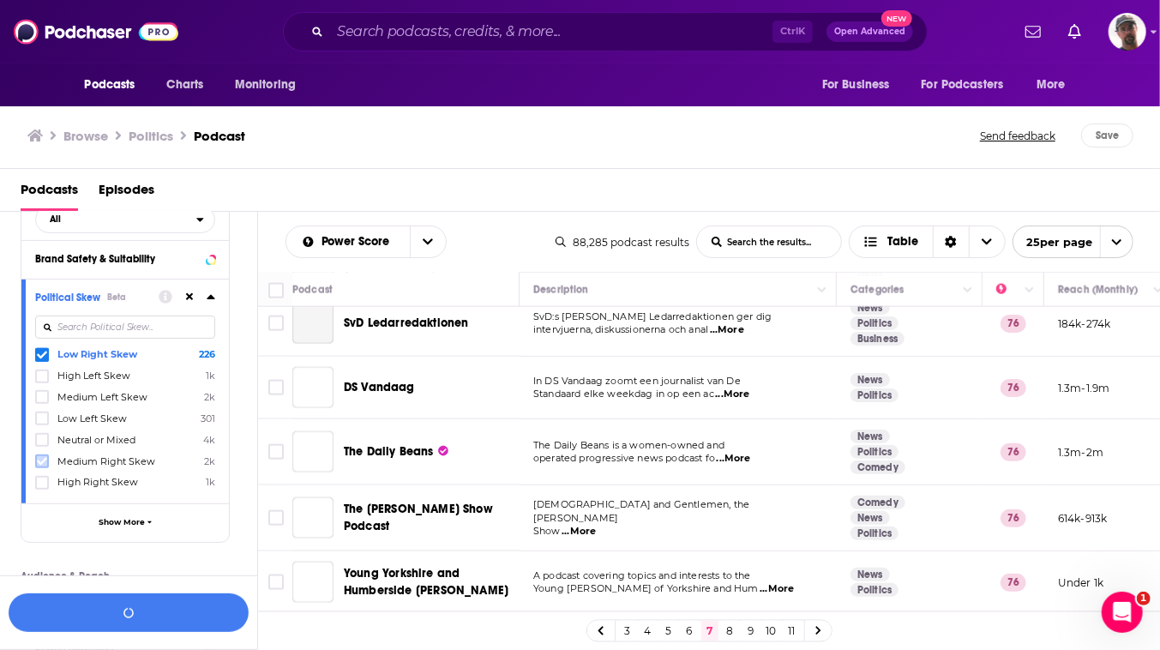
scroll to position [350, 0]
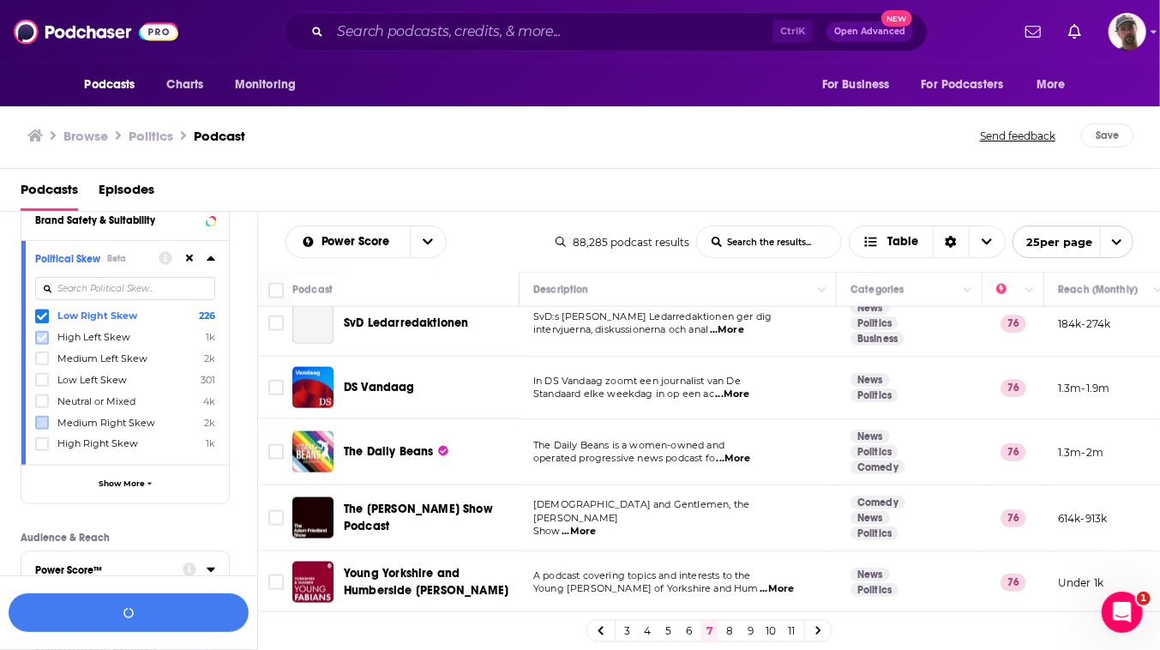
click at [47, 341] on icon at bounding box center [42, 337] width 10 height 8
click at [47, 363] on icon at bounding box center [42, 359] width 10 height 8
click at [47, 384] on icon at bounding box center [42, 380] width 10 height 8
click at [47, 406] on icon at bounding box center [42, 401] width 10 height 10
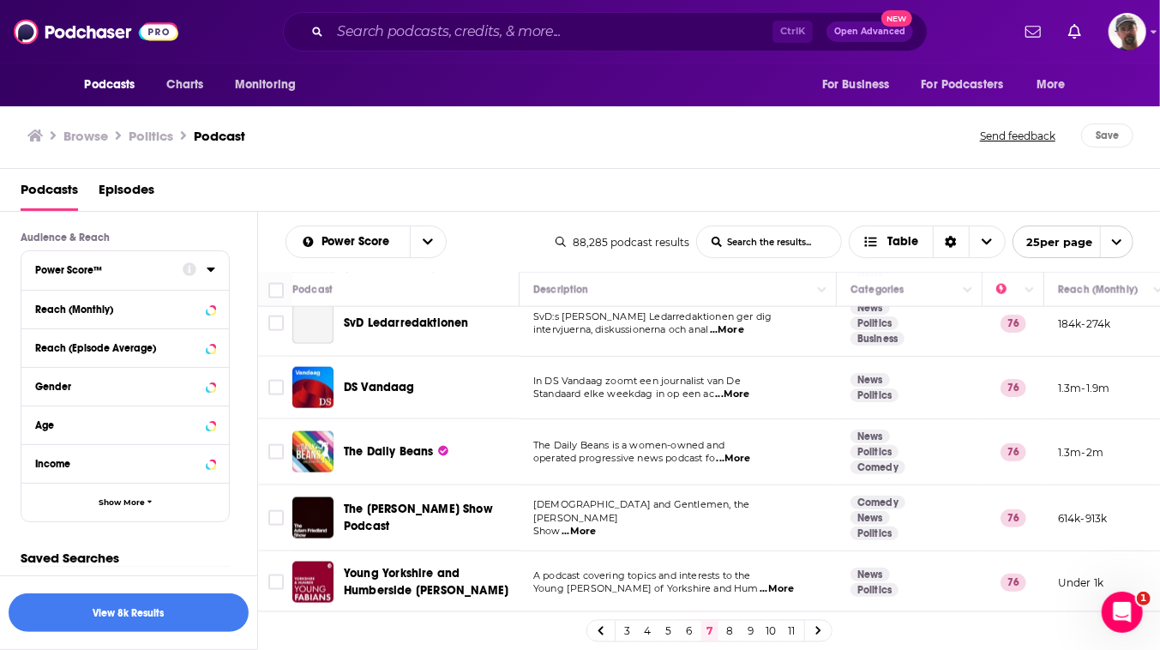
scroll to position [915, 0]
click at [147, 607] on button "View 8k Results" at bounding box center [129, 612] width 240 height 39
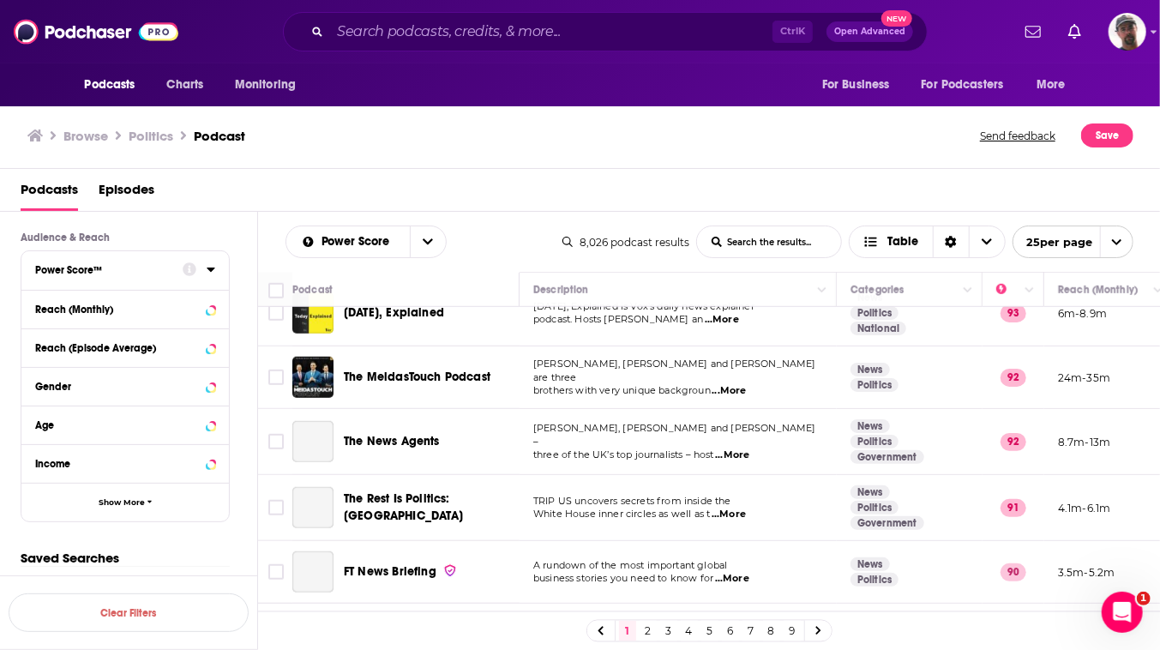
scroll to position [701, 0]
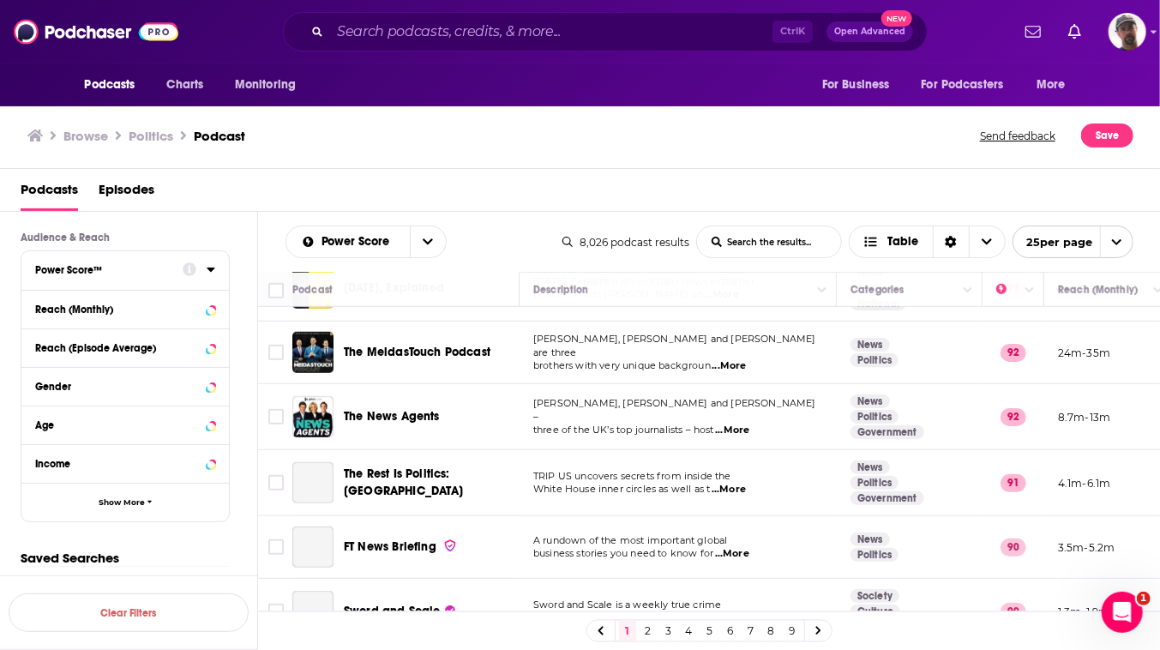
click at [284, 230] on input "Toggle select row" at bounding box center [275, 221] width 15 height 15
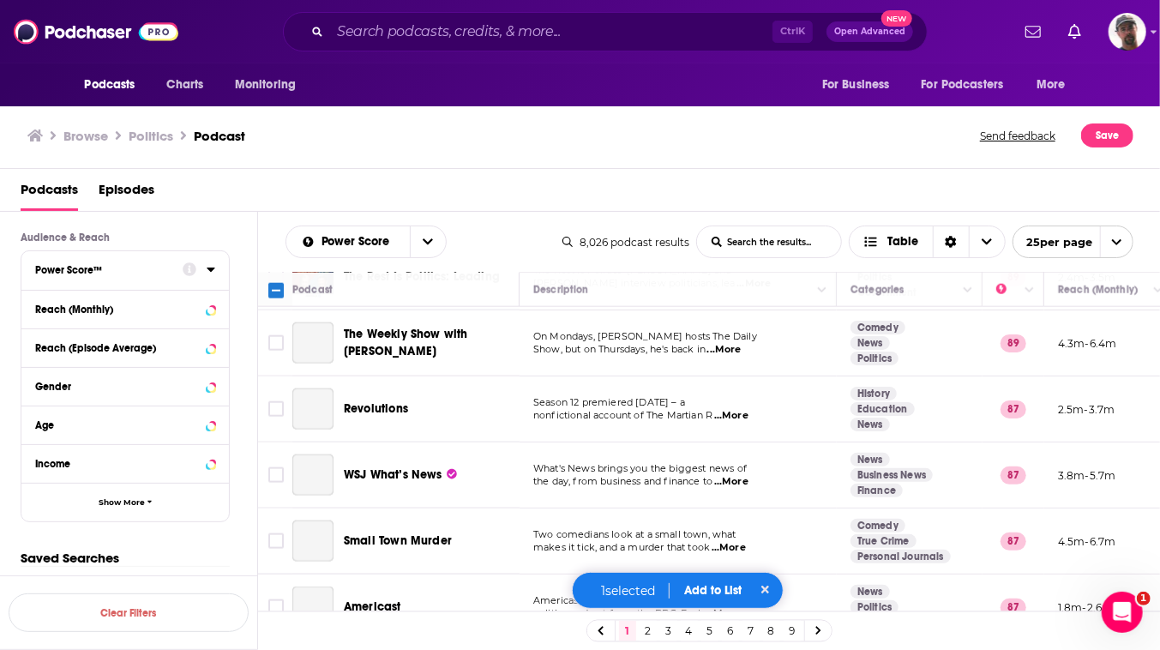
scroll to position [1168, 0]
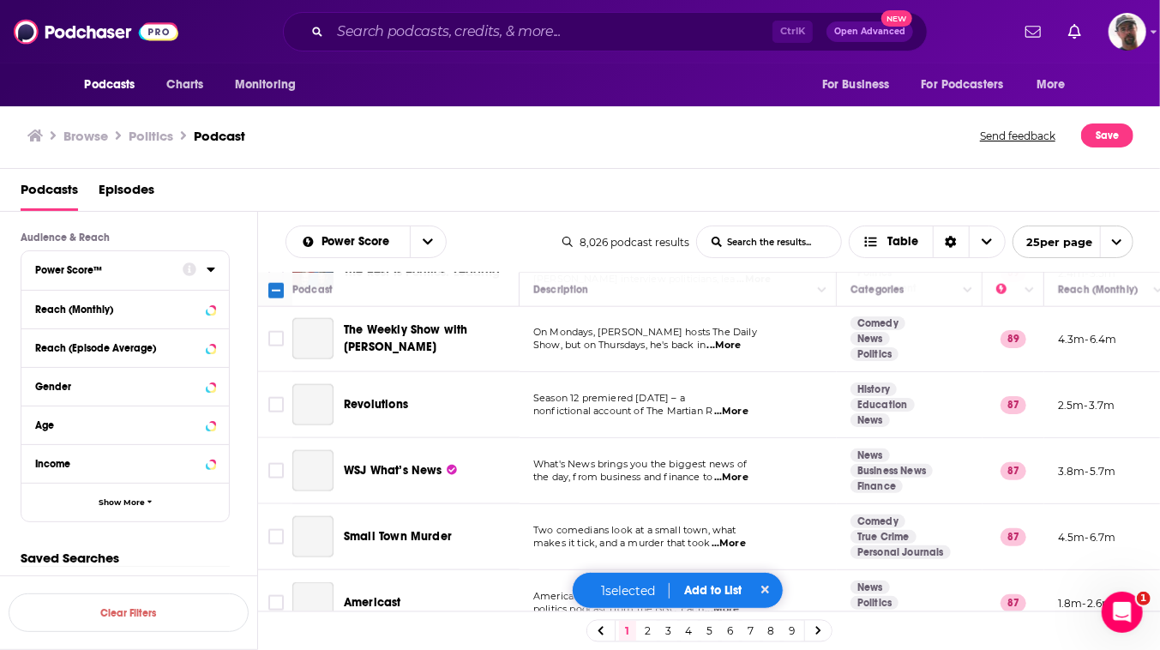
click at [284, 87] on input "Toggle select row" at bounding box center [275, 79] width 15 height 15
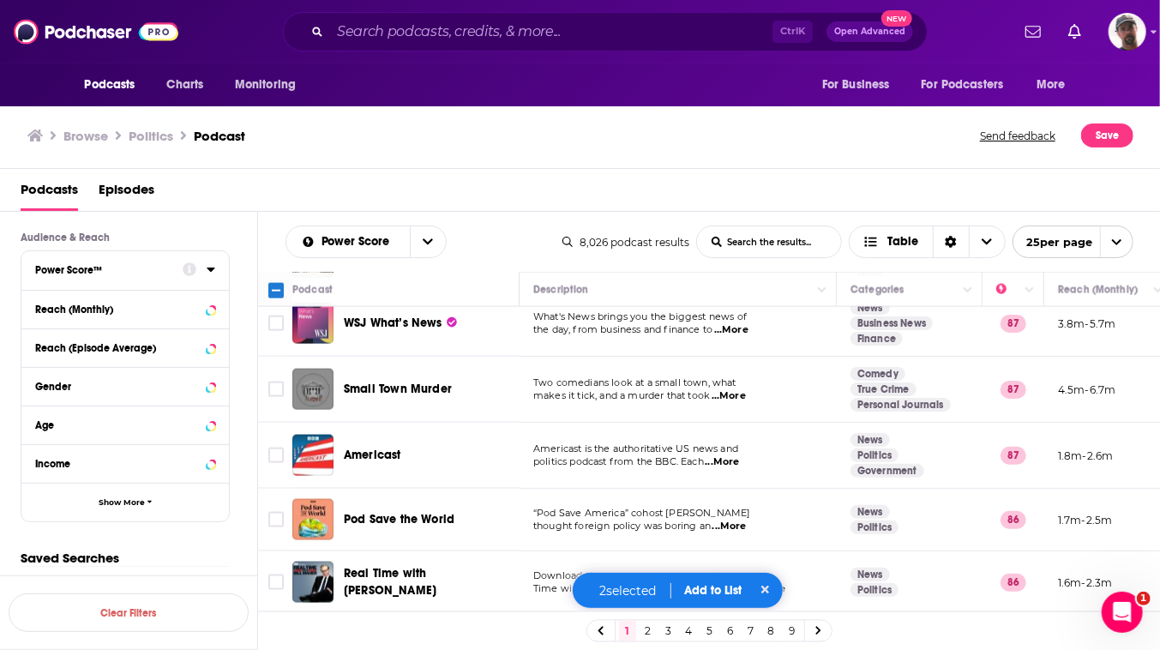
scroll to position [1727, 0]
click at [736, 583] on button "Add to List" at bounding box center [713, 590] width 85 height 15
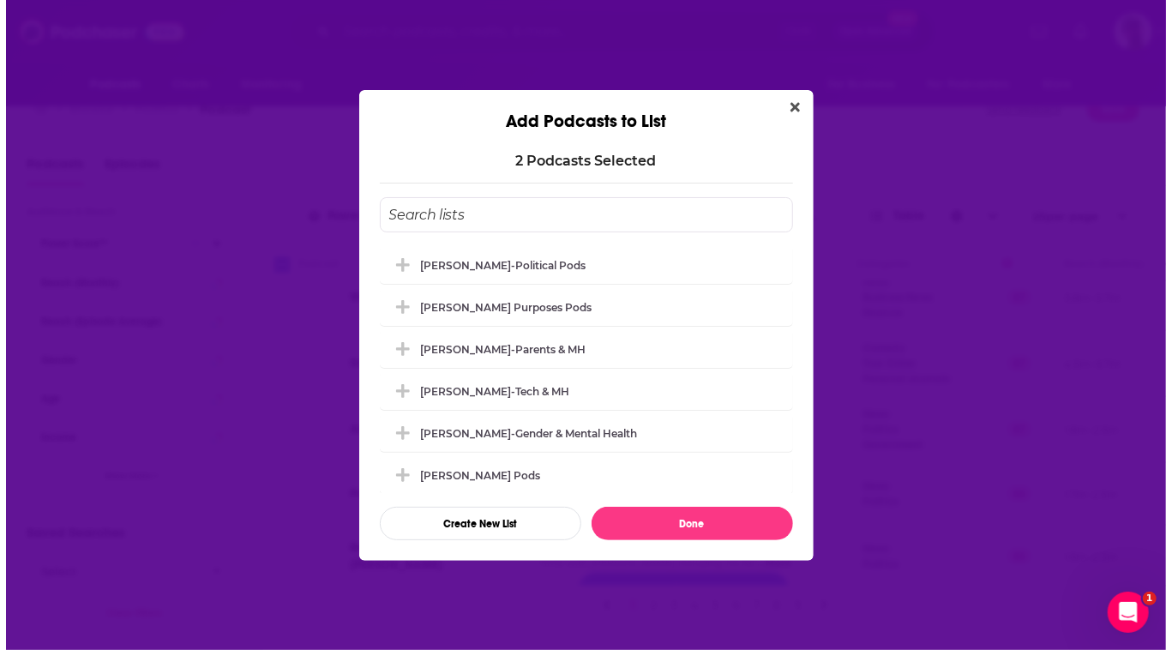
scroll to position [0, 0]
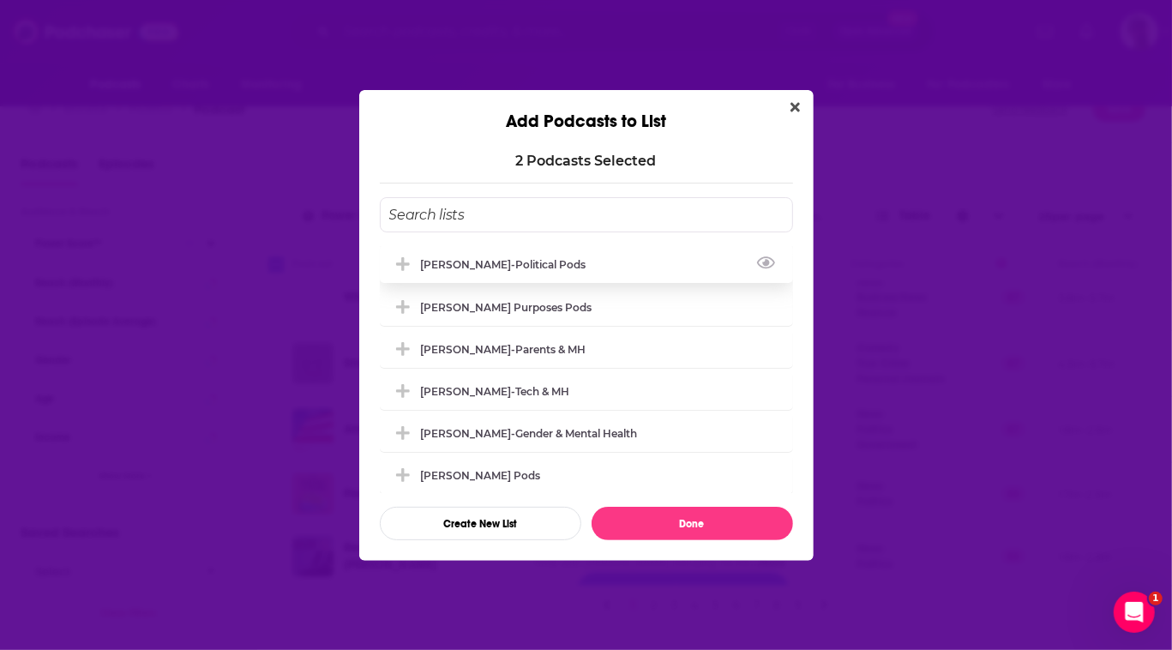
click at [443, 258] on div "[PERSON_NAME]-Political Pods" at bounding box center [509, 264] width 176 height 13
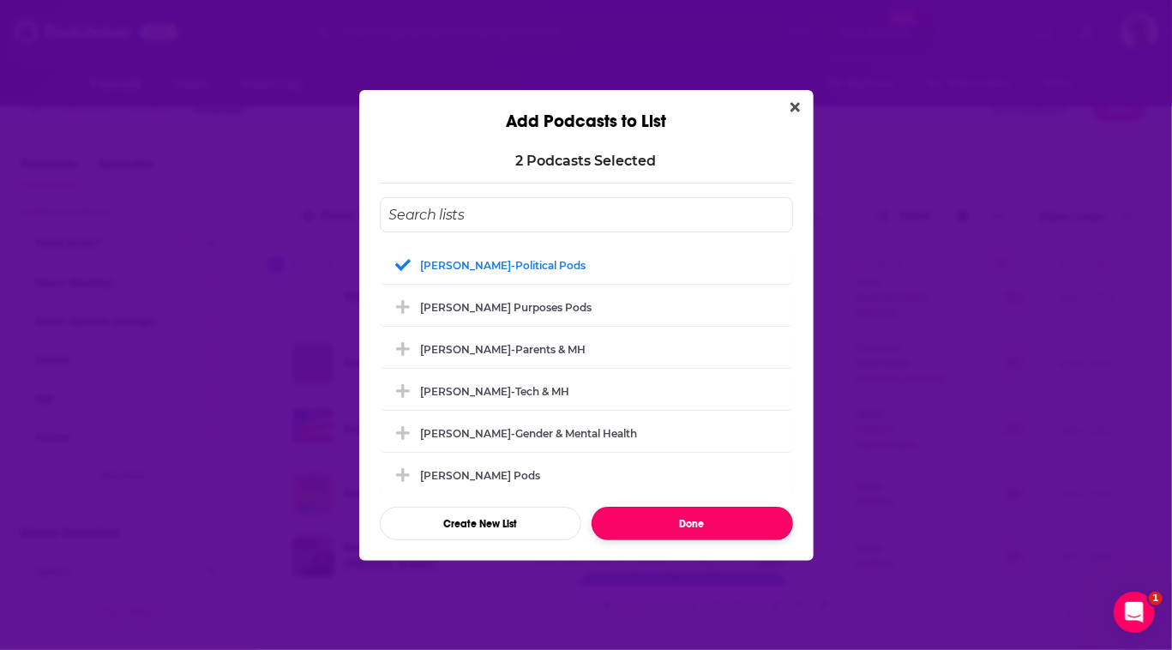
click at [730, 540] on button "Done" at bounding box center [692, 523] width 201 height 33
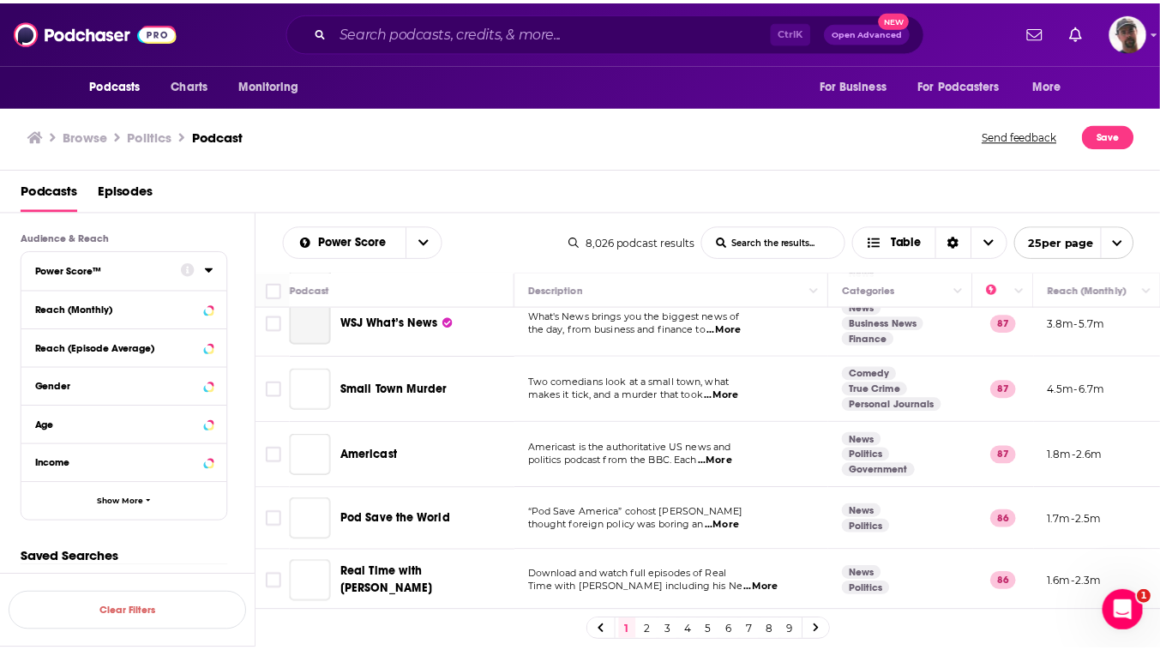
scroll to position [26, 0]
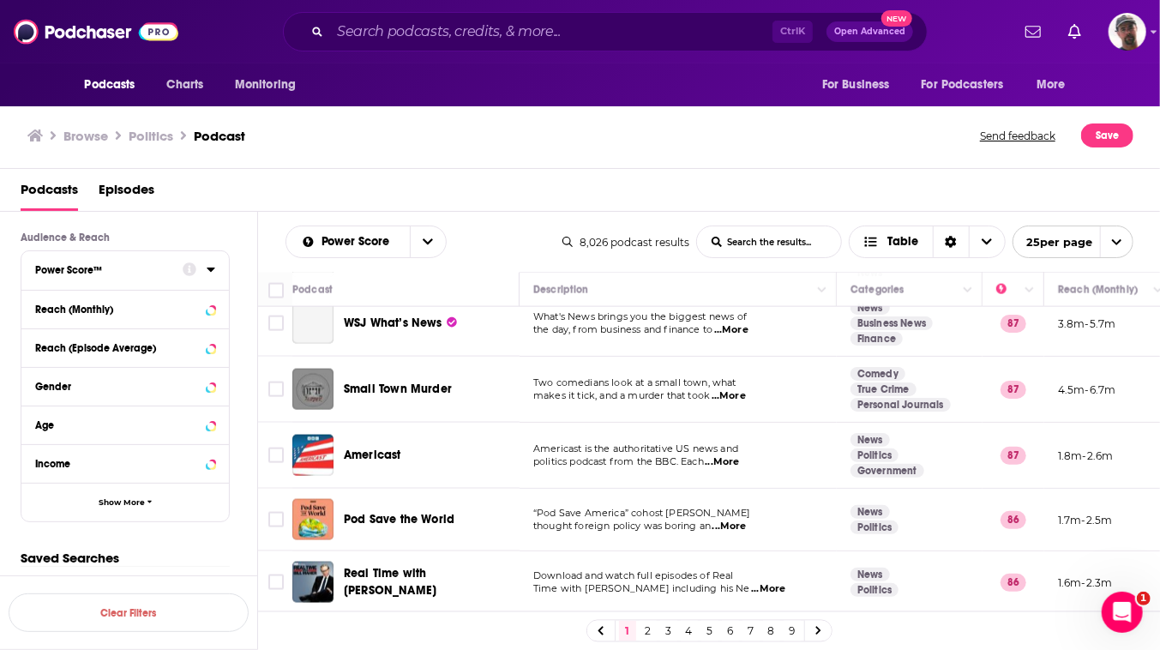
click at [657, 631] on link "2" at bounding box center [648, 631] width 17 height 21
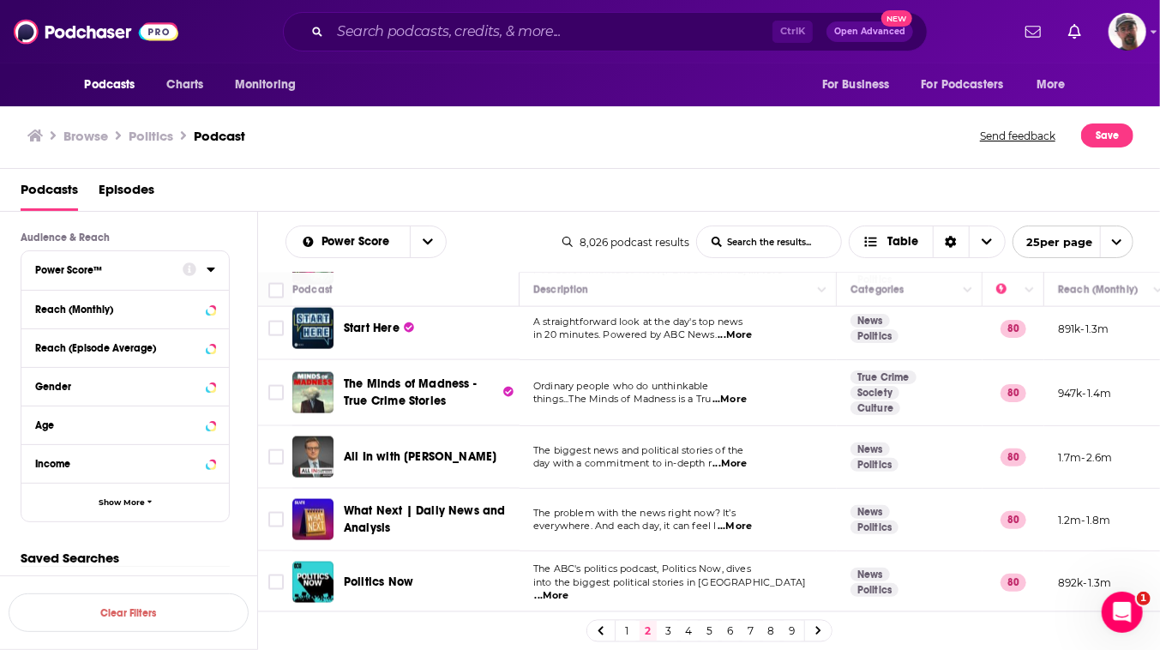
scroll to position [1716, 0]
click at [677, 630] on link "3" at bounding box center [668, 631] width 17 height 21
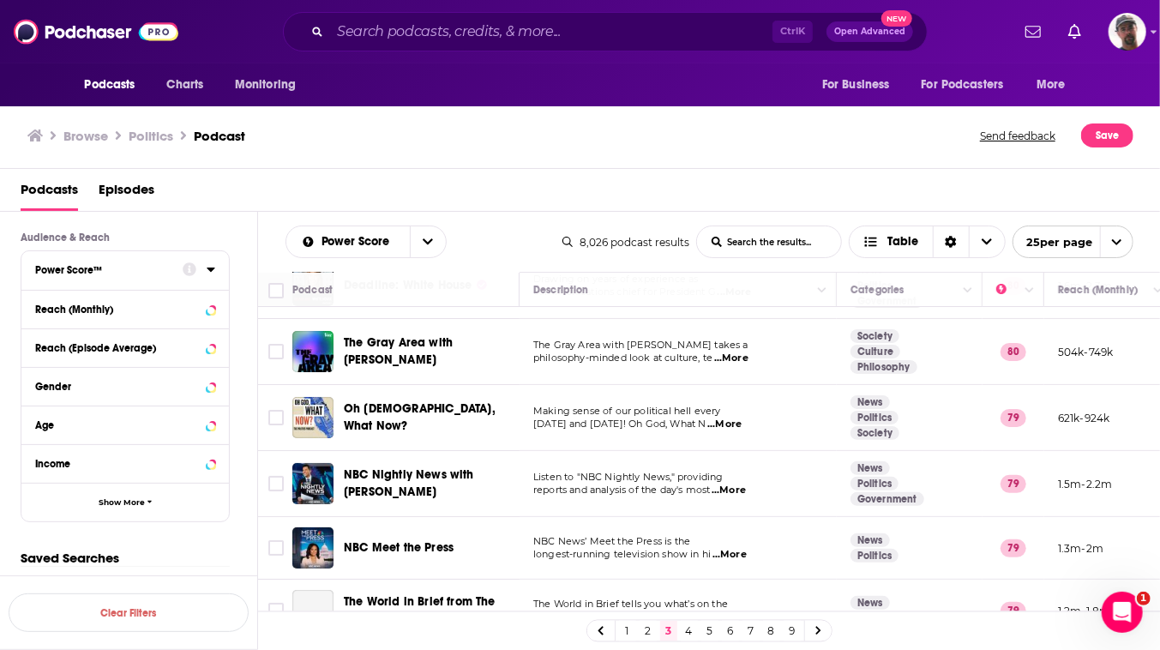
scroll to position [77, 0]
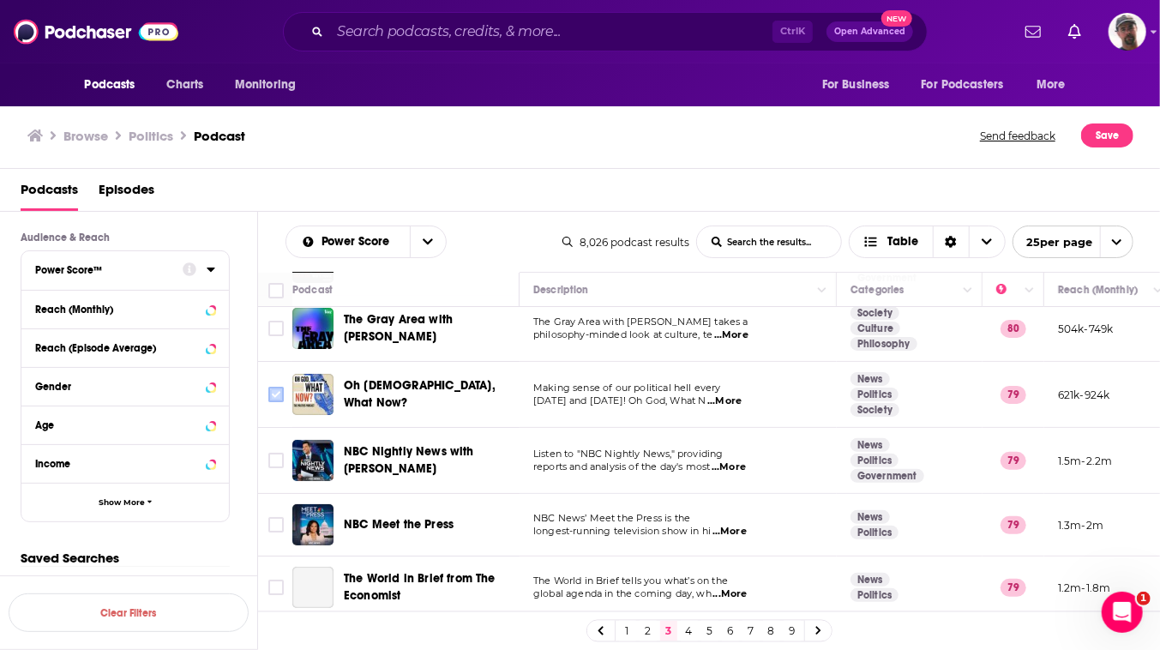
click at [284, 402] on input "Toggle select row" at bounding box center [275, 394] width 15 height 15
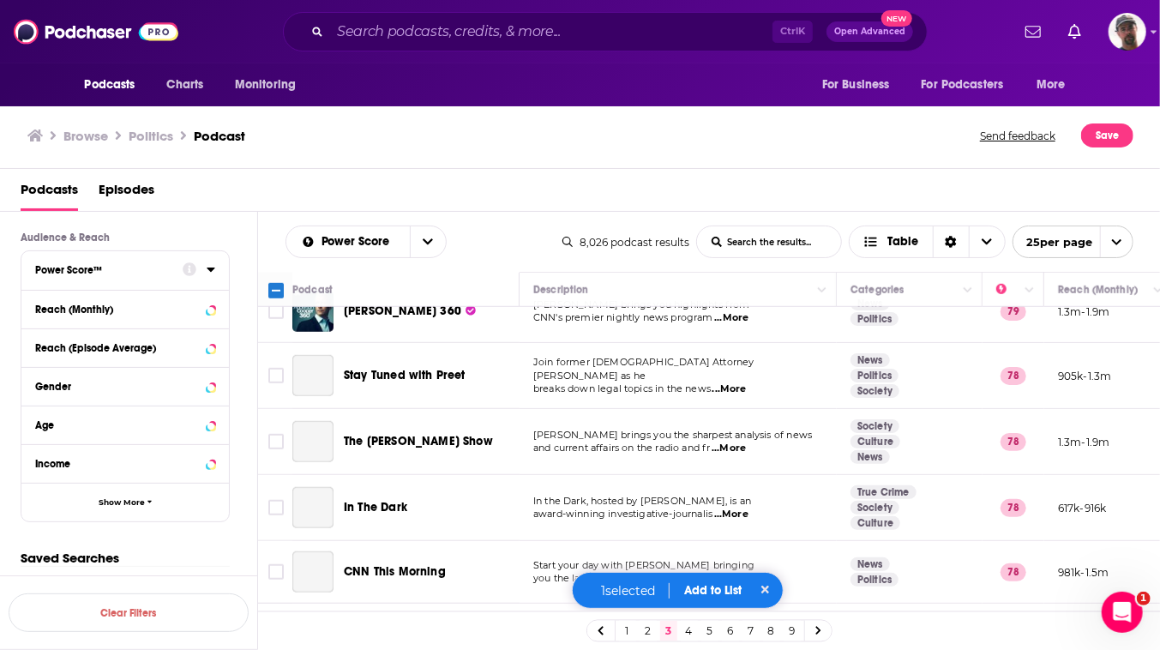
scroll to position [701, 0]
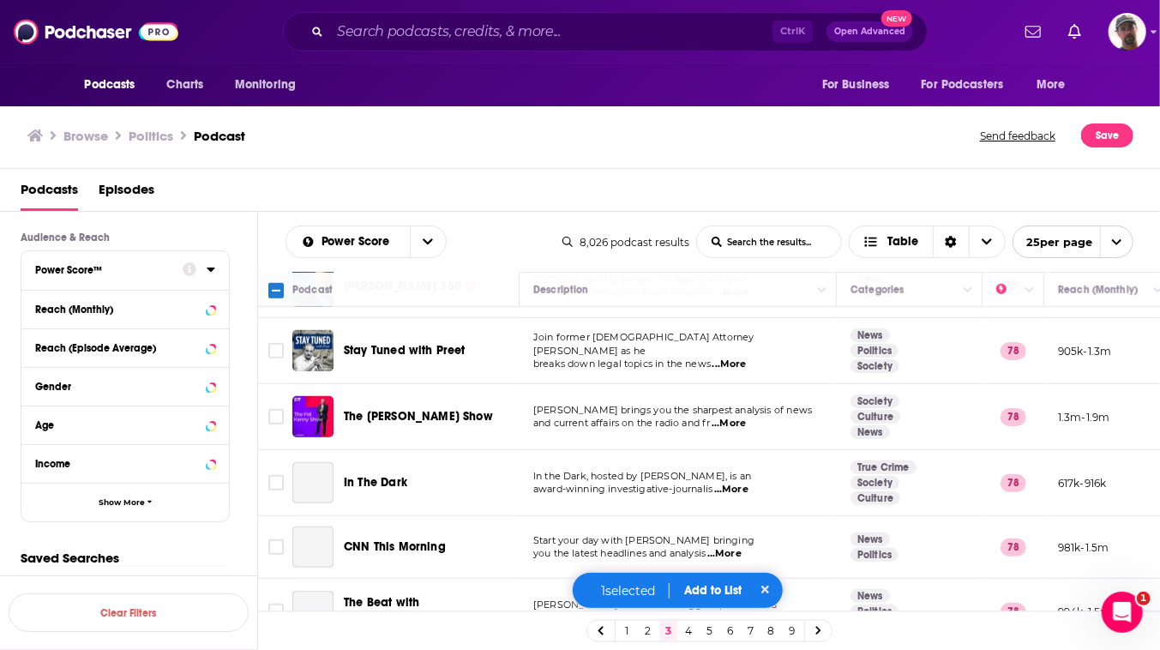
click at [284, 294] on input "Toggle select row" at bounding box center [275, 286] width 15 height 15
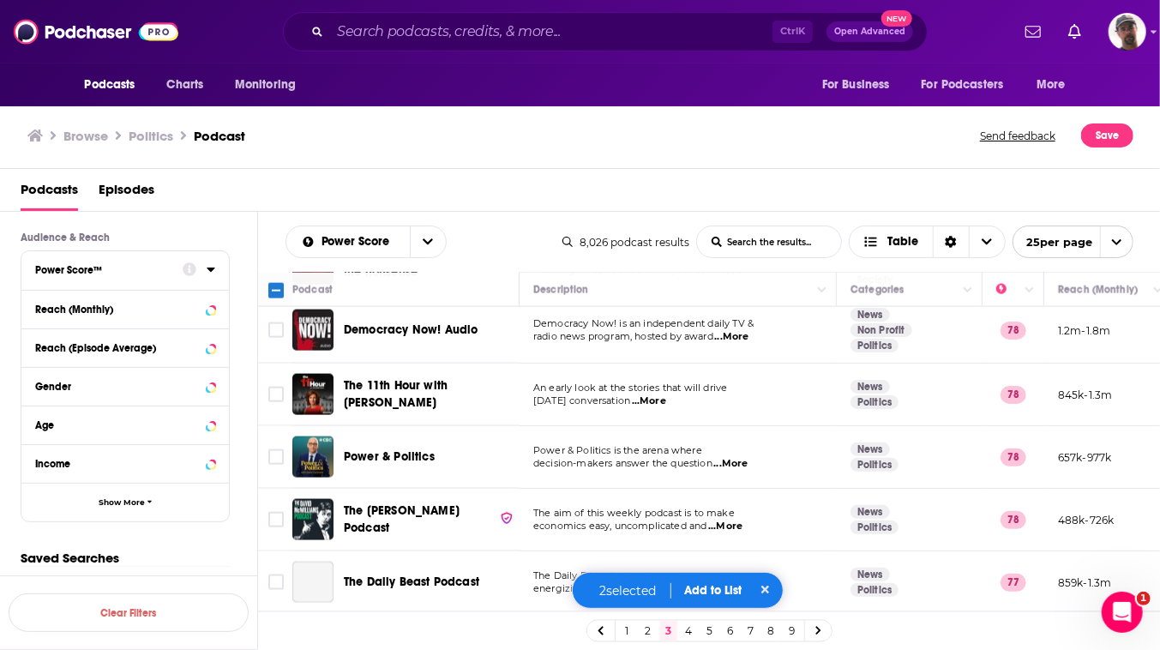
scroll to position [1710, 0]
click at [730, 583] on button "Add to List" at bounding box center [713, 590] width 85 height 15
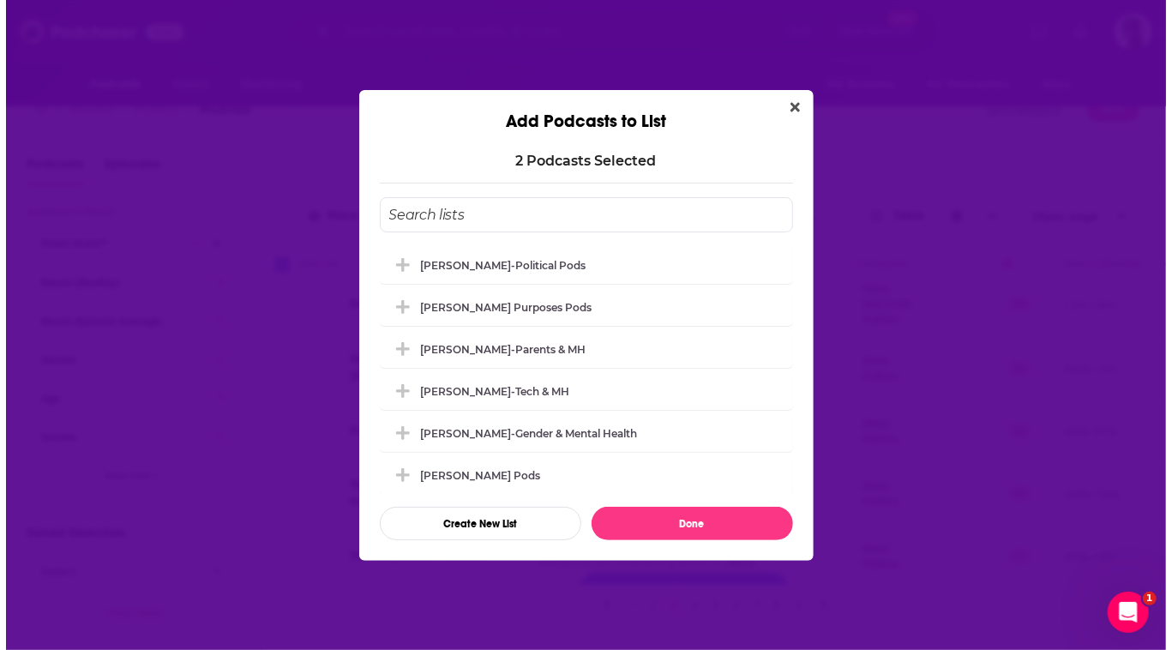
scroll to position [0, 0]
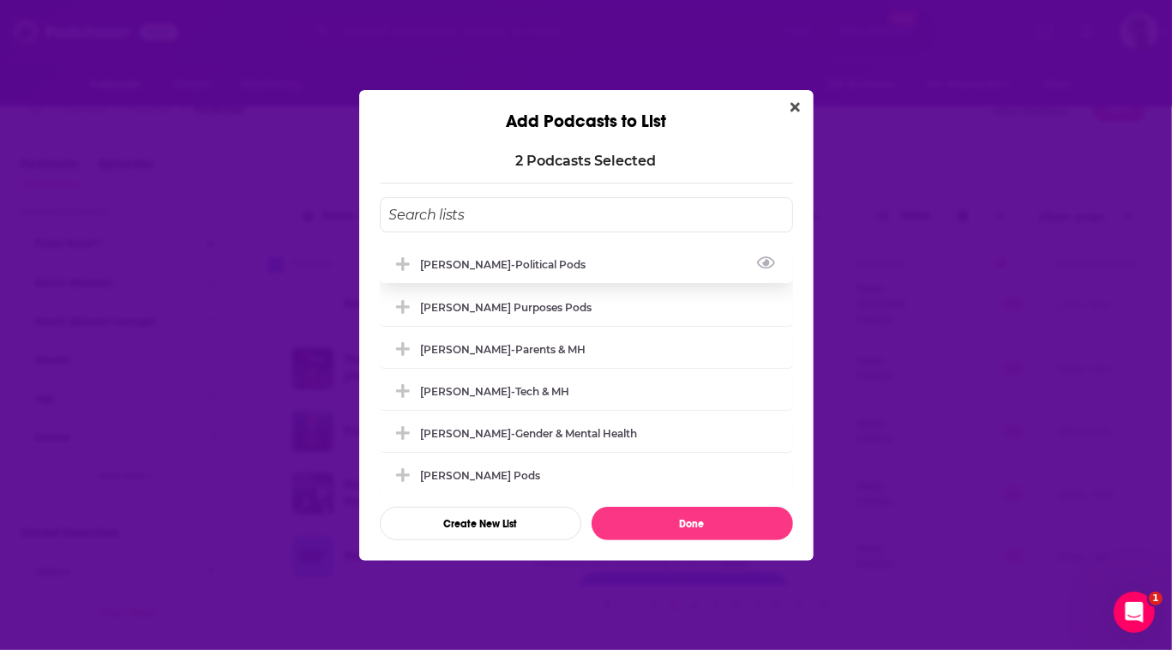
click at [429, 258] on div "[PERSON_NAME]-Political Pods" at bounding box center [509, 264] width 176 height 13
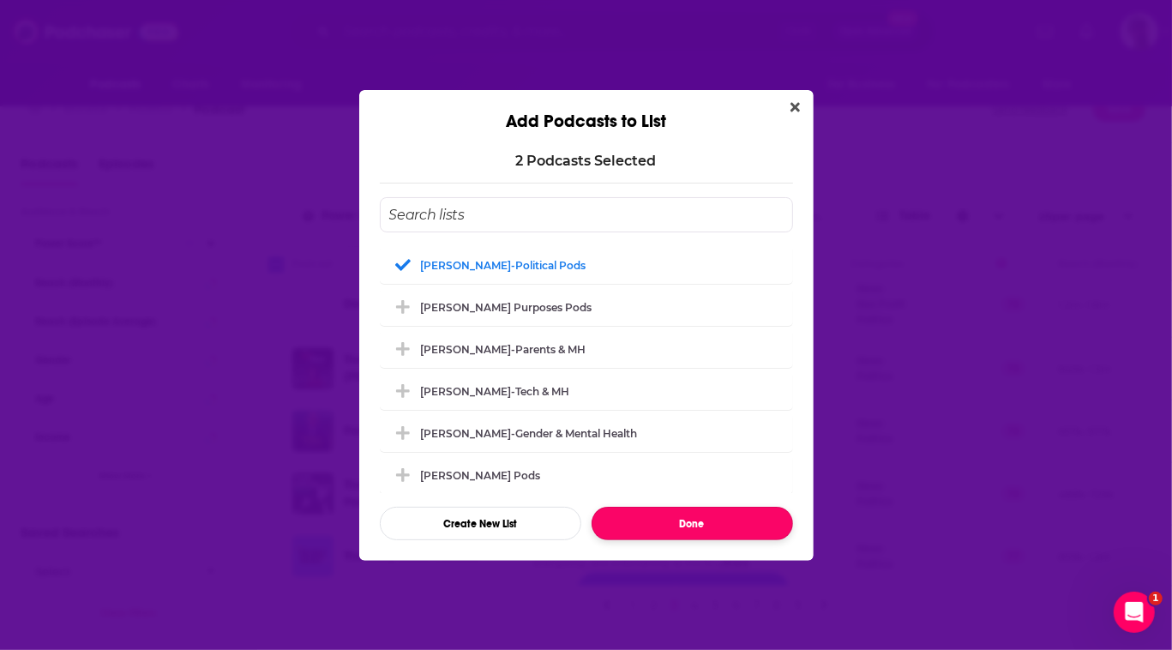
click at [682, 540] on button "Done" at bounding box center [692, 523] width 201 height 33
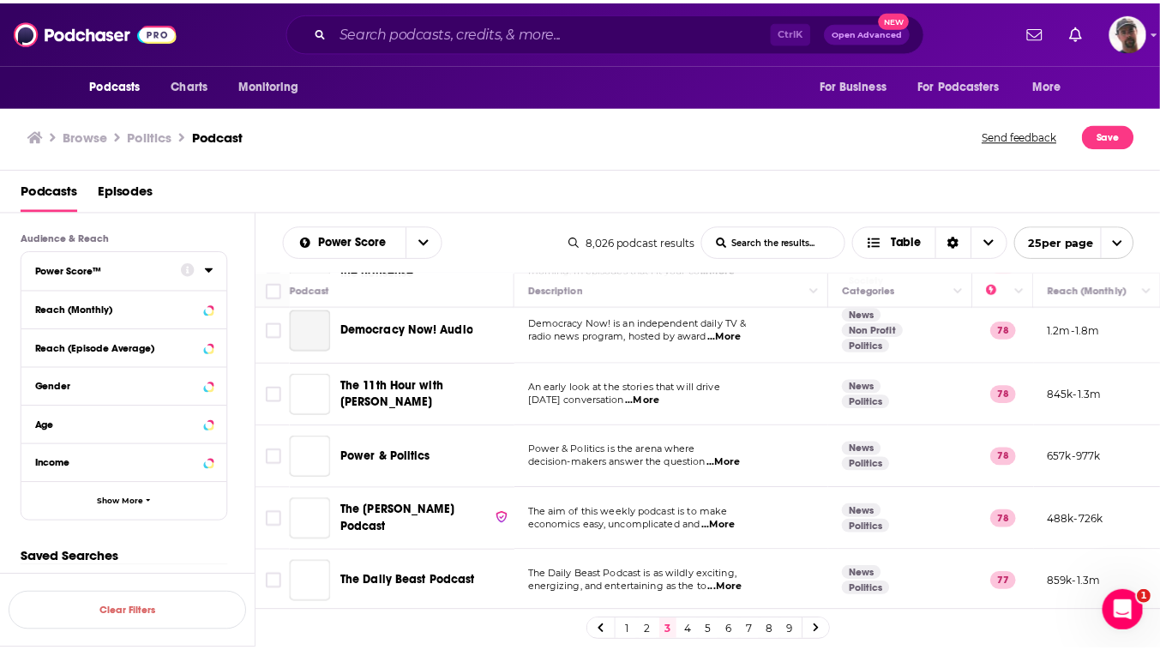
scroll to position [26, 0]
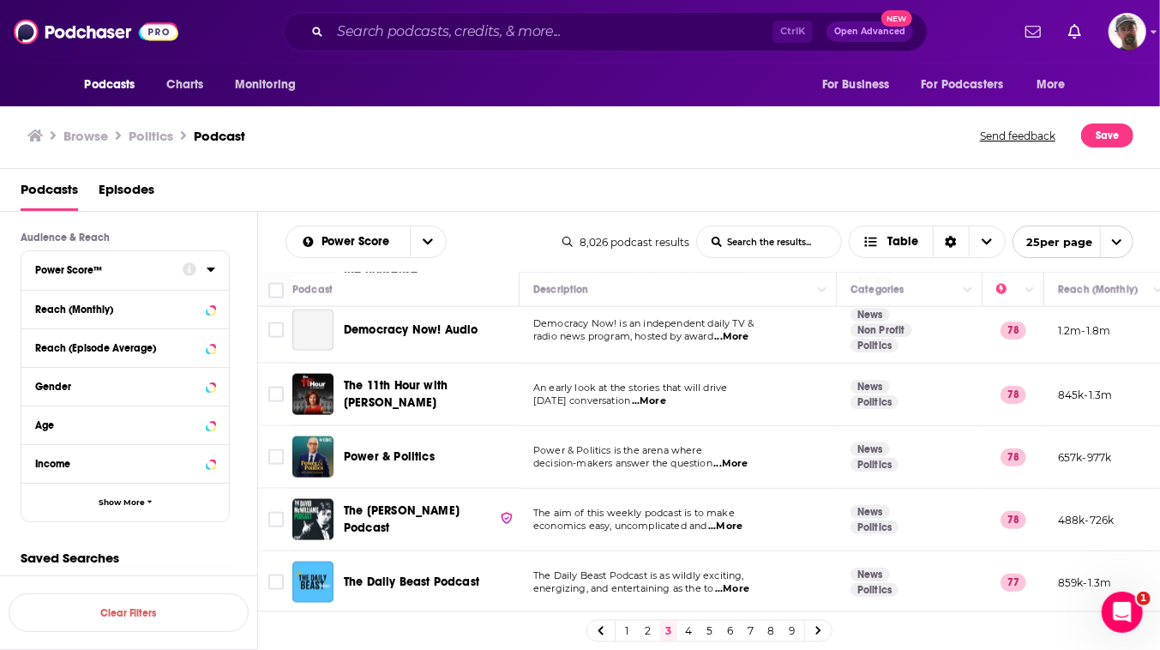
click at [698, 629] on link "4" at bounding box center [689, 631] width 17 height 21
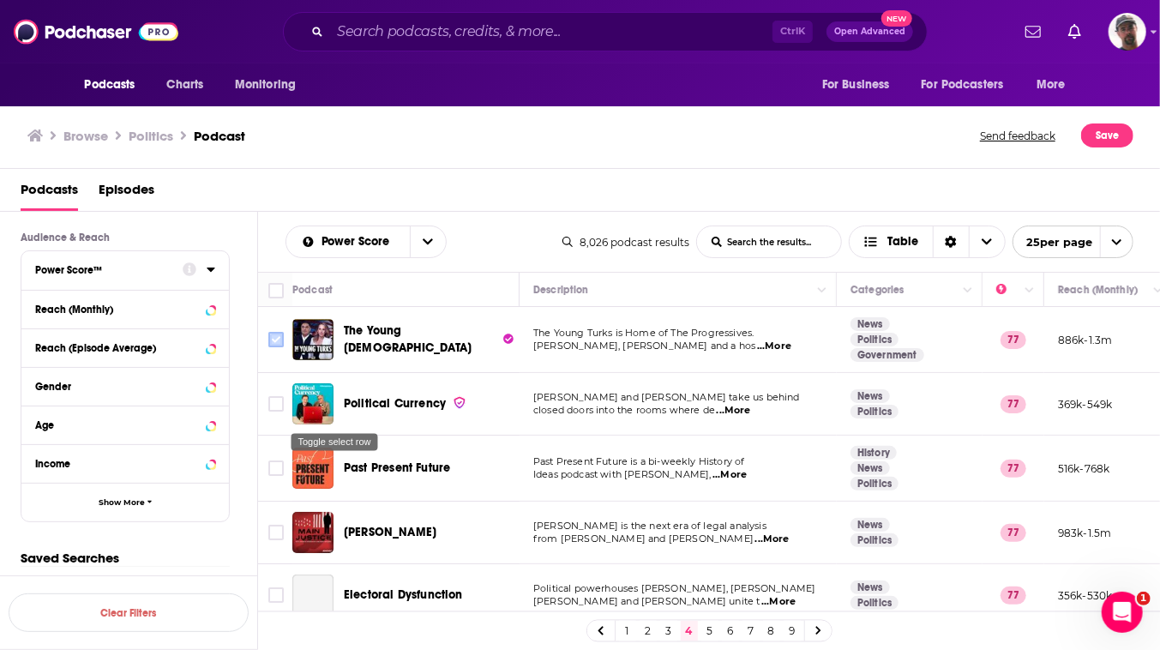
click at [284, 347] on input "Toggle select row" at bounding box center [275, 339] width 15 height 15
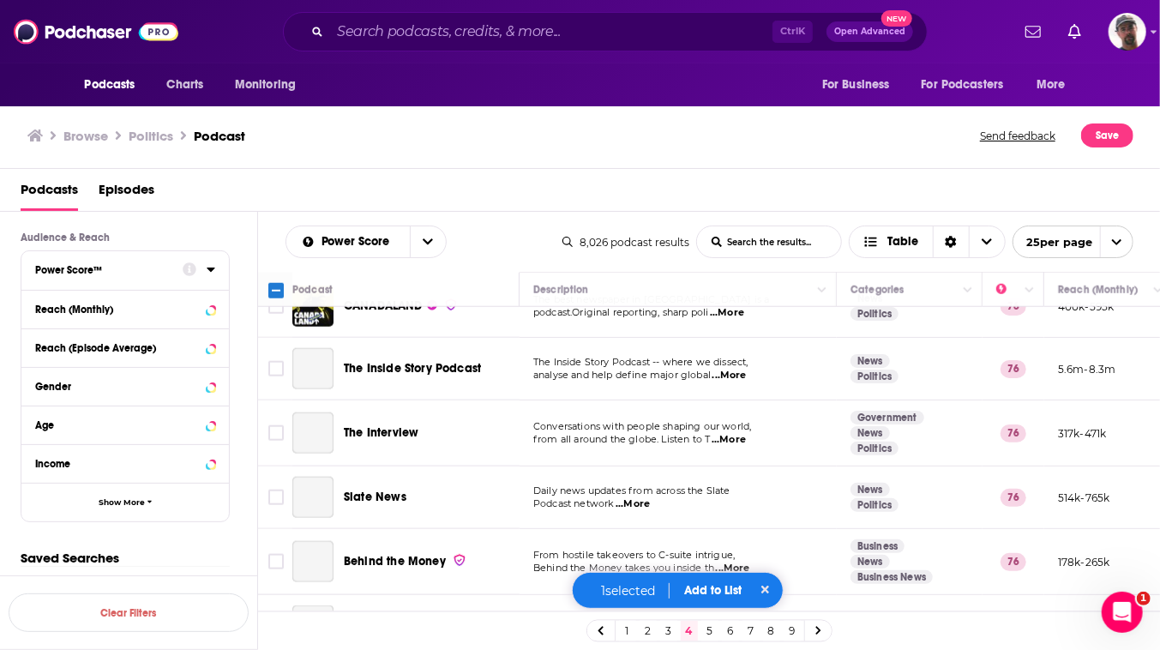
scroll to position [1168, 0]
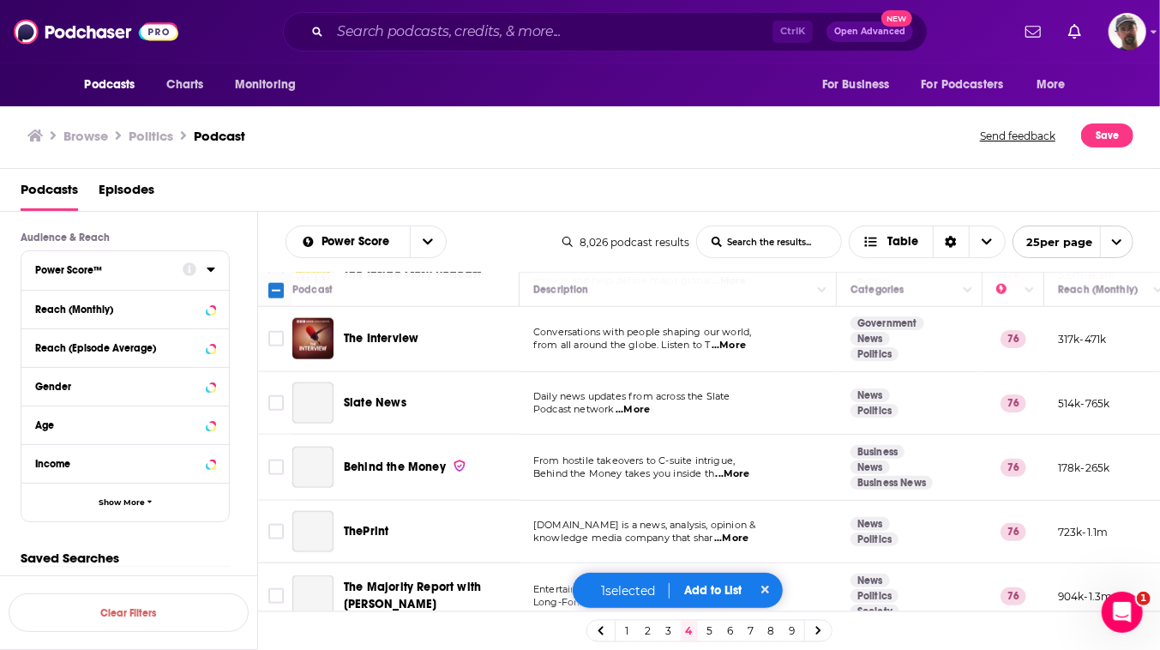
click at [284, 155] on input "Toggle select row" at bounding box center [275, 147] width 15 height 15
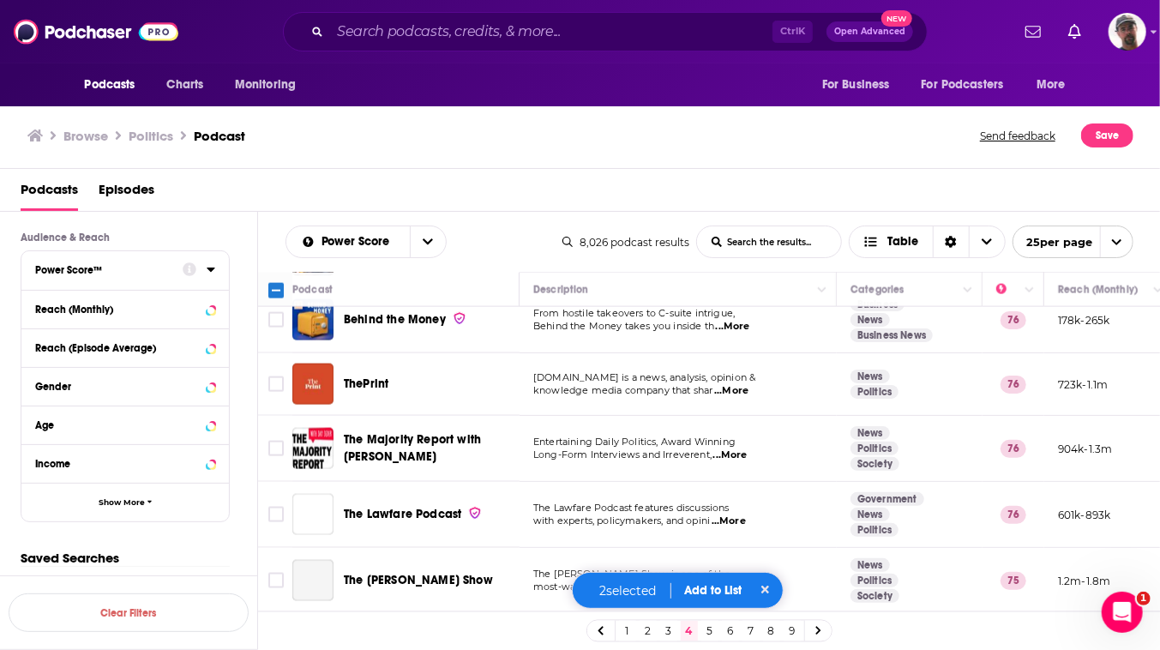
scroll to position [1714, 0]
click at [284, 521] on input "Toggle select row" at bounding box center [275, 514] width 15 height 15
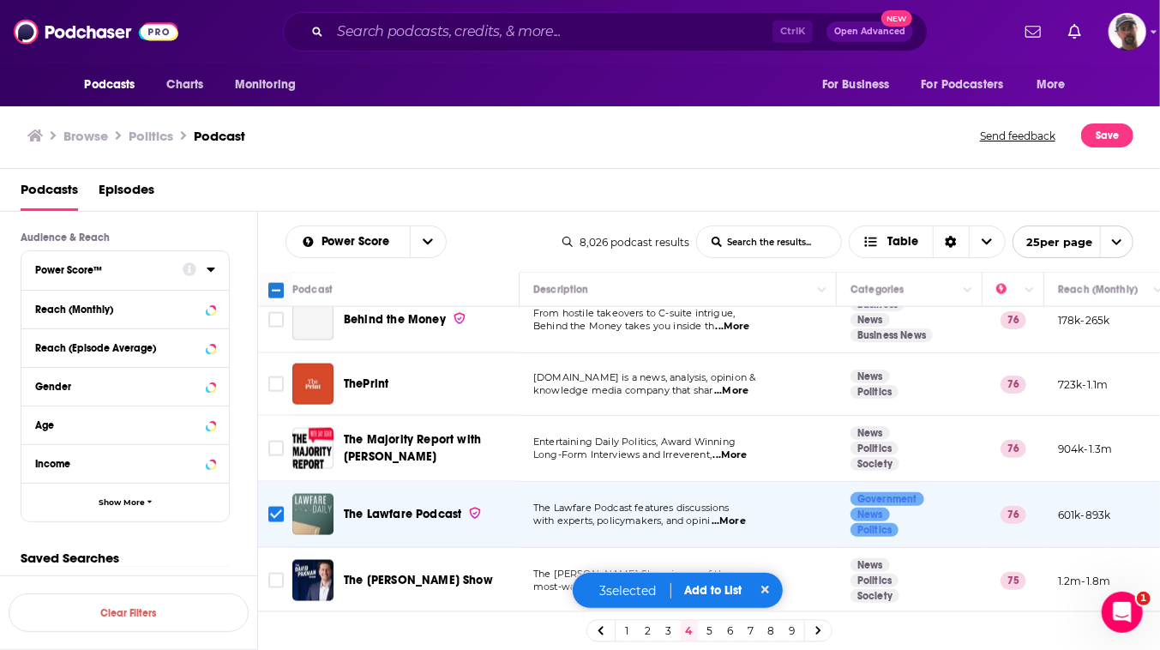
click at [723, 585] on button "Add to List" at bounding box center [713, 590] width 85 height 15
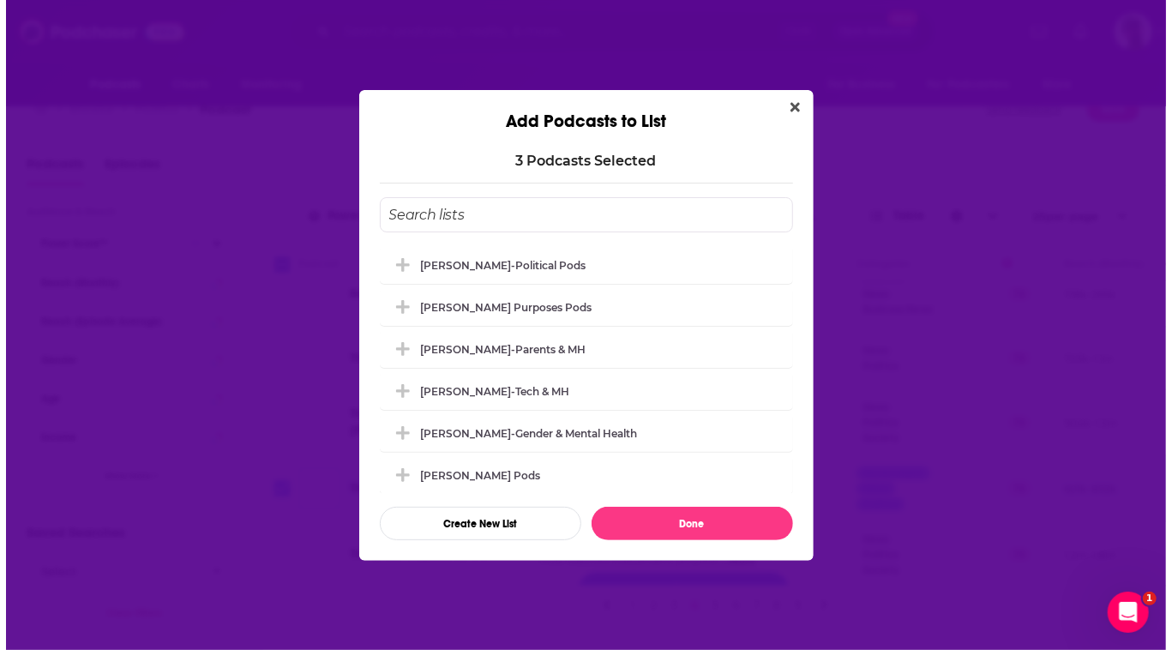
scroll to position [0, 0]
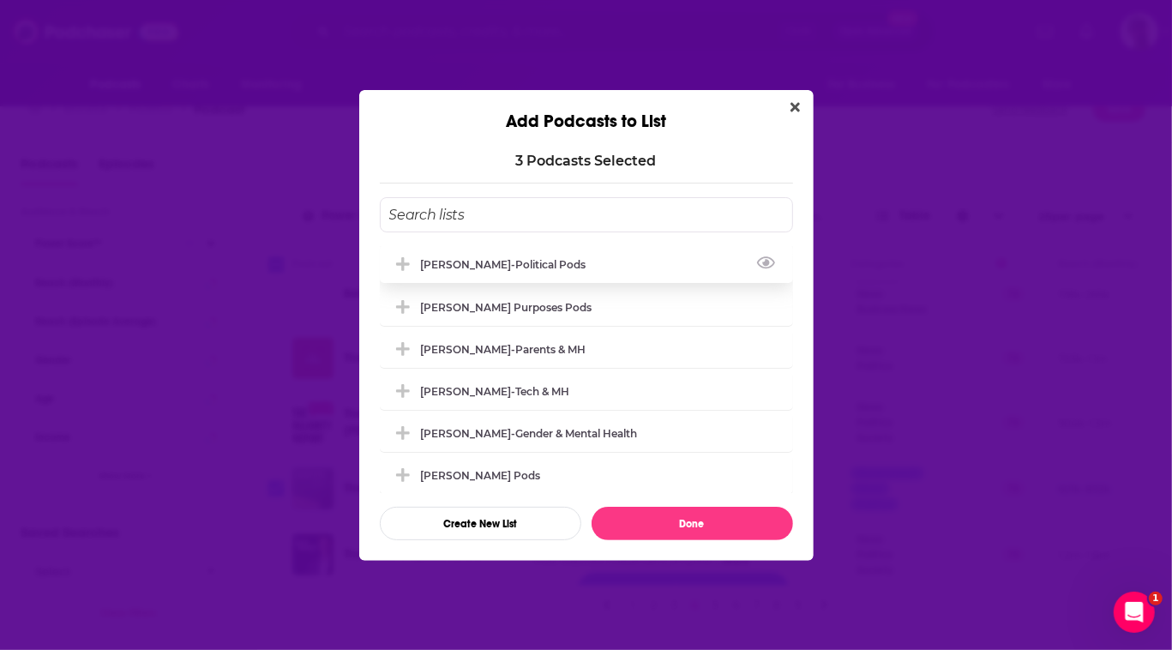
click at [441, 258] on div "[PERSON_NAME]-Political Pods" at bounding box center [509, 264] width 176 height 13
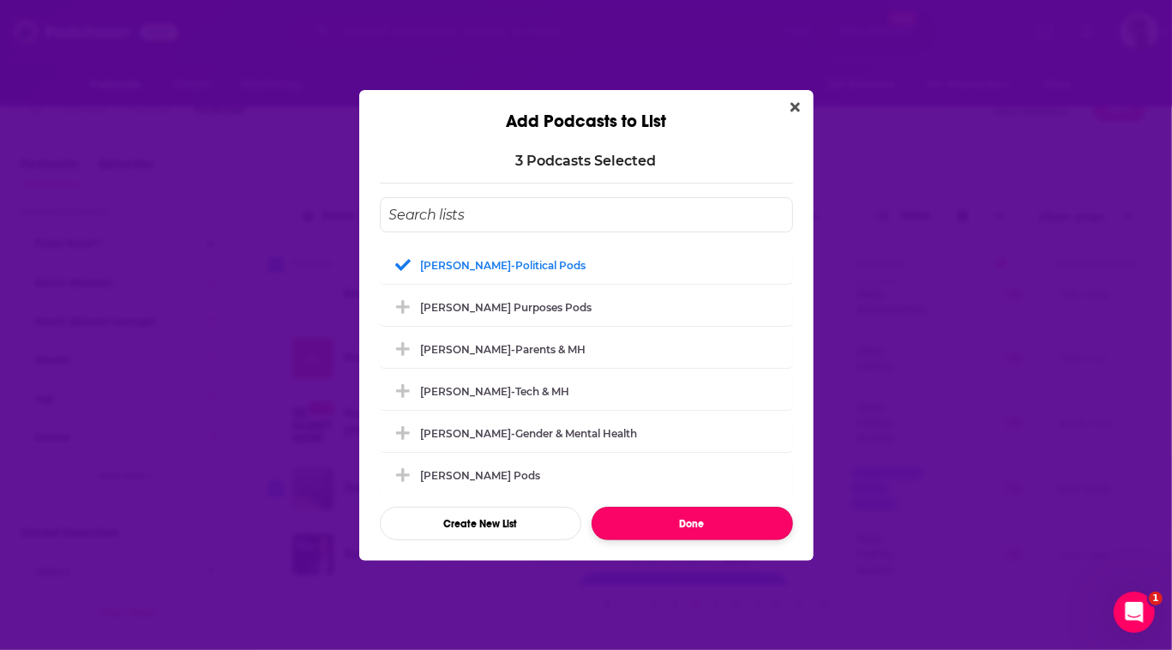
click at [735, 540] on button "Done" at bounding box center [692, 523] width 201 height 33
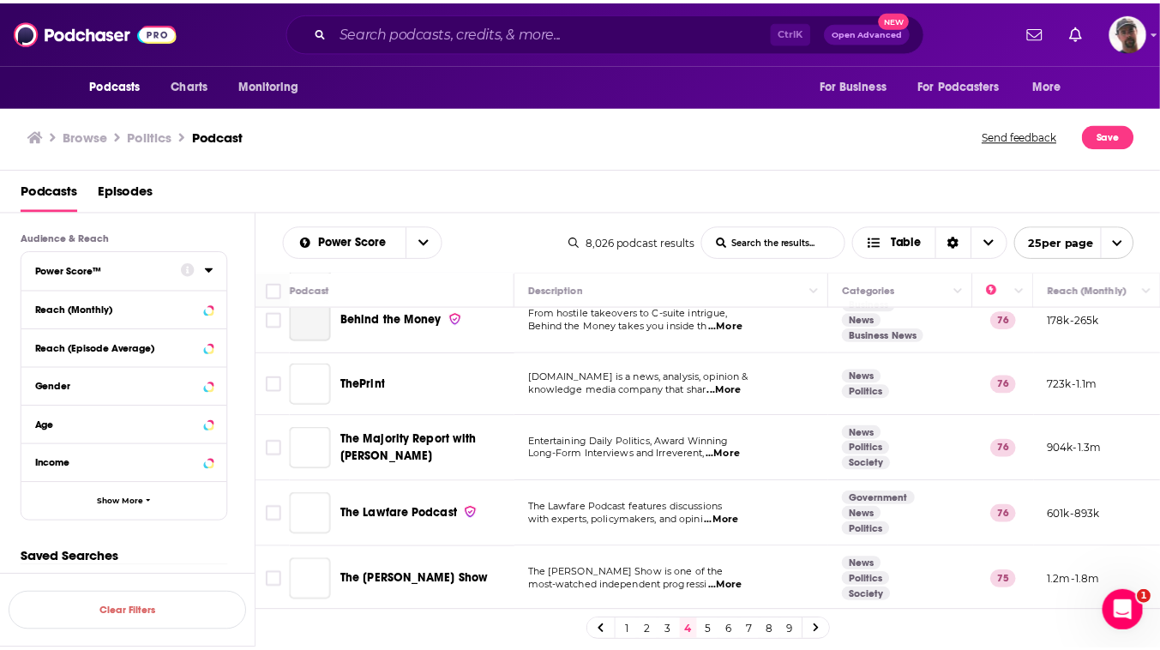
scroll to position [26, 0]
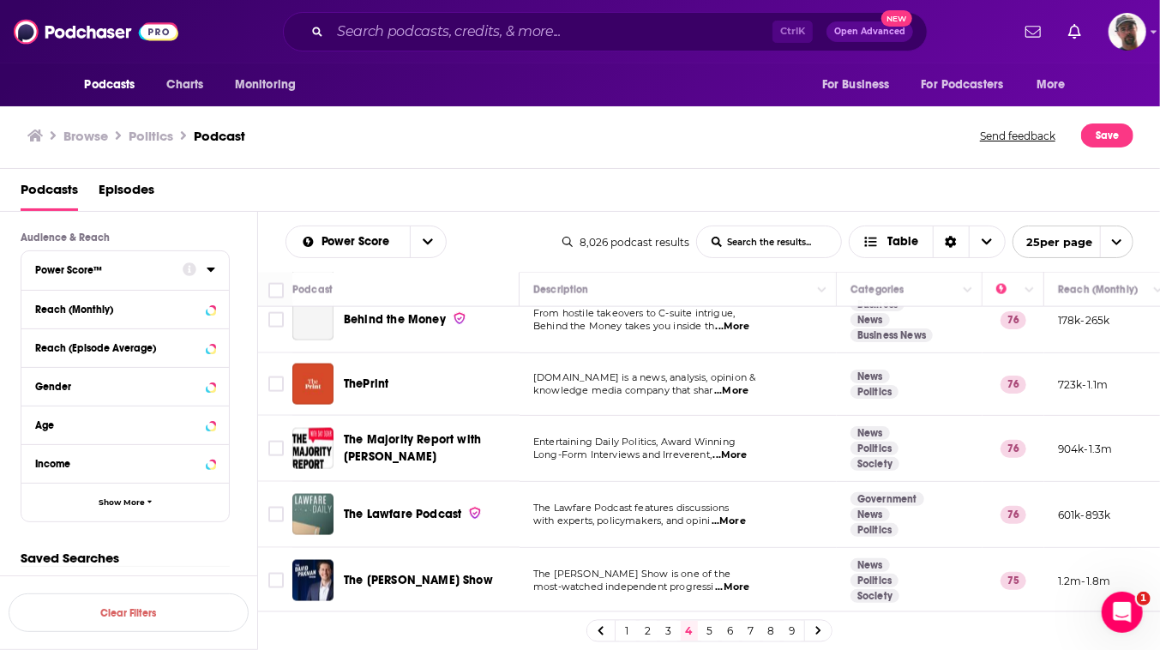
click at [718, 631] on link "5" at bounding box center [709, 631] width 17 height 21
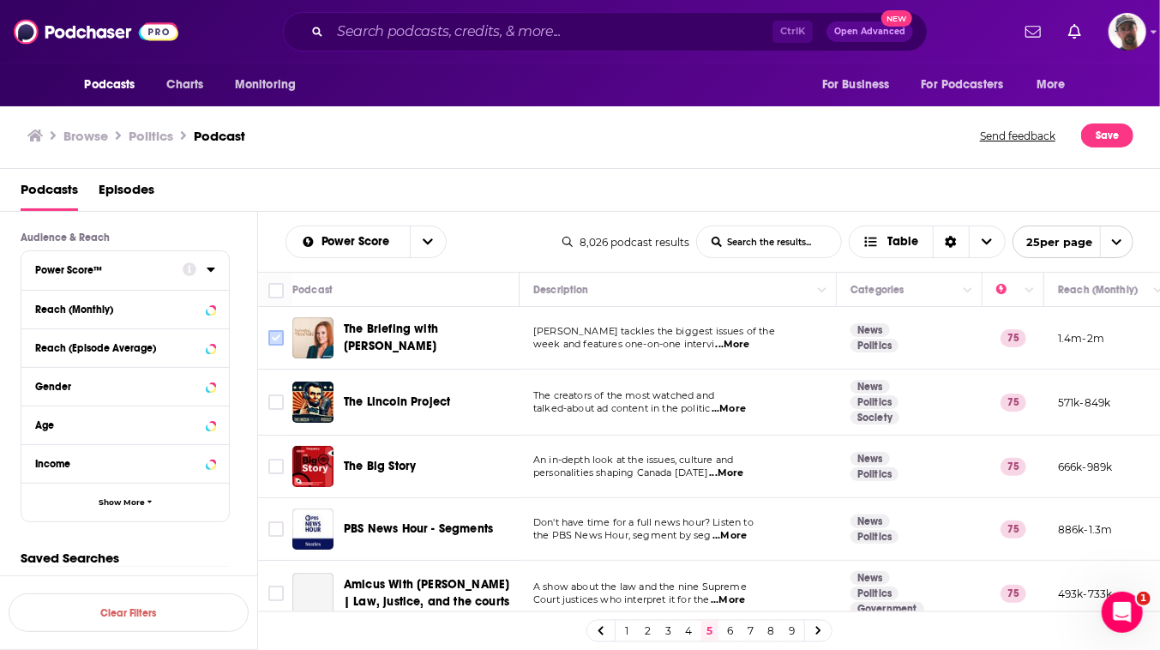
click at [284, 345] on input "Toggle select row" at bounding box center [275, 337] width 15 height 15
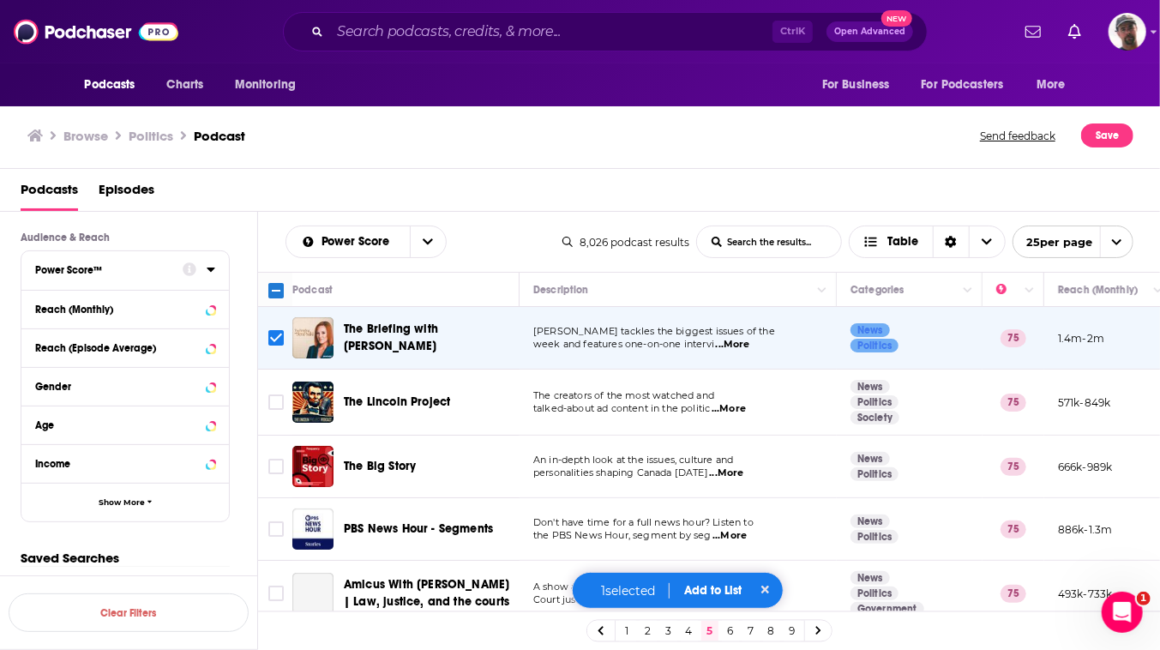
scroll to position [77, 0]
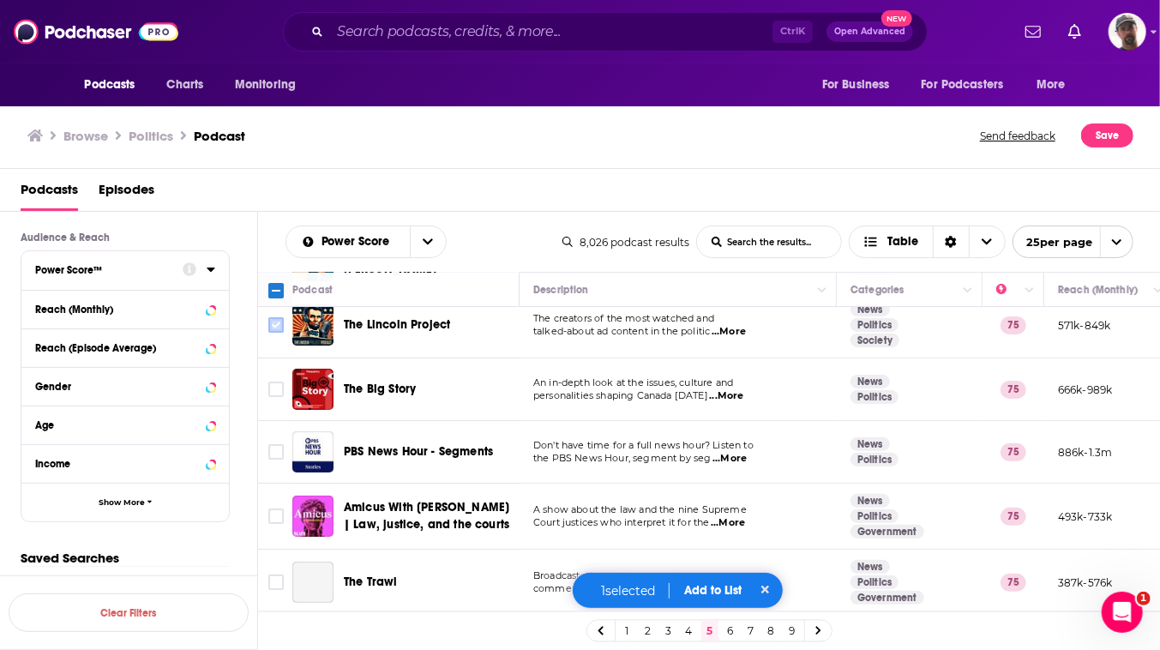
click at [284, 333] on input "Toggle select row" at bounding box center [275, 324] width 15 height 15
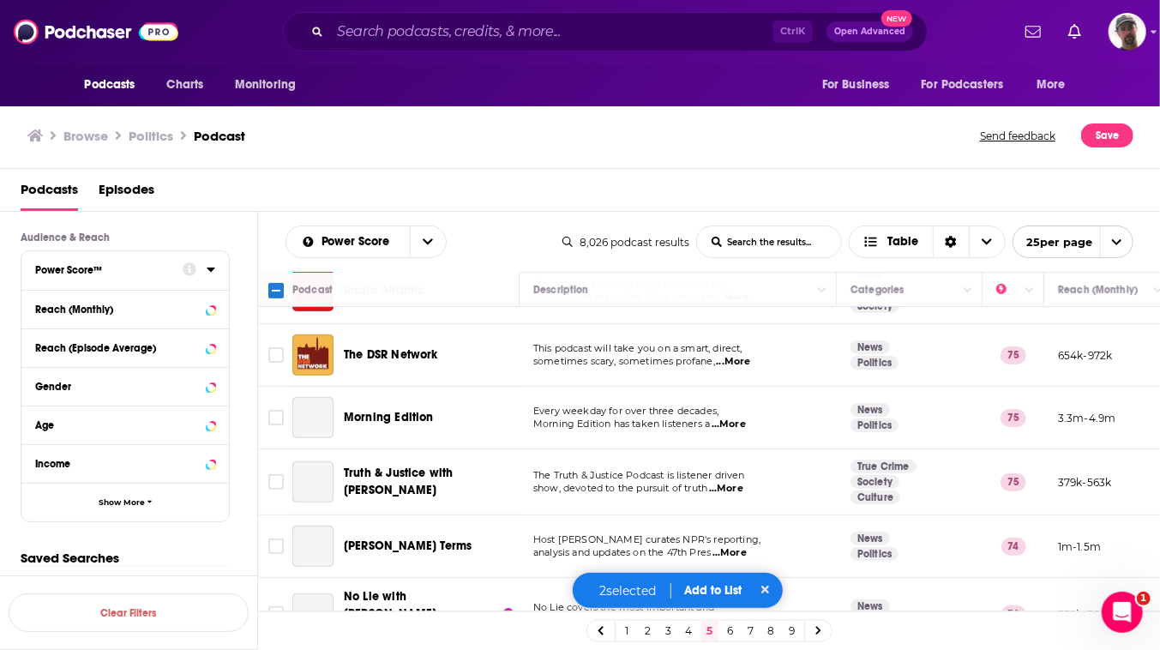
scroll to position [623, 0]
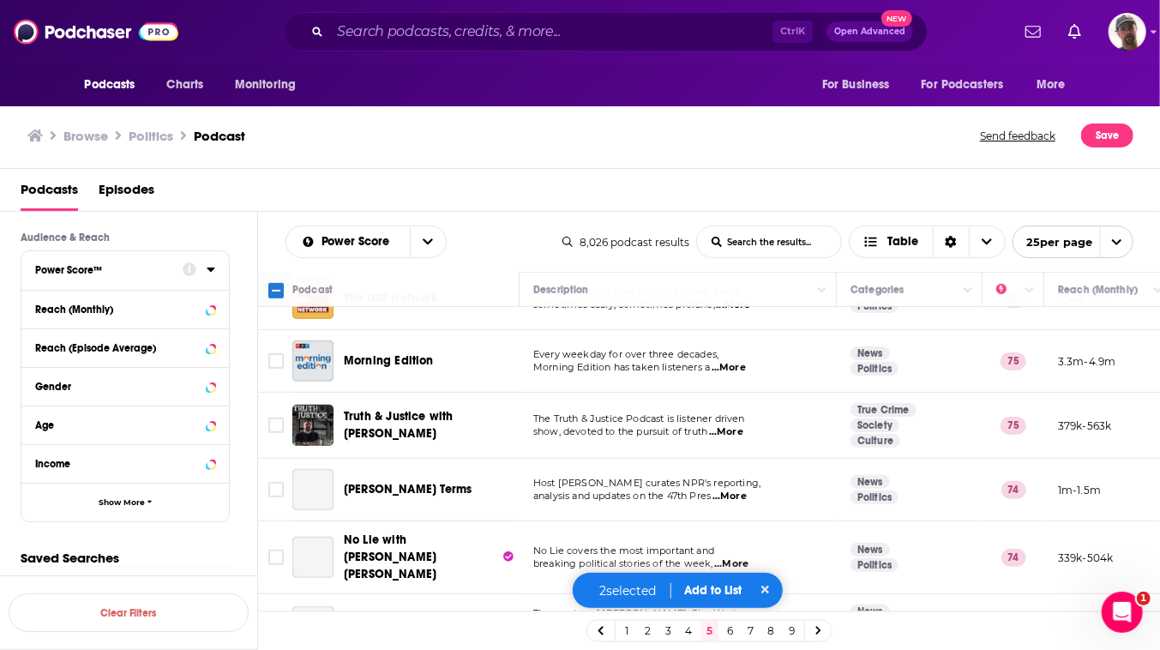
click at [284, 242] on input "Toggle select row" at bounding box center [275, 233] width 15 height 15
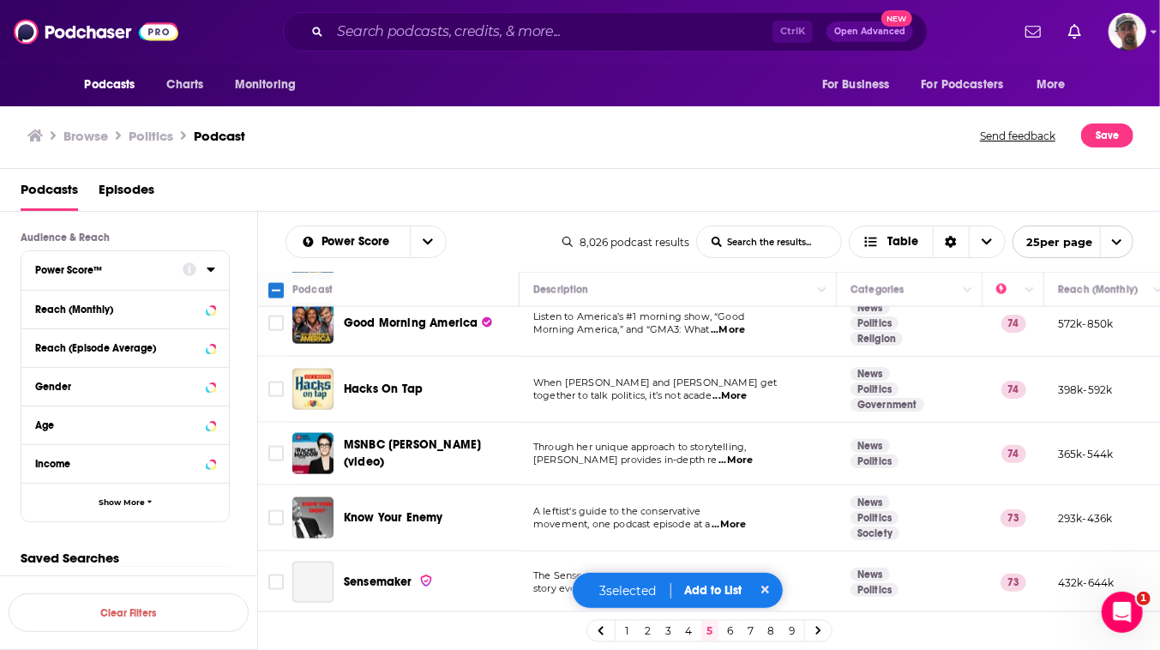
scroll to position [1716, 0]
click at [284, 446] on input "Toggle select row" at bounding box center [275, 453] width 15 height 15
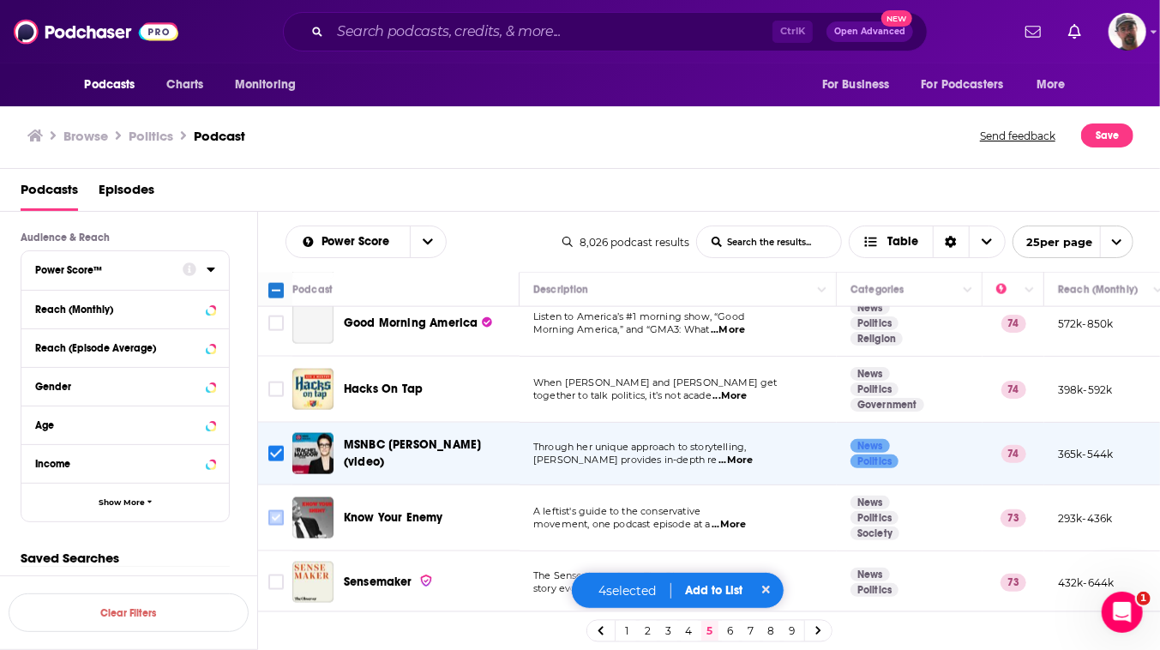
click at [284, 519] on input "Toggle select row" at bounding box center [275, 517] width 15 height 15
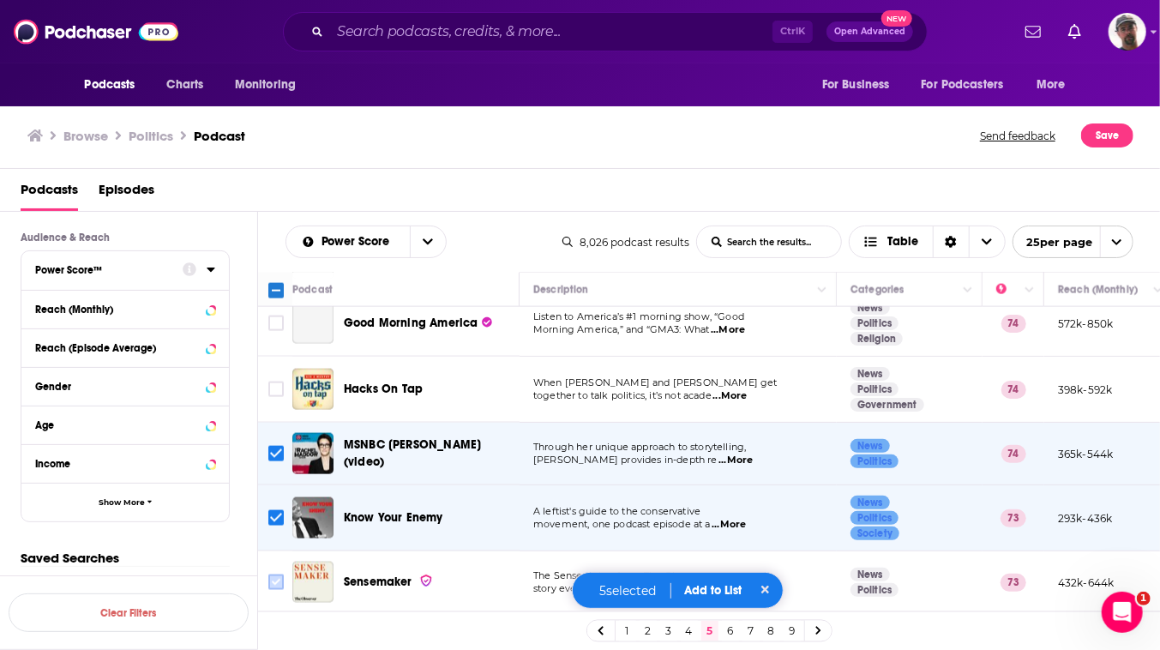
click at [284, 590] on input "Toggle select row" at bounding box center [275, 581] width 15 height 15
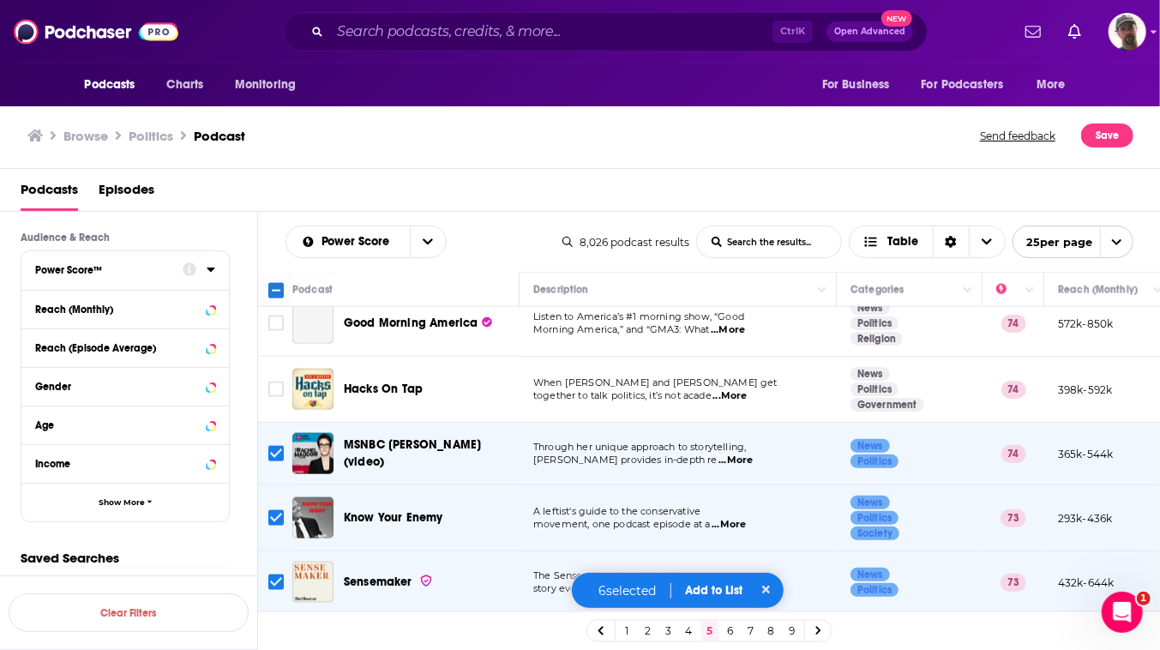
click at [724, 583] on button "Add to List" at bounding box center [713, 590] width 85 height 15
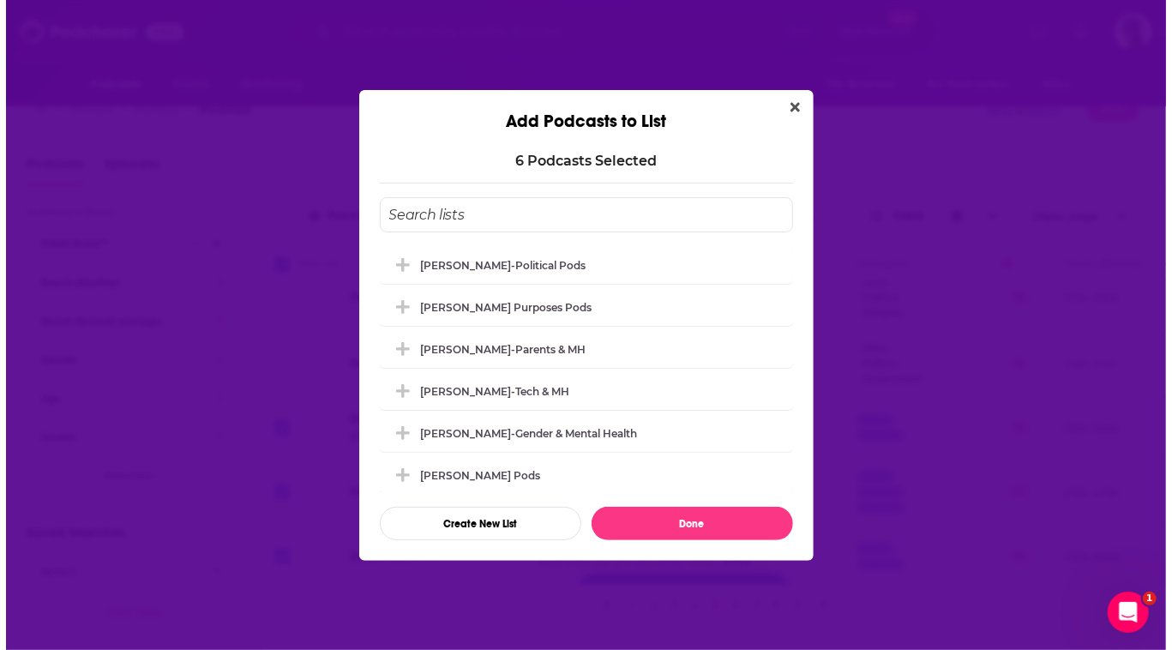
scroll to position [0, 0]
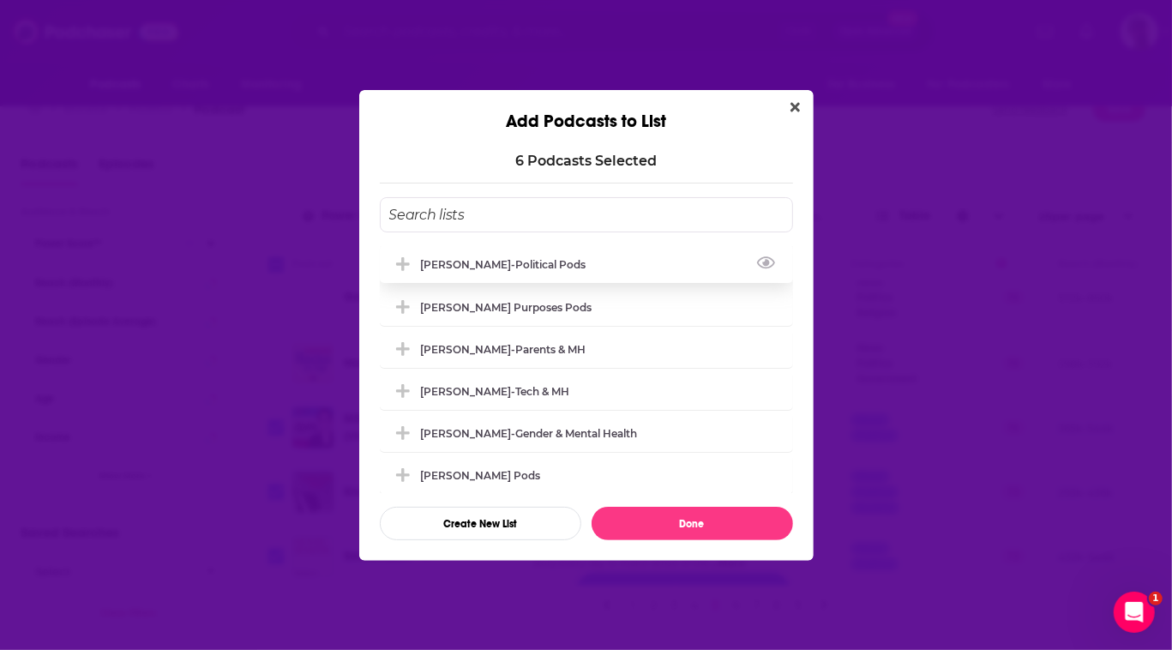
click at [434, 258] on div "[PERSON_NAME]-Political Pods" at bounding box center [509, 264] width 176 height 13
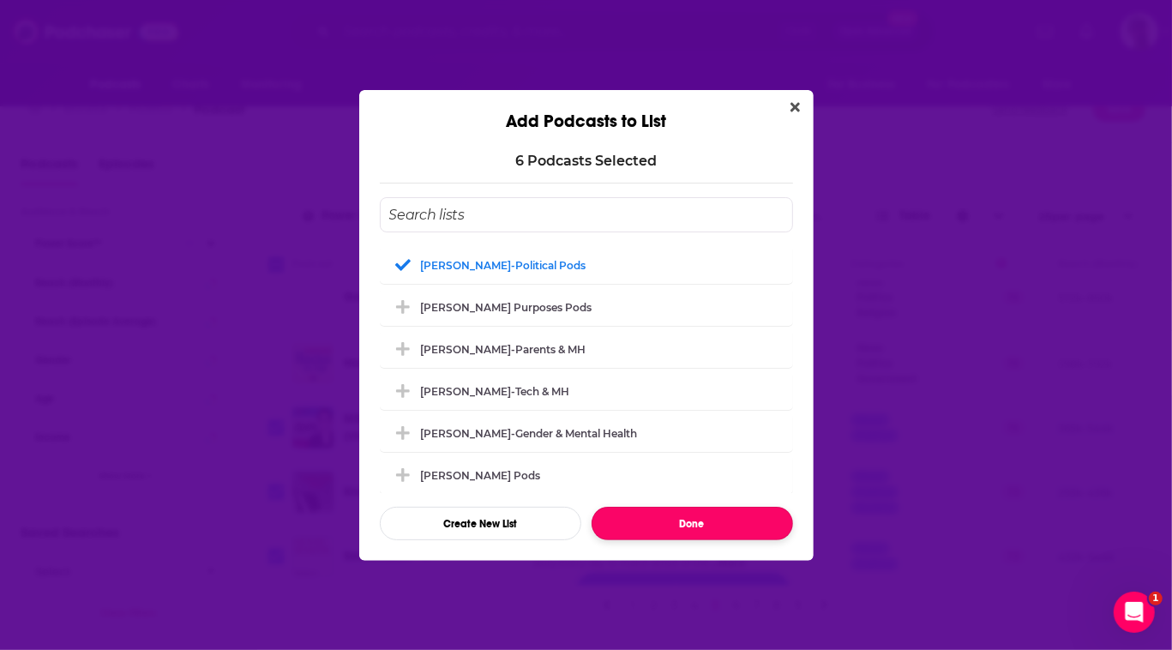
click at [688, 540] on button "Done" at bounding box center [692, 523] width 201 height 33
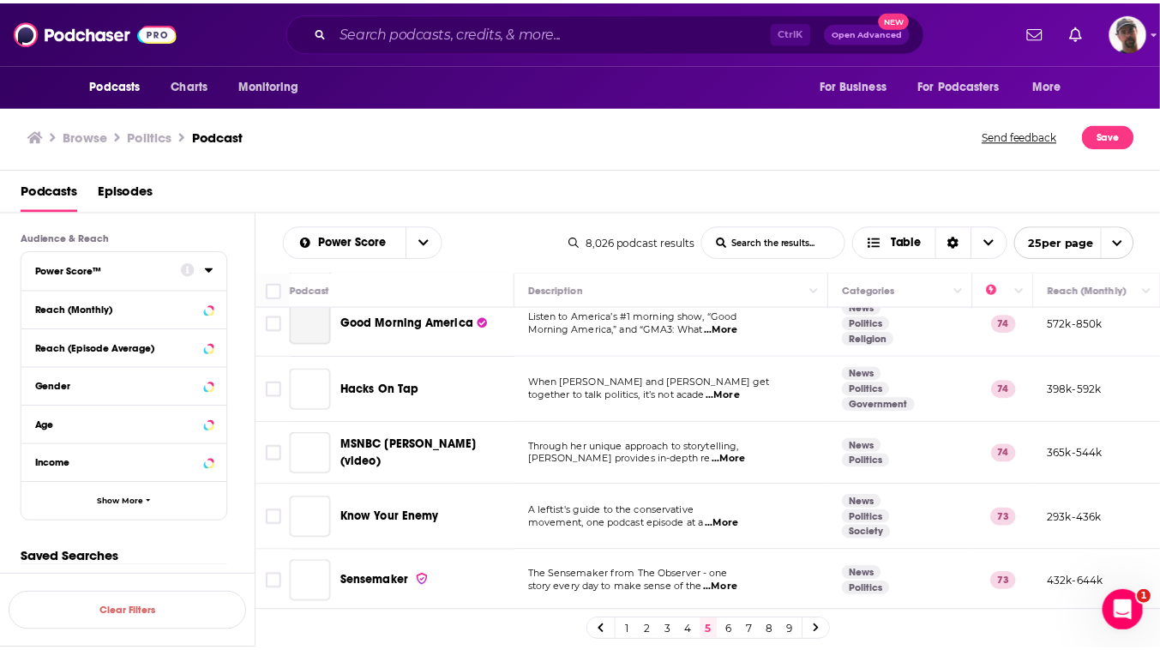
scroll to position [26, 0]
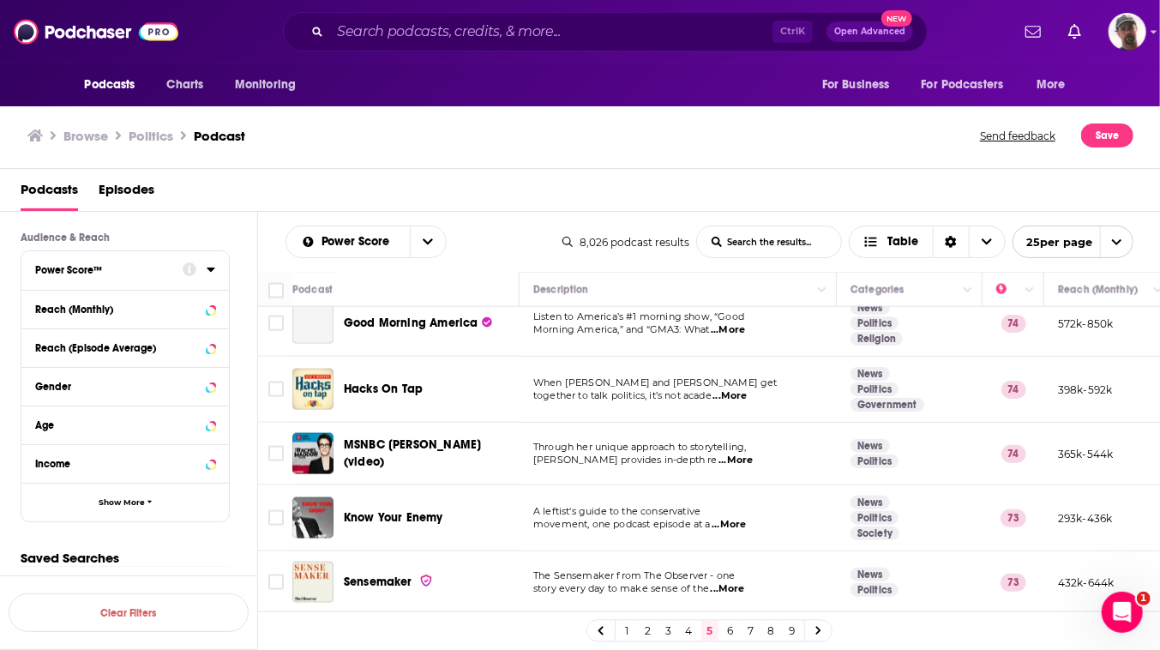
click at [739, 634] on link "6" at bounding box center [730, 631] width 17 height 21
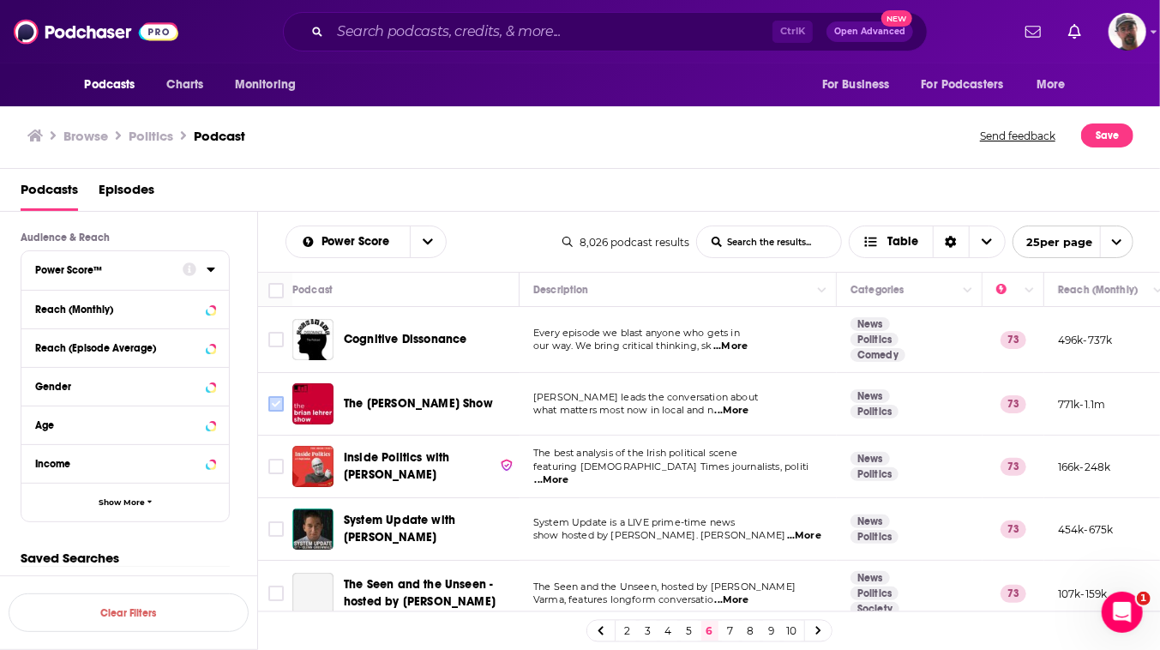
click at [284, 411] on input "Toggle select row" at bounding box center [275, 403] width 15 height 15
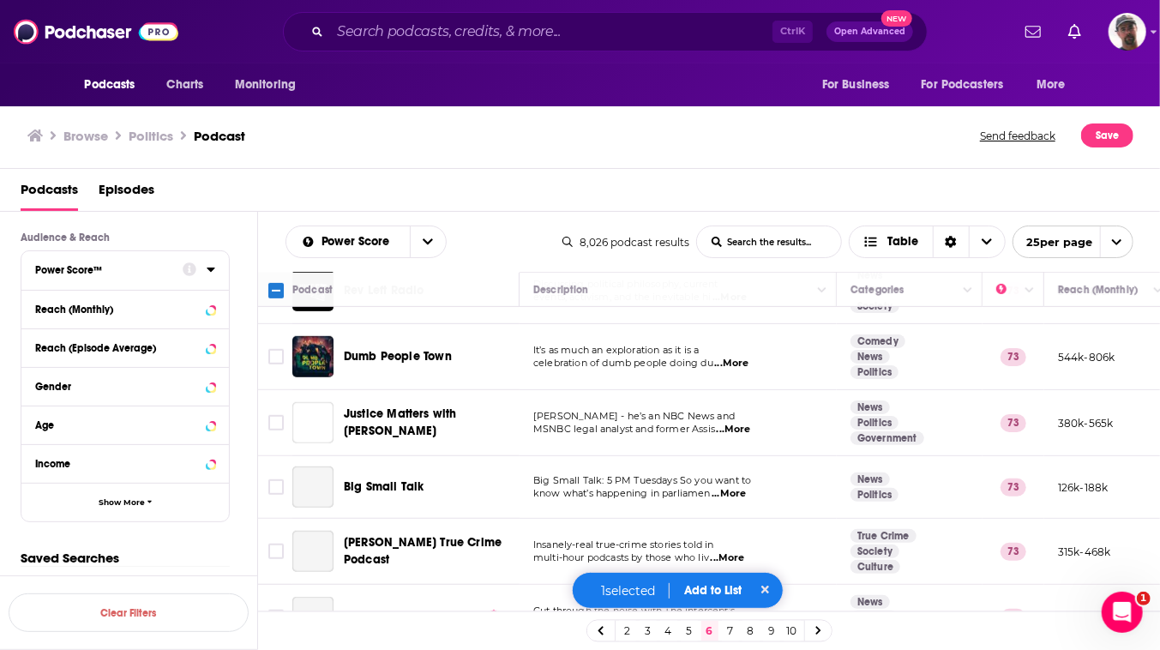
scroll to position [701, 0]
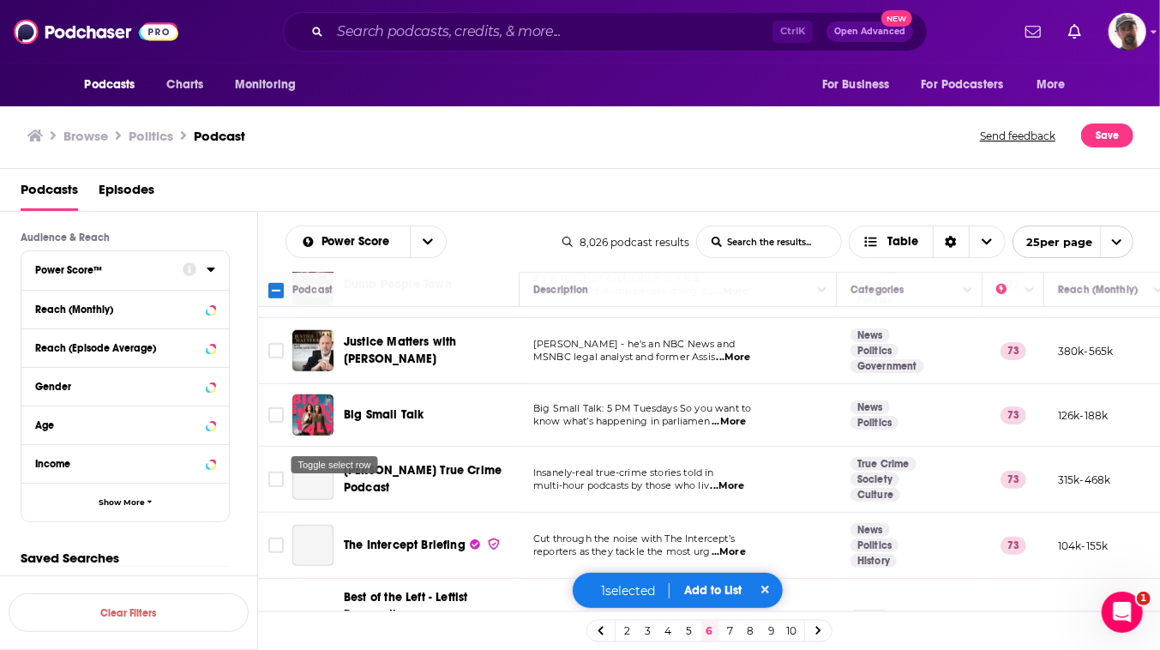
click at [284, 226] on input "Toggle select row" at bounding box center [275, 218] width 15 height 15
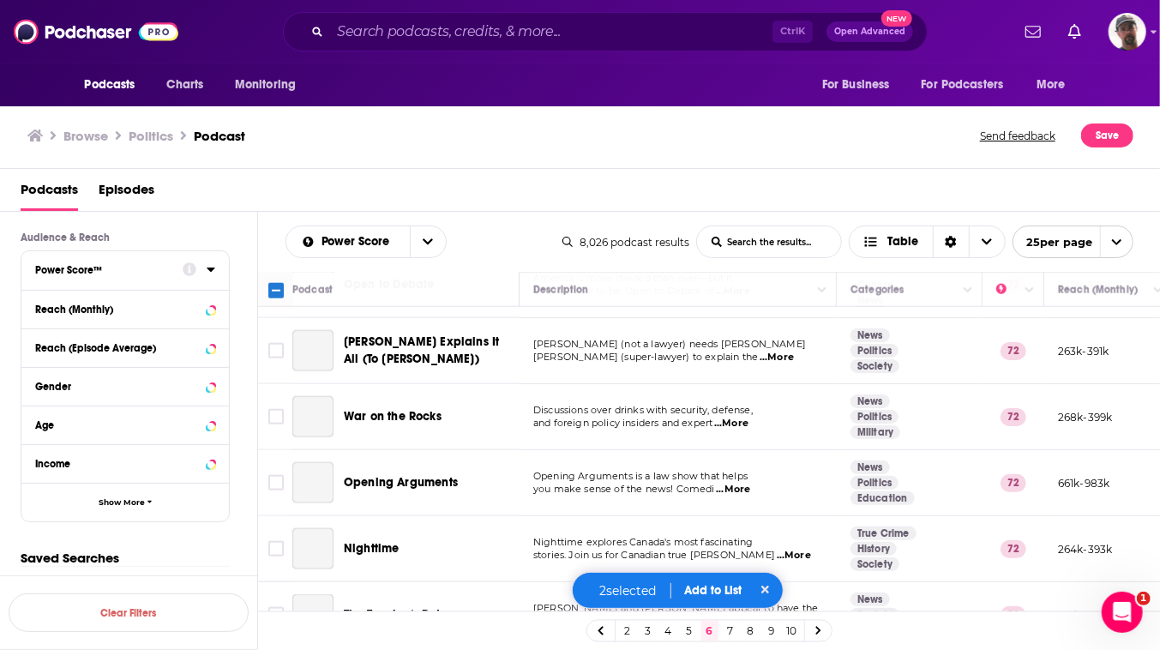
scroll to position [1168, 0]
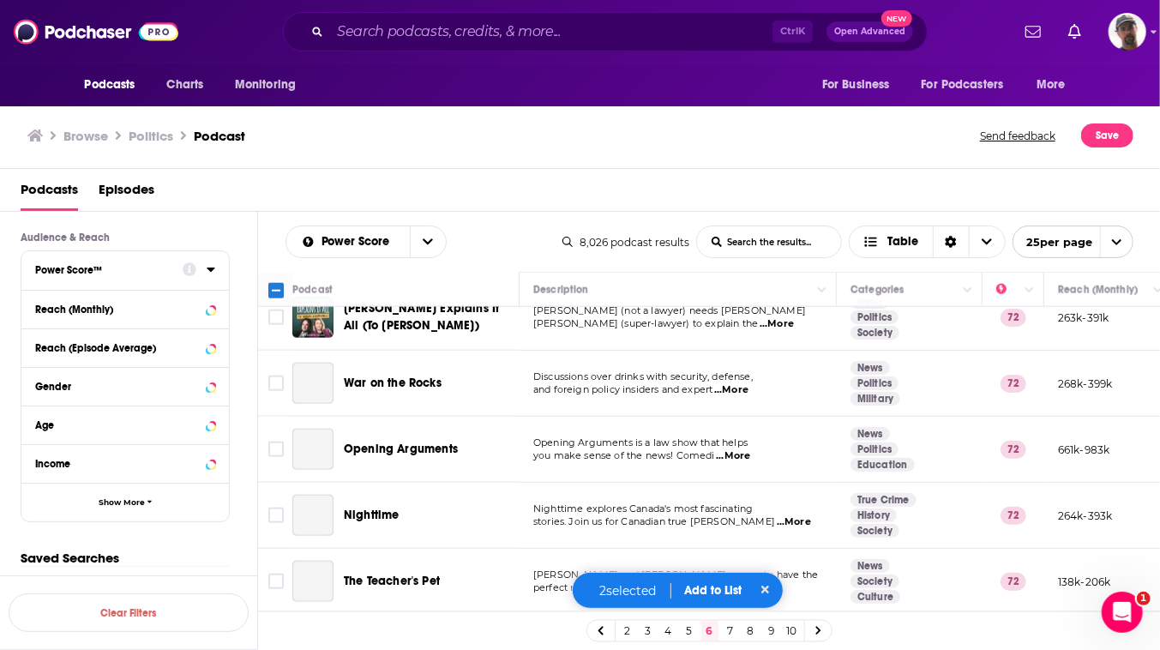
click at [284, 172] on input "Toggle select row" at bounding box center [275, 164] width 15 height 15
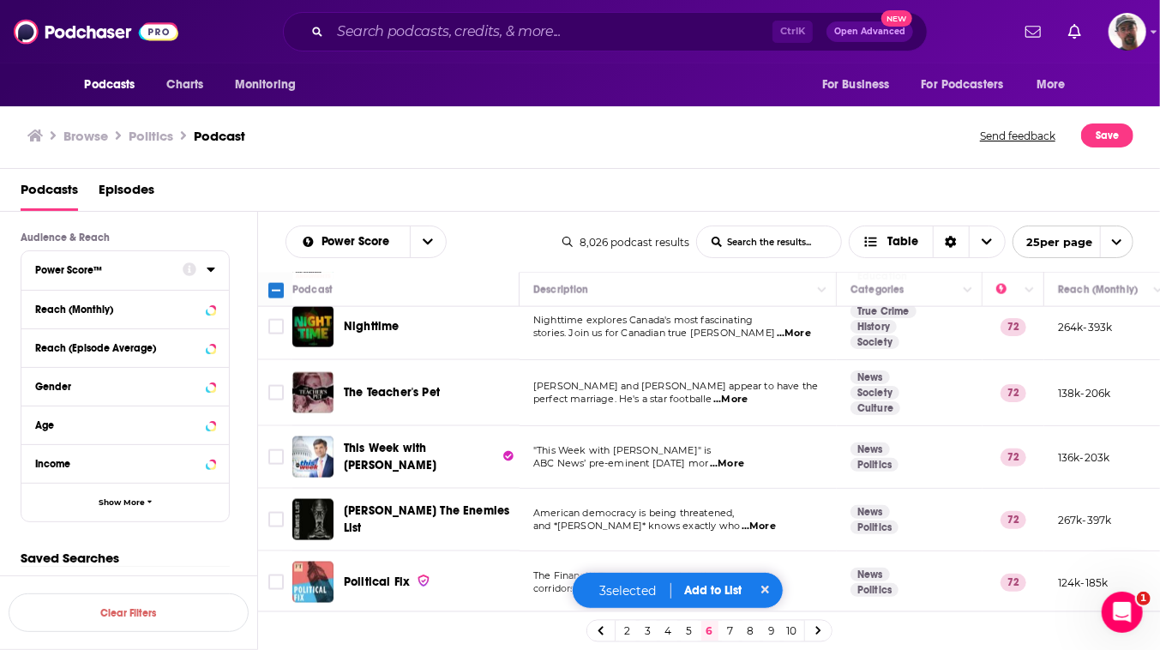
scroll to position [1769, 0]
click at [284, 449] on input "Toggle select row" at bounding box center [275, 456] width 15 height 15
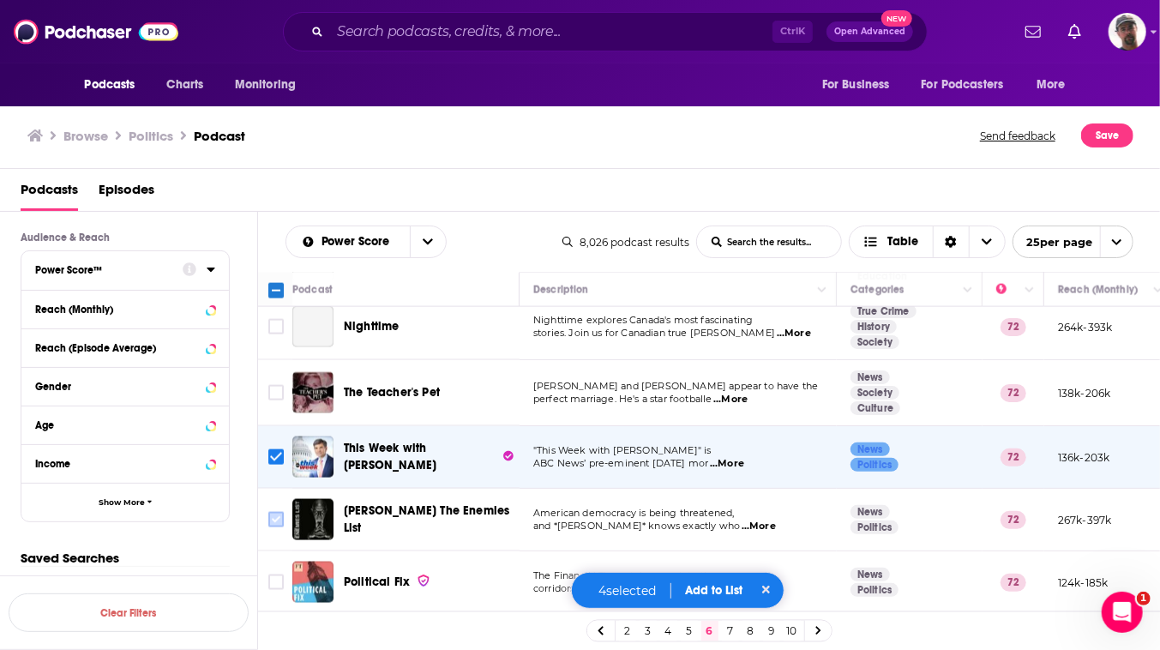
click at [284, 521] on input "Toggle select row" at bounding box center [275, 519] width 15 height 15
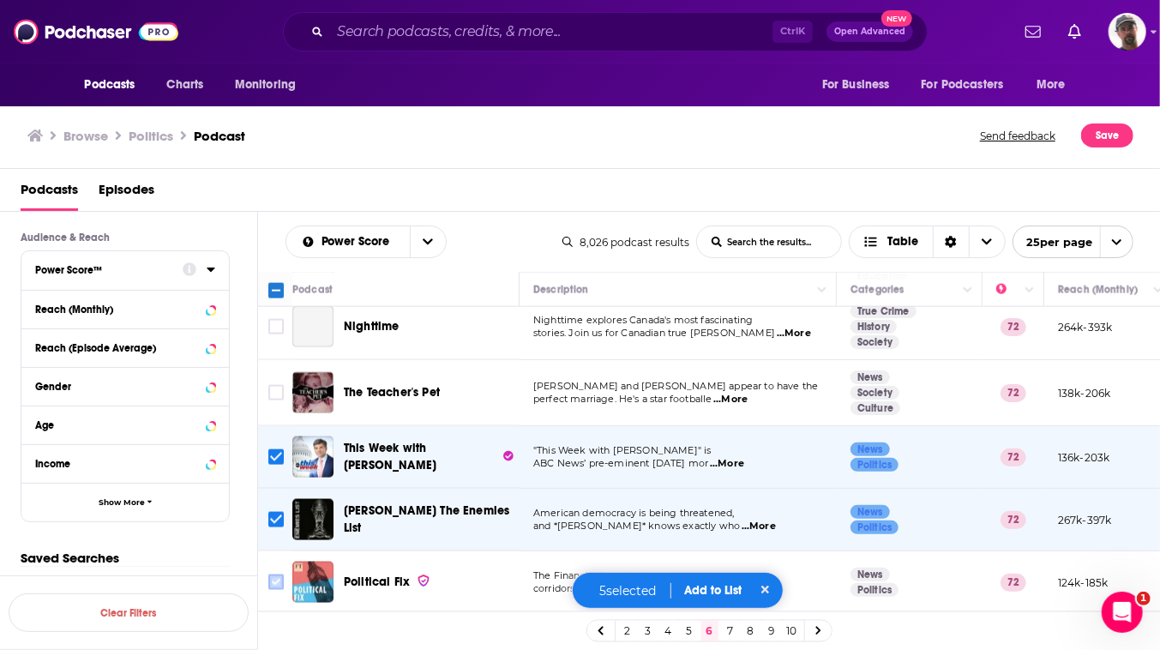
click at [284, 590] on input "Toggle select row" at bounding box center [275, 581] width 15 height 15
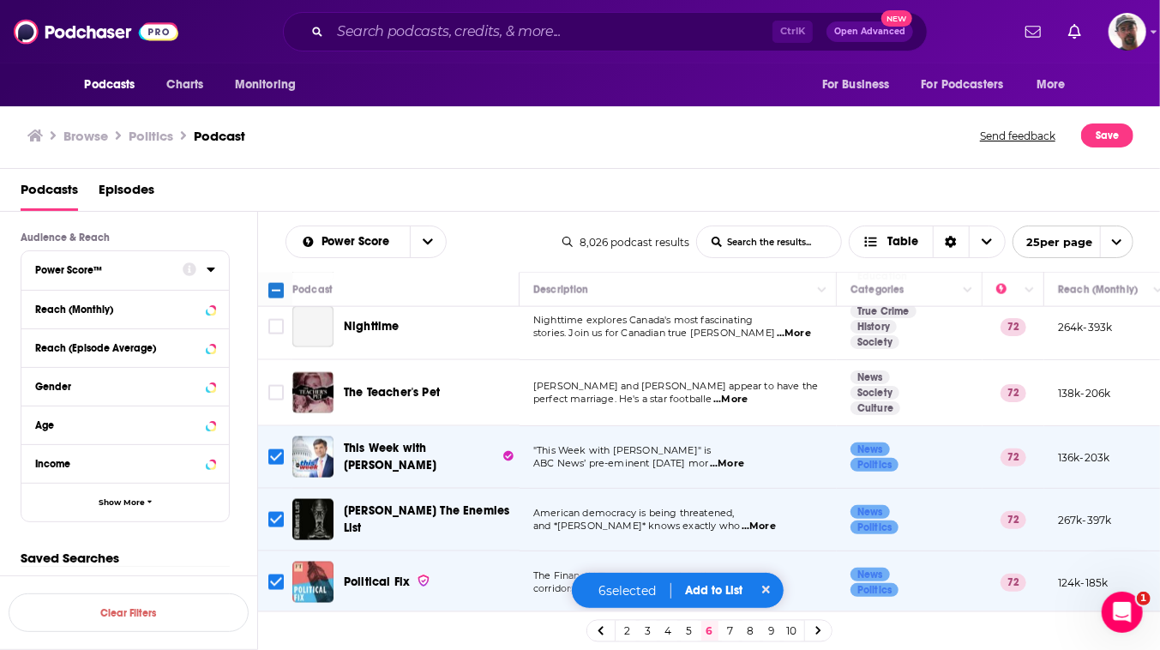
click at [722, 586] on button "Add to List" at bounding box center [713, 590] width 85 height 15
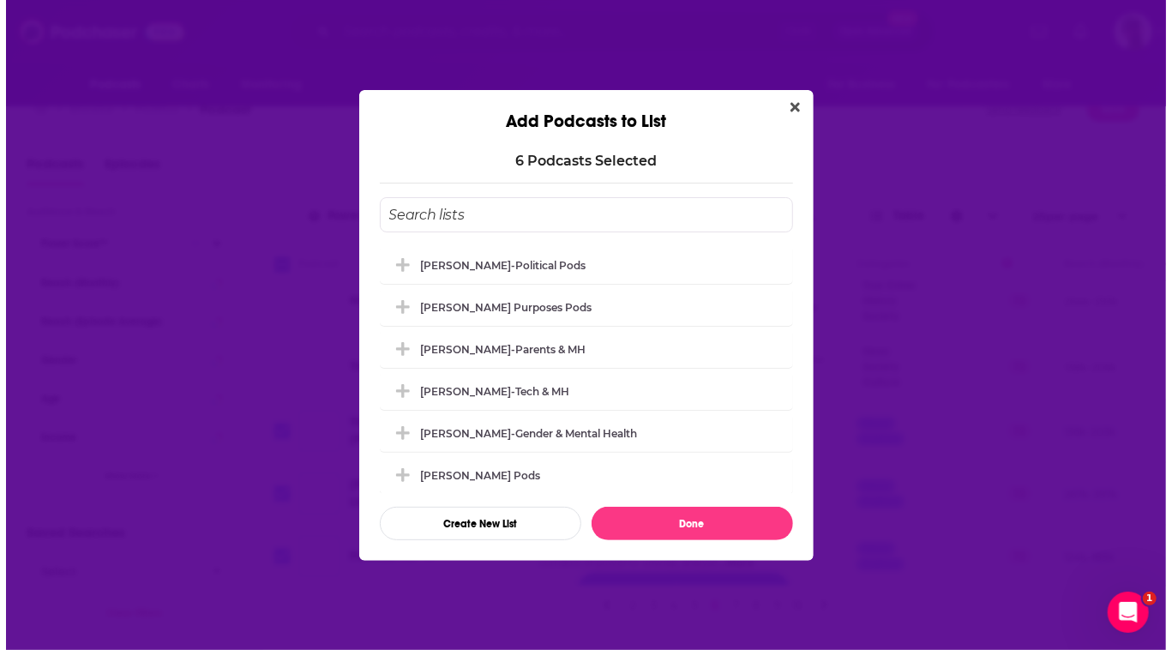
scroll to position [0, 0]
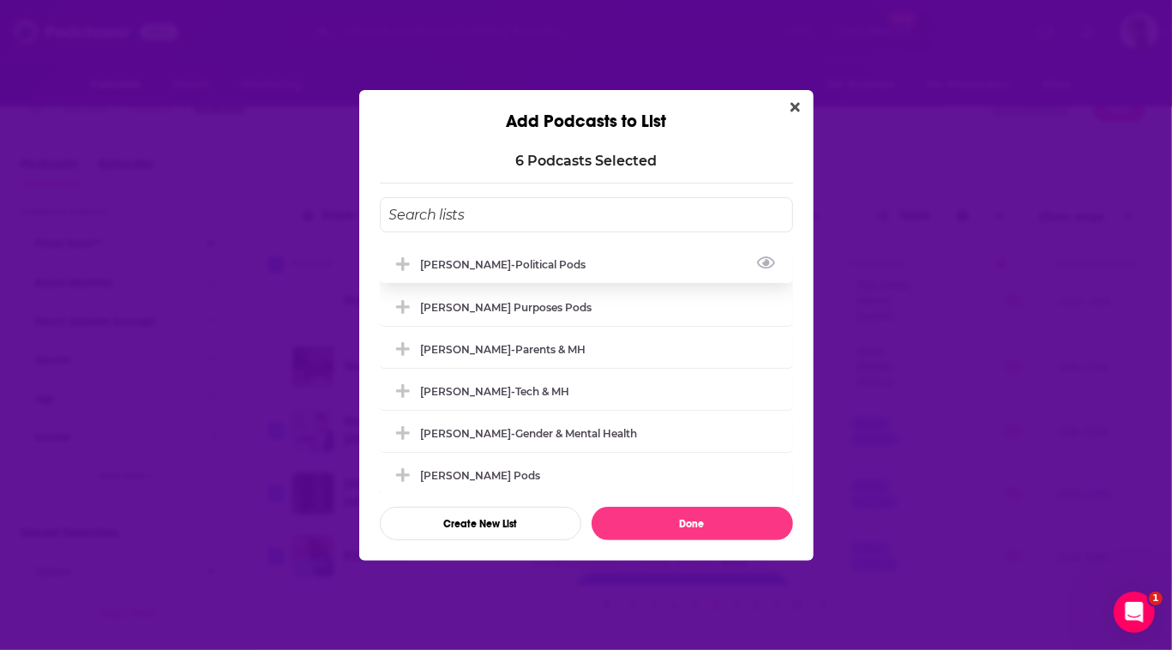
click at [454, 245] on div "[PERSON_NAME]-Political Pods" at bounding box center [586, 264] width 413 height 38
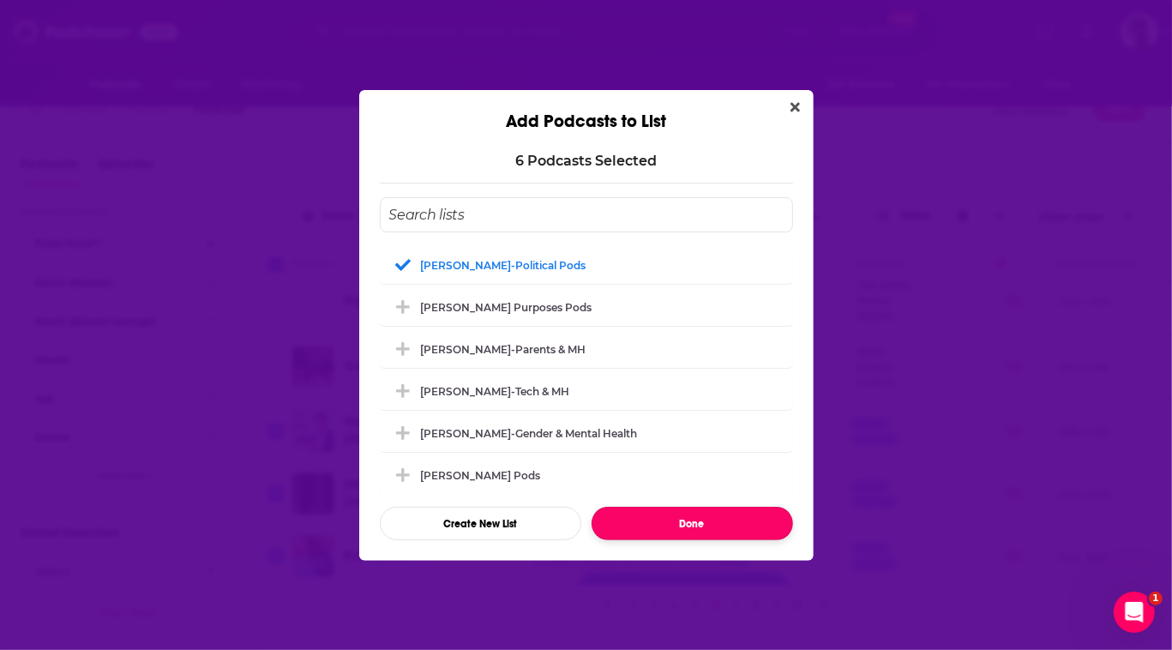
click at [713, 540] on button "Done" at bounding box center [692, 523] width 201 height 33
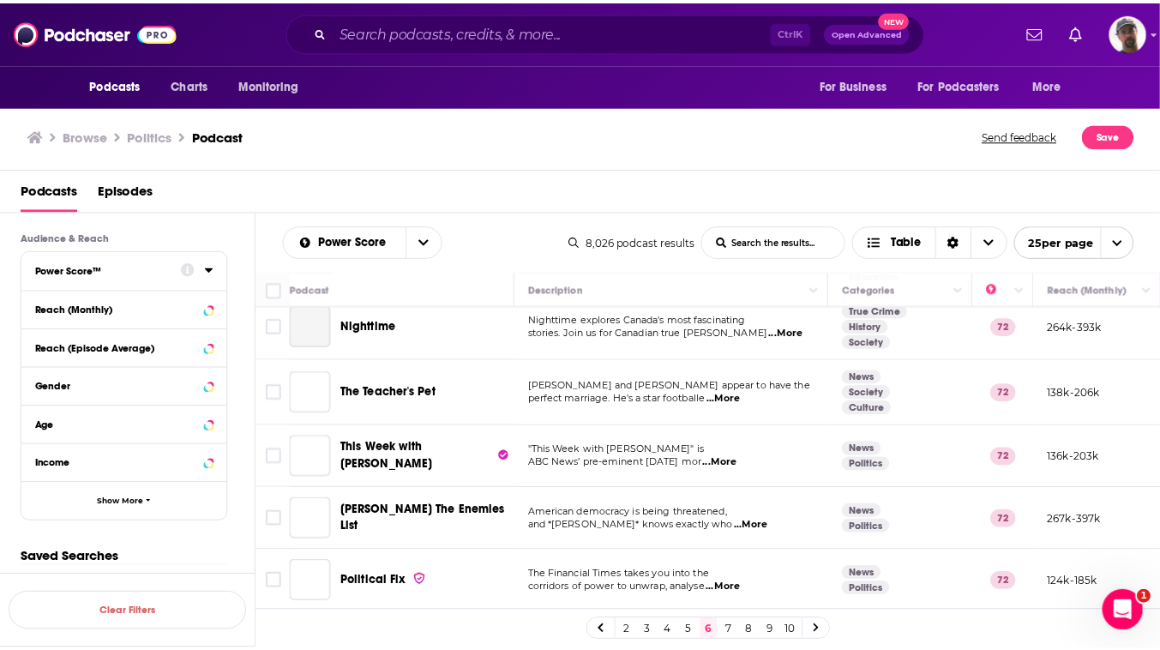
scroll to position [26, 0]
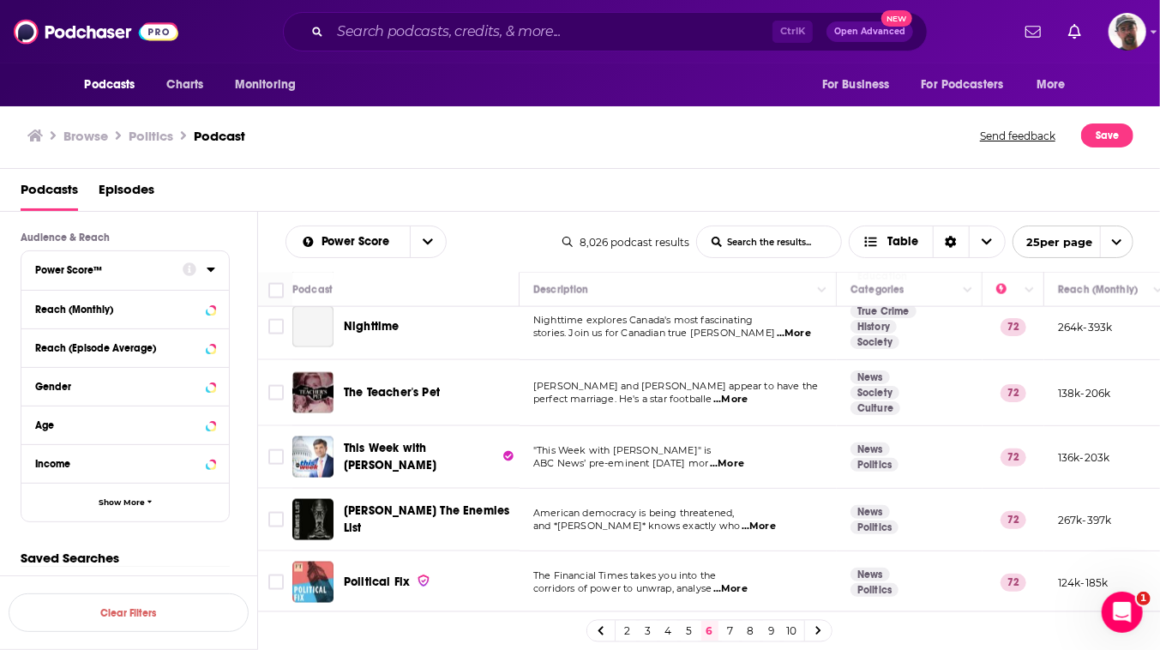
click at [739, 627] on link "7" at bounding box center [730, 631] width 17 height 21
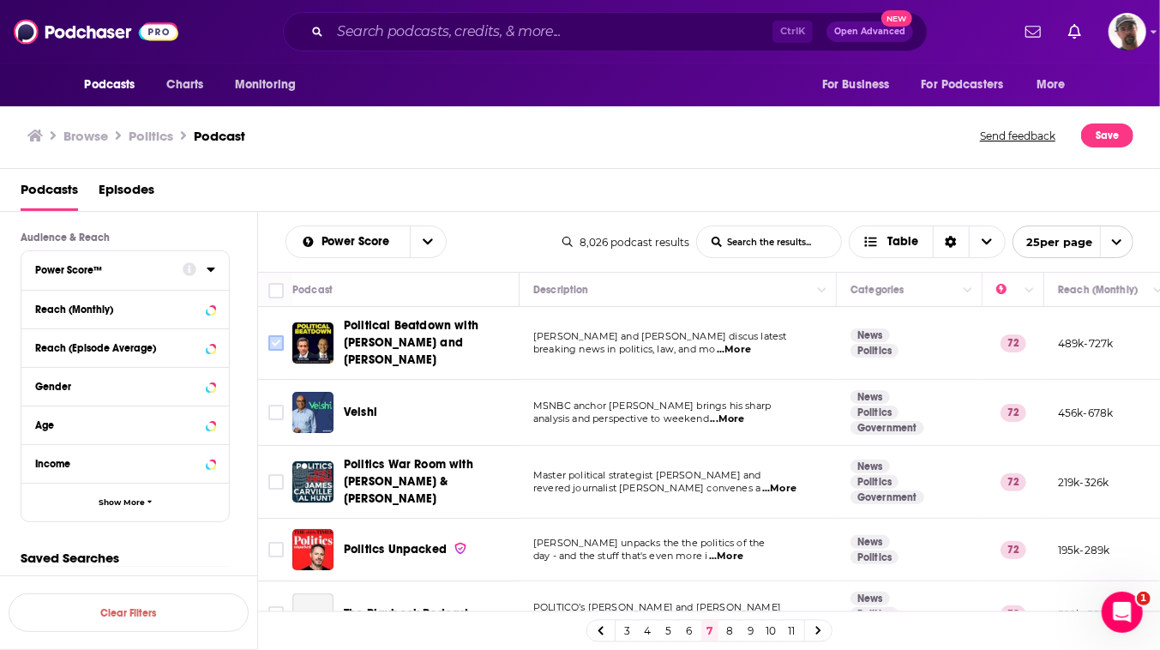
click at [284, 351] on input "Toggle select row" at bounding box center [275, 342] width 15 height 15
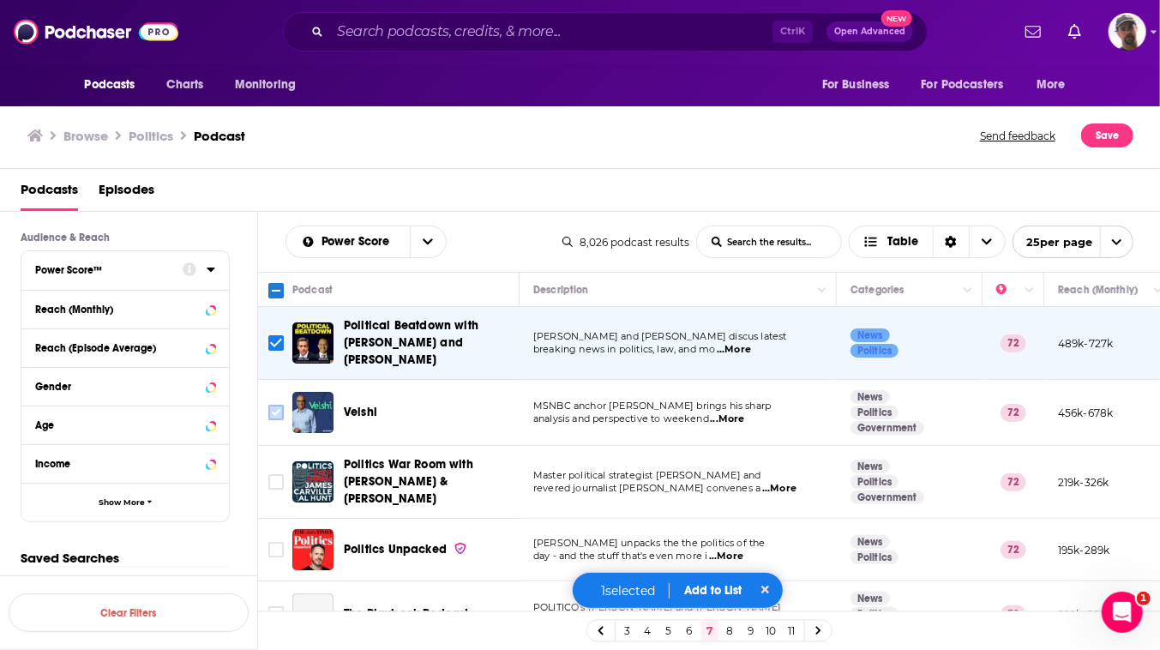
click at [284, 420] on input "Toggle select row" at bounding box center [275, 412] width 15 height 15
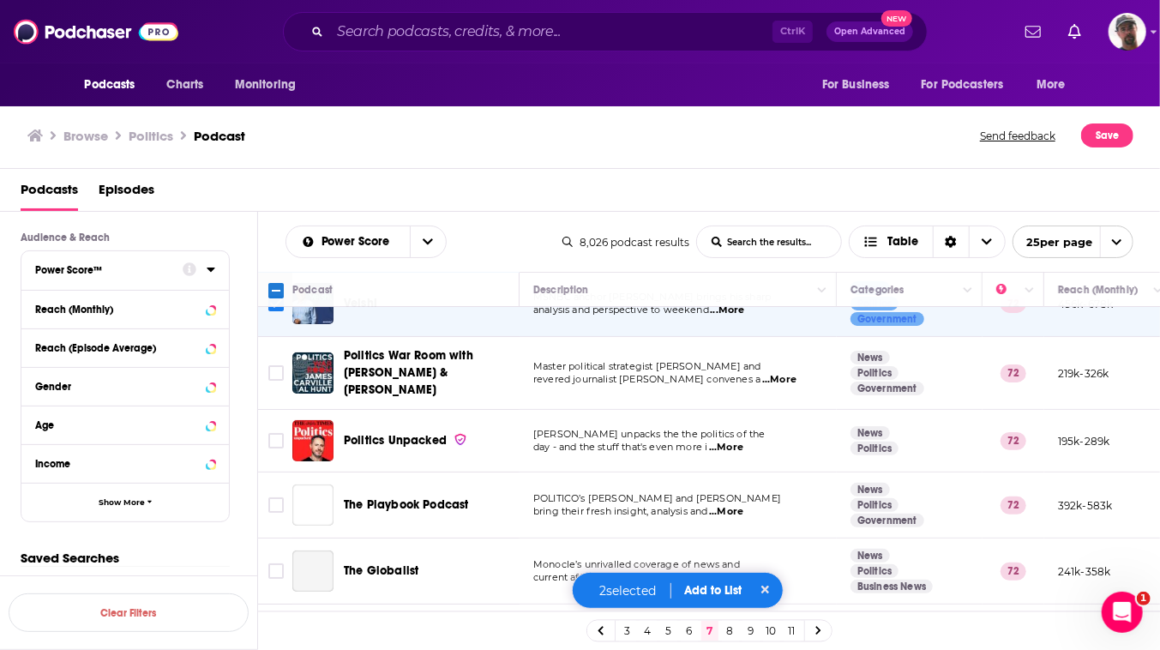
scroll to position [155, 0]
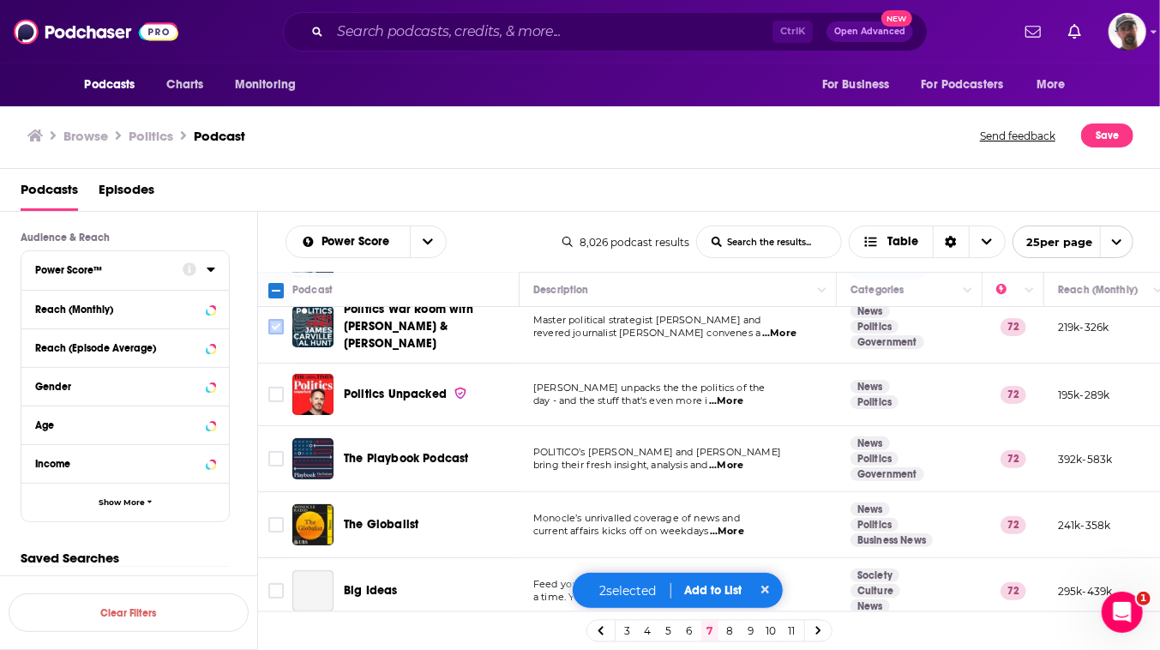
click at [284, 334] on input "Toggle select row" at bounding box center [275, 326] width 15 height 15
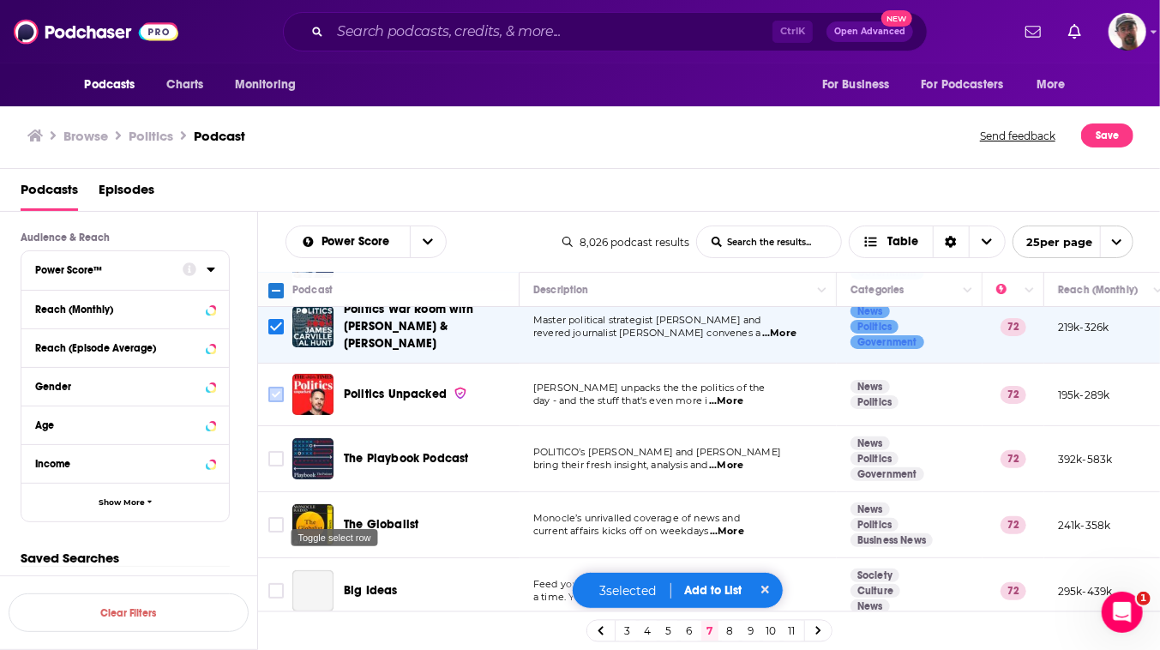
click at [284, 402] on input "Toggle select row" at bounding box center [275, 394] width 15 height 15
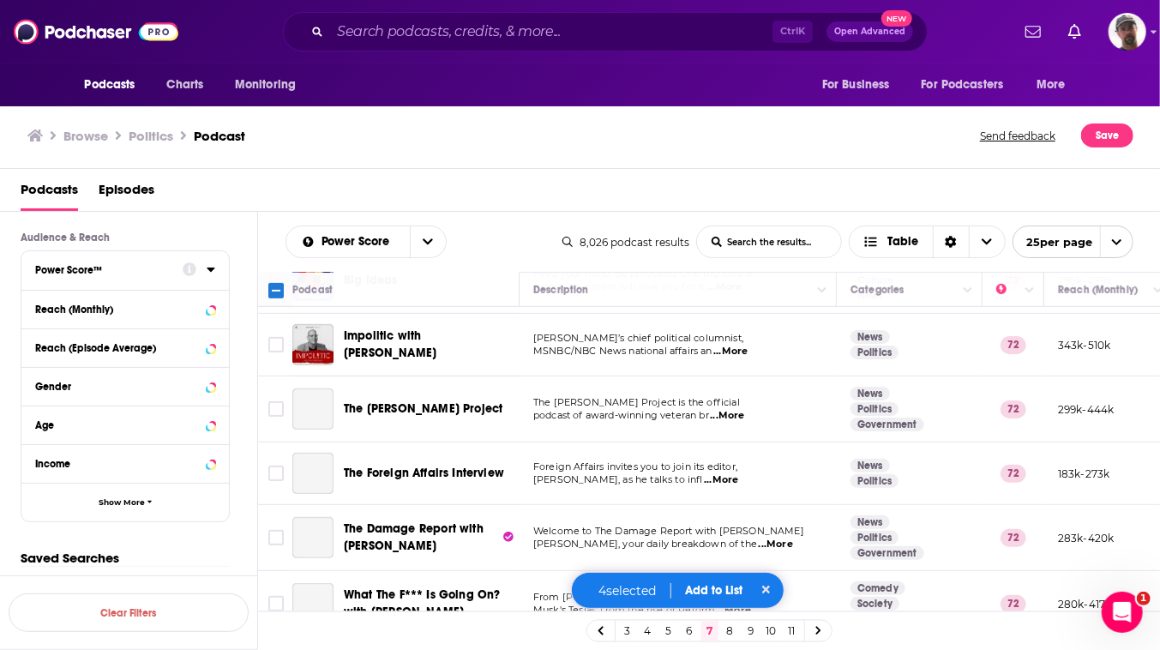
scroll to position [467, 0]
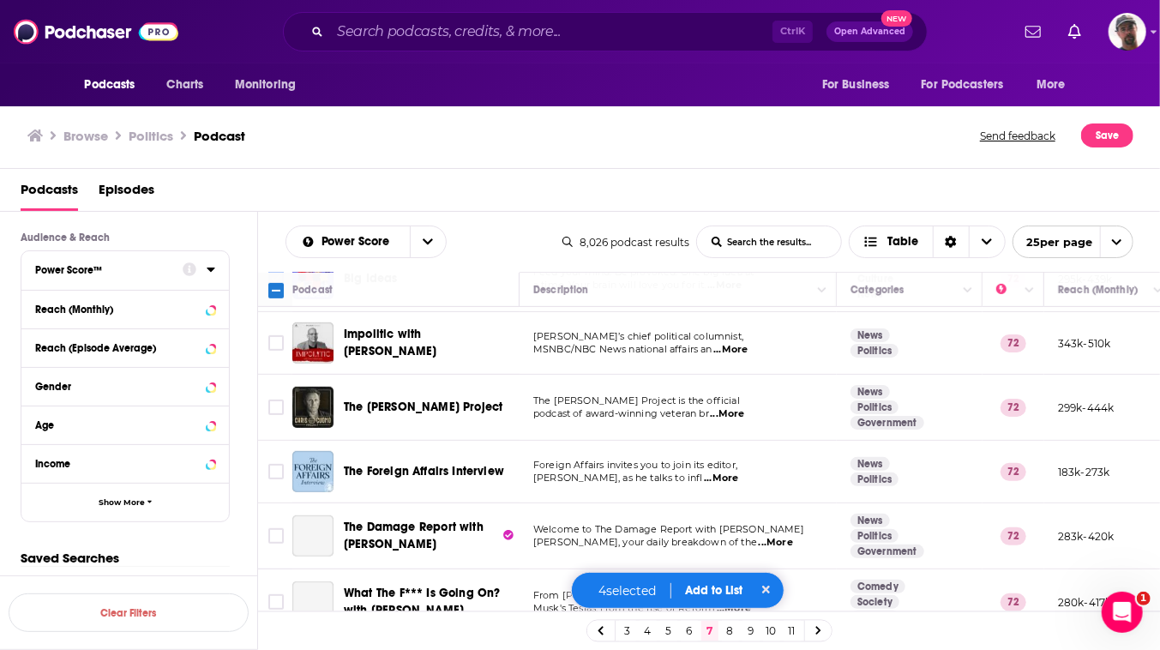
click at [284, 286] on input "Toggle select row" at bounding box center [275, 278] width 15 height 15
click at [284, 351] on input "Toggle select row" at bounding box center [275, 342] width 15 height 15
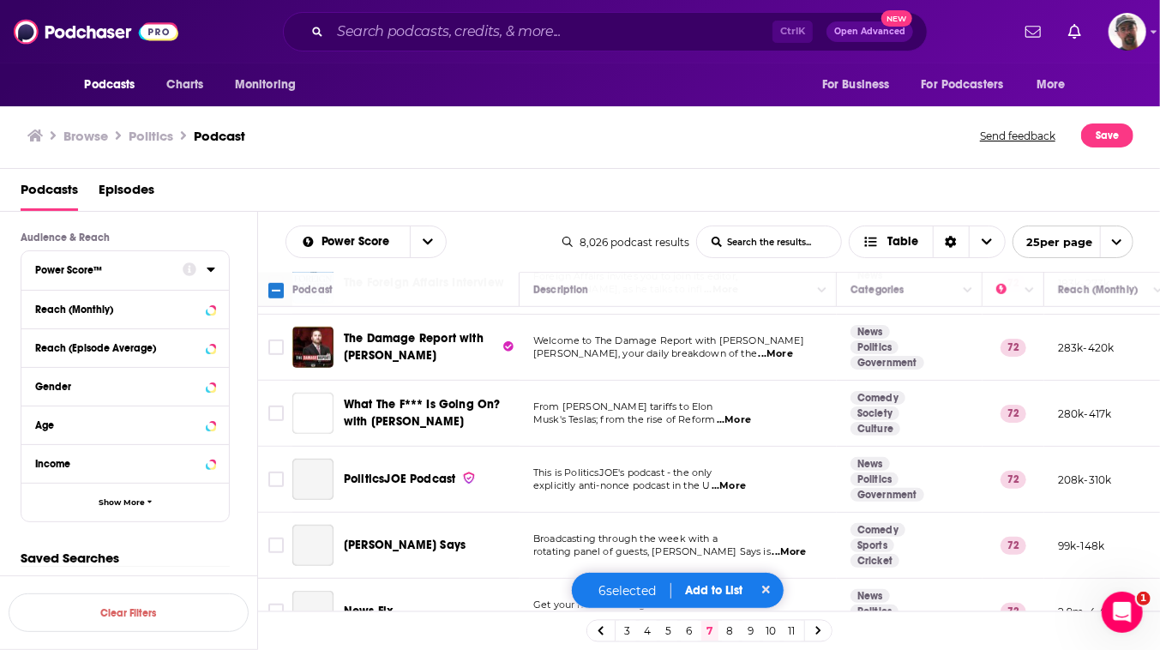
scroll to position [623, 0]
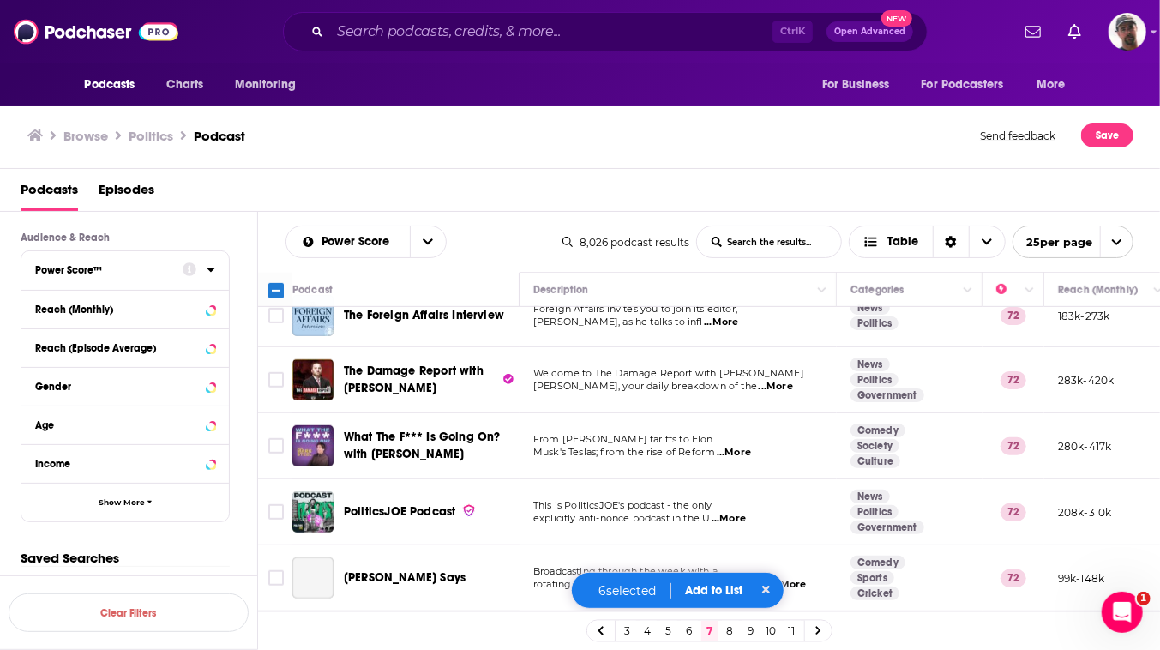
click at [284, 259] on input "Toggle select row" at bounding box center [275, 250] width 15 height 15
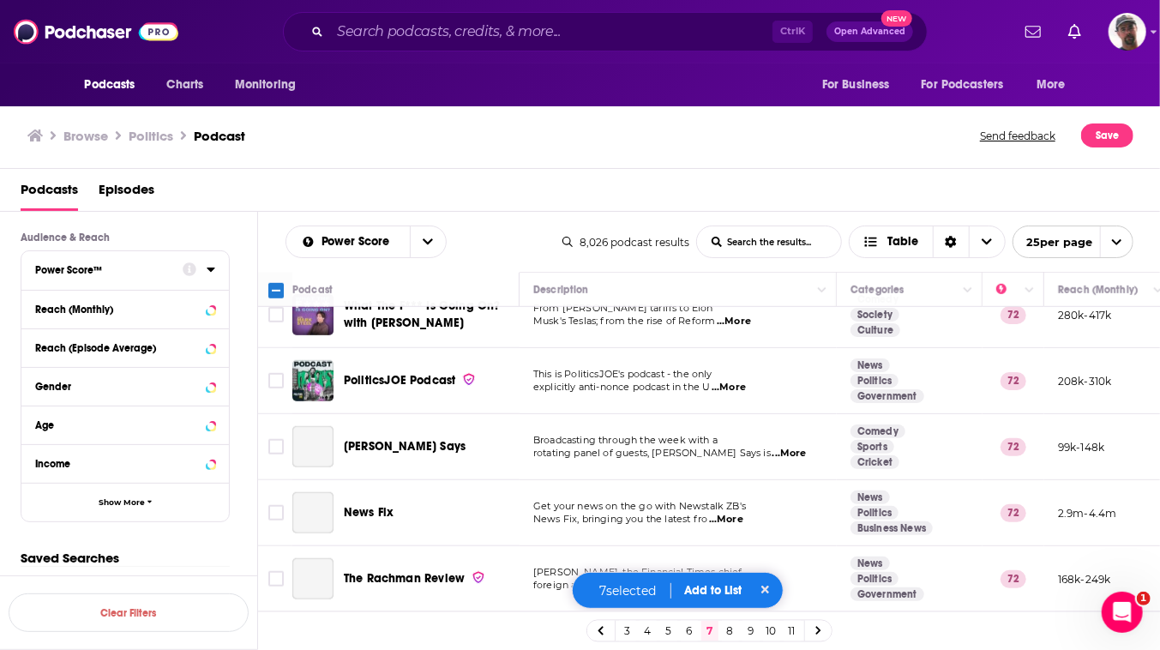
scroll to position [779, 0]
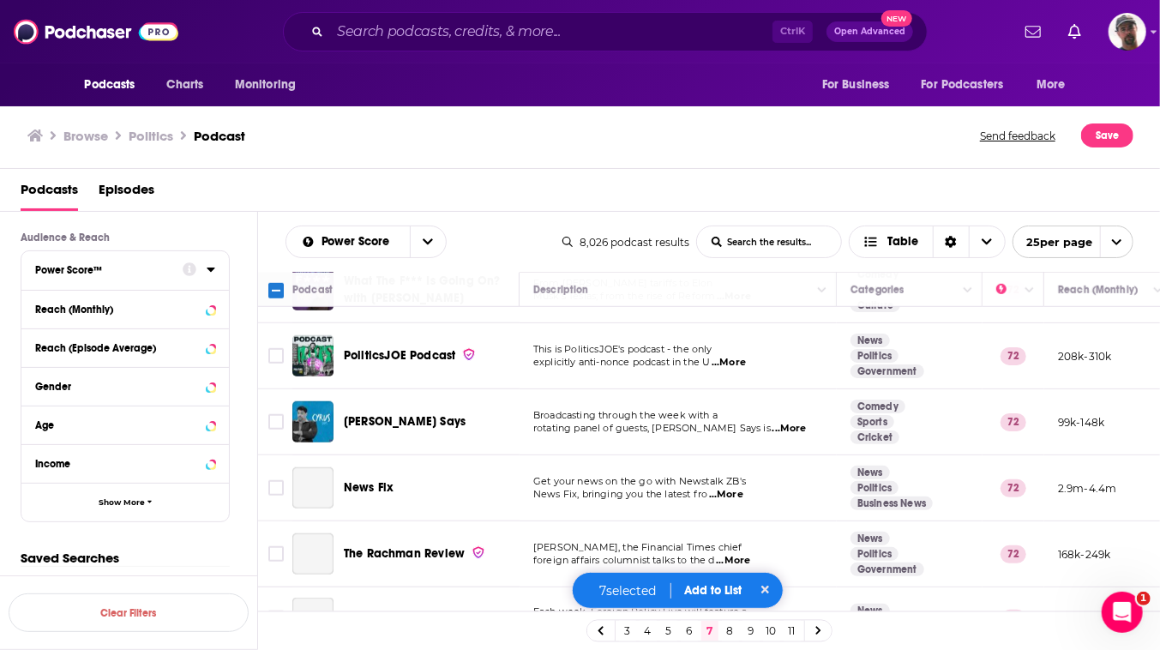
click at [284, 297] on input "Toggle select row" at bounding box center [275, 289] width 15 height 15
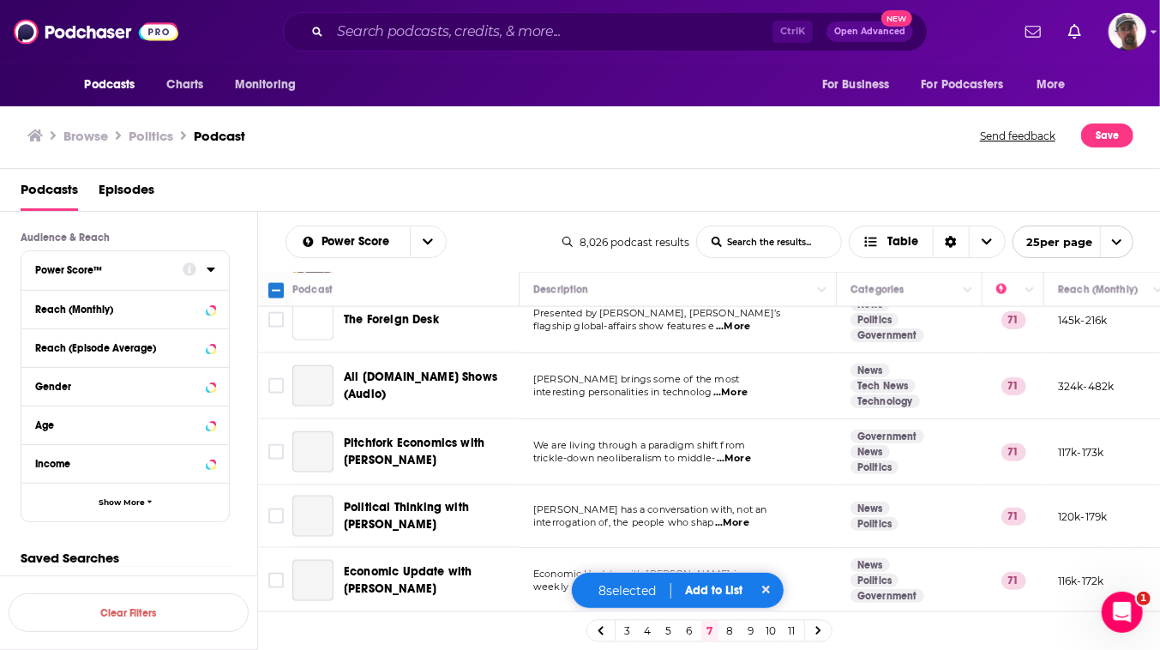
scroll to position [1480, 0]
click at [284, 261] on input "Toggle select row" at bounding box center [275, 253] width 15 height 15
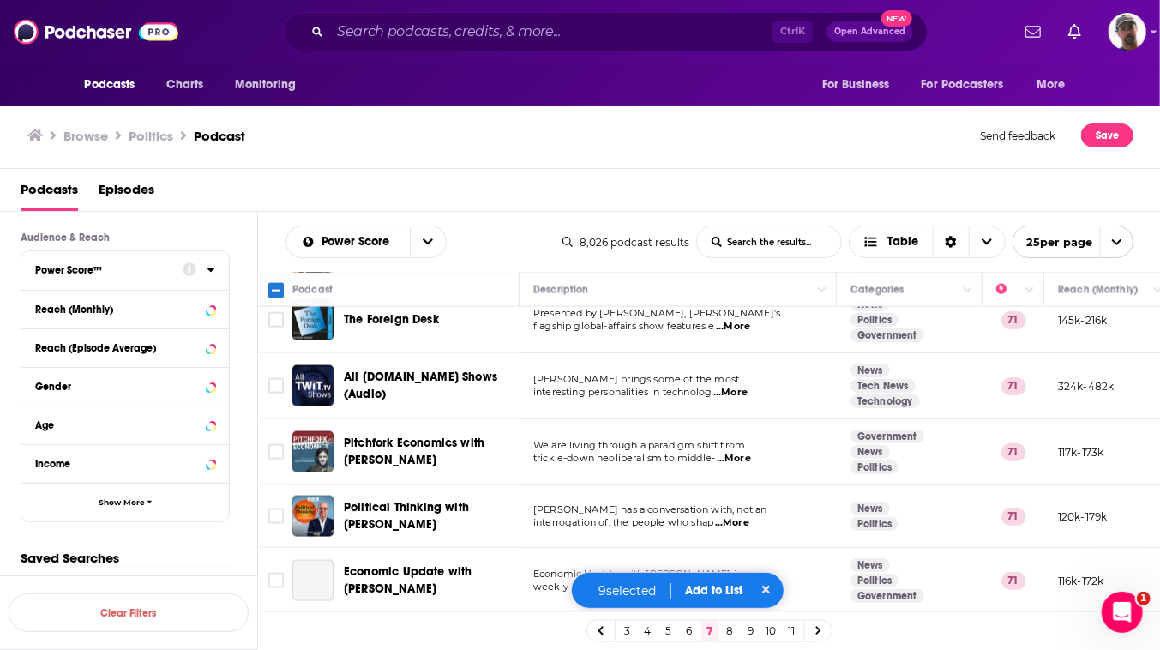
scroll to position [1723, 0]
click at [736, 584] on button "Add to List" at bounding box center [713, 590] width 85 height 15
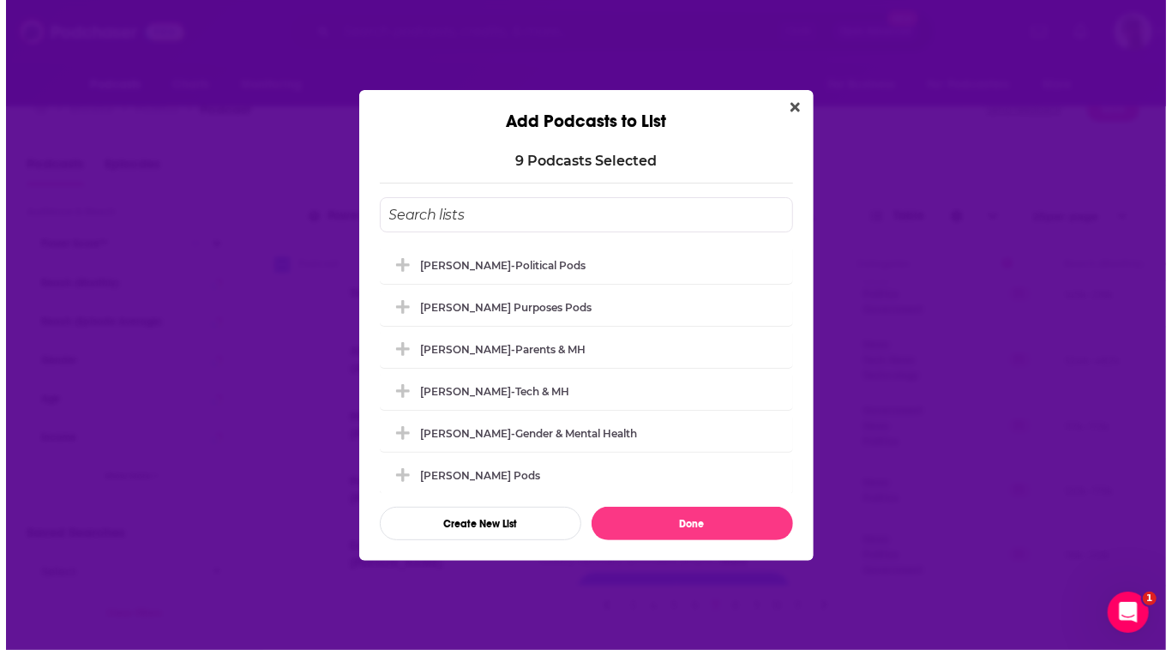
scroll to position [0, 0]
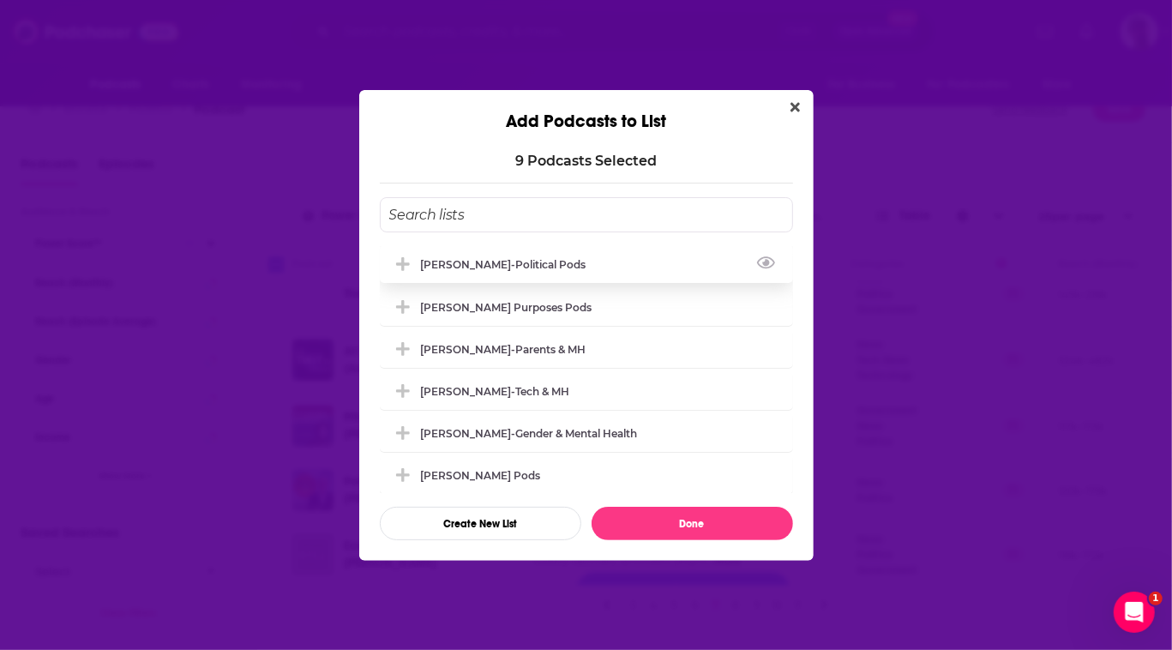
click at [449, 258] on div "[PERSON_NAME]-Political Pods" at bounding box center [509, 264] width 176 height 13
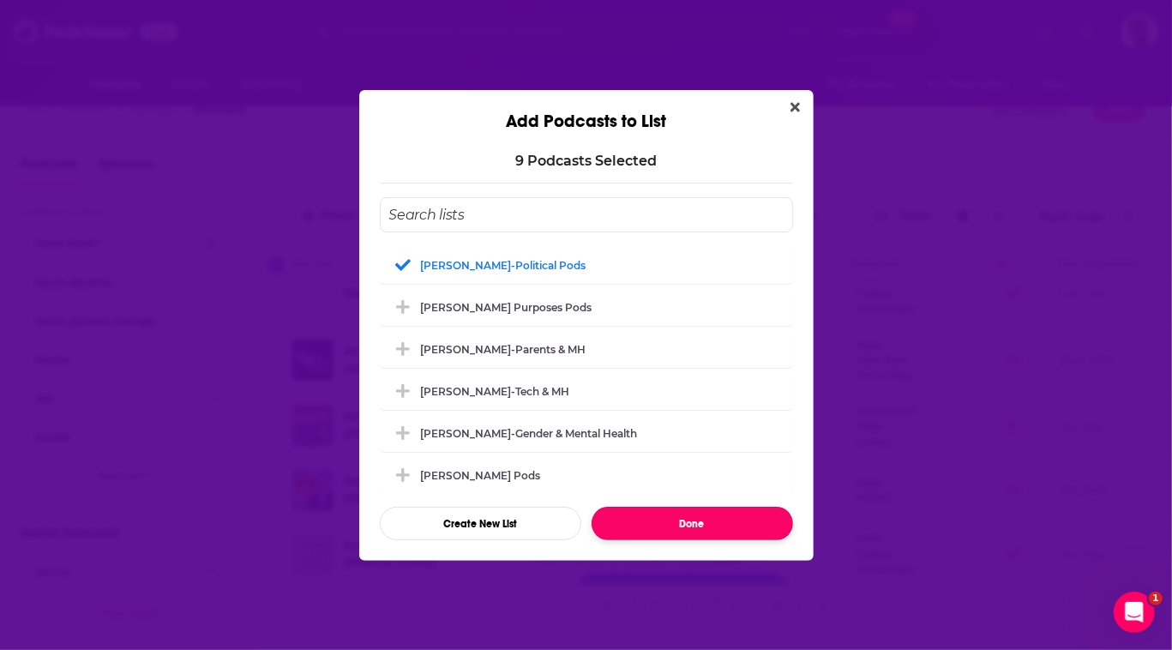
click at [725, 540] on button "Done" at bounding box center [692, 523] width 201 height 33
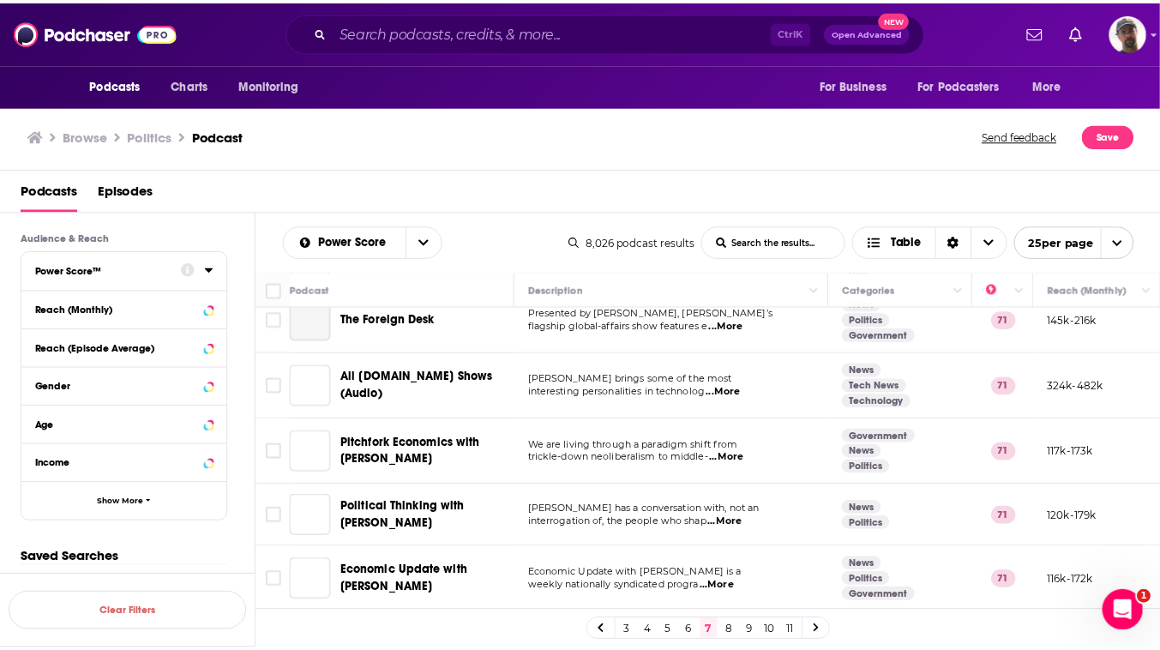
scroll to position [26, 0]
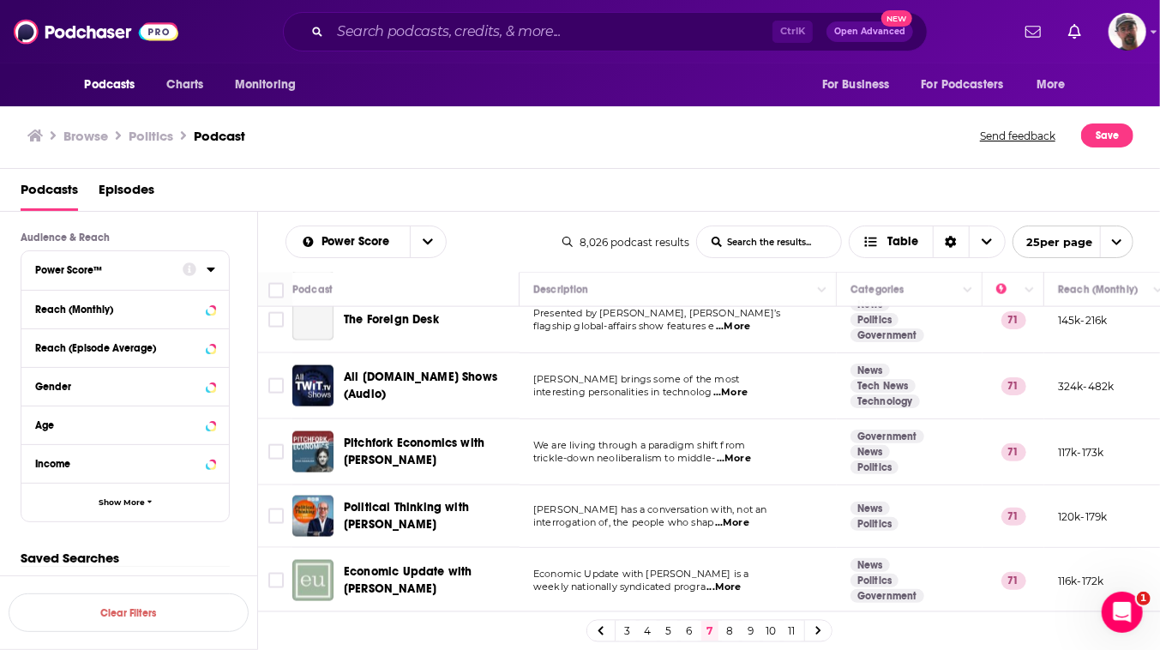
click at [739, 631] on link "8" at bounding box center [730, 631] width 17 height 21
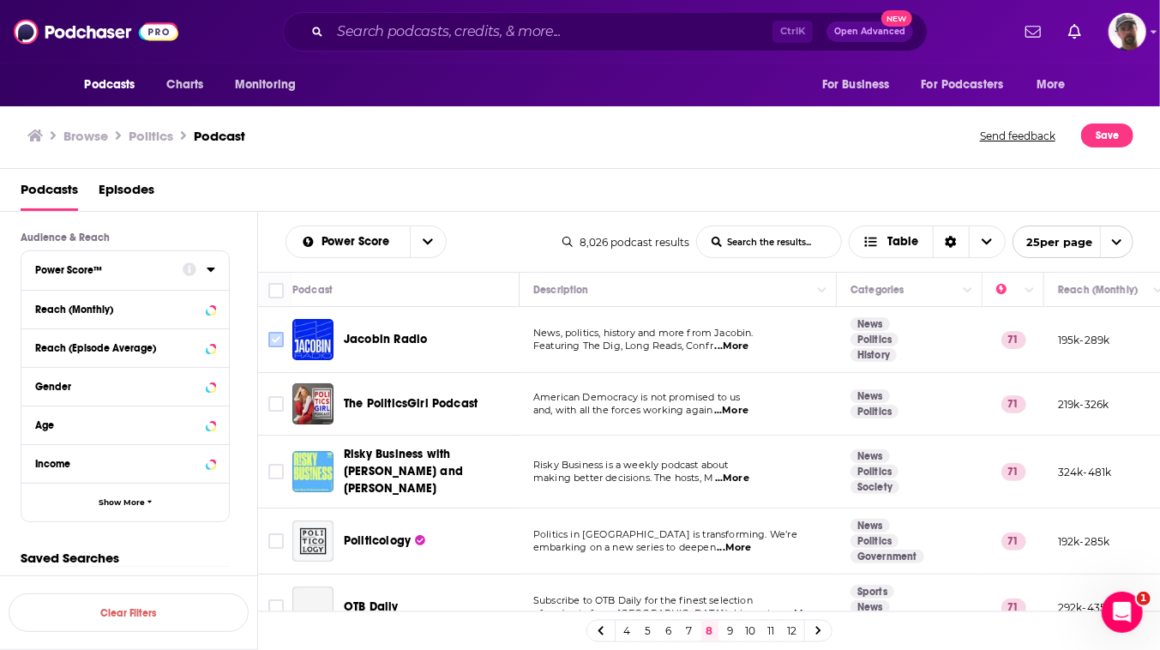
click at [284, 347] on input "Toggle select row" at bounding box center [275, 339] width 15 height 15
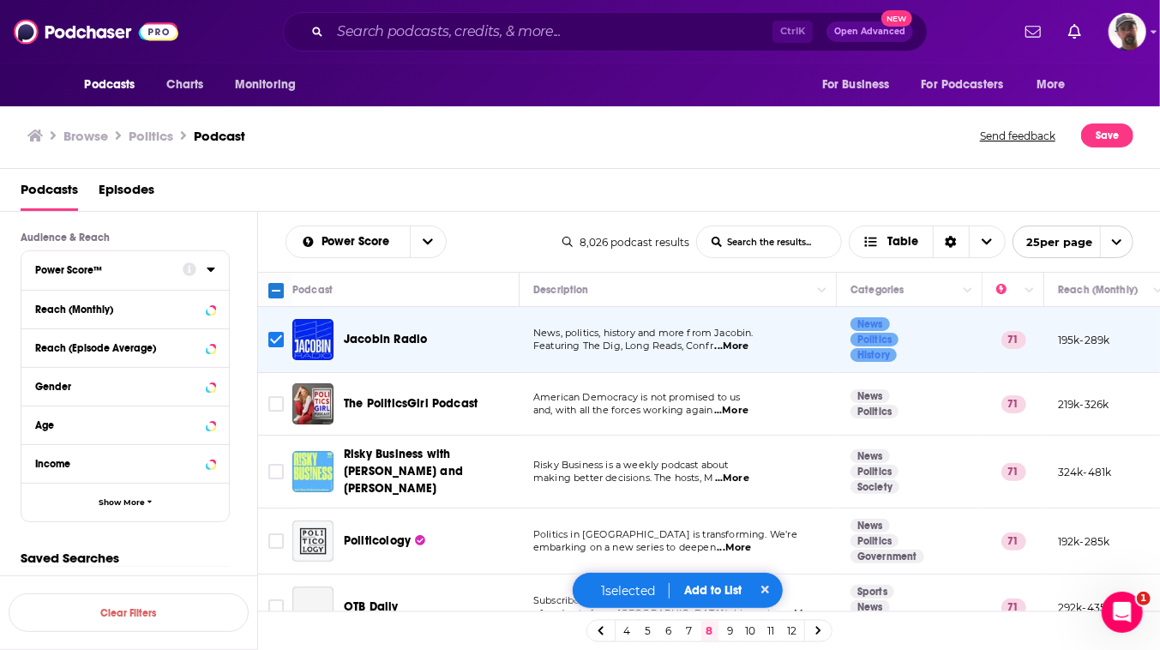
scroll to position [77, 0]
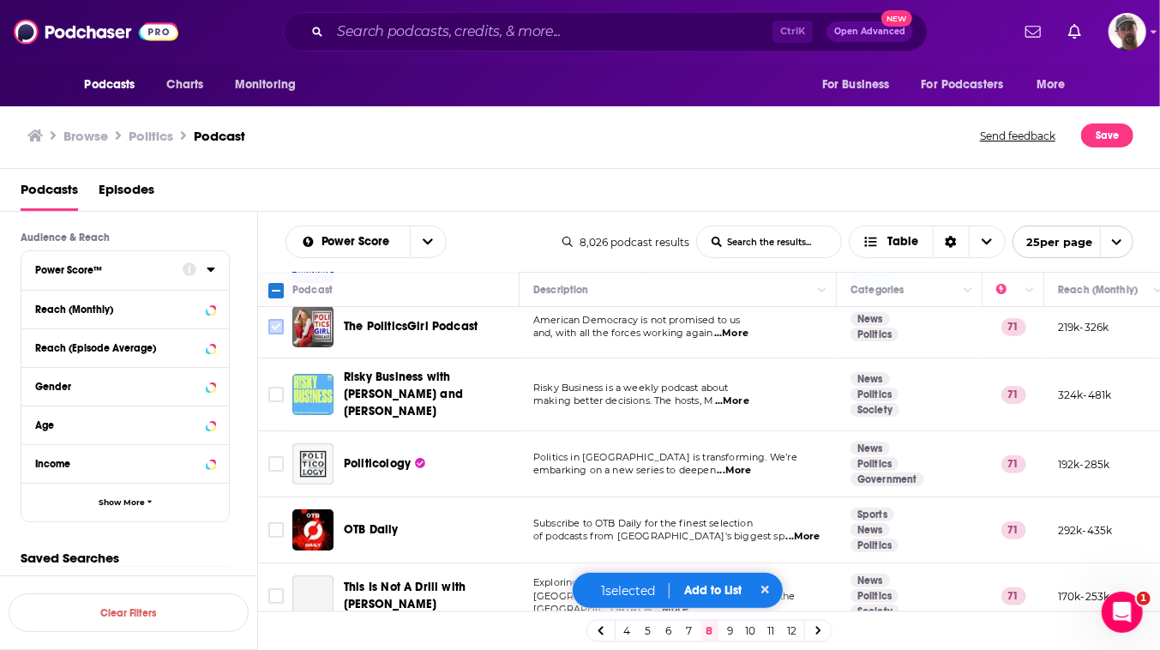
click at [284, 334] on input "Toggle select row" at bounding box center [275, 326] width 15 height 15
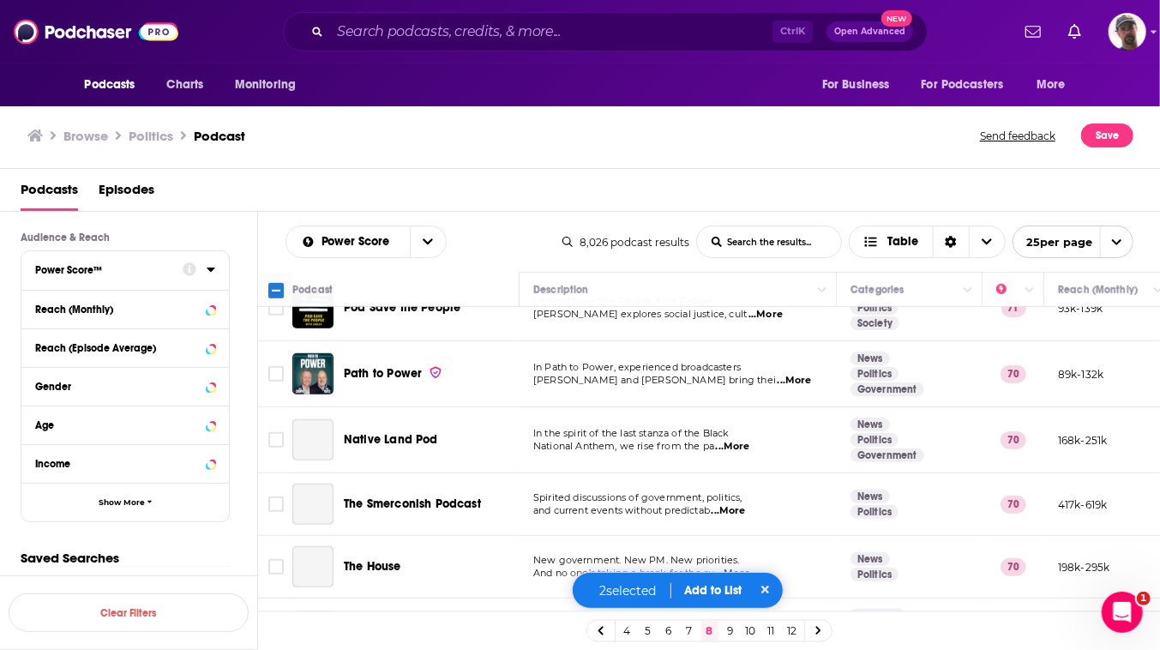
scroll to position [779, 0]
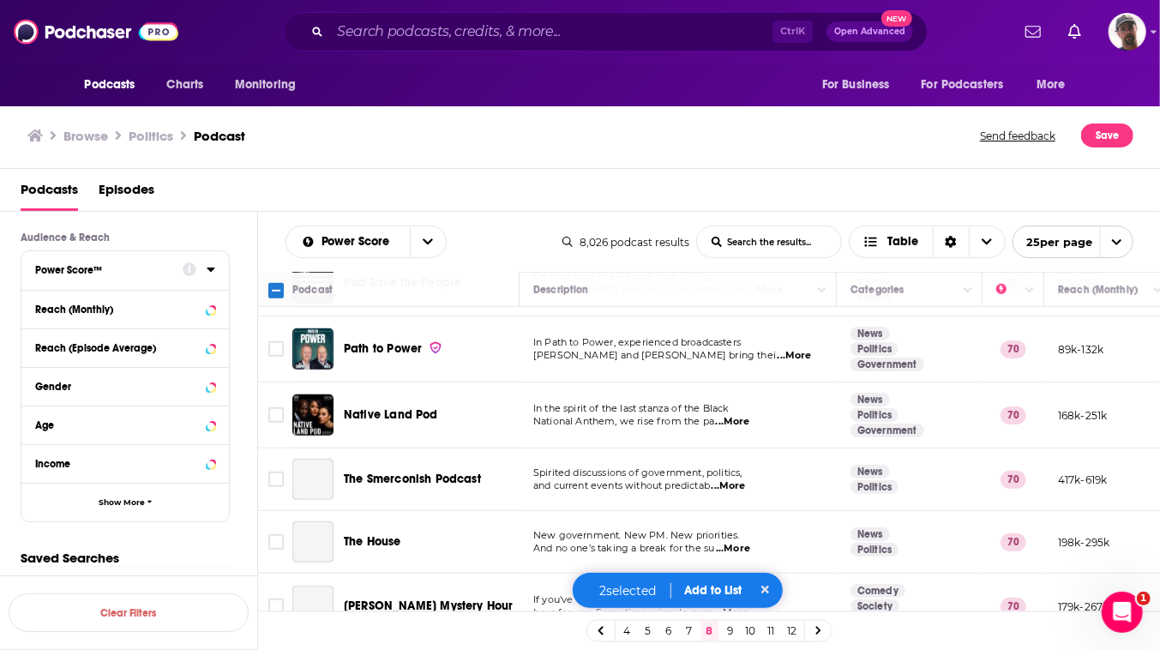
click at [284, 226] on input "Toggle select row" at bounding box center [275, 218] width 15 height 15
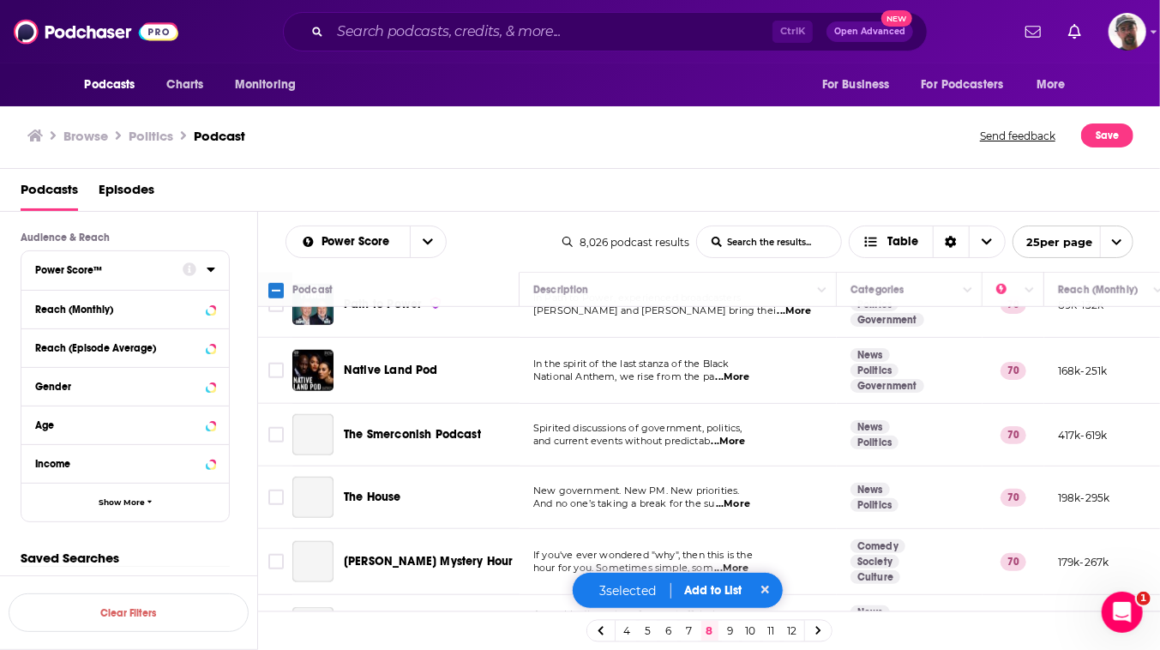
scroll to position [856, 0]
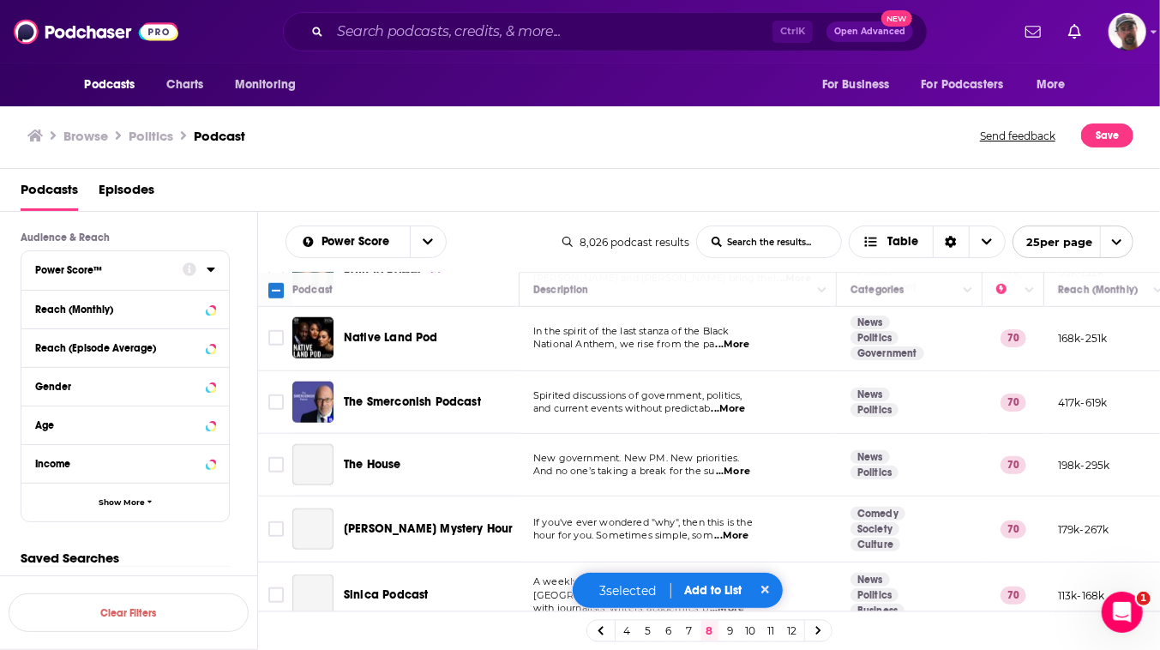
click at [284, 213] on input "Toggle select row" at bounding box center [275, 205] width 15 height 15
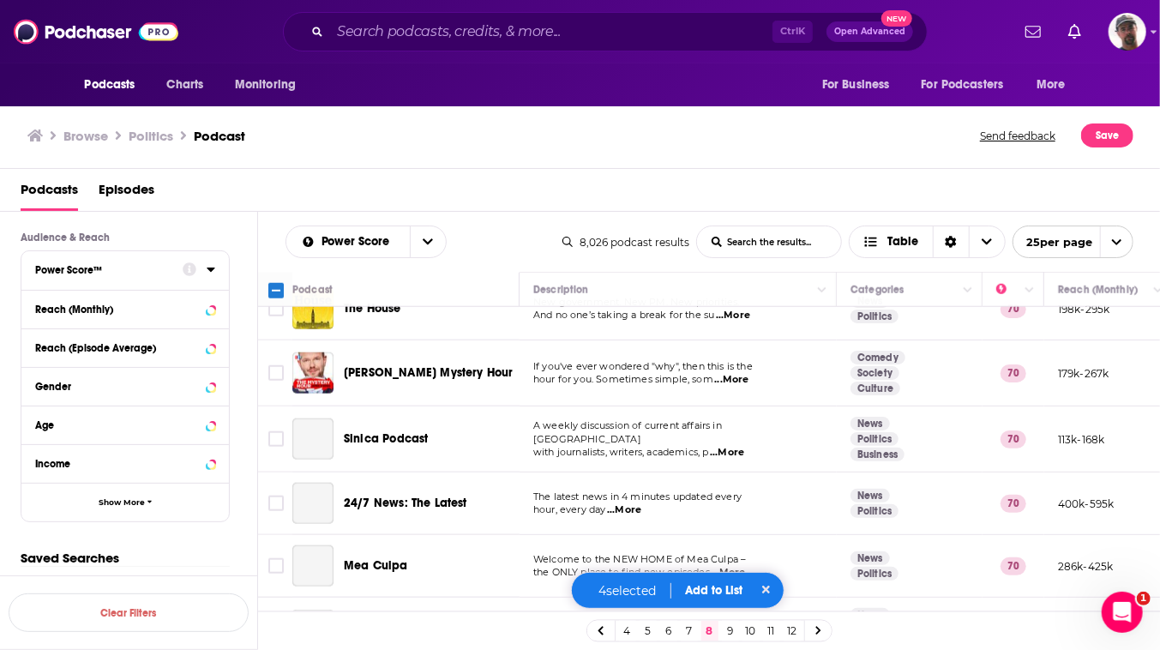
click at [284, 254] on input "Toggle select row" at bounding box center [275, 245] width 15 height 15
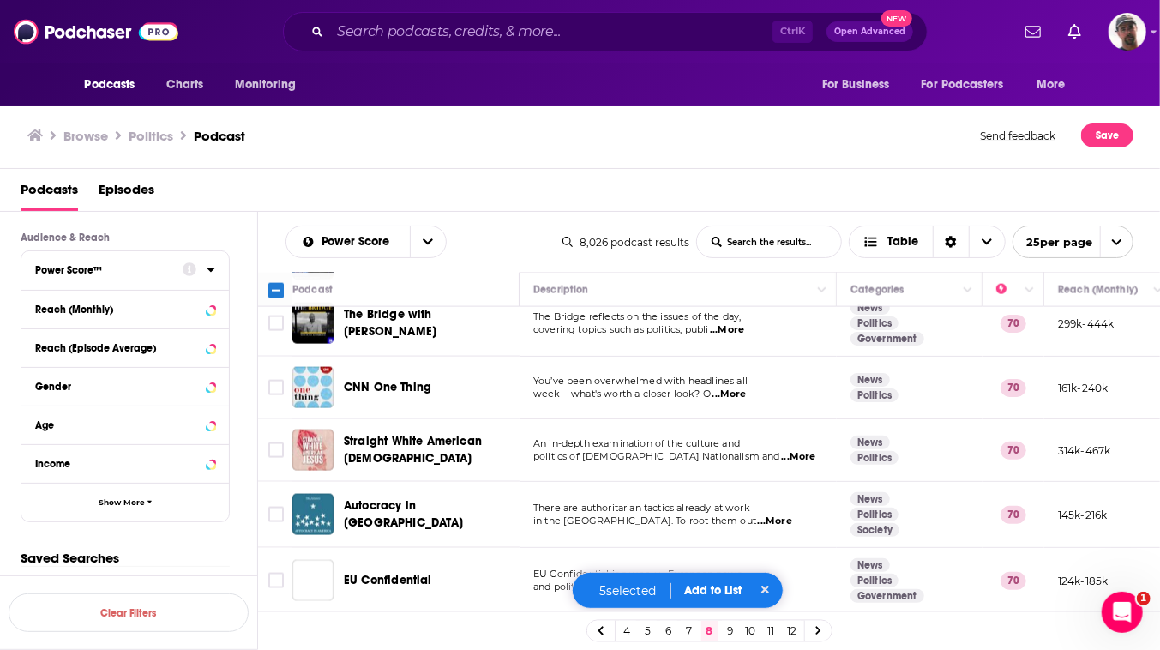
scroll to position [1714, 0]
click at [736, 583] on button "Add to List" at bounding box center [713, 590] width 85 height 15
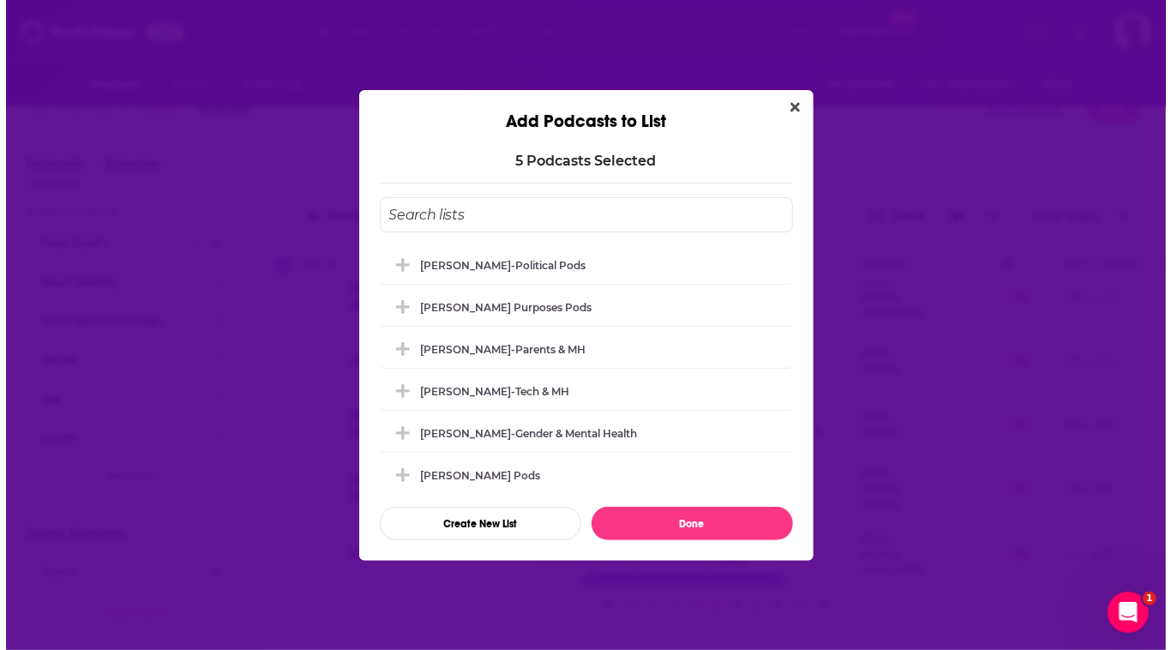
scroll to position [0, 0]
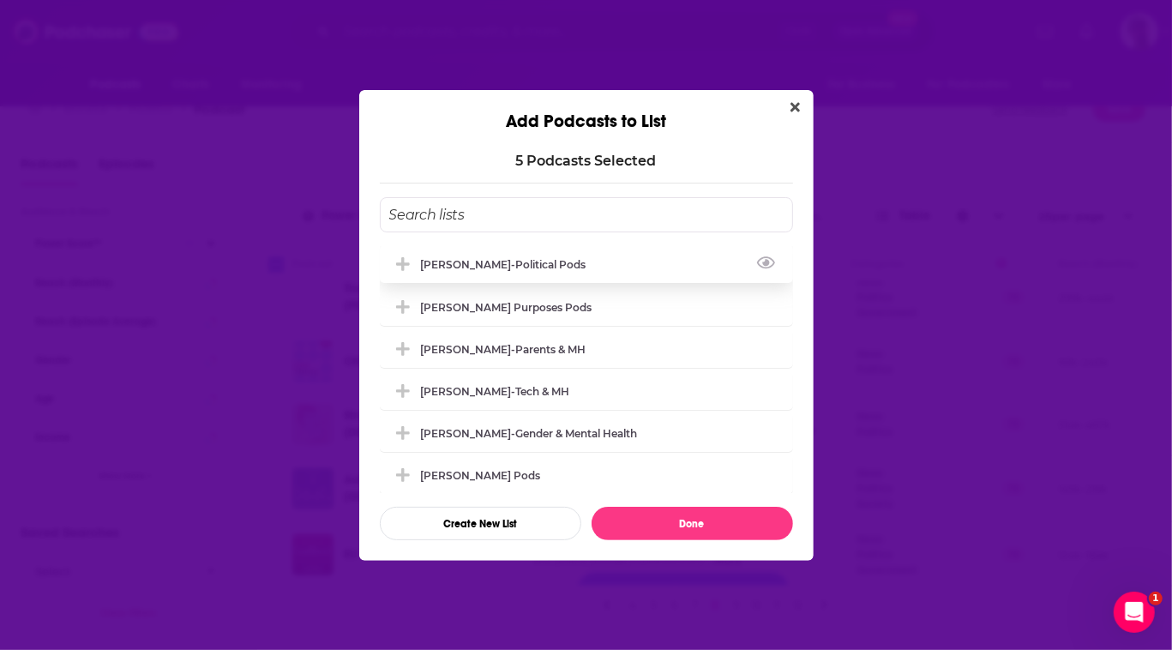
click at [439, 258] on div "[PERSON_NAME]-Political Pods" at bounding box center [509, 264] width 176 height 13
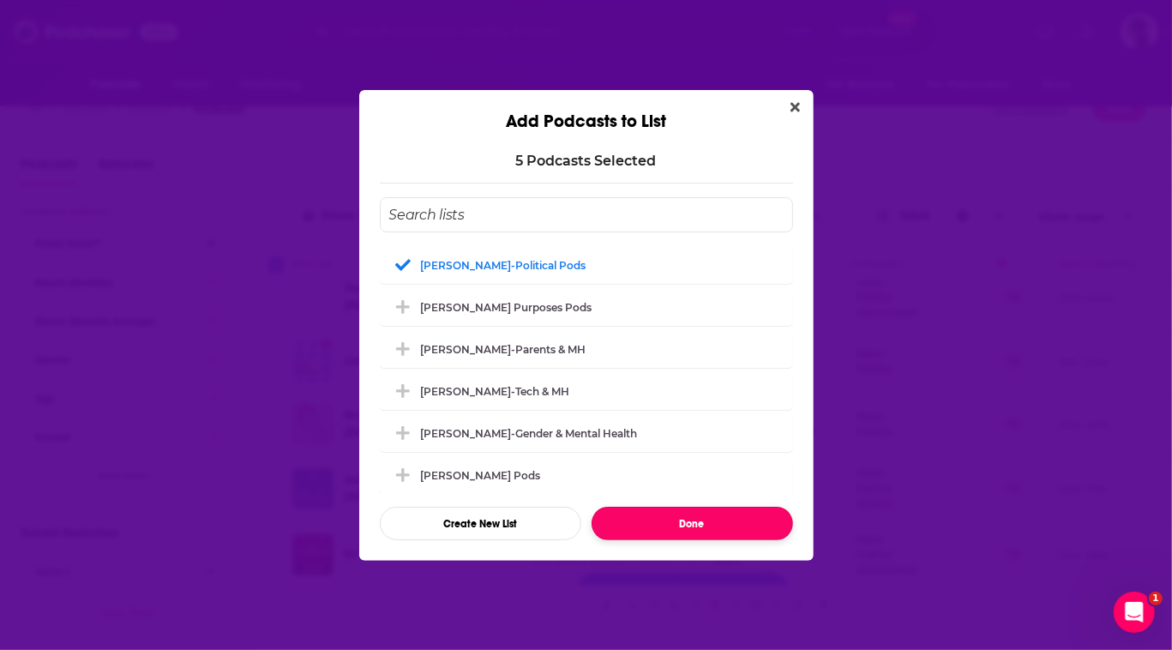
click at [716, 540] on button "Done" at bounding box center [692, 523] width 201 height 33
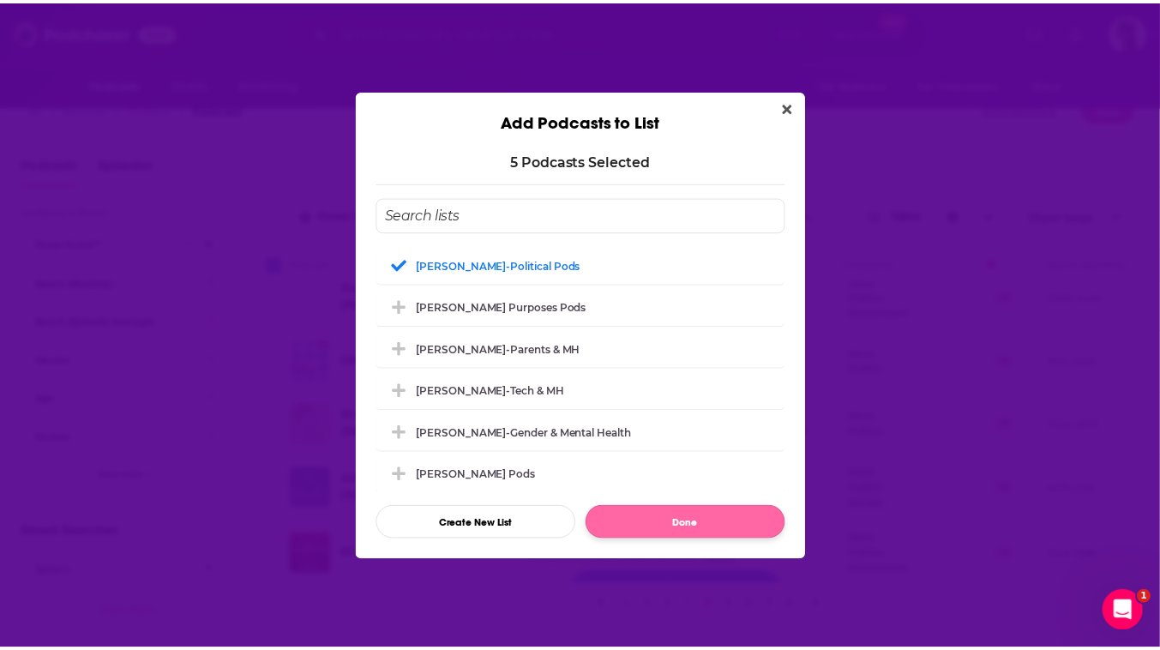
scroll to position [26, 0]
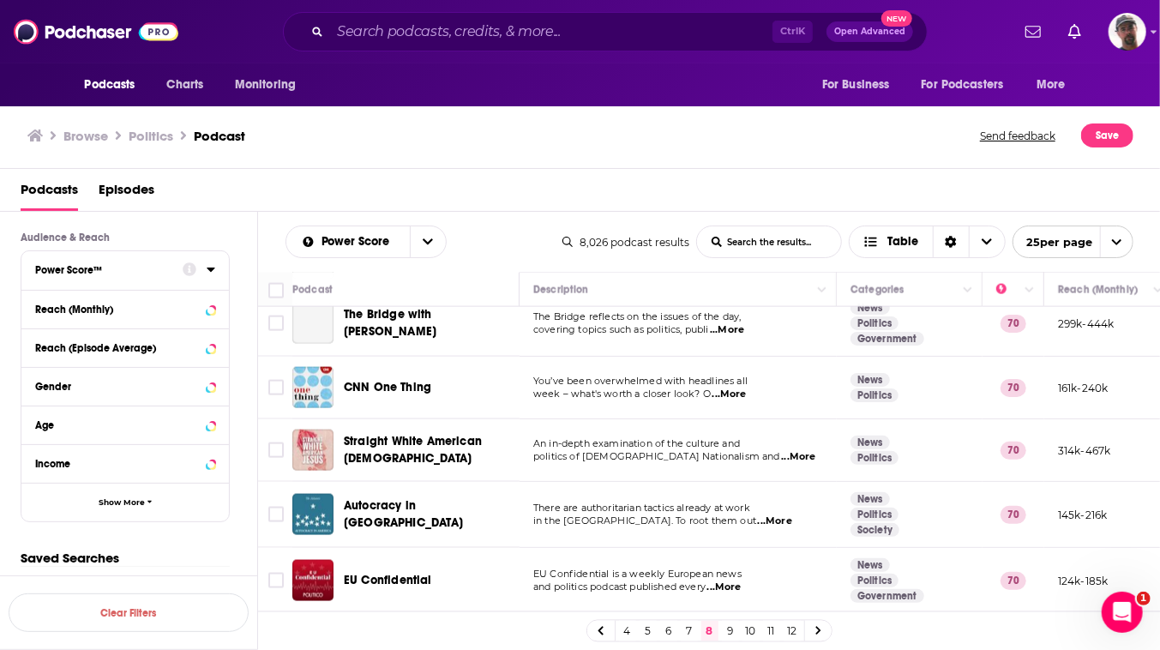
click at [739, 632] on link "9" at bounding box center [730, 631] width 17 height 21
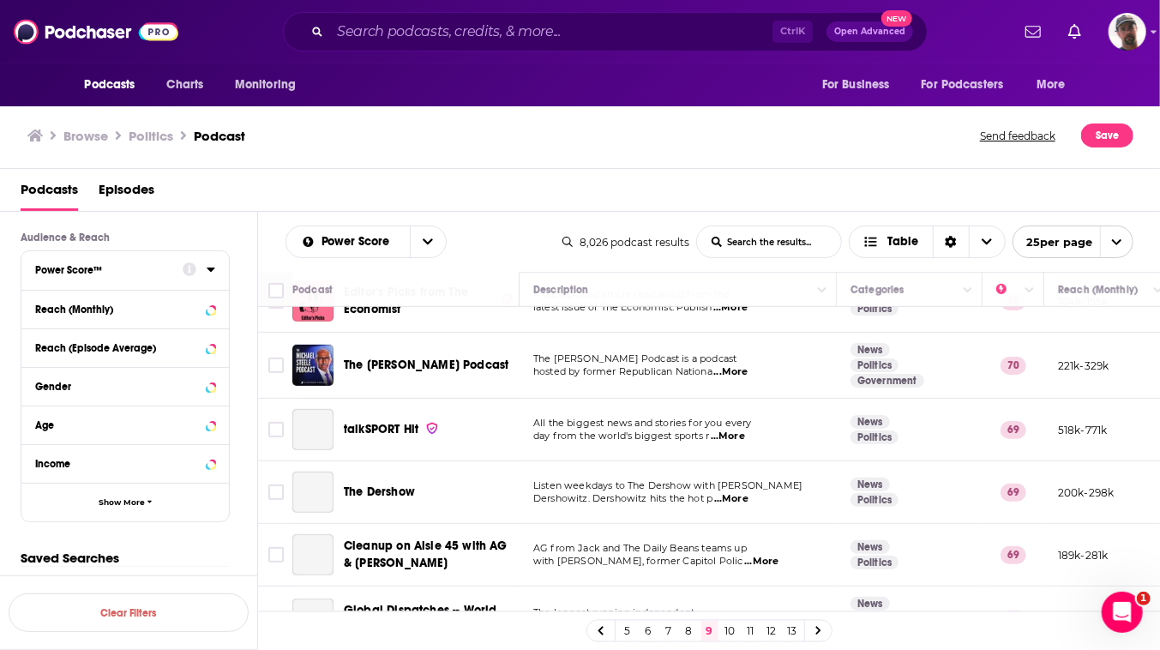
scroll to position [545, 0]
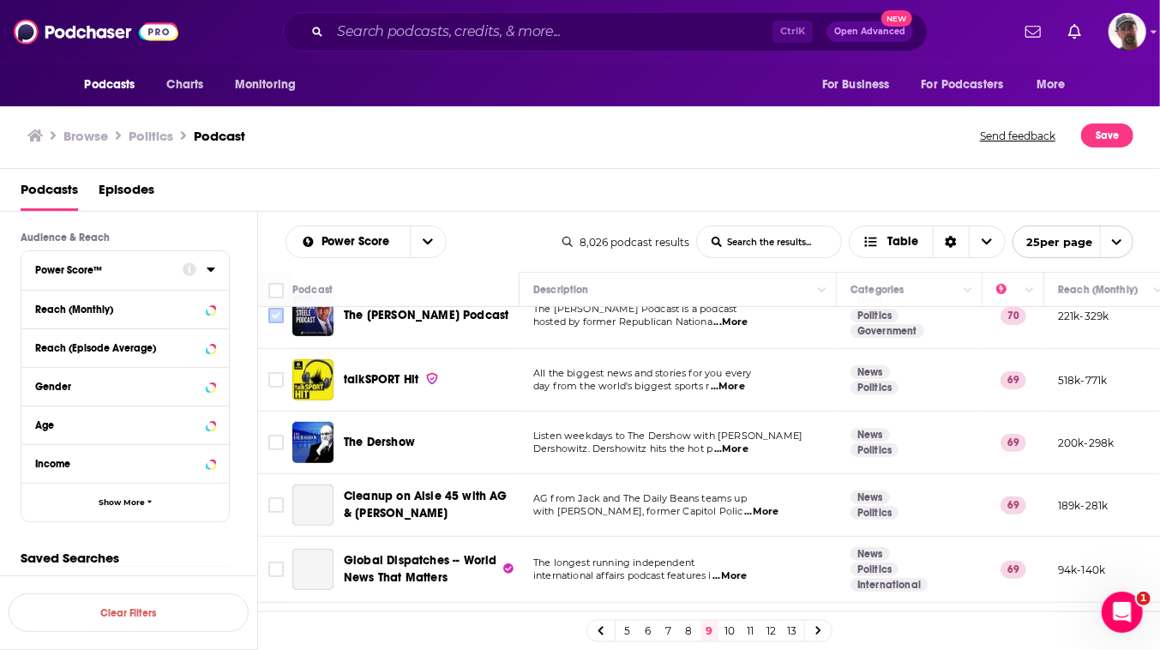
click at [284, 323] on input "Toggle select row" at bounding box center [275, 315] width 15 height 15
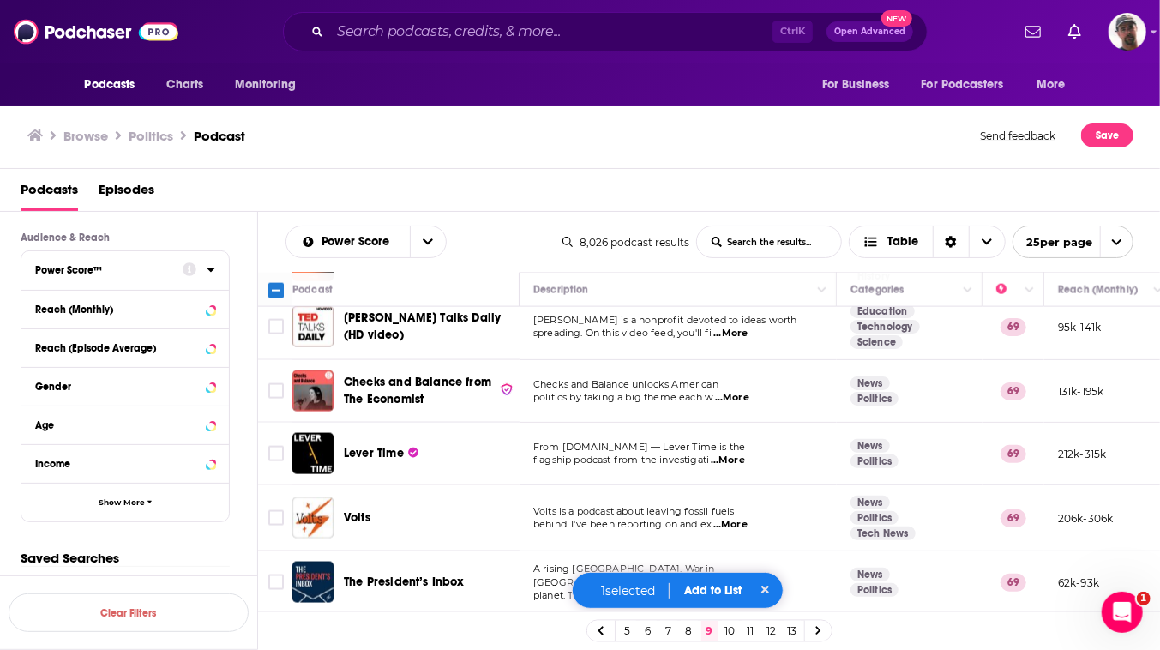
scroll to position [1637, 0]
click at [284, 399] on input "Toggle select row" at bounding box center [275, 390] width 15 height 15
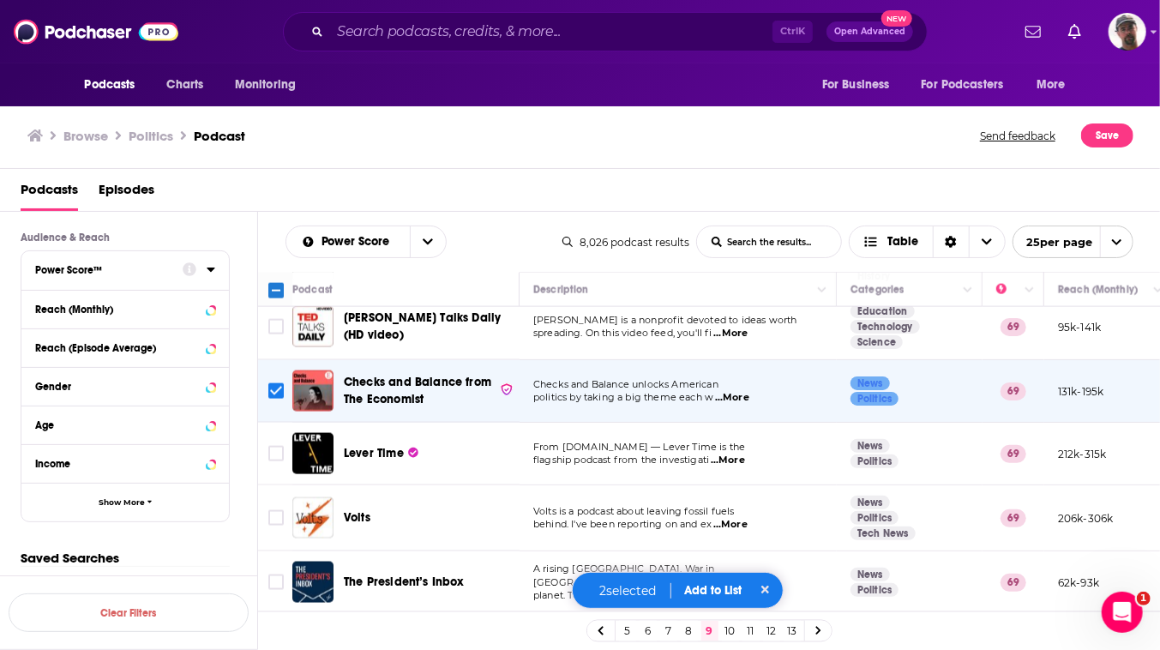
scroll to position [1716, 0]
click at [739, 628] on link "10" at bounding box center [730, 631] width 17 height 21
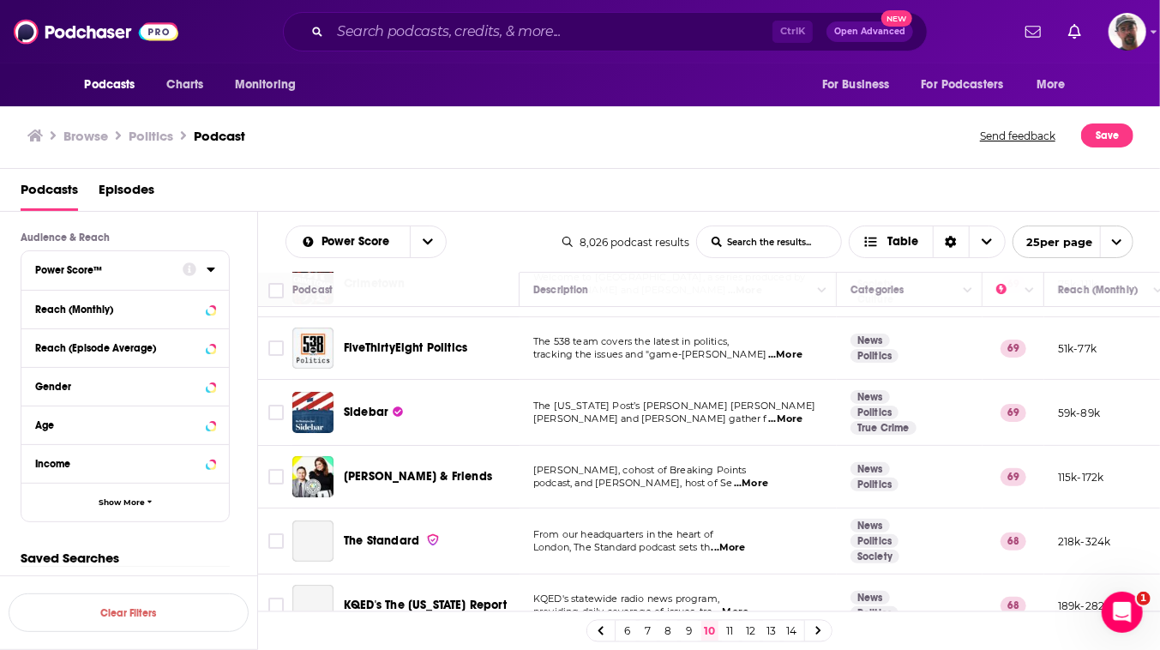
scroll to position [77, 0]
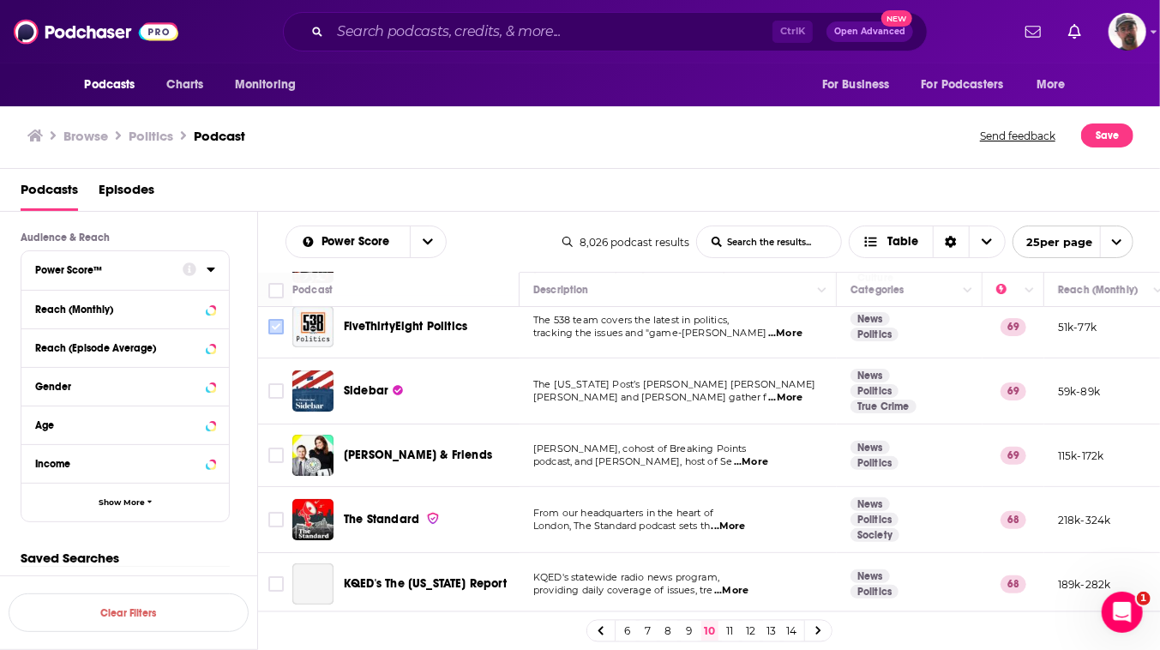
click at [284, 334] on input "Toggle select row" at bounding box center [275, 326] width 15 height 15
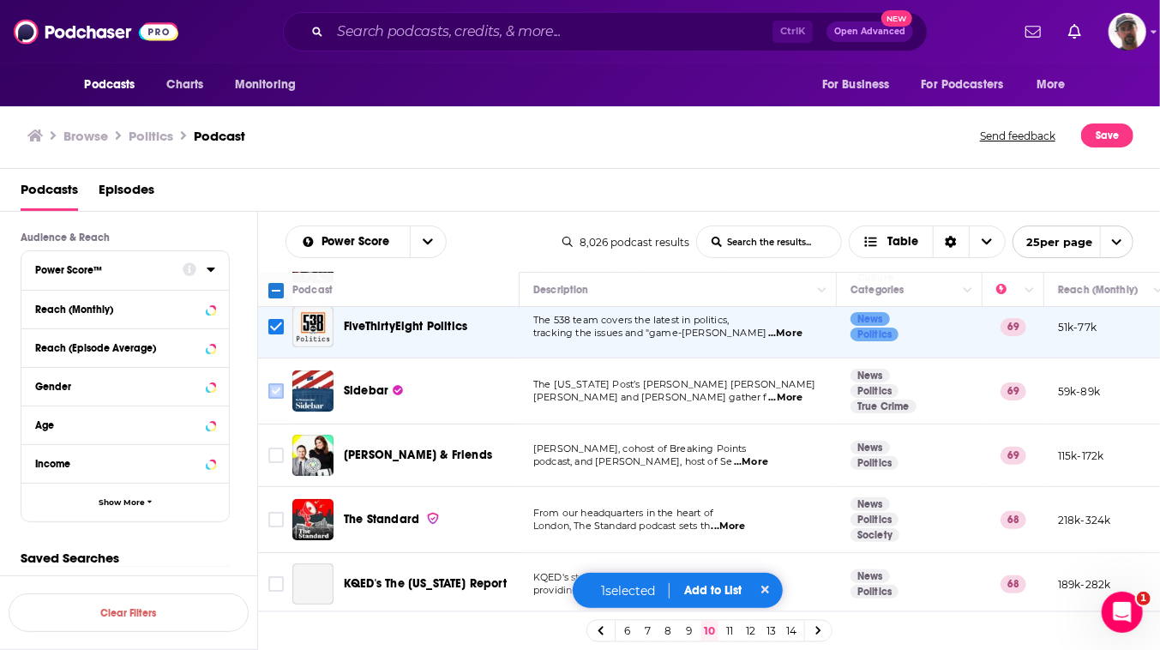
click at [284, 399] on input "Toggle select row" at bounding box center [275, 390] width 15 height 15
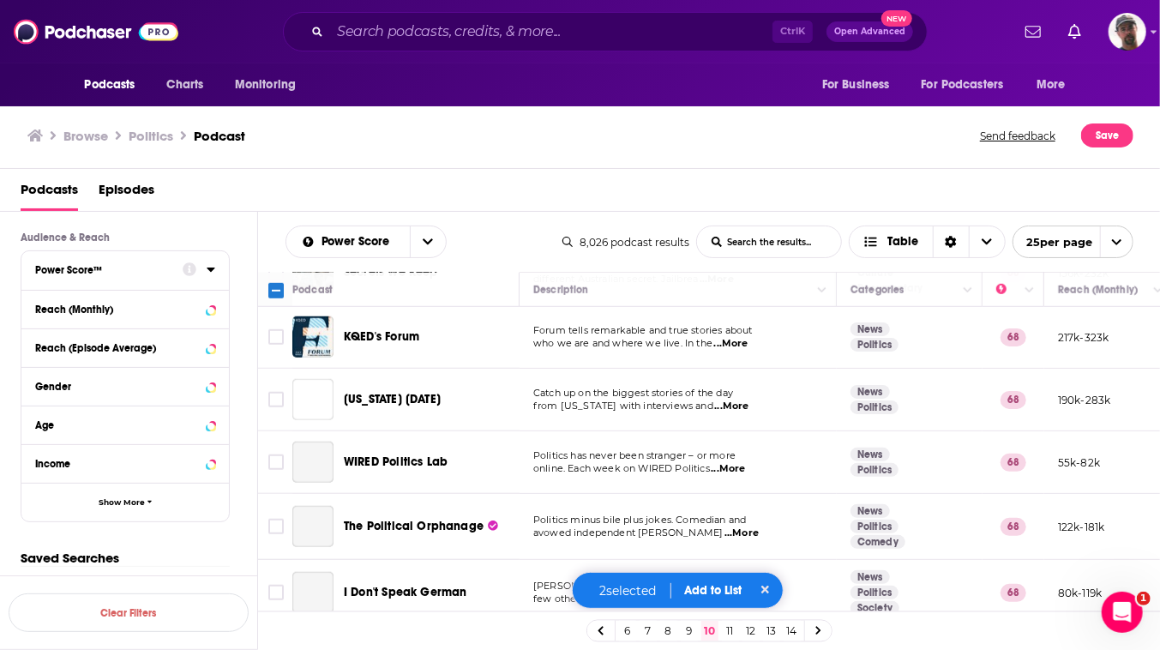
scroll to position [856, 0]
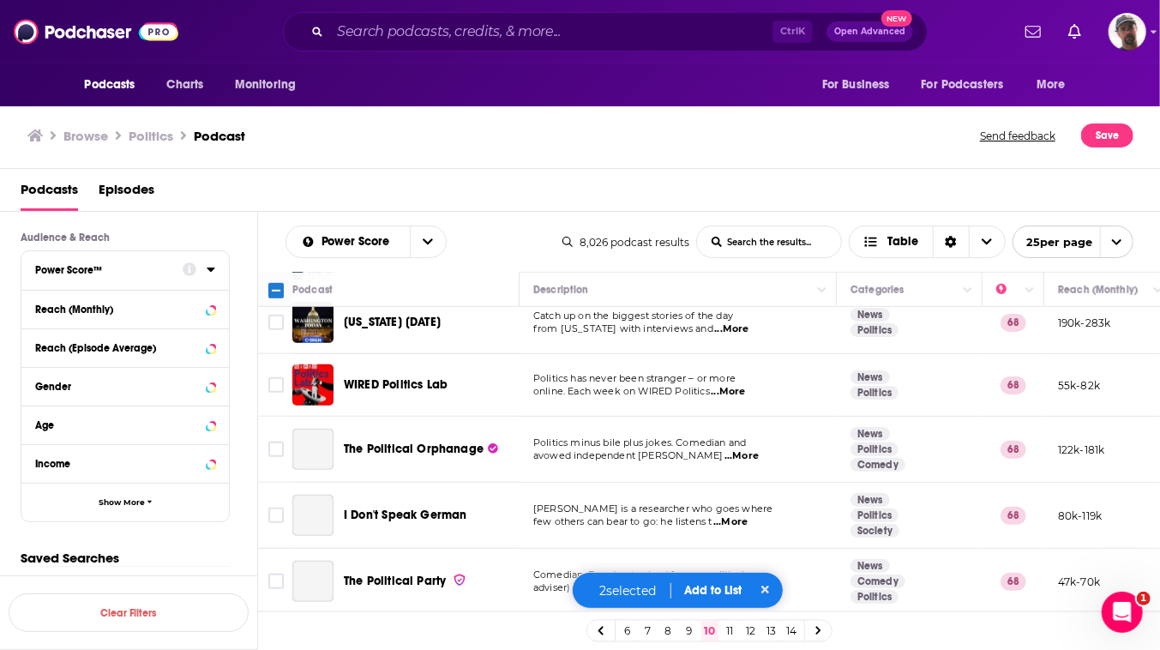
click at [284, 267] on input "Toggle select row" at bounding box center [275, 259] width 15 height 15
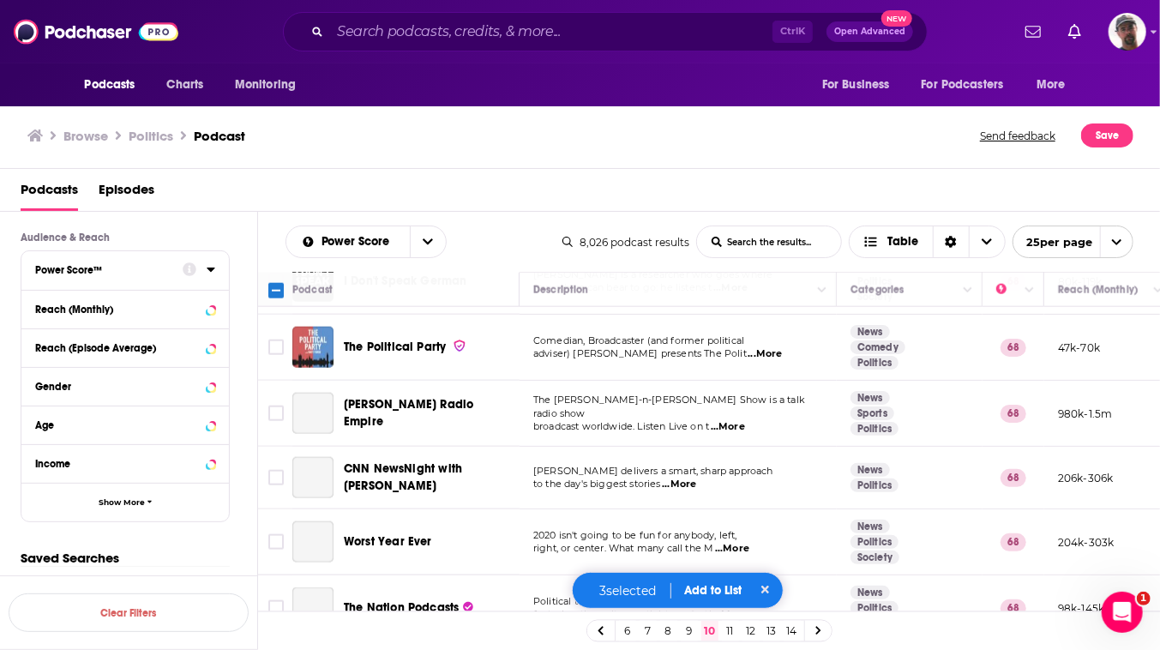
scroll to position [1012, 0]
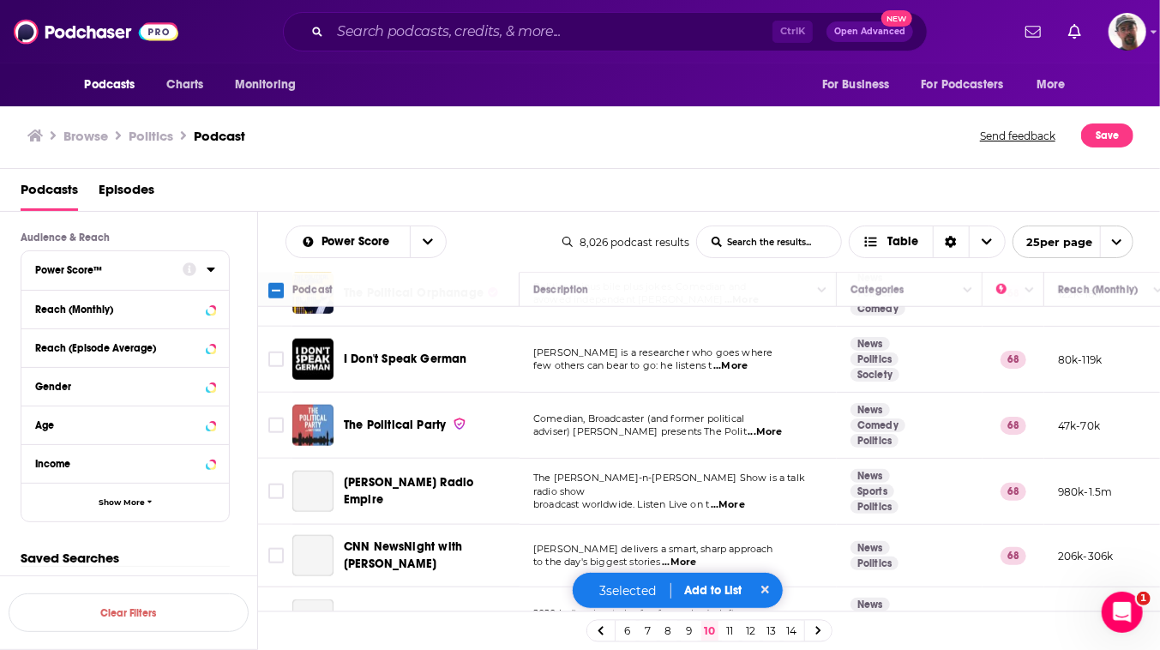
click at [284, 174] on input "Toggle select row" at bounding box center [275, 166] width 15 height 15
click at [284, 237] on input "Toggle select row" at bounding box center [275, 228] width 15 height 15
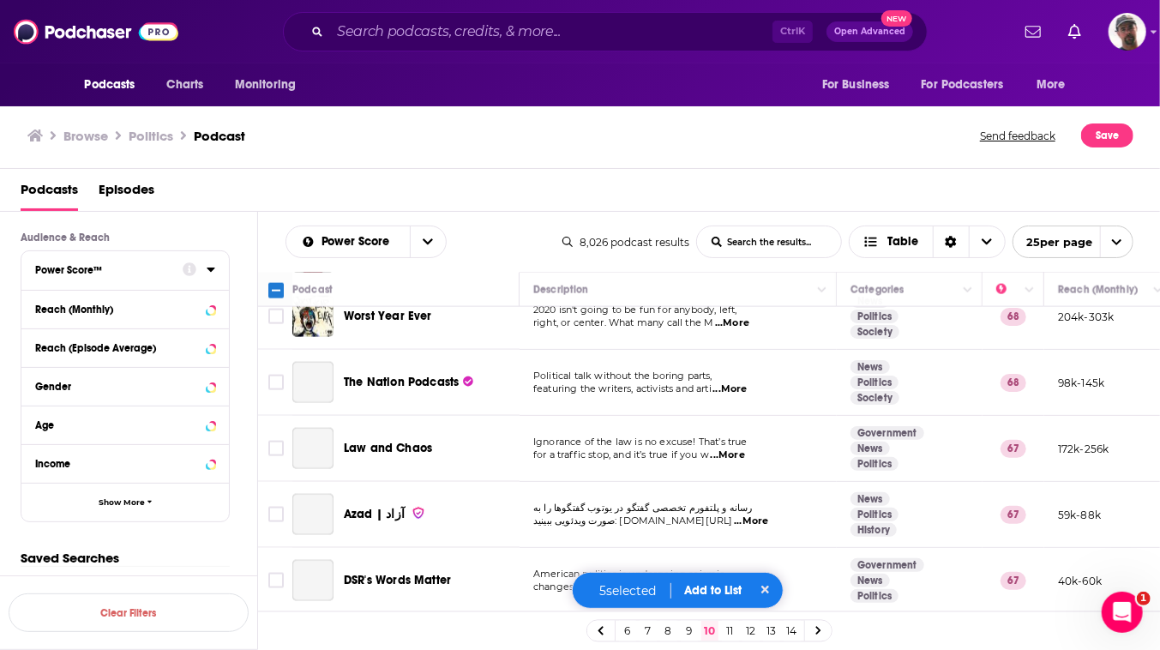
scroll to position [1480, 0]
click at [284, 260] on input "Toggle select row" at bounding box center [275, 251] width 15 height 15
click at [284, 375] on input "Toggle select row" at bounding box center [275, 382] width 15 height 15
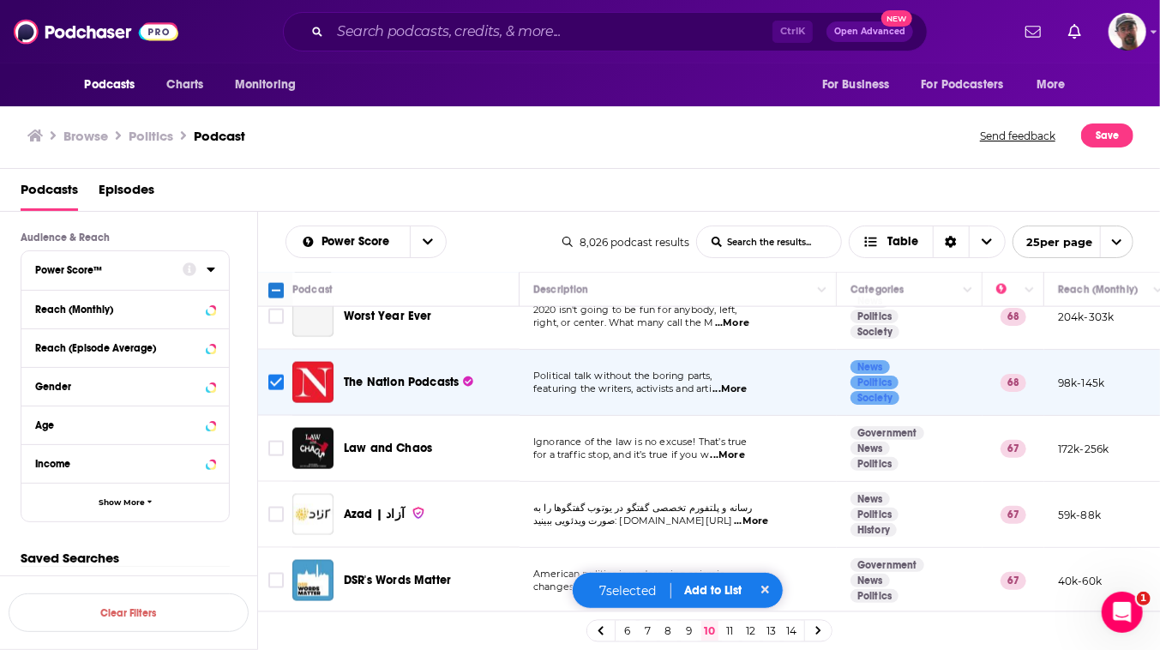
scroll to position [1716, 0]
click at [714, 583] on button "Add to List" at bounding box center [713, 590] width 85 height 15
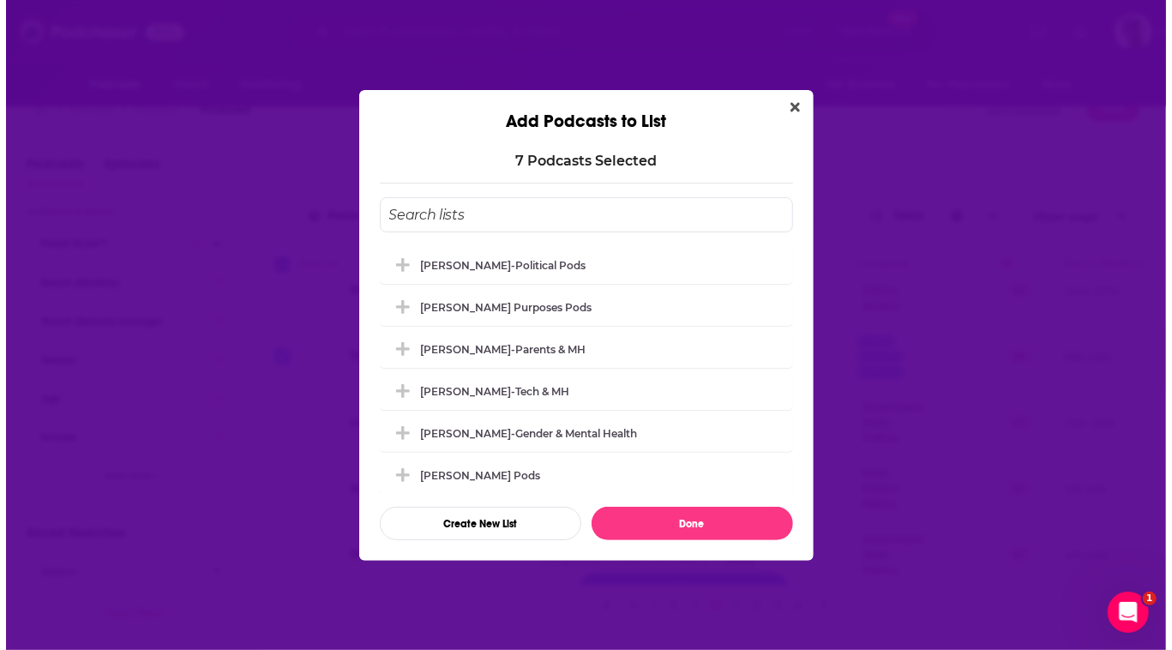
scroll to position [0, 0]
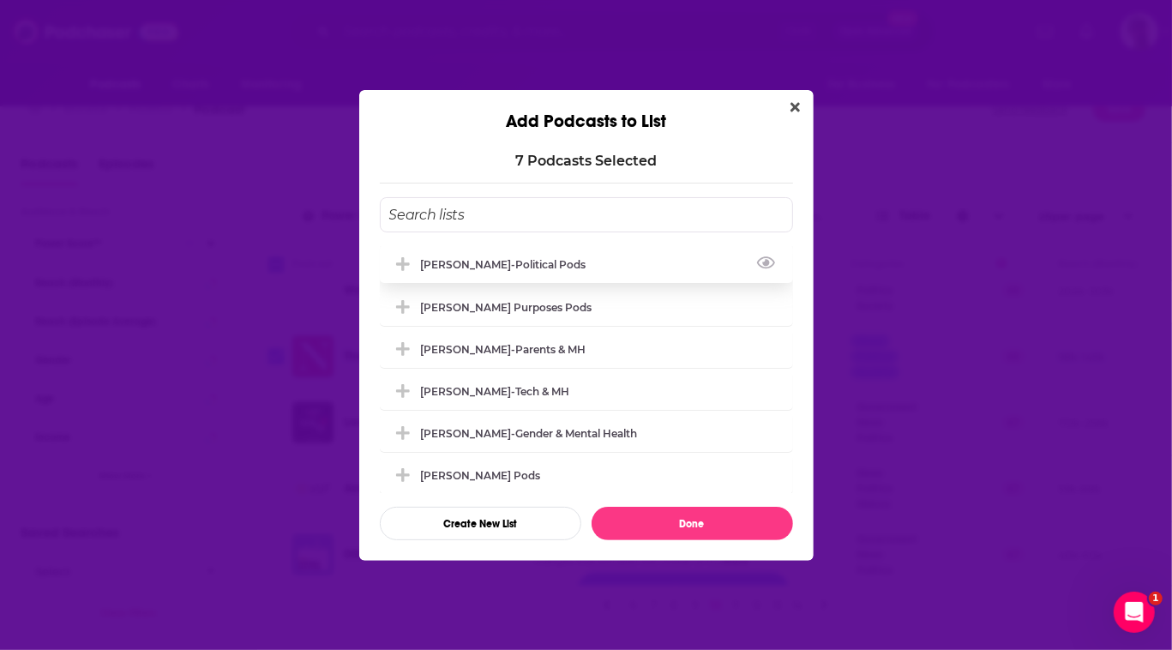
click at [466, 258] on div "[PERSON_NAME]-Political Pods" at bounding box center [509, 264] width 176 height 13
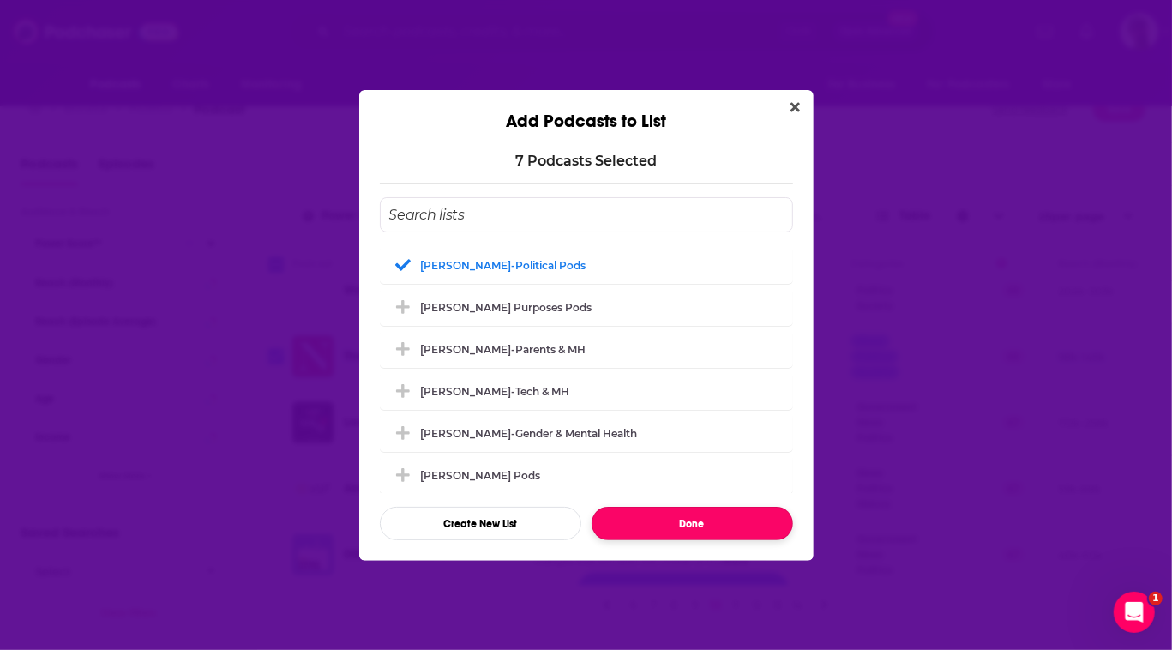
click at [700, 540] on button "Done" at bounding box center [692, 523] width 201 height 33
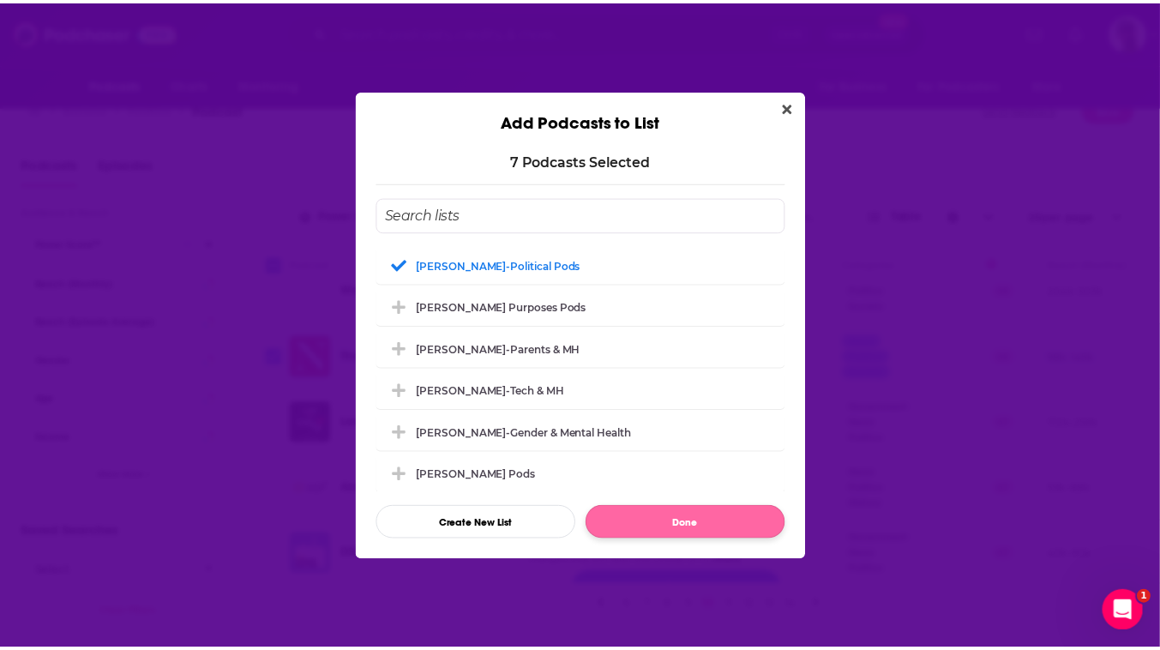
scroll to position [26, 0]
